Goal: Task Accomplishment & Management: Complete application form

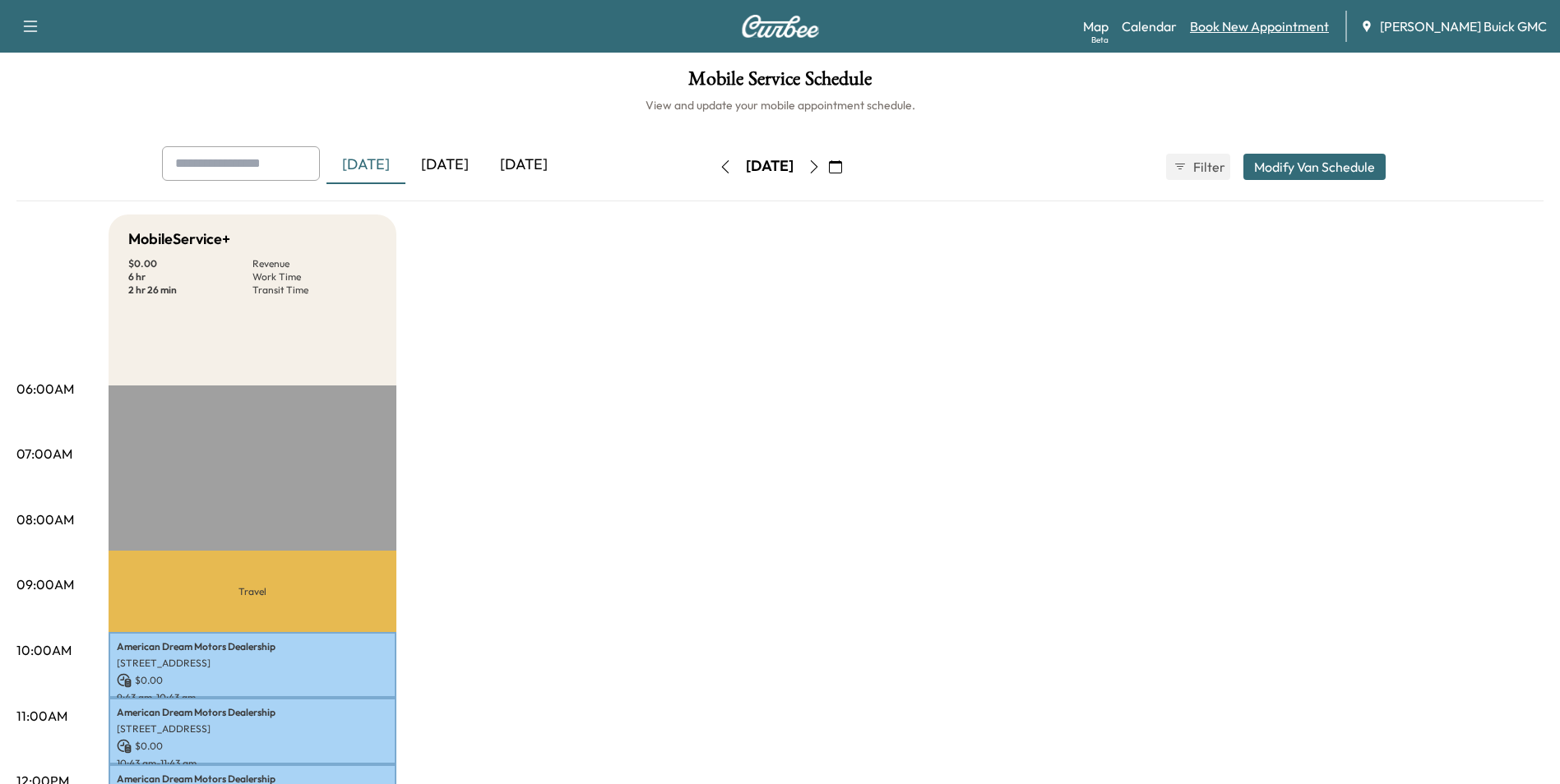
click at [1296, 25] on link "Book New Appointment" at bounding box center [1259, 26] width 139 height 20
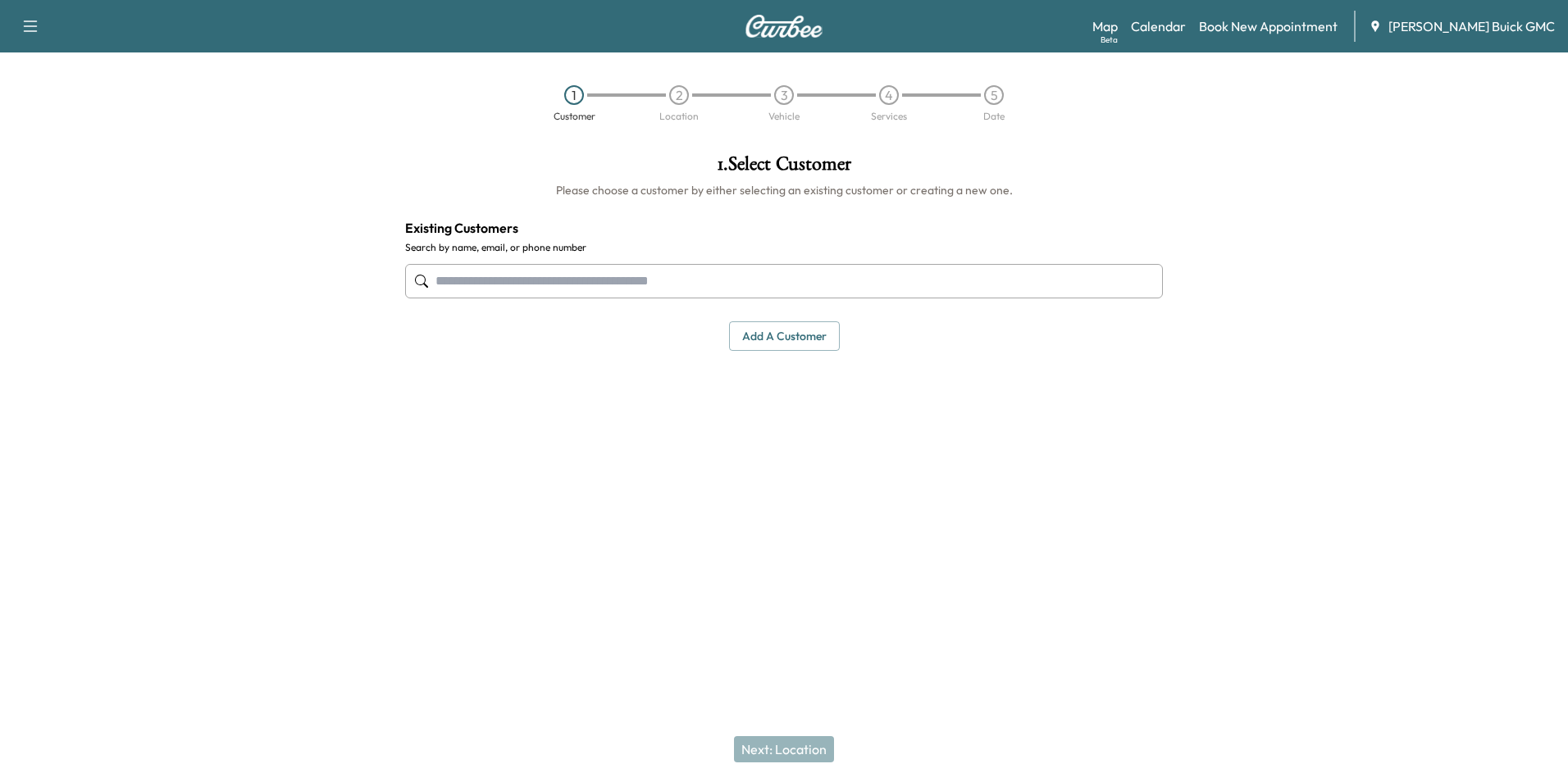
click at [560, 277] on input "text" at bounding box center [784, 281] width 757 height 34
click at [570, 278] on input "text" at bounding box center [784, 281] width 757 height 34
click at [486, 281] on input "text" at bounding box center [784, 281] width 757 height 34
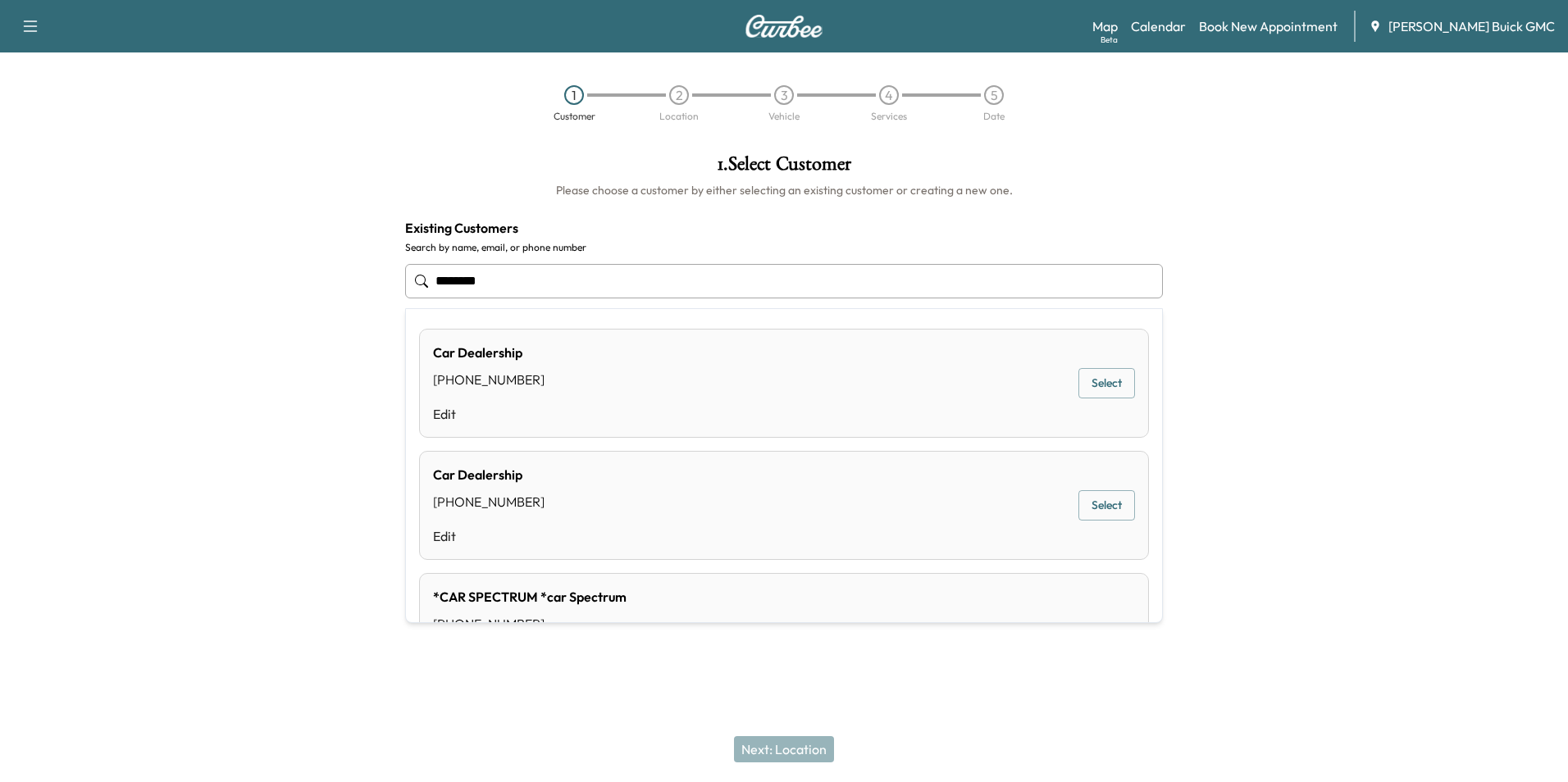
click at [521, 275] on input "********" at bounding box center [784, 281] width 757 height 34
type input "*"
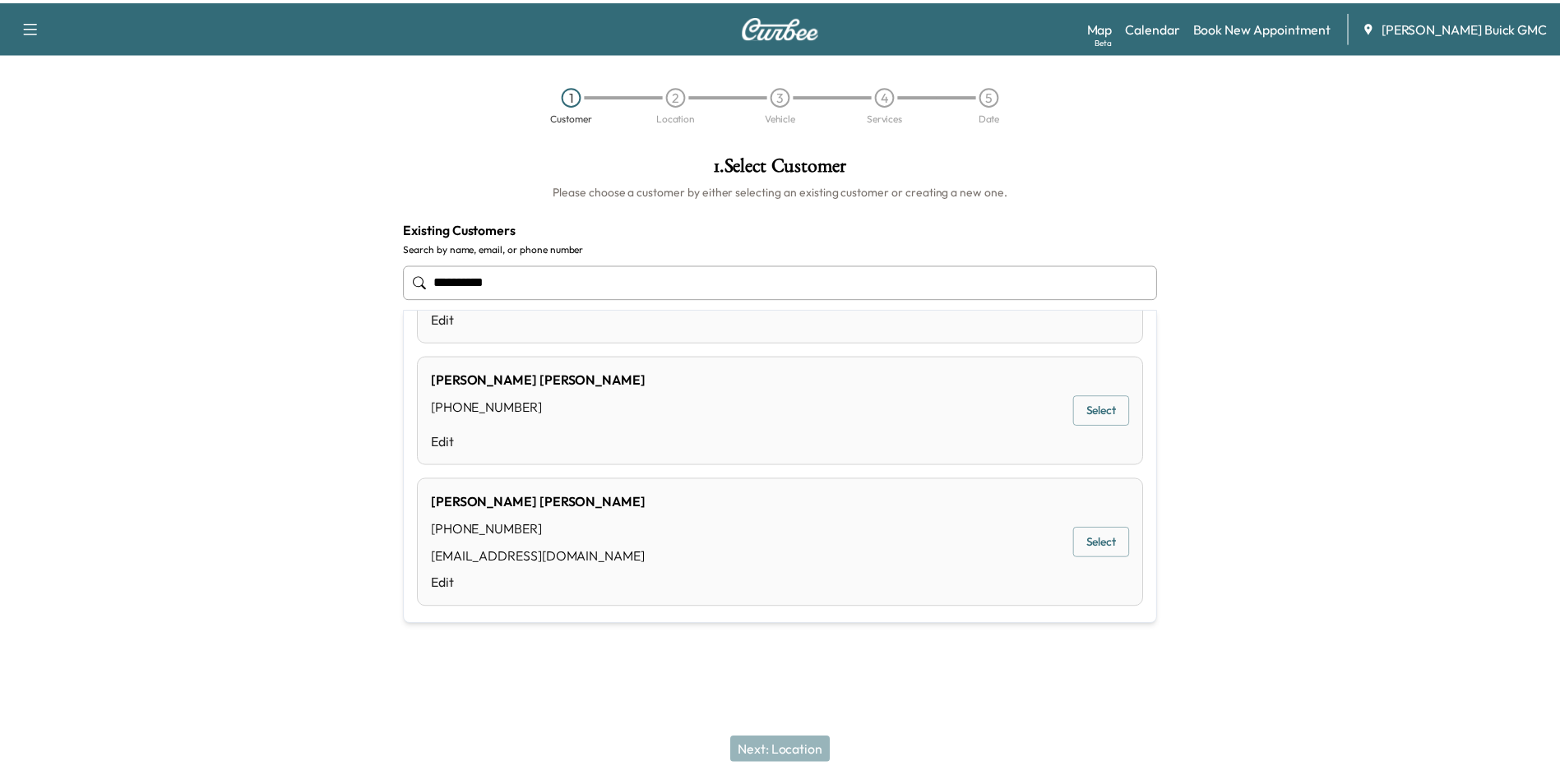
scroll to position [1036, 0]
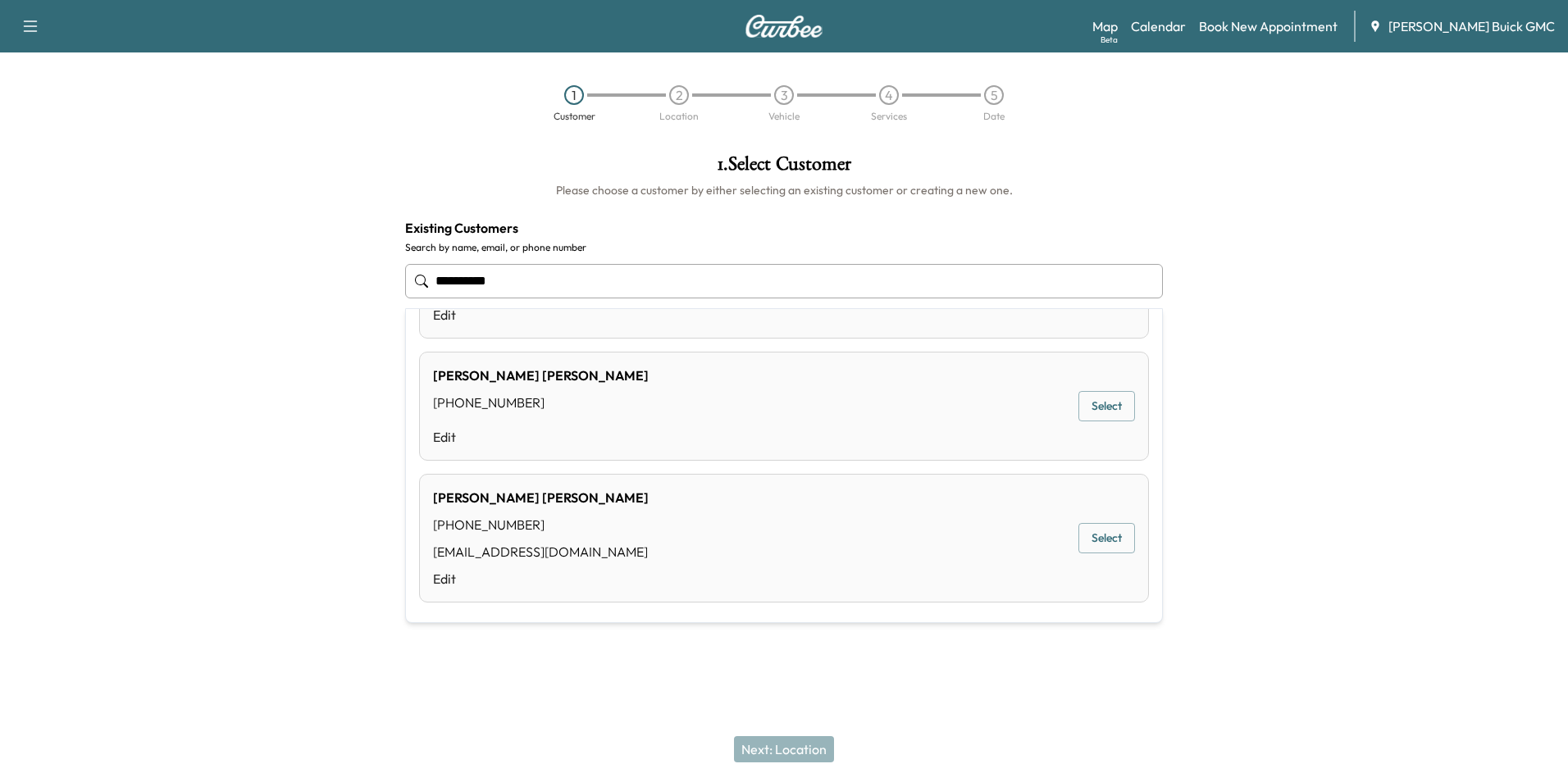
type input "**********"
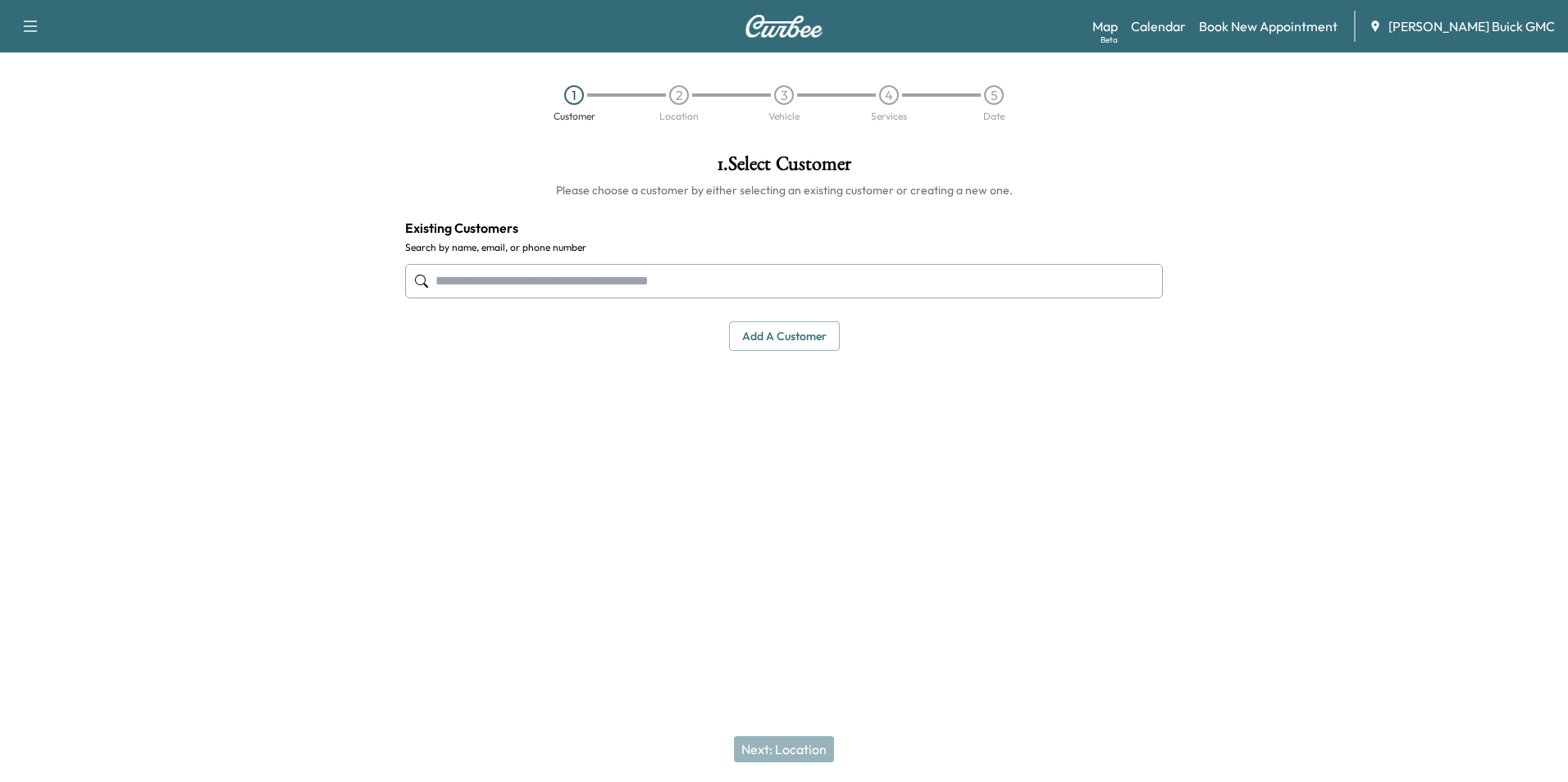
click at [1290, 285] on div at bounding box center [1371, 337] width 392 height 391
click at [531, 278] on input "text" at bounding box center [784, 281] width 757 height 34
click at [803, 329] on button "Add a customer" at bounding box center [784, 336] width 111 height 30
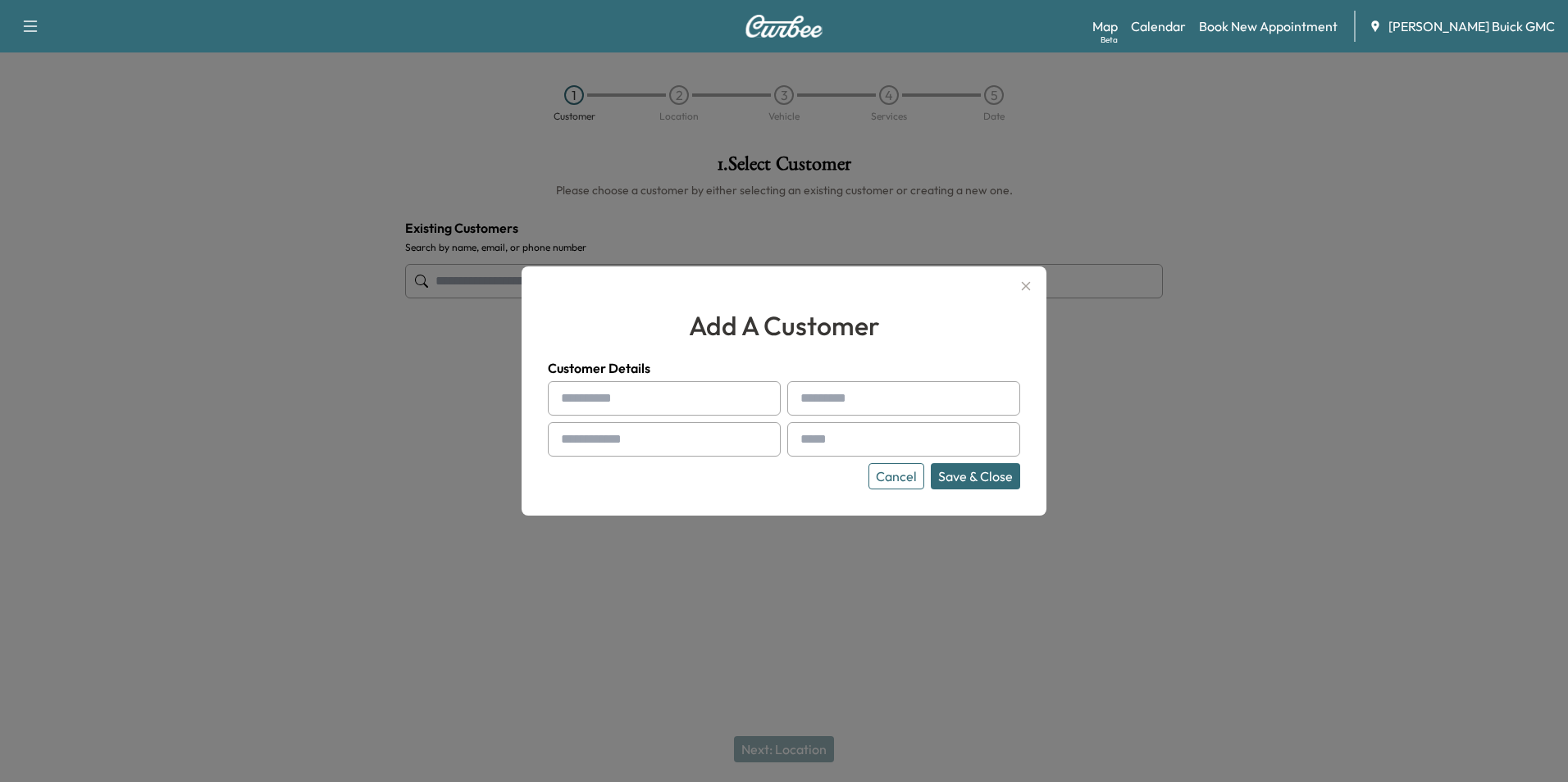
click at [643, 391] on input "text" at bounding box center [664, 398] width 233 height 34
type input "***"
type input "****"
click at [656, 430] on input "text" at bounding box center [664, 440] width 233 height 34
type input "**********"
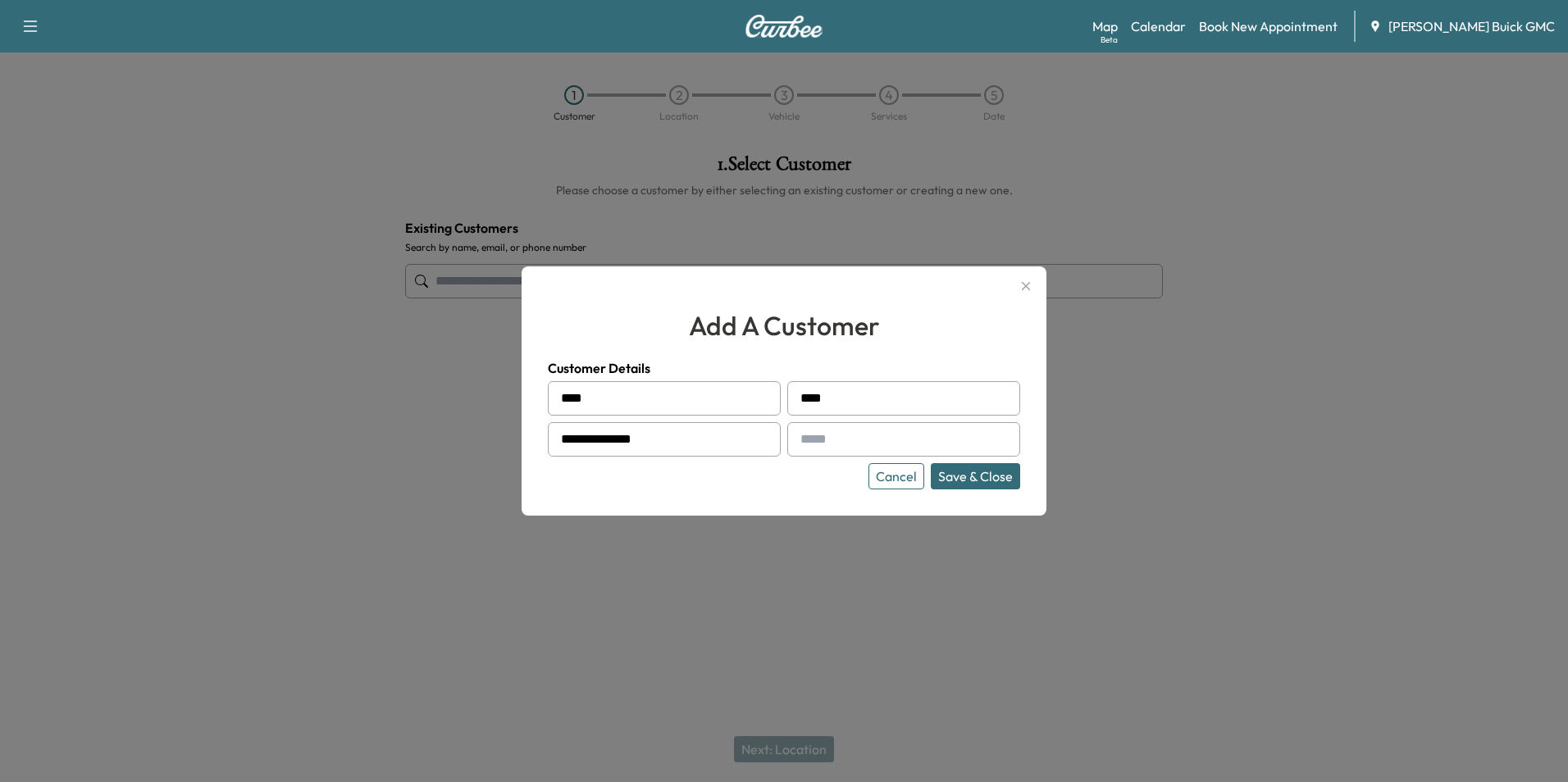
click at [919, 446] on input "text" at bounding box center [903, 440] width 233 height 34
type input "**********"
click at [805, 478] on div "Cancel Save & Close" at bounding box center [784, 476] width 472 height 26
click at [980, 474] on button "Save & Close" at bounding box center [975, 476] width 90 height 26
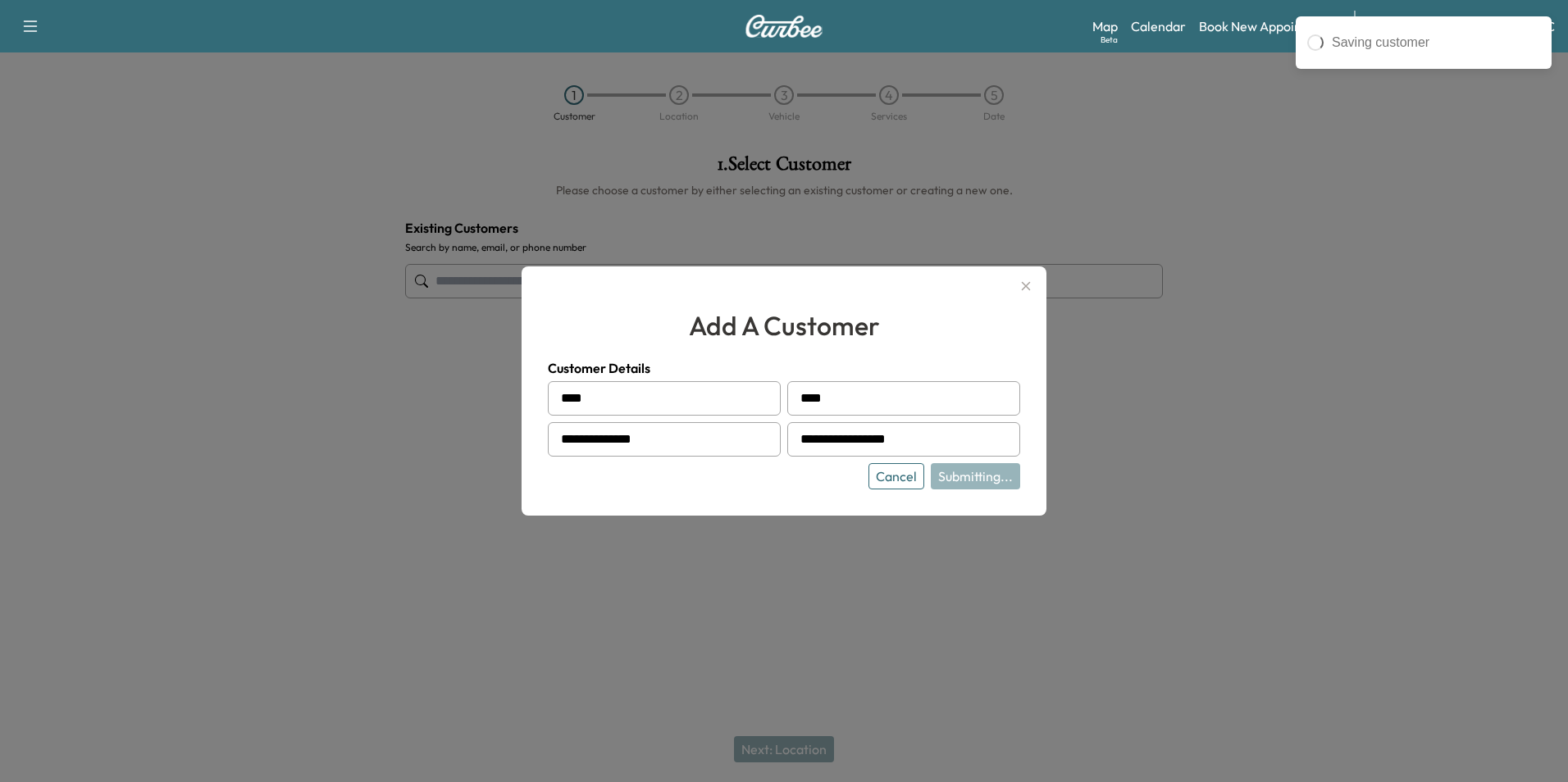
type input "*********"
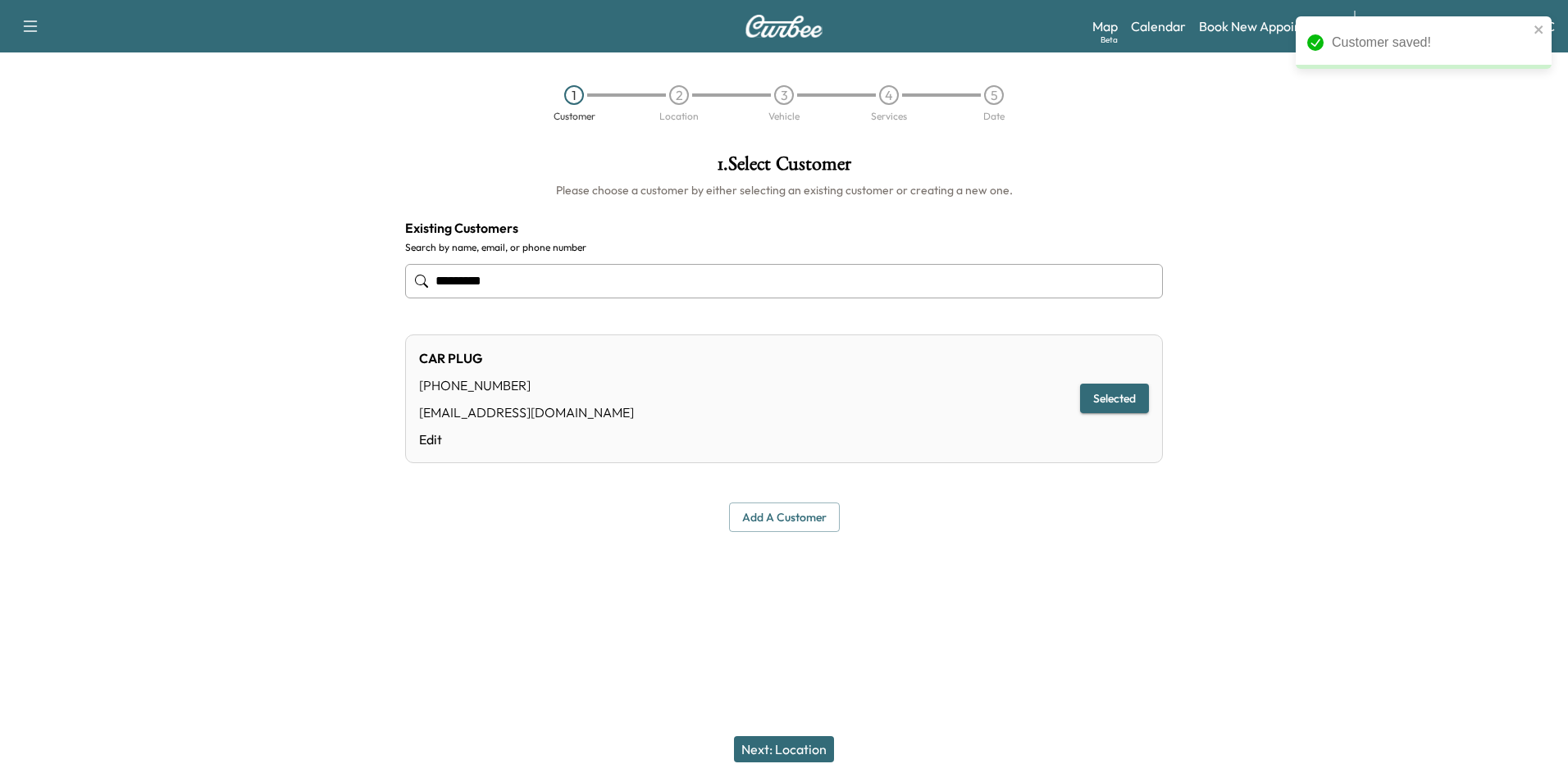
click at [1065, 558] on div at bounding box center [784, 572] width 1568 height 53
click at [791, 745] on button "Next: Location" at bounding box center [784, 749] width 100 height 26
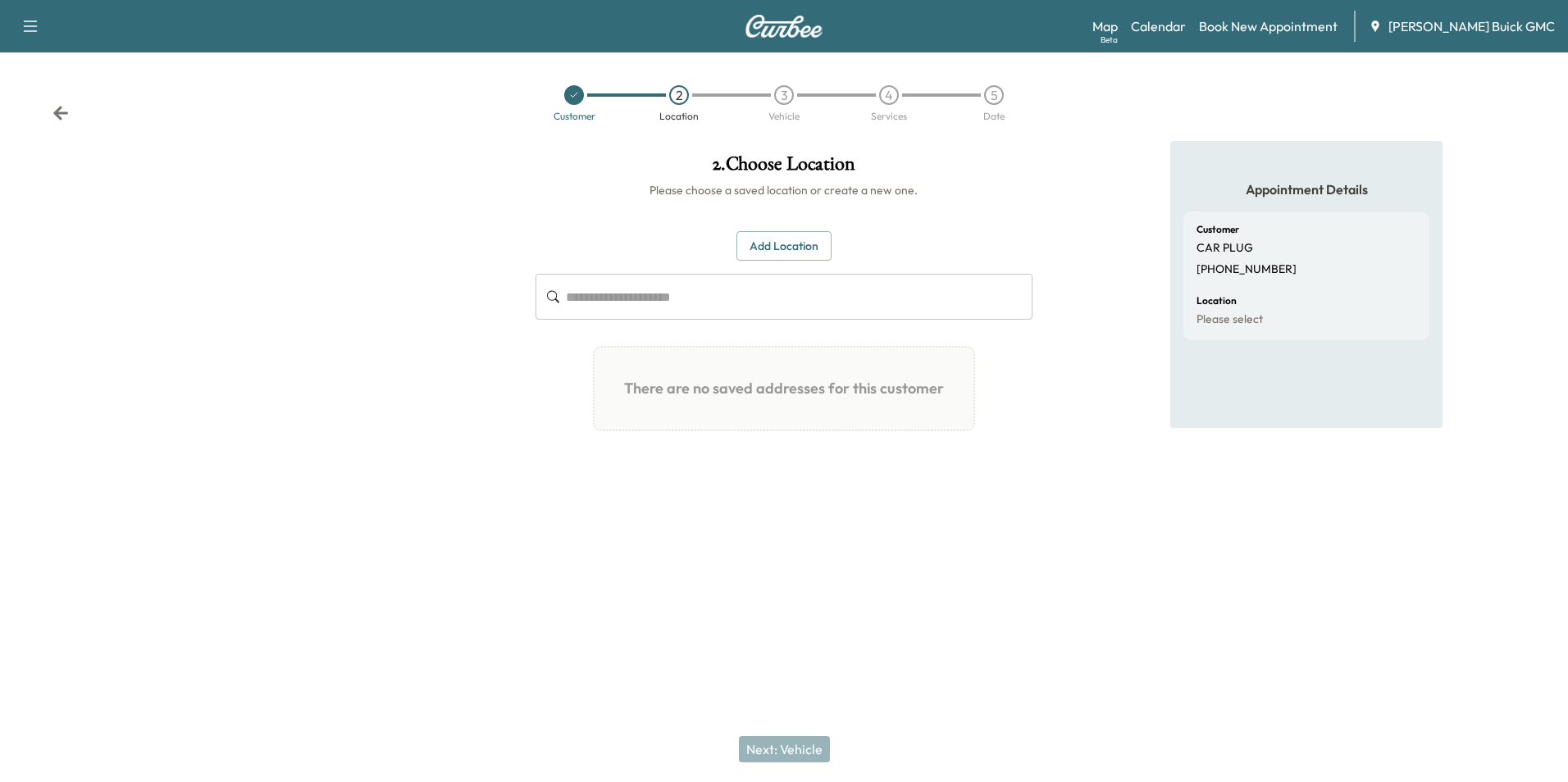
click at [785, 245] on button "Add Location" at bounding box center [784, 246] width 95 height 30
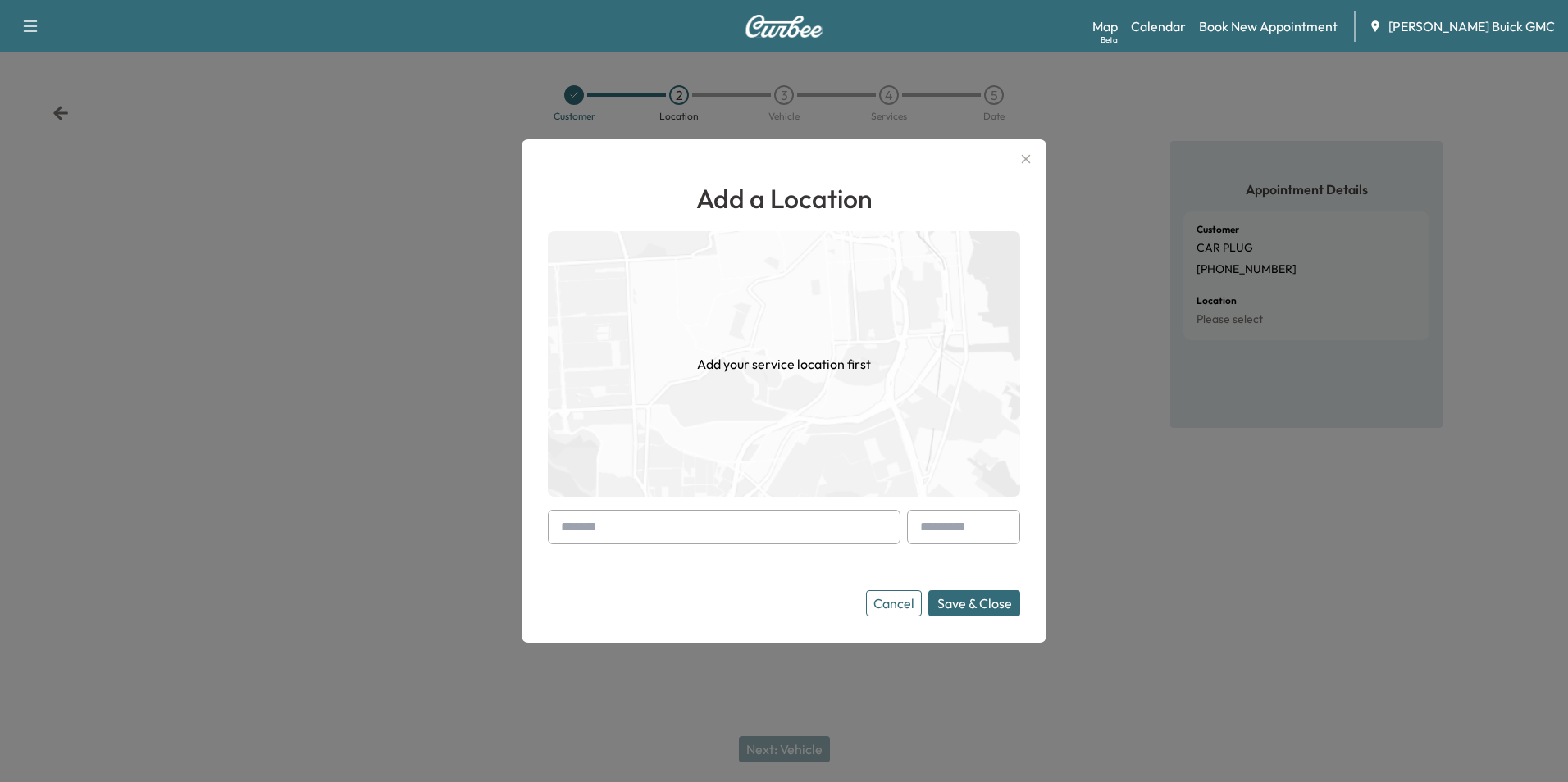
click at [660, 528] on input "text" at bounding box center [724, 527] width 353 height 34
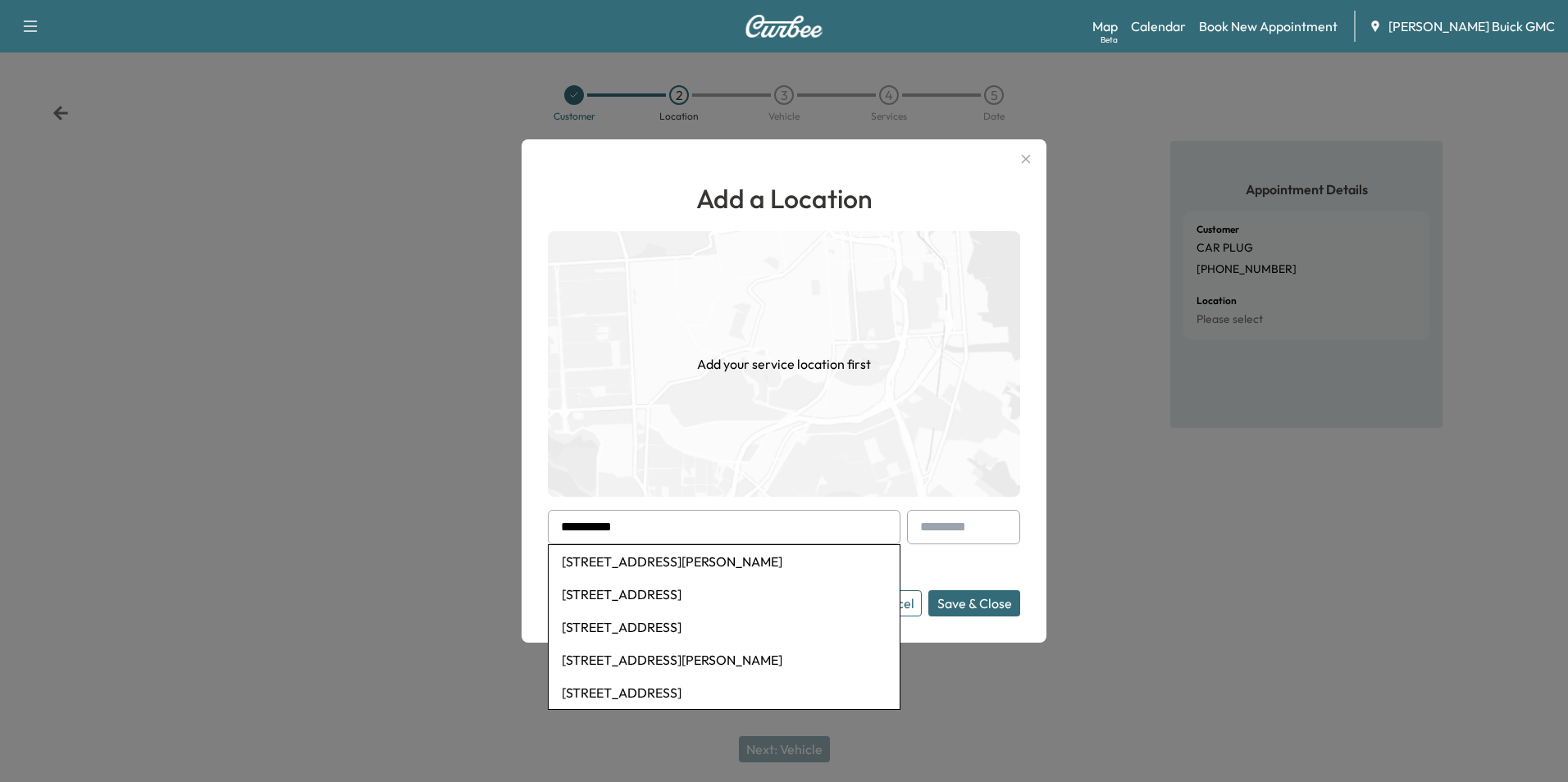
click at [694, 557] on li "[STREET_ADDRESS][PERSON_NAME]" at bounding box center [724, 562] width 351 height 33
type input "**********"
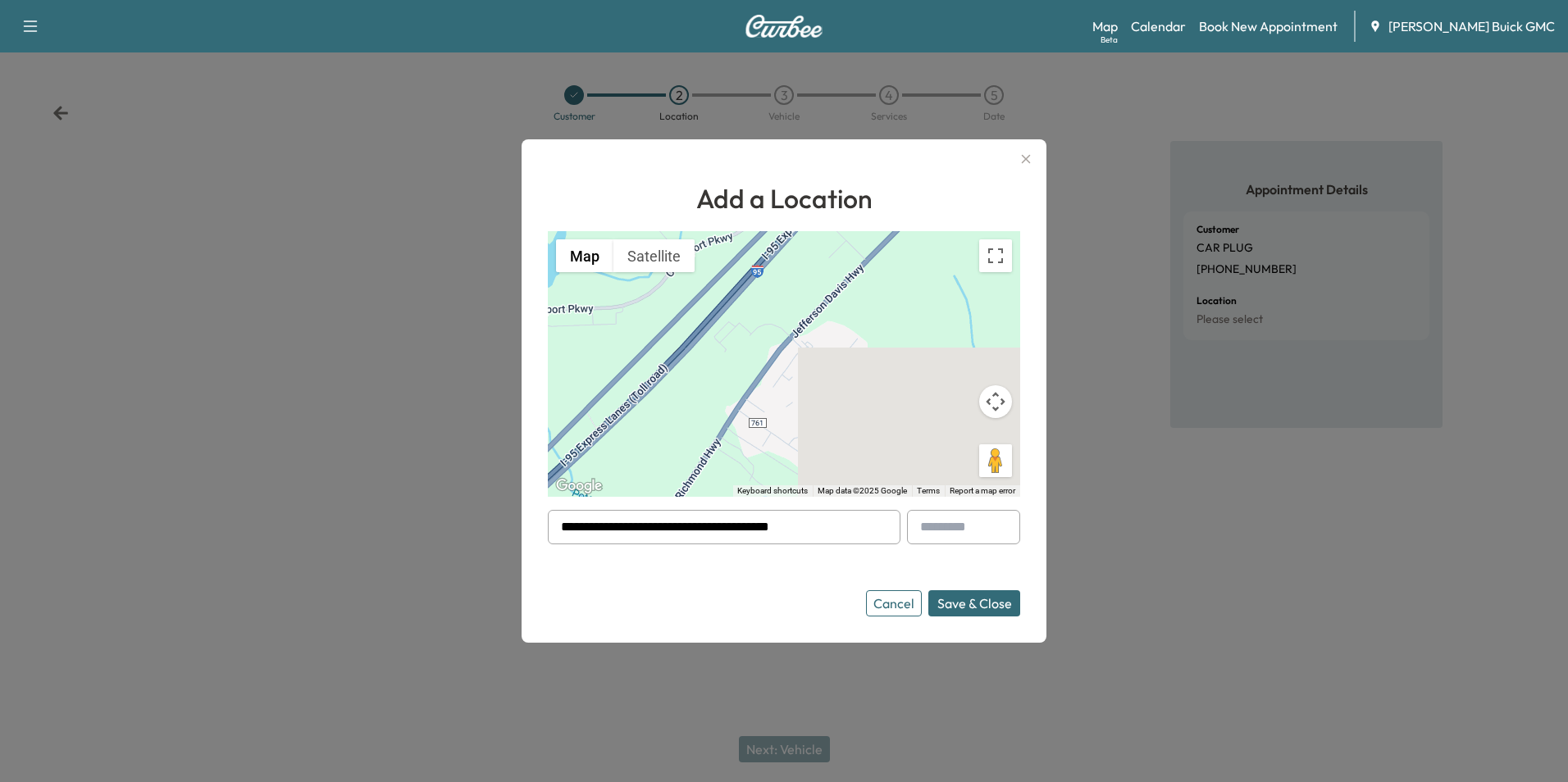
click at [969, 597] on button "Save & Close" at bounding box center [973, 603] width 92 height 26
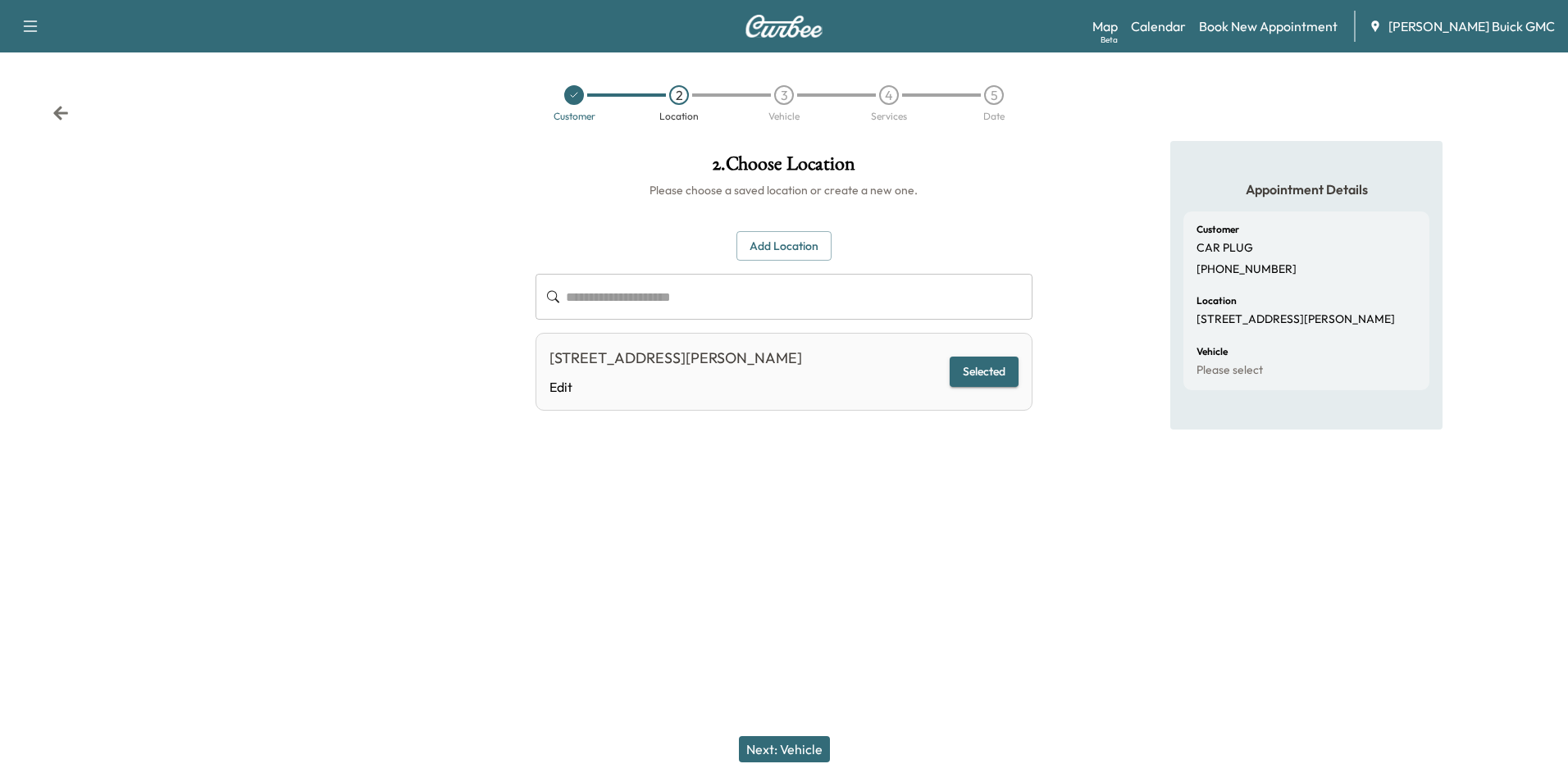
click at [792, 747] on button "Next: Vehicle" at bounding box center [784, 749] width 91 height 26
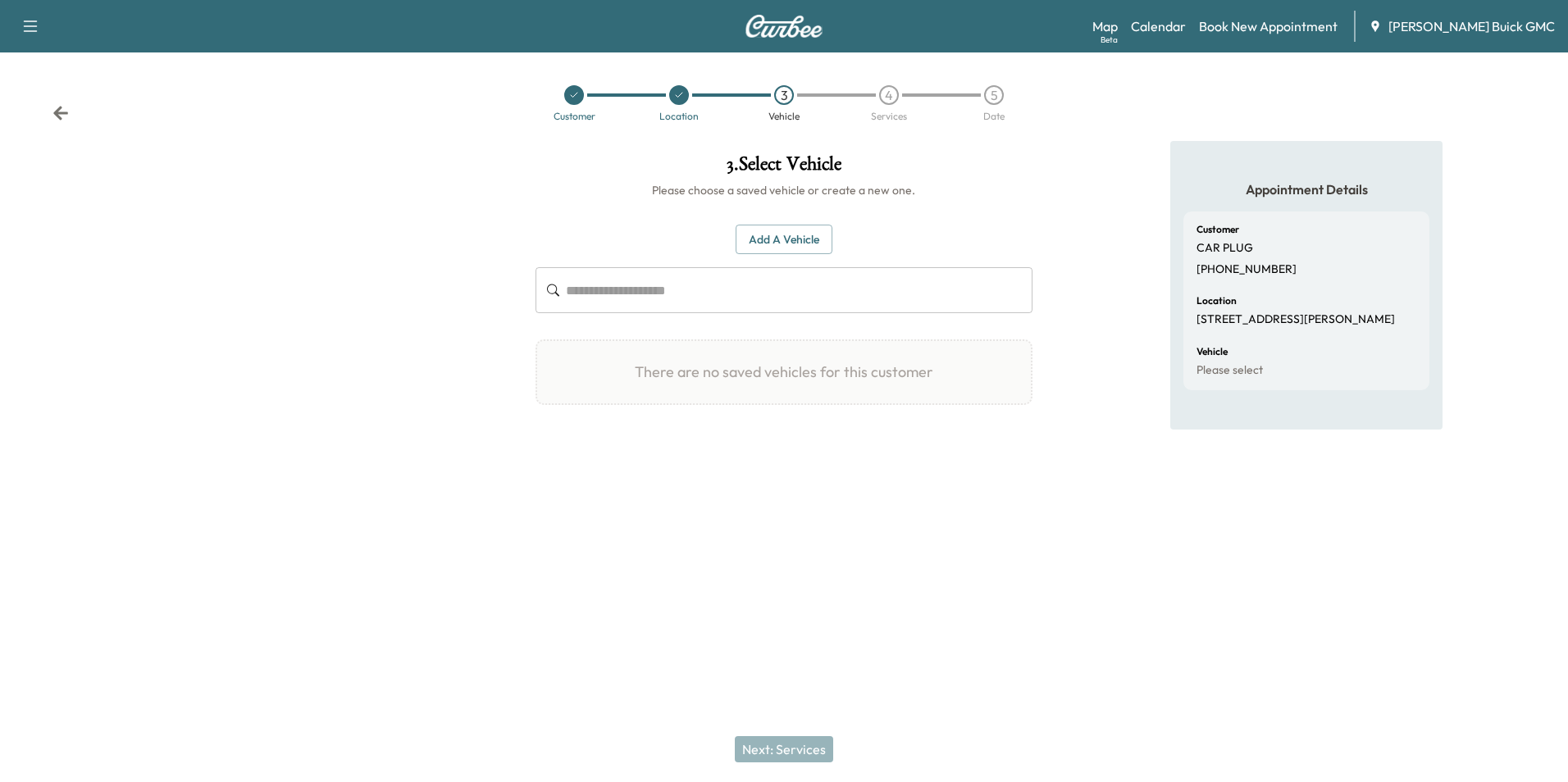
click at [782, 234] on button "Add a Vehicle" at bounding box center [784, 239] width 97 height 30
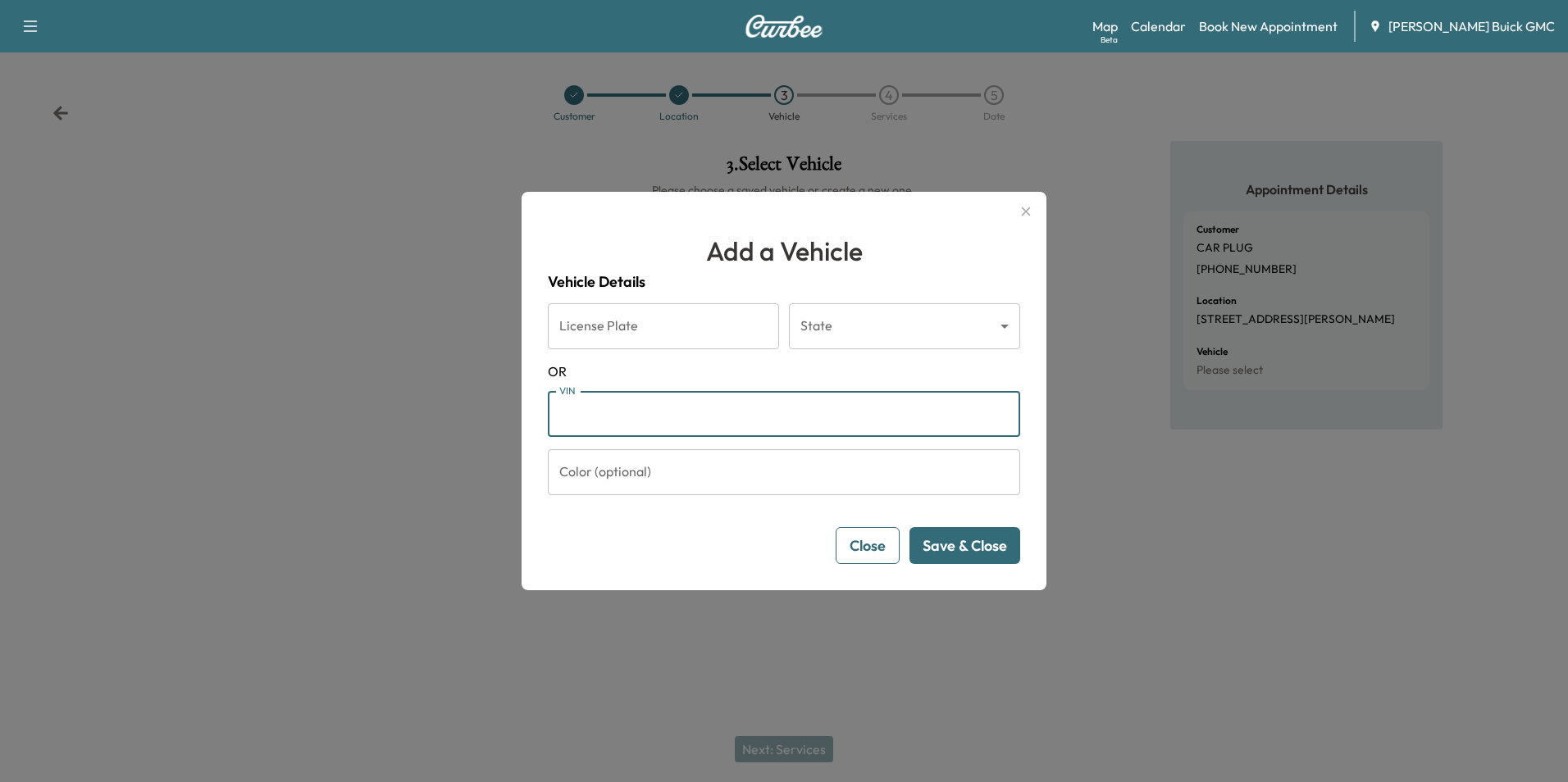
click at [619, 409] on input "VIN" at bounding box center [784, 414] width 472 height 46
type input "**********"
click at [970, 546] on button "Save & Close" at bounding box center [965, 545] width 111 height 37
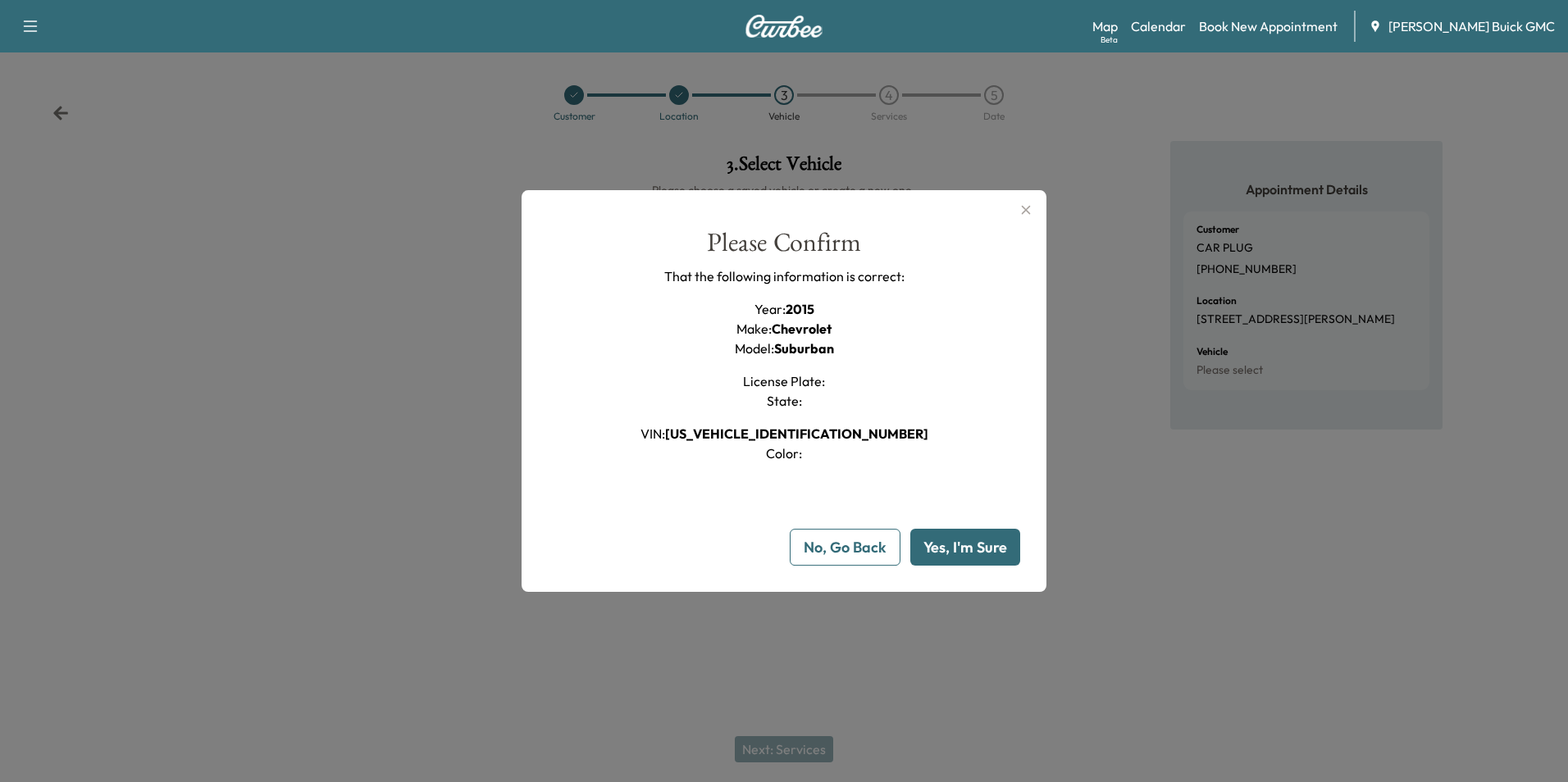
click at [887, 320] on div "Please Confirm That the following information is correct: Year : 2015 Make : Ch…" at bounding box center [784, 347] width 472 height 234
click at [954, 545] on button "Yes, I'm Sure" at bounding box center [965, 547] width 110 height 37
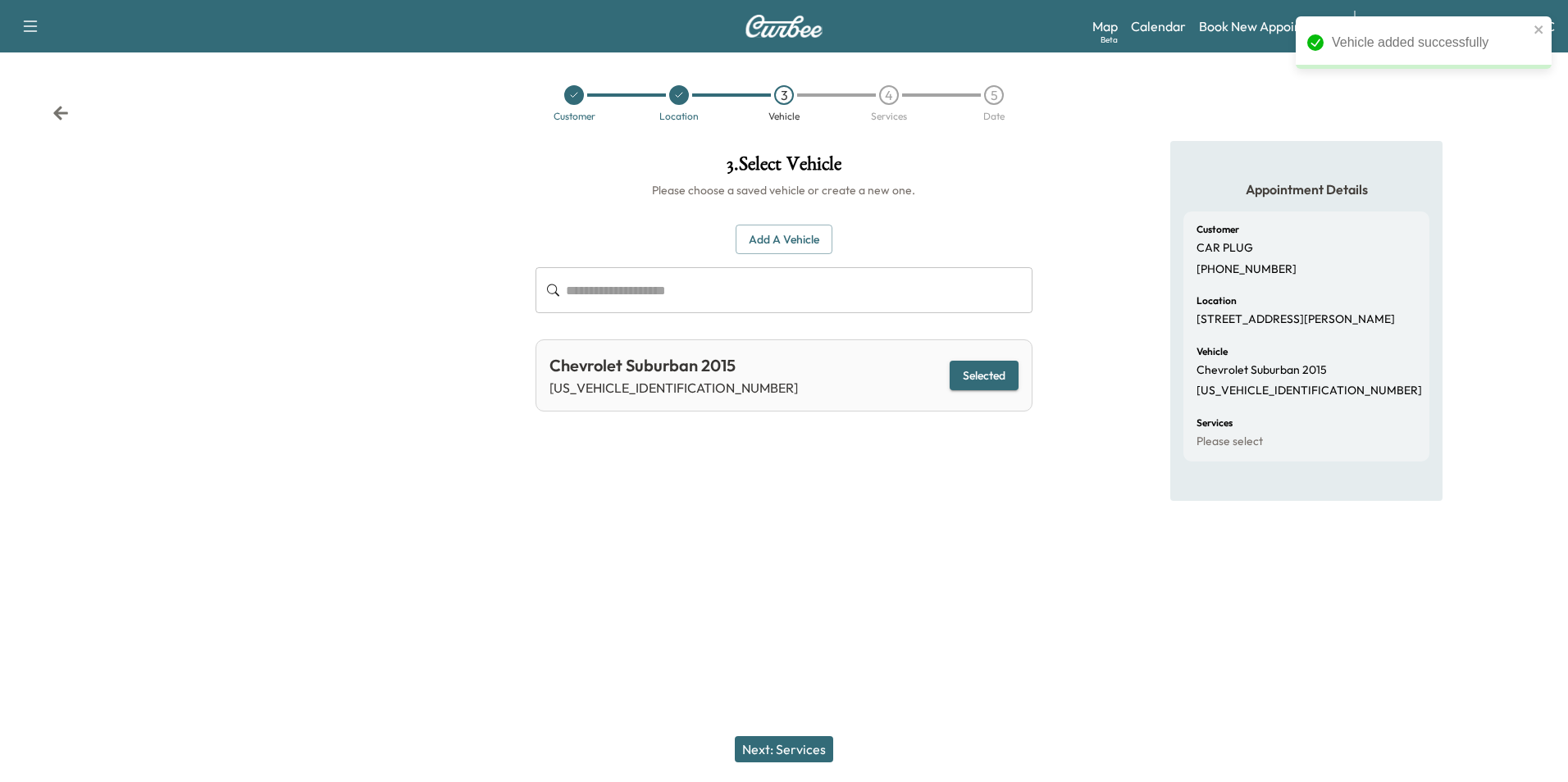
click at [938, 532] on div "Support Log Out Map Beta Calendar Book New Appointment [PERSON_NAME] Buick GMC …" at bounding box center [784, 391] width 1568 height 782
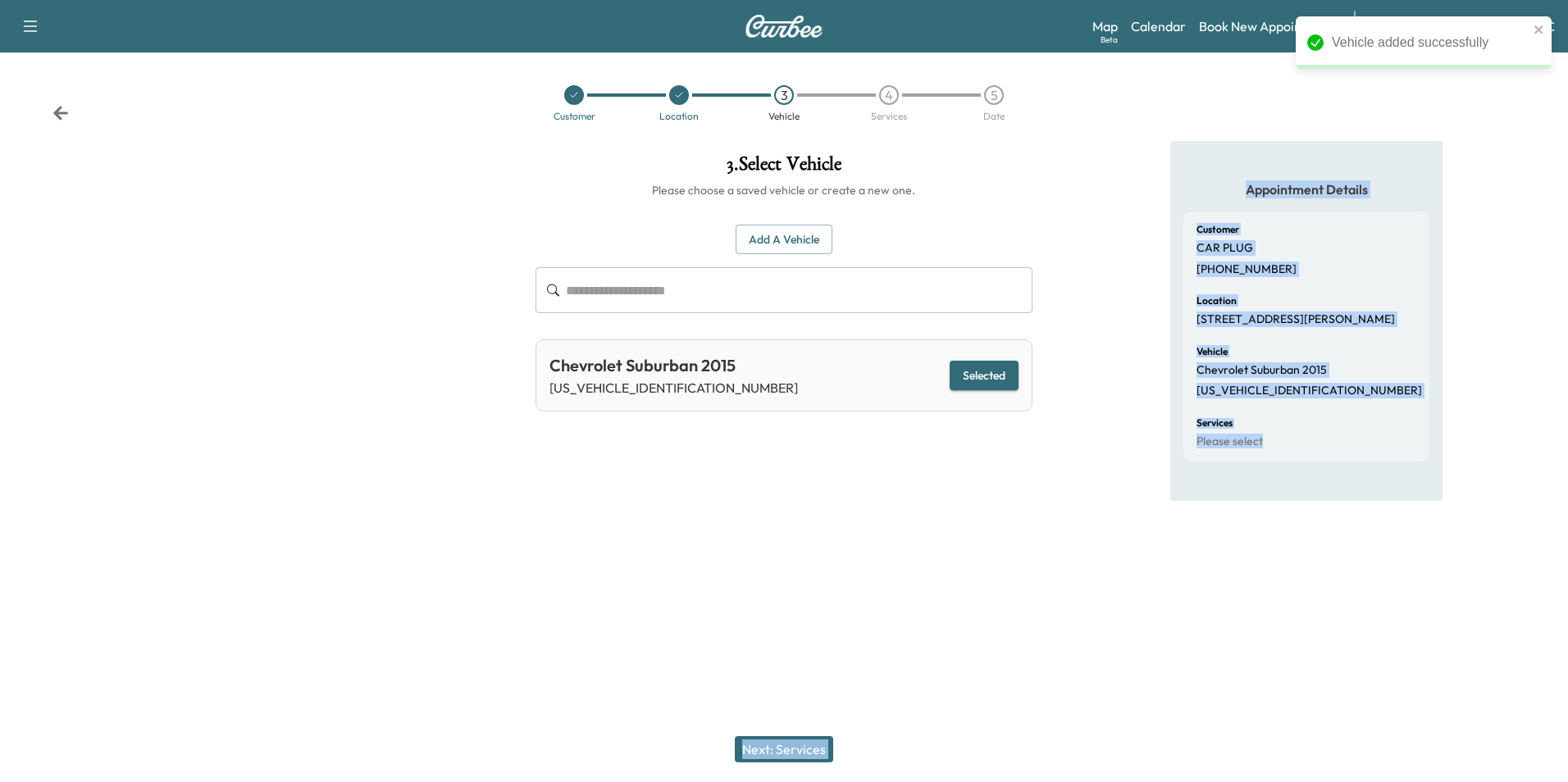
drag, startPoint x: 938, startPoint y: 532, endPoint x: 957, endPoint y: 571, distance: 43.4
click at [956, 571] on div at bounding box center [784, 559] width 1568 height 53
click at [809, 745] on button "Next: Services" at bounding box center [784, 749] width 98 height 26
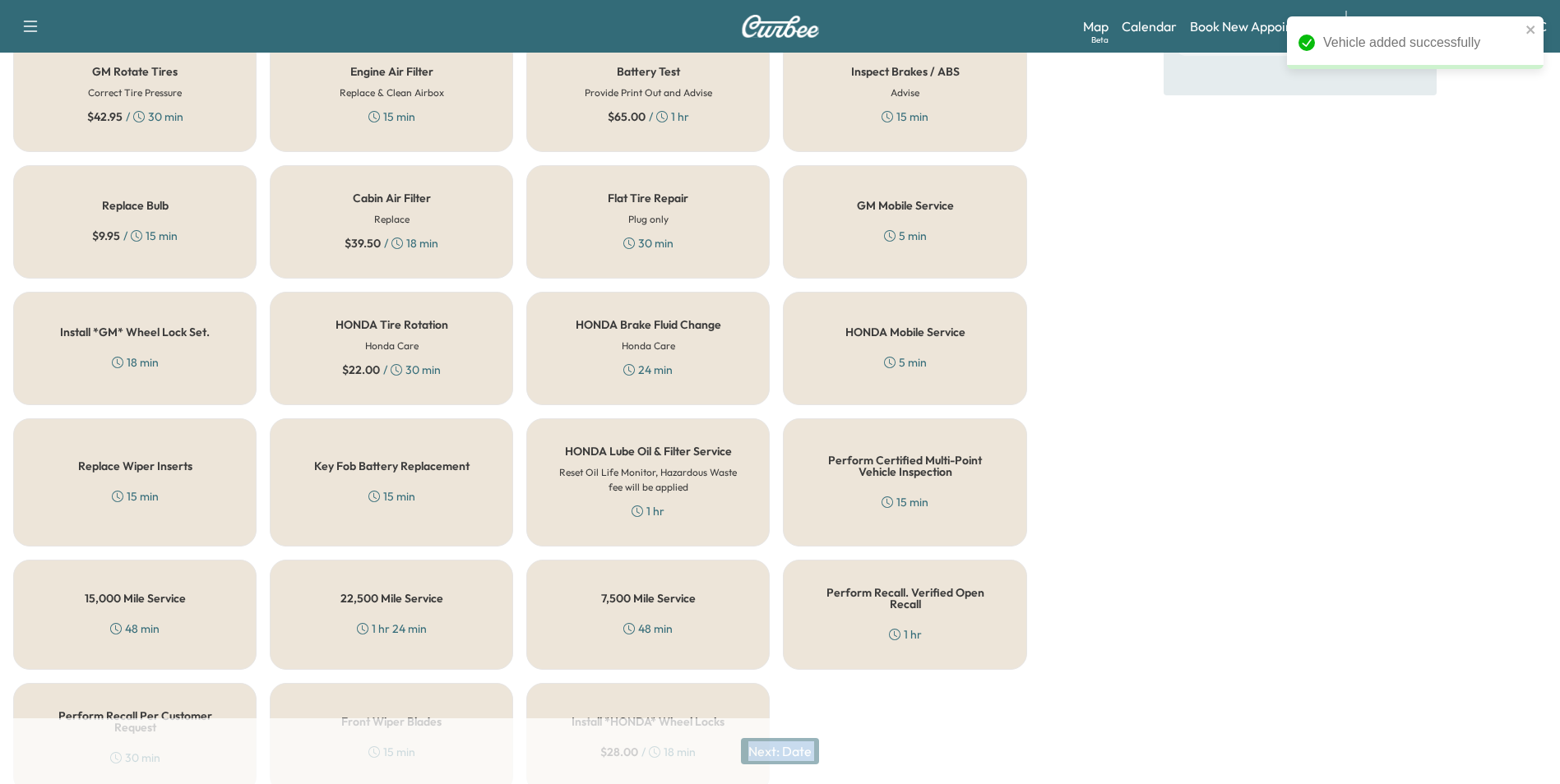
scroll to position [470, 0]
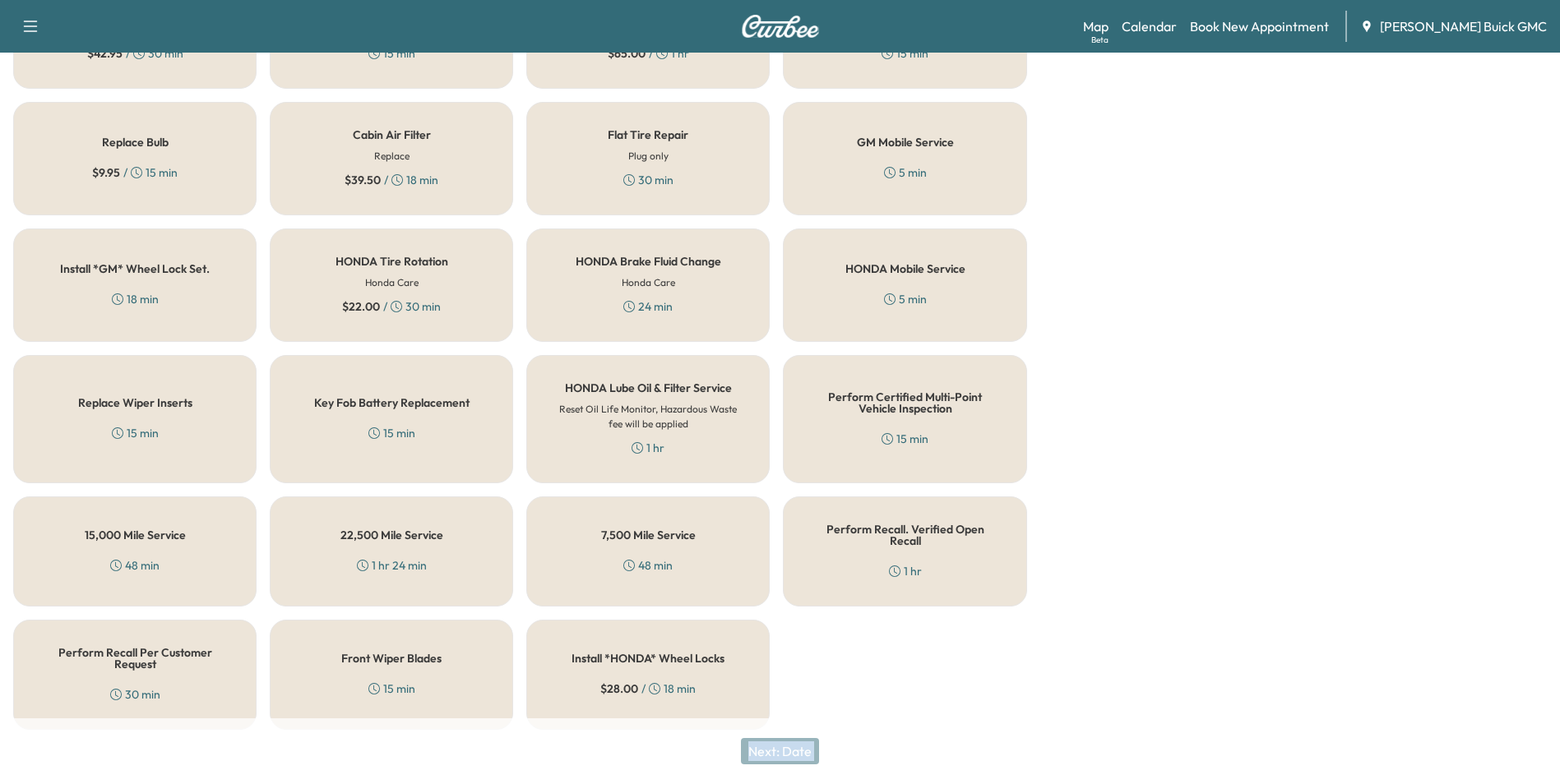
click at [888, 538] on div "Perform Recall. Verified Open Recall 1 hr" at bounding box center [905, 551] width 244 height 110
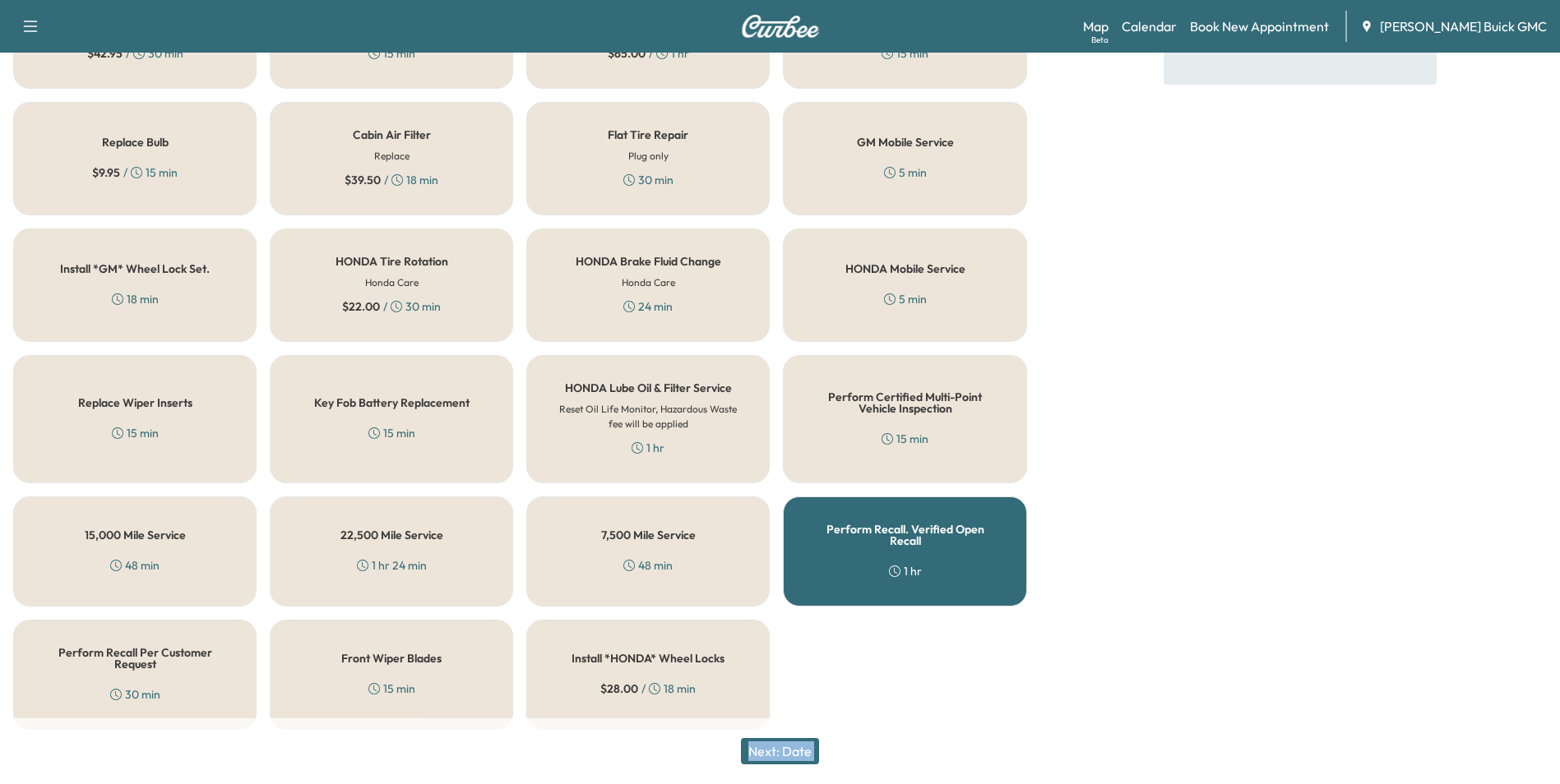
click at [804, 747] on button "Next: Date" at bounding box center [780, 751] width 78 height 26
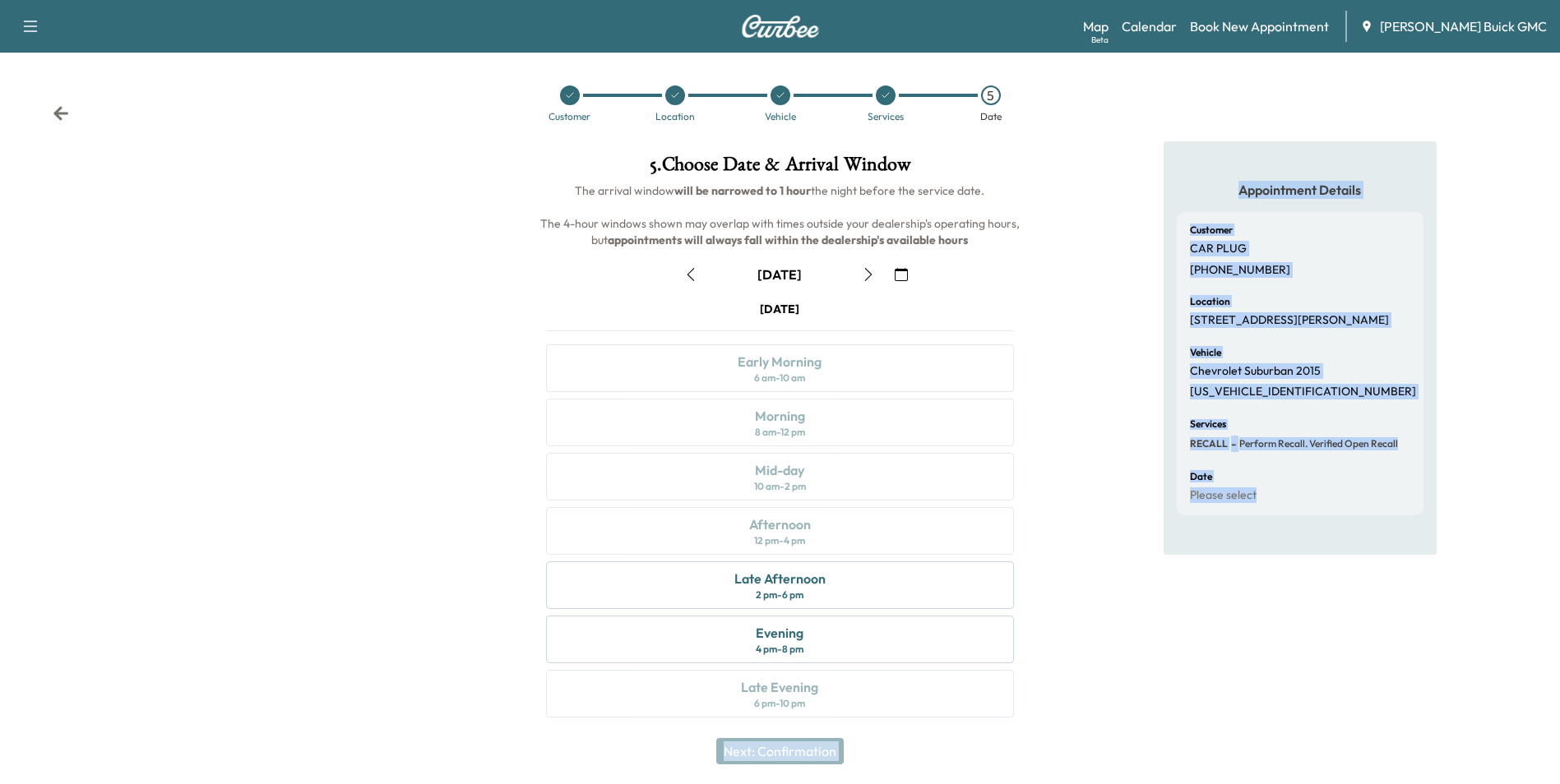
click at [901, 273] on icon "button" at bounding box center [901, 275] width 13 height 13
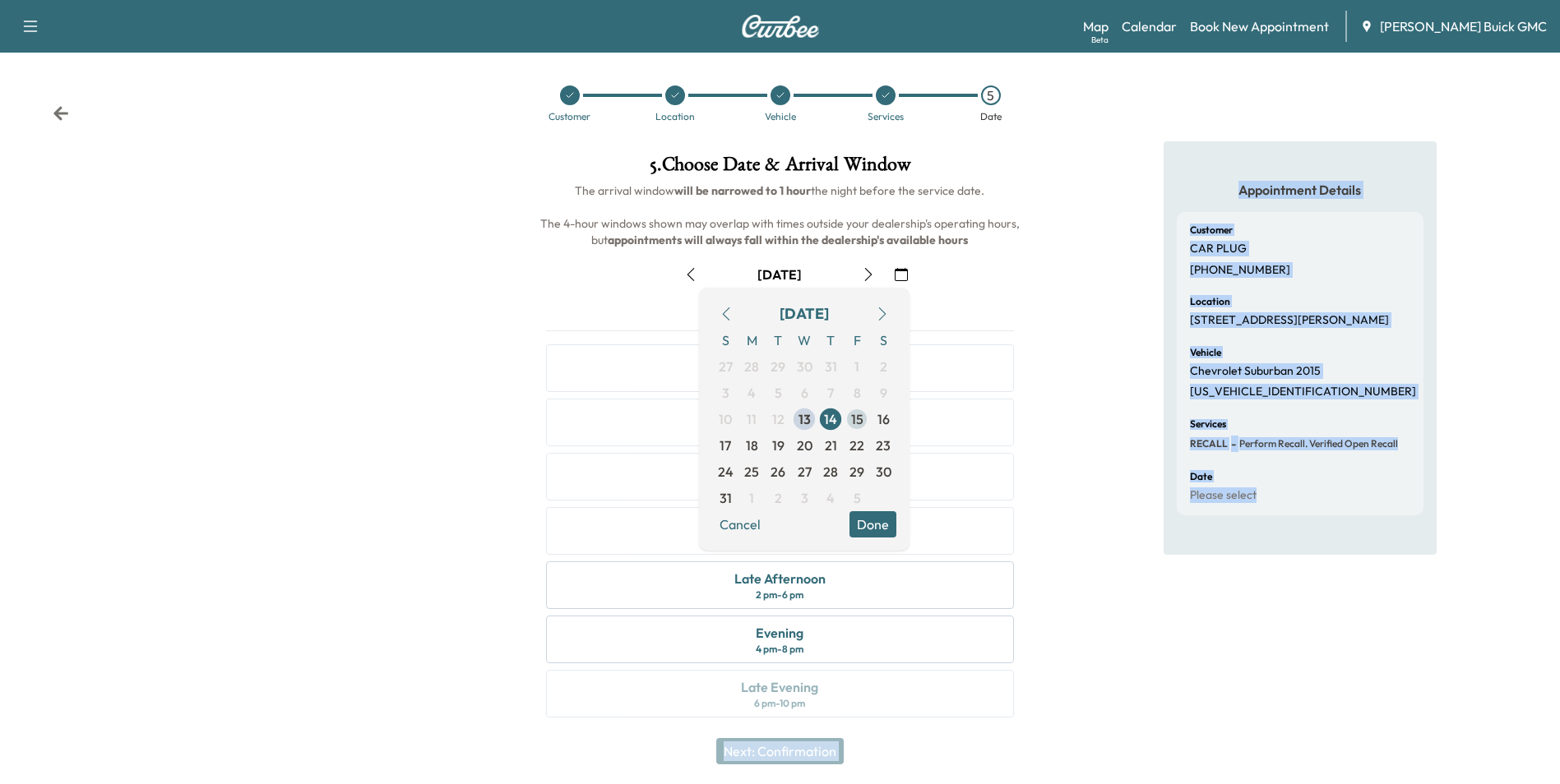
click at [854, 418] on span "15" at bounding box center [858, 419] width 13 height 20
click at [864, 518] on button "Done" at bounding box center [873, 524] width 47 height 26
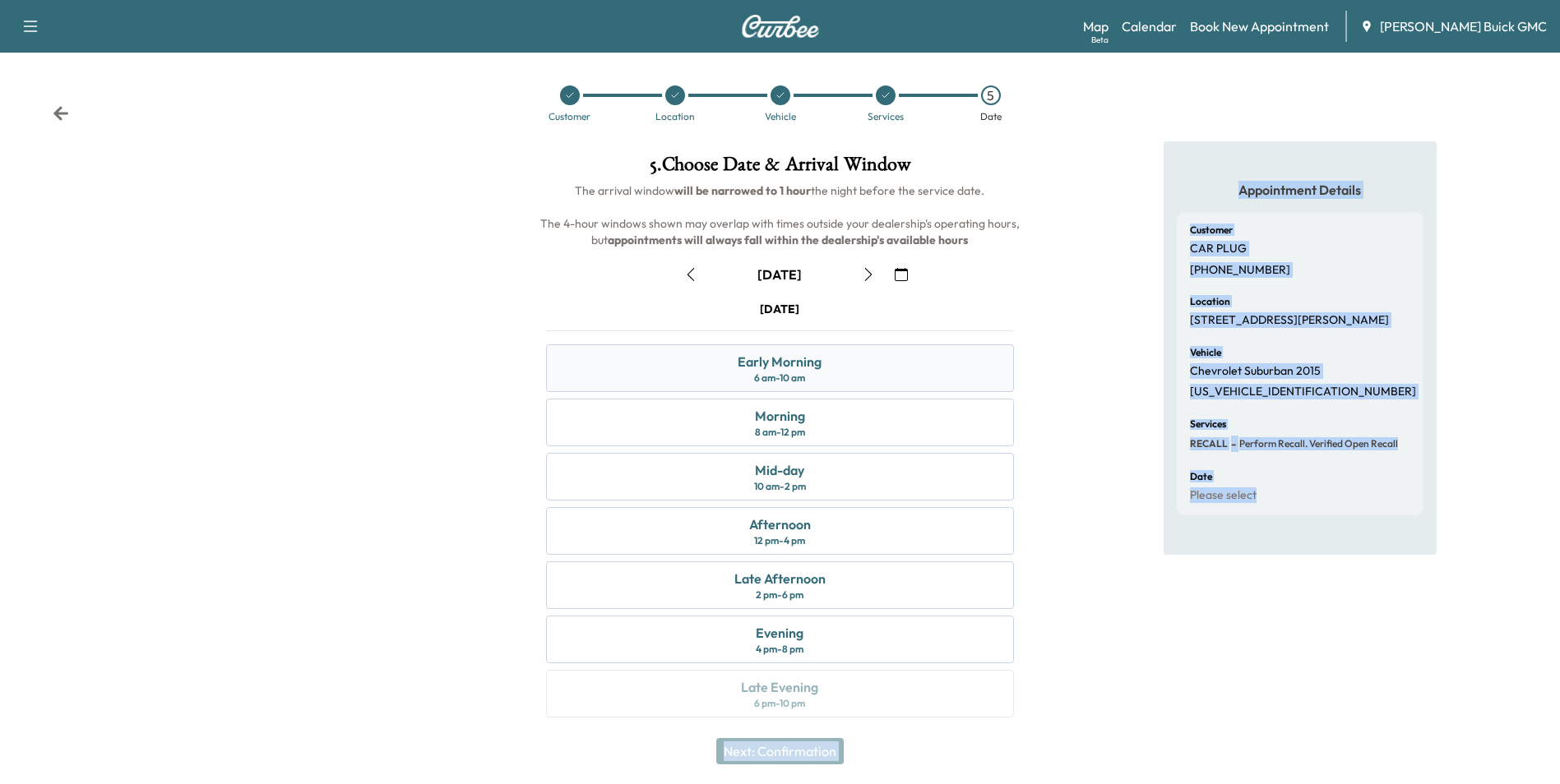
click at [816, 368] on div "Early Morning" at bounding box center [780, 362] width 84 height 20
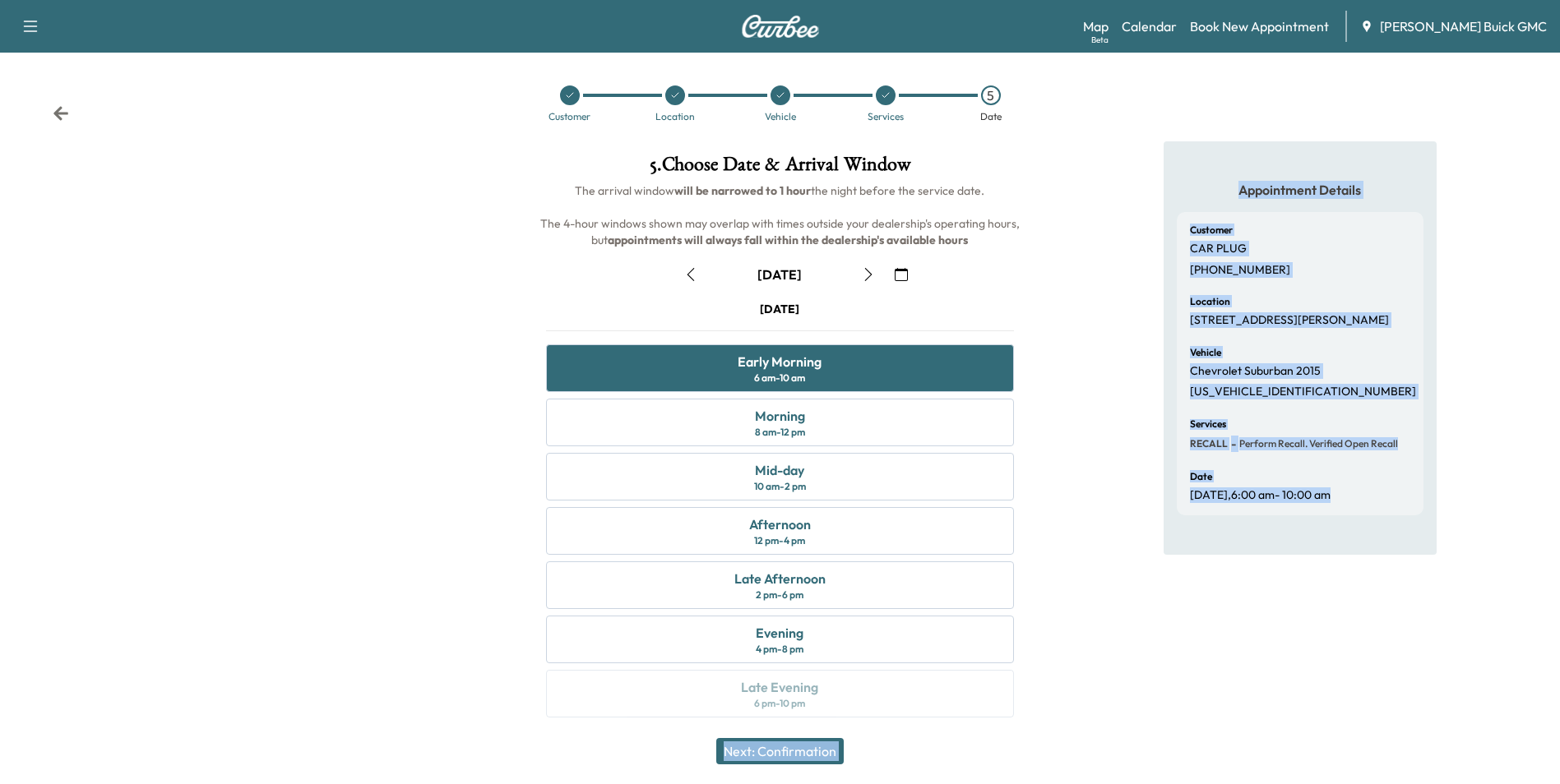
click at [810, 753] on button "Next: Confirmation" at bounding box center [780, 751] width 127 height 26
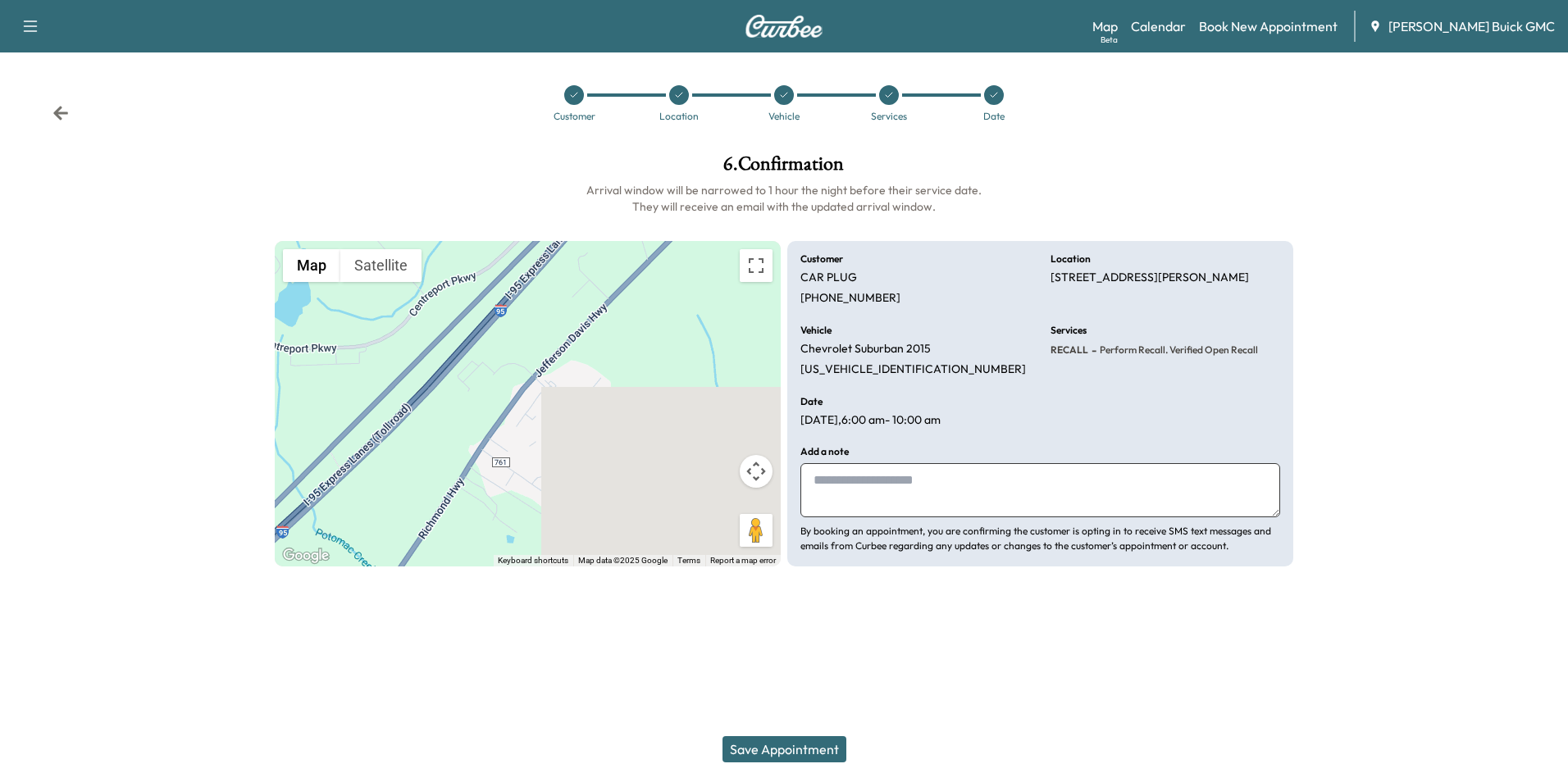
click at [836, 483] on textarea at bounding box center [1039, 491] width 480 height 54
type textarea "**********"
click at [801, 745] on button "Save Appointment" at bounding box center [784, 749] width 124 height 26
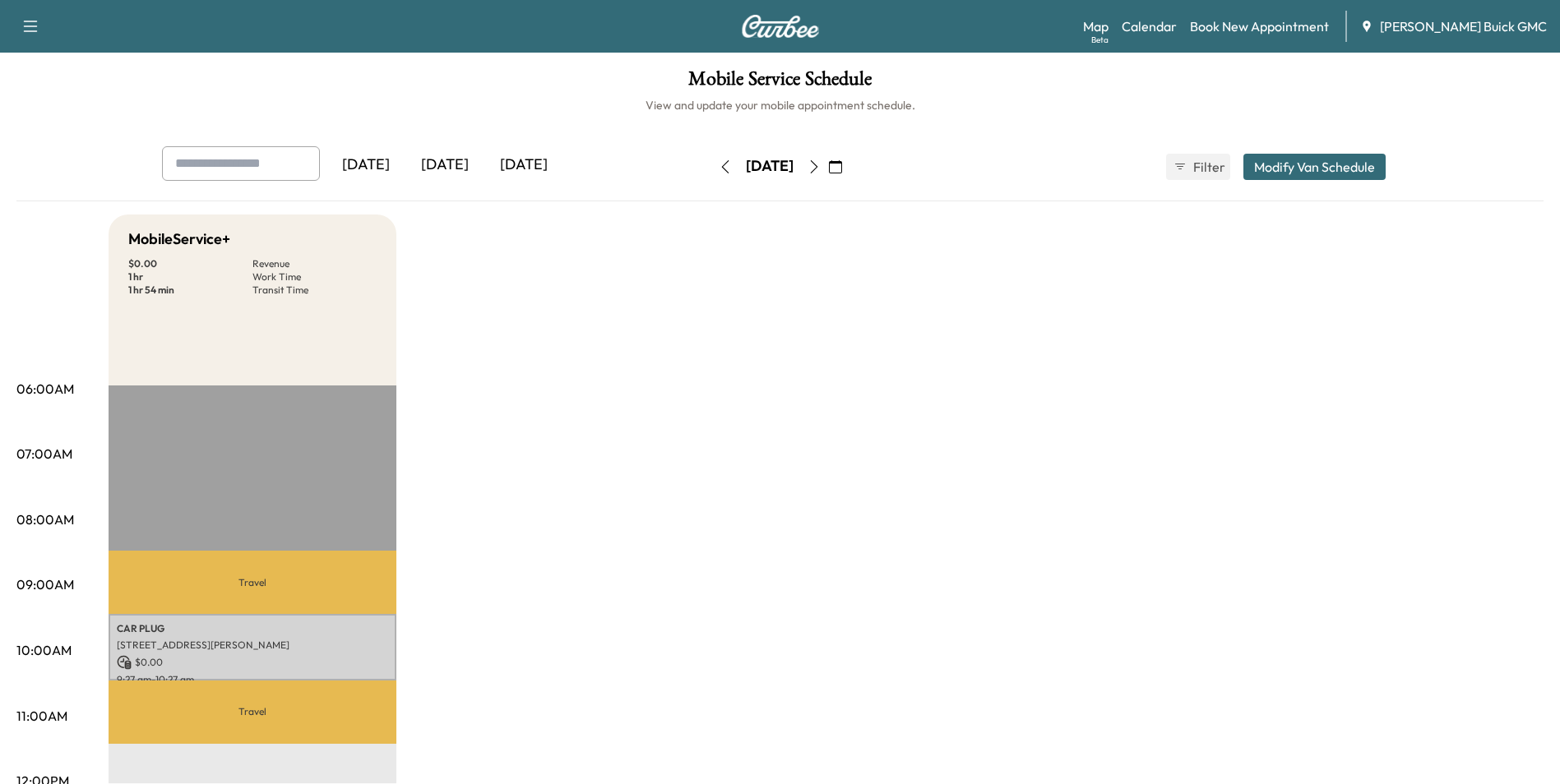
click at [1261, 25] on link "Book New Appointment" at bounding box center [1259, 26] width 139 height 20
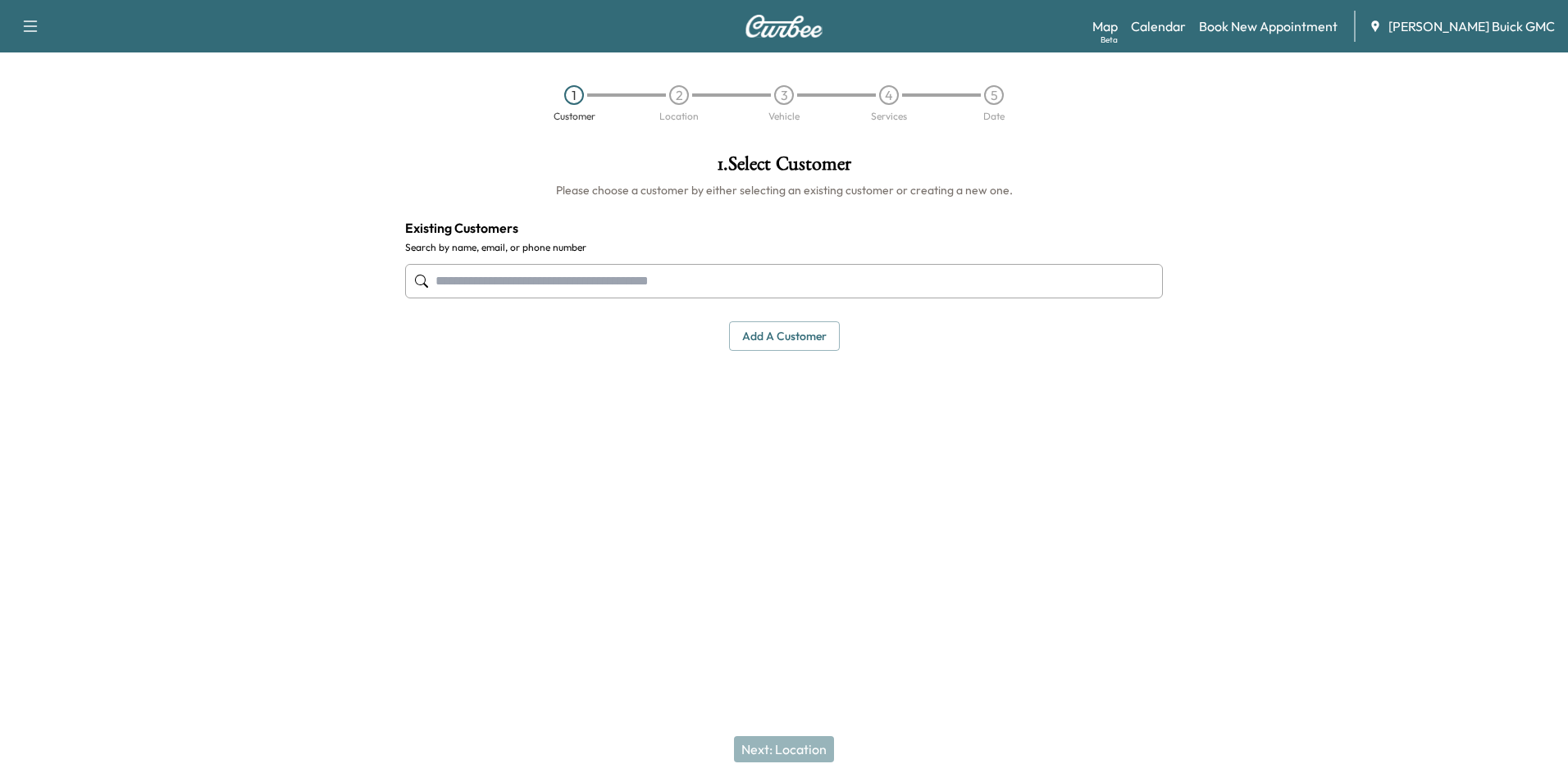
click at [560, 278] on input "text" at bounding box center [784, 281] width 757 height 34
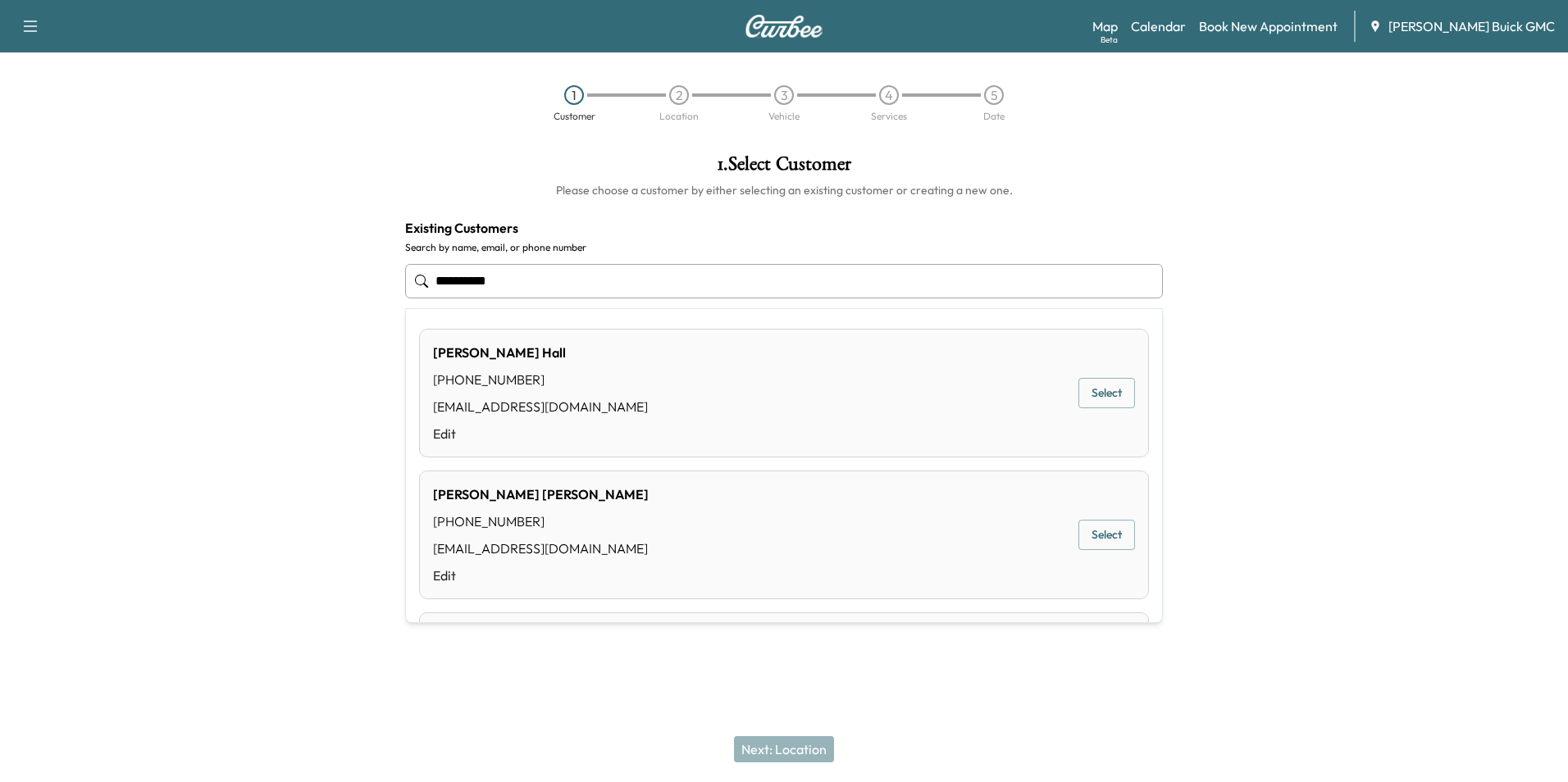
click at [550, 274] on input "**********" at bounding box center [784, 281] width 757 height 34
type input "*"
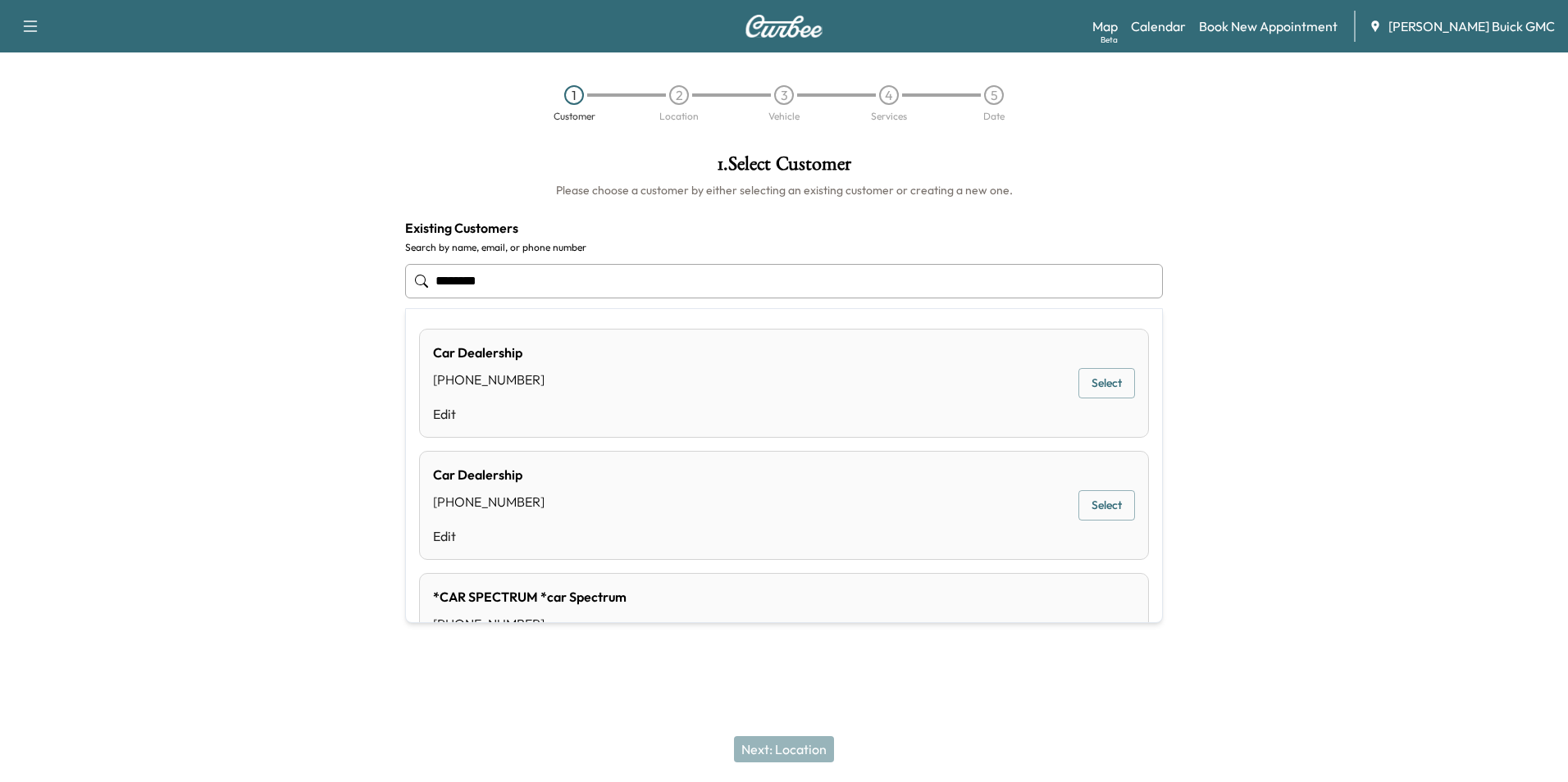
click at [533, 283] on input "********" at bounding box center [784, 281] width 757 height 34
type input "*"
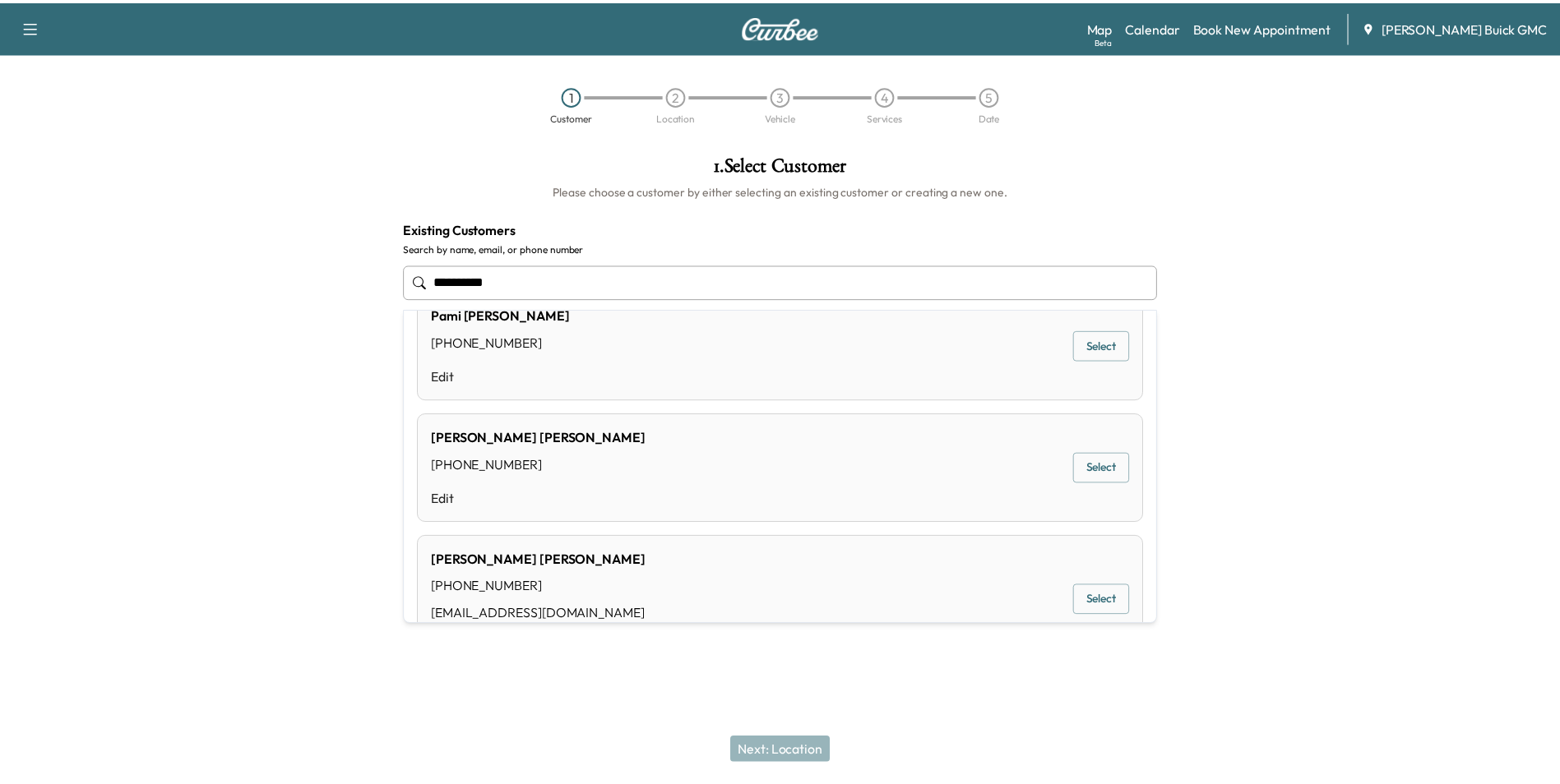
scroll to position [987, 0]
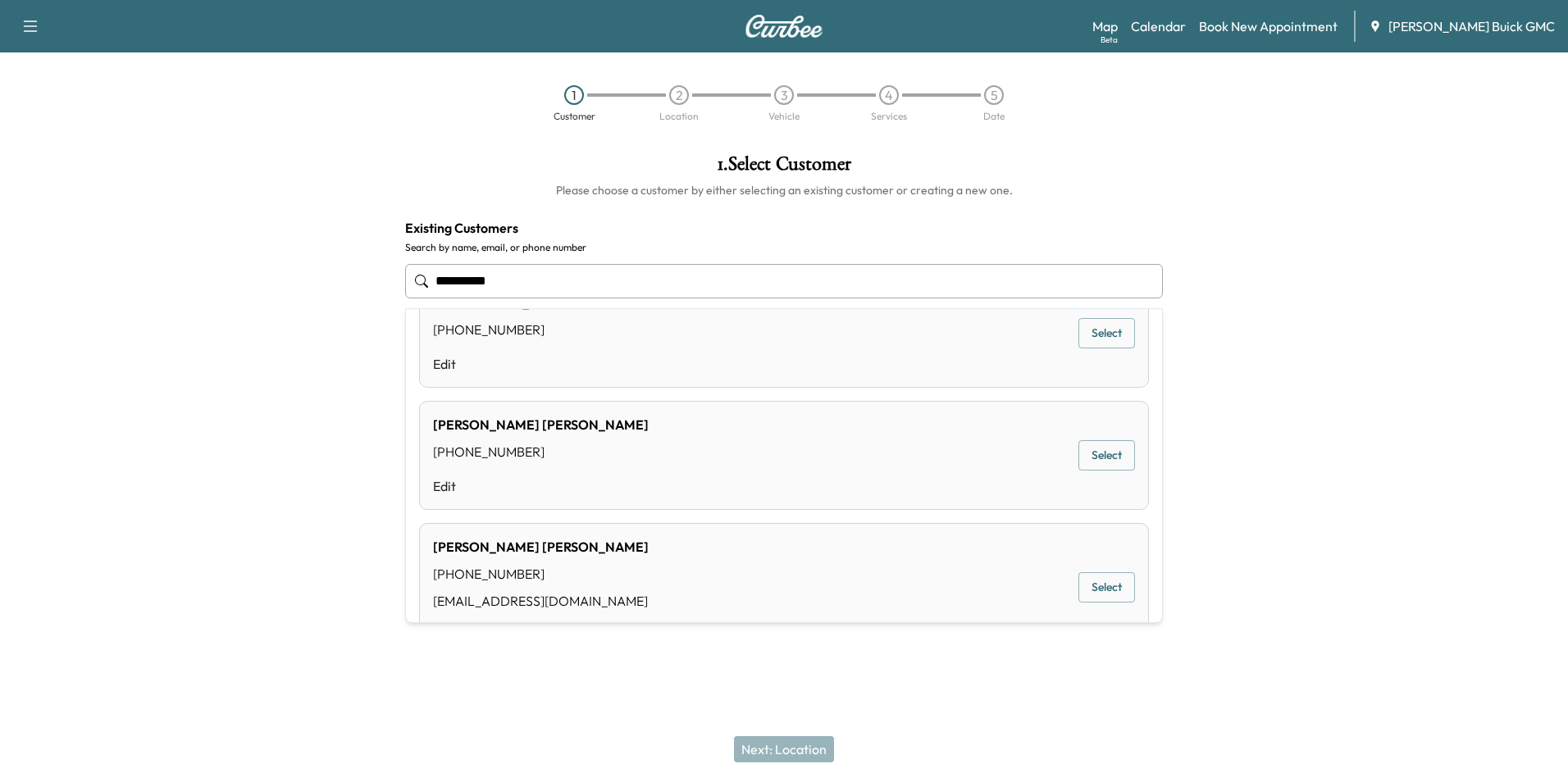
type input "**********"
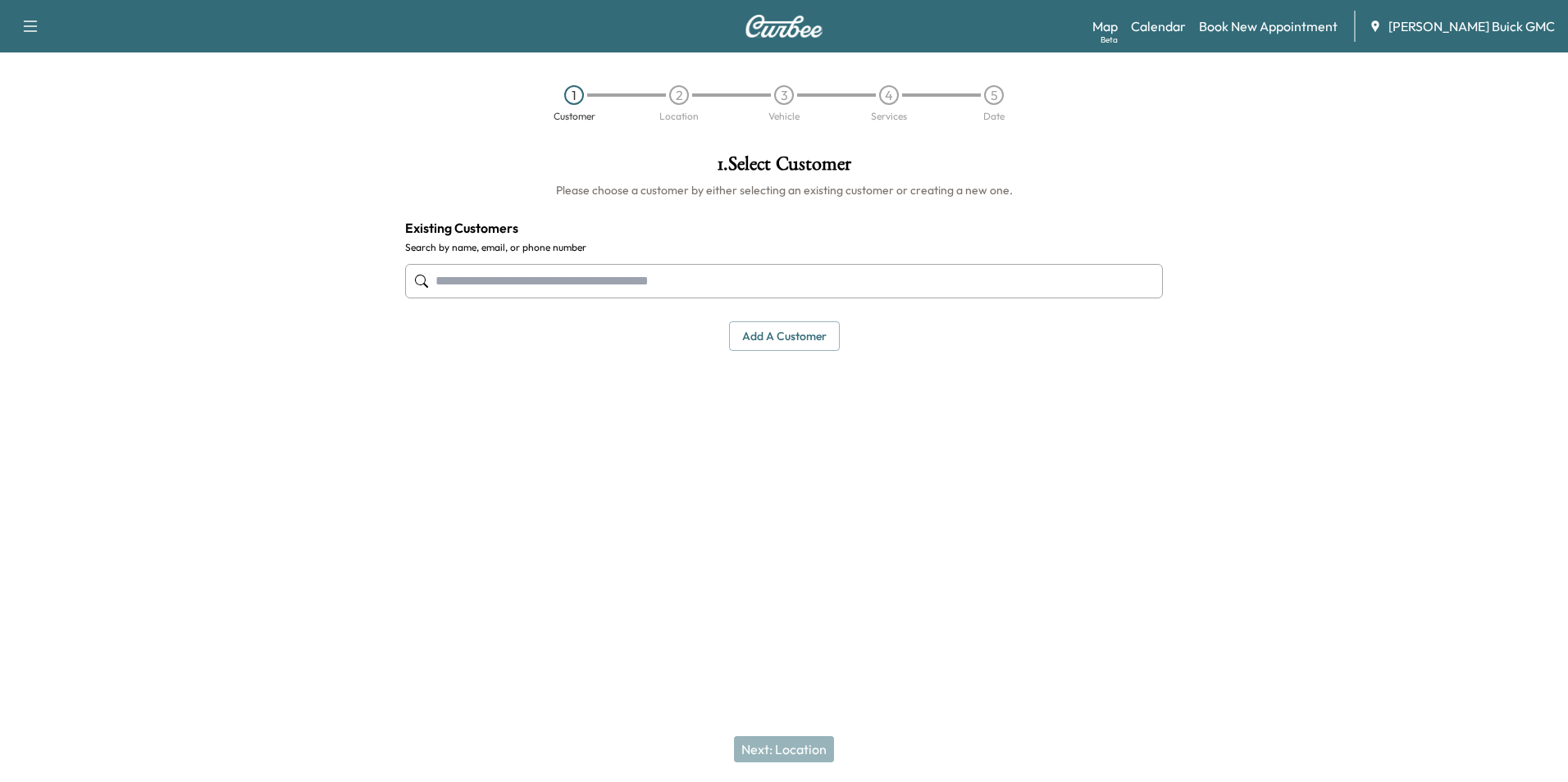
click at [561, 279] on input "text" at bounding box center [784, 281] width 757 height 34
click at [1047, 457] on div "1 . Select Customer Please choose a customer by either selecting an existing cu…" at bounding box center [784, 337] width 784 height 391
click at [831, 449] on div "1 . Select Customer Please choose a customer by either selecting an existing cu…" at bounding box center [784, 337] width 784 height 391
click at [1182, 25] on link "Calendar" at bounding box center [1158, 26] width 55 height 20
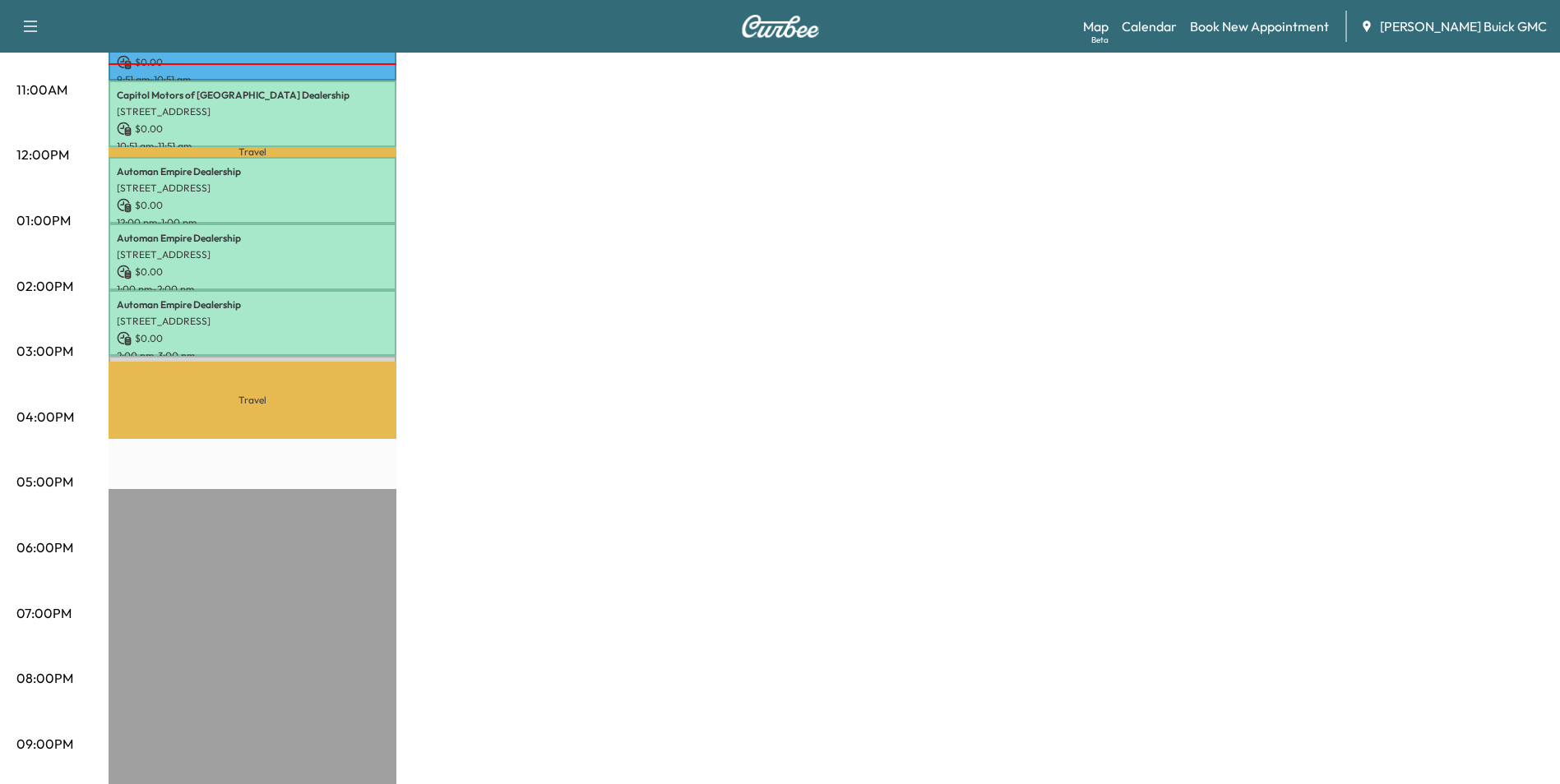
scroll to position [680, 0]
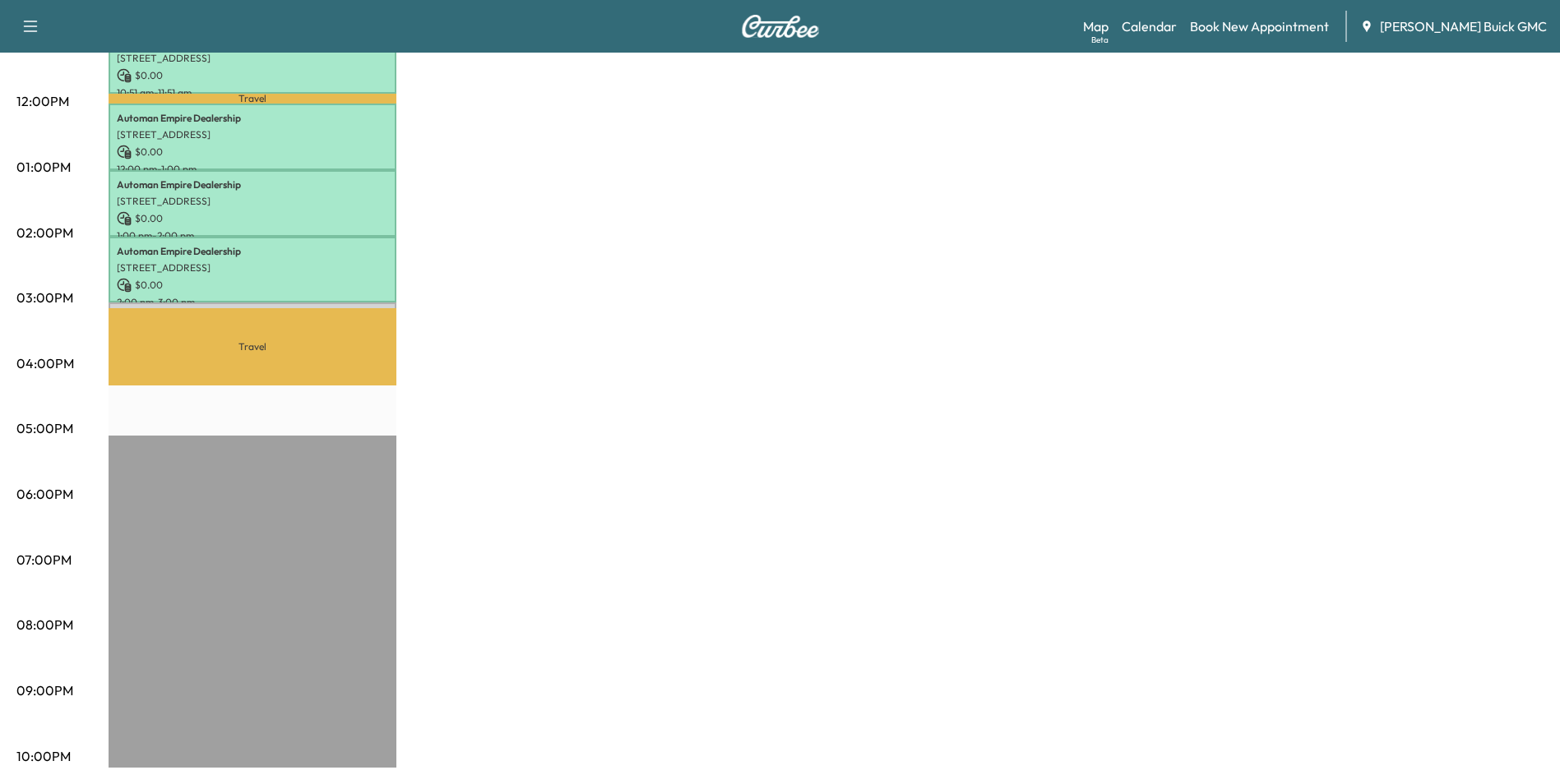
click at [581, 454] on div "MobileService+ $ 0.00 Revenue 5 hr 5 min Work Time 2 hr 23 min Transit Time Tra…" at bounding box center [826, 151] width 1435 height 1233
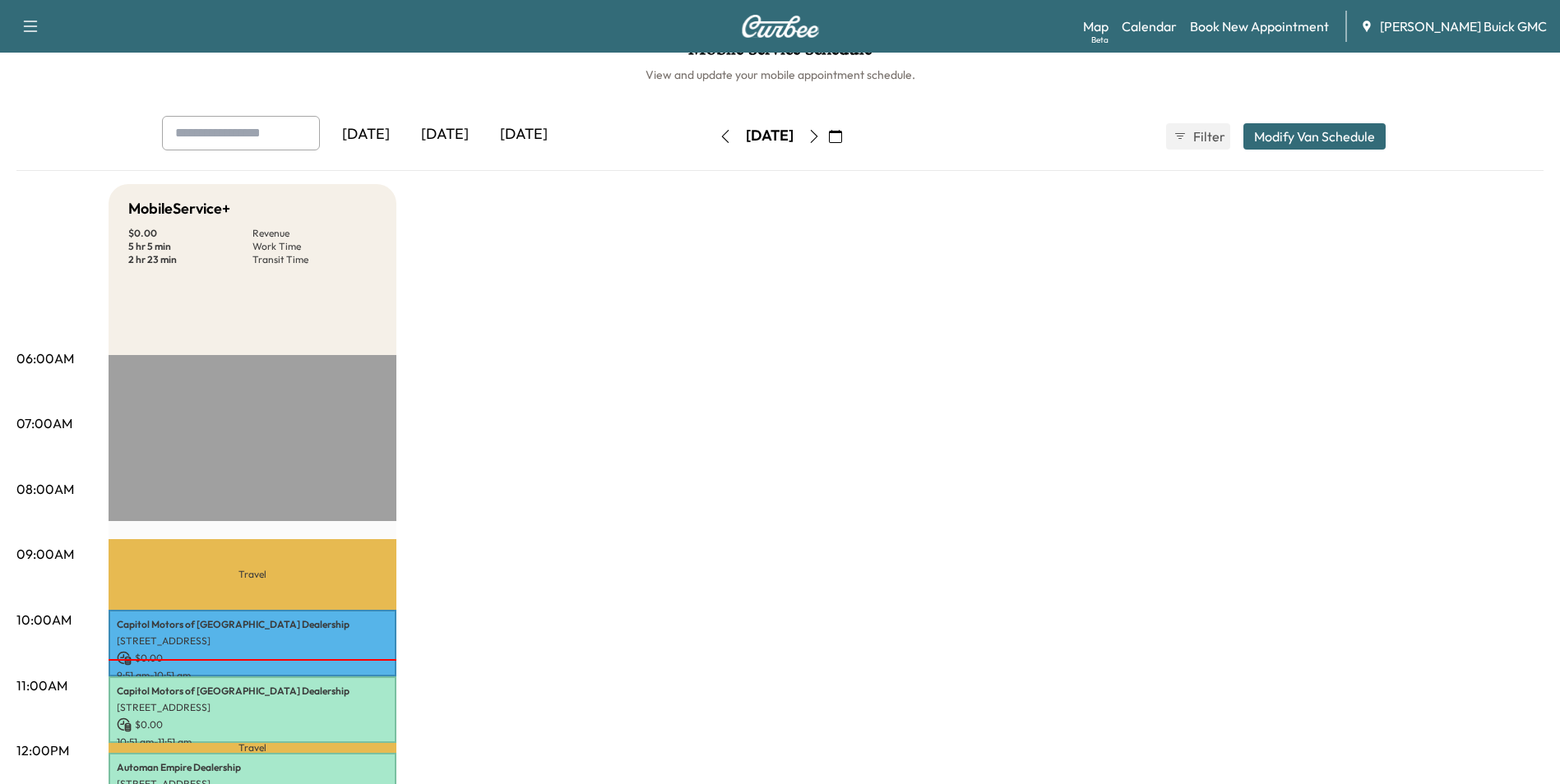
scroll to position [0, 0]
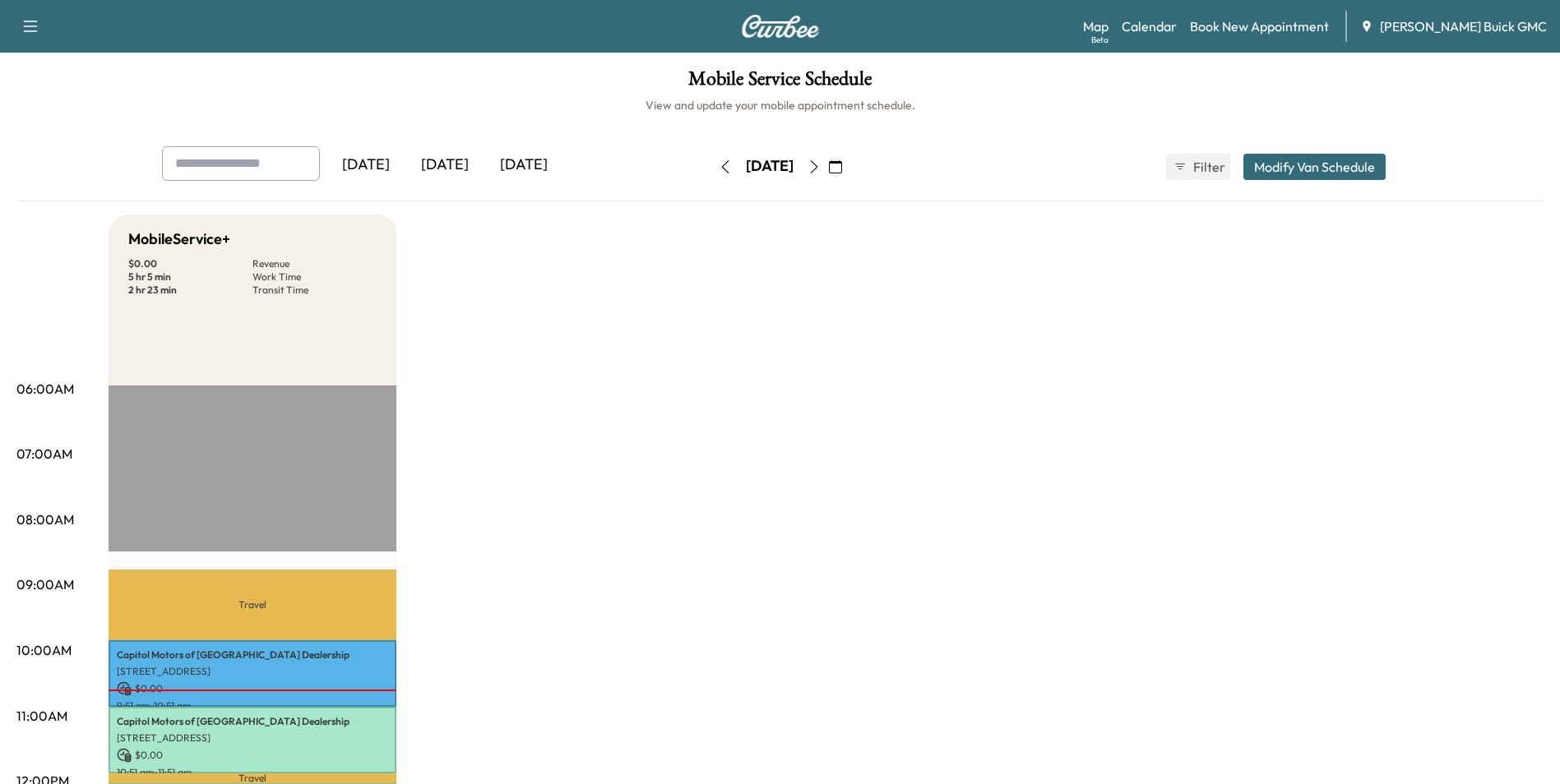
click at [527, 161] on div "[DATE]" at bounding box center [523, 166] width 79 height 38
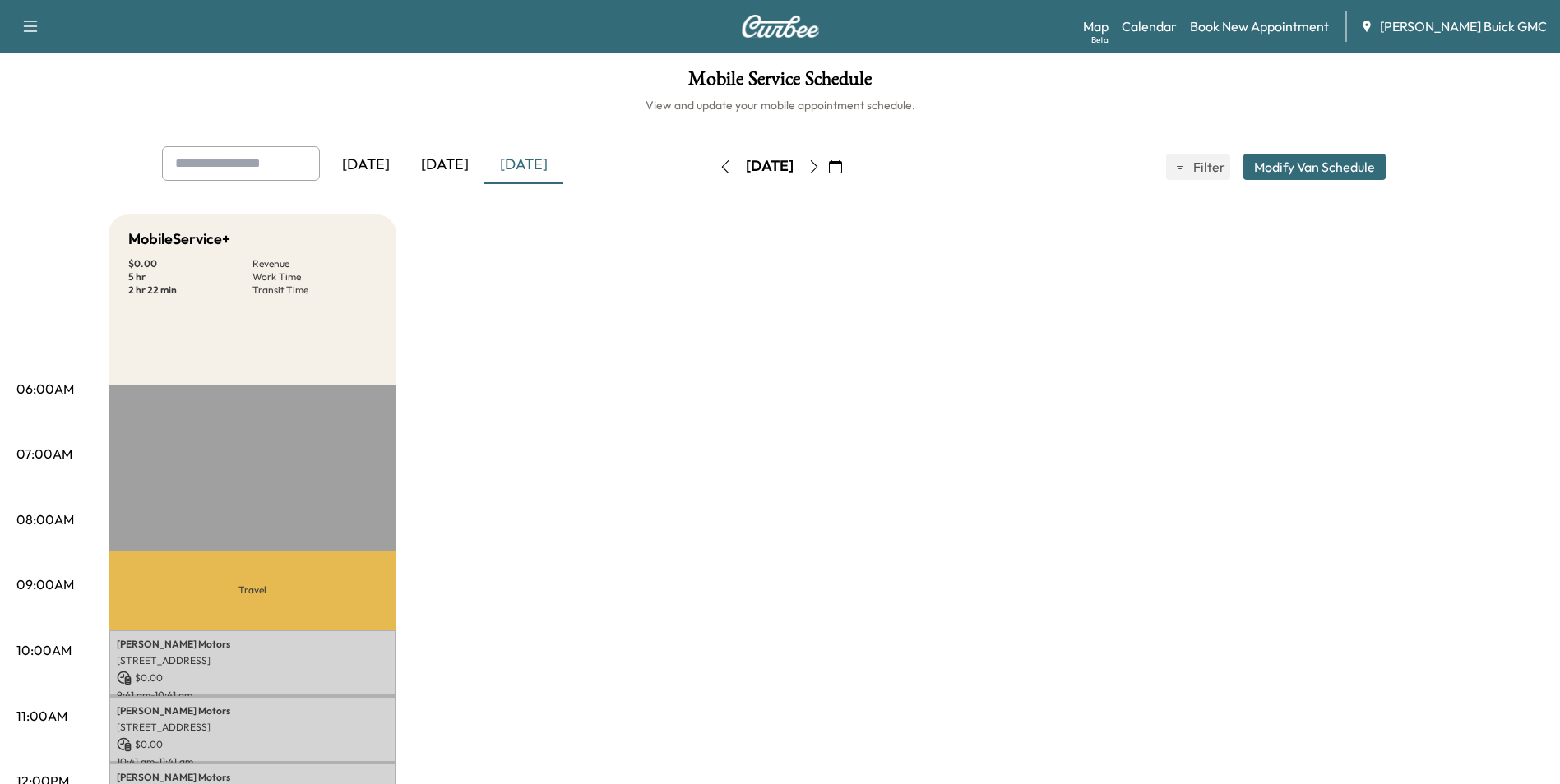
click at [820, 164] on icon "button" at bounding box center [814, 166] width 13 height 13
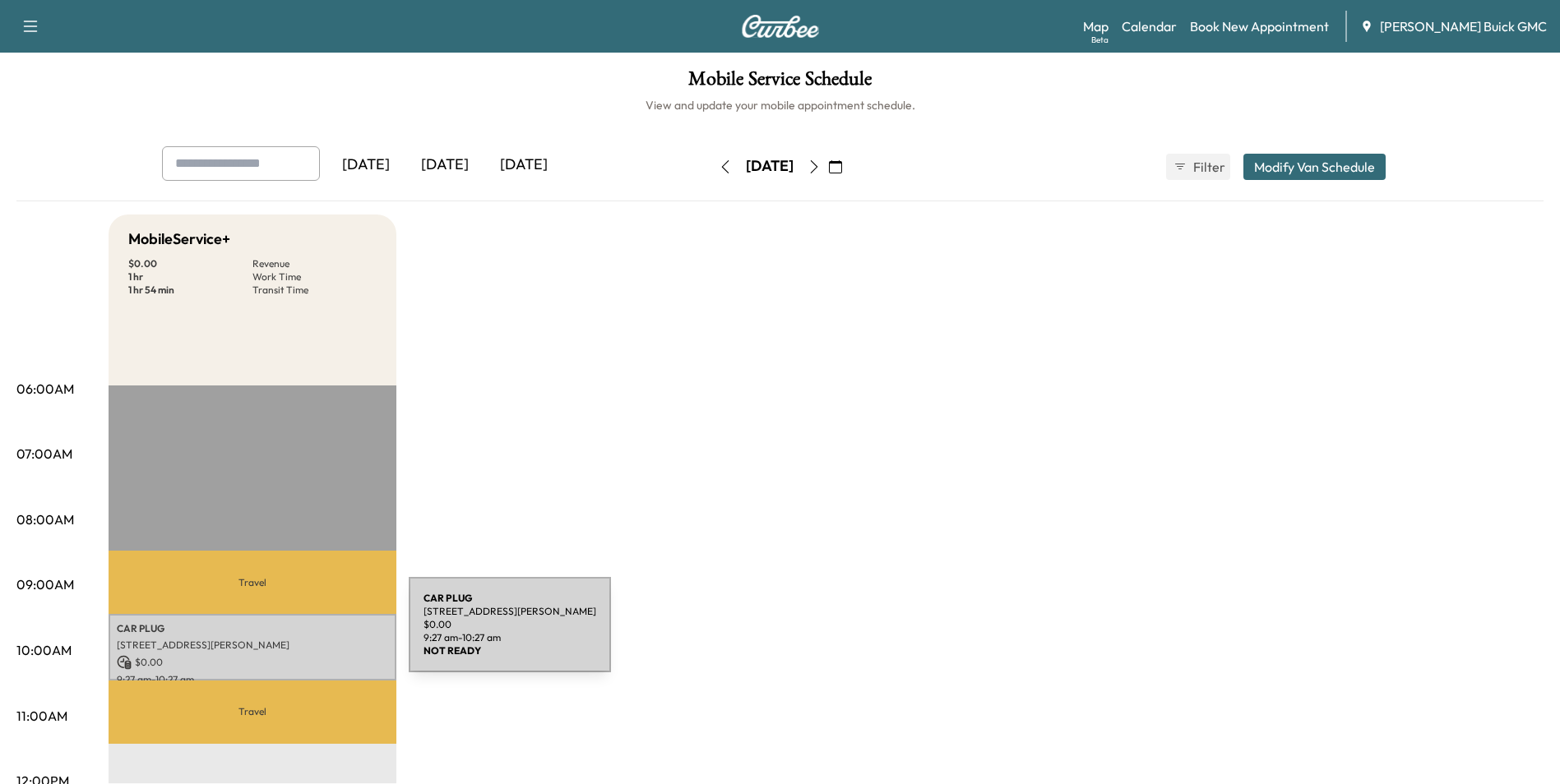
click at [286, 635] on div "CAR PLUG [STREET_ADDRESS][PERSON_NAME] $ 0.00 9:27 am - 10:27 am" at bounding box center [252, 647] width 287 height 66
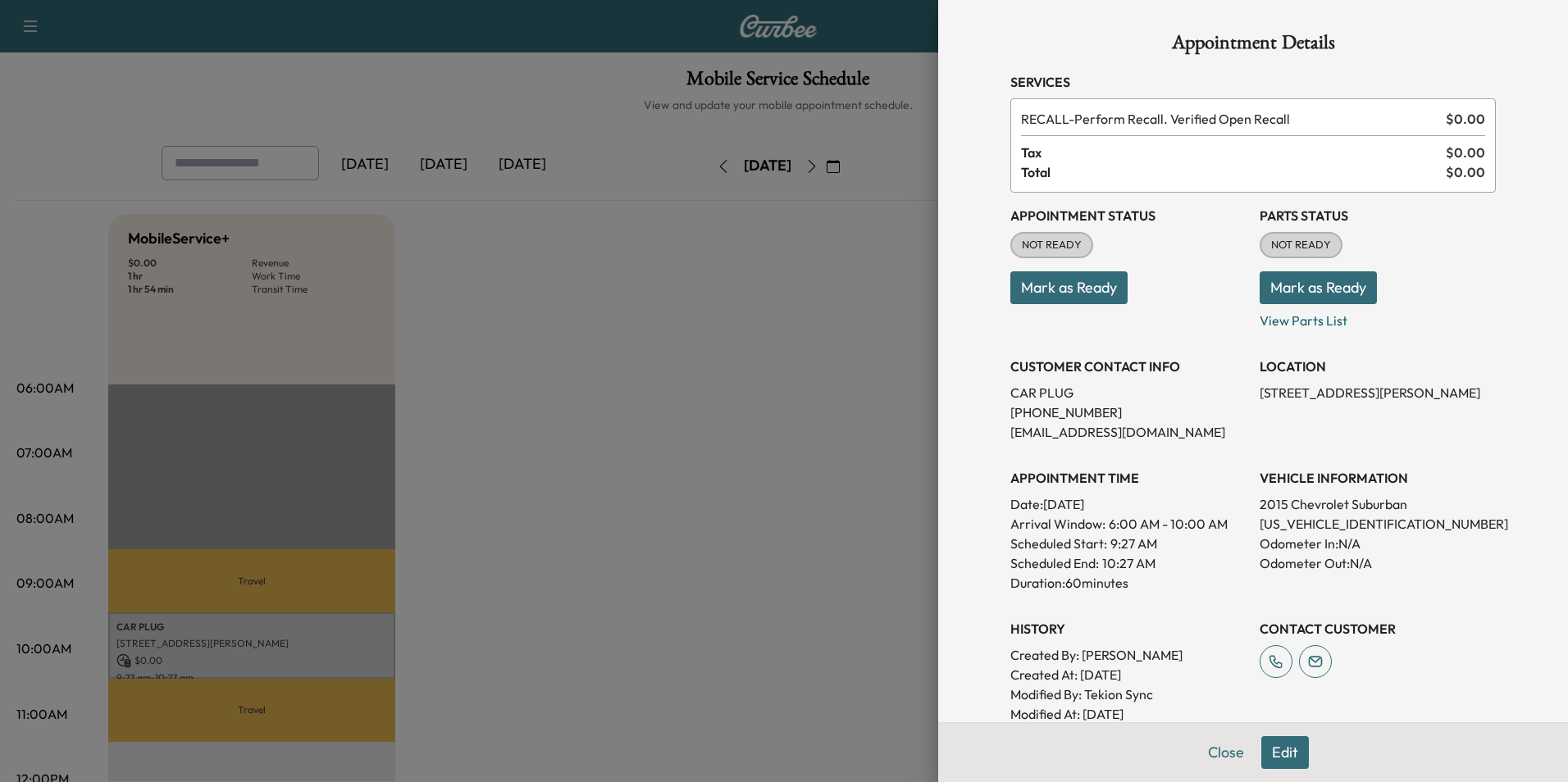
click at [1452, 291] on p "Mark as Ready" at bounding box center [1378, 281] width 236 height 46
click at [769, 273] on div at bounding box center [784, 391] width 1568 height 782
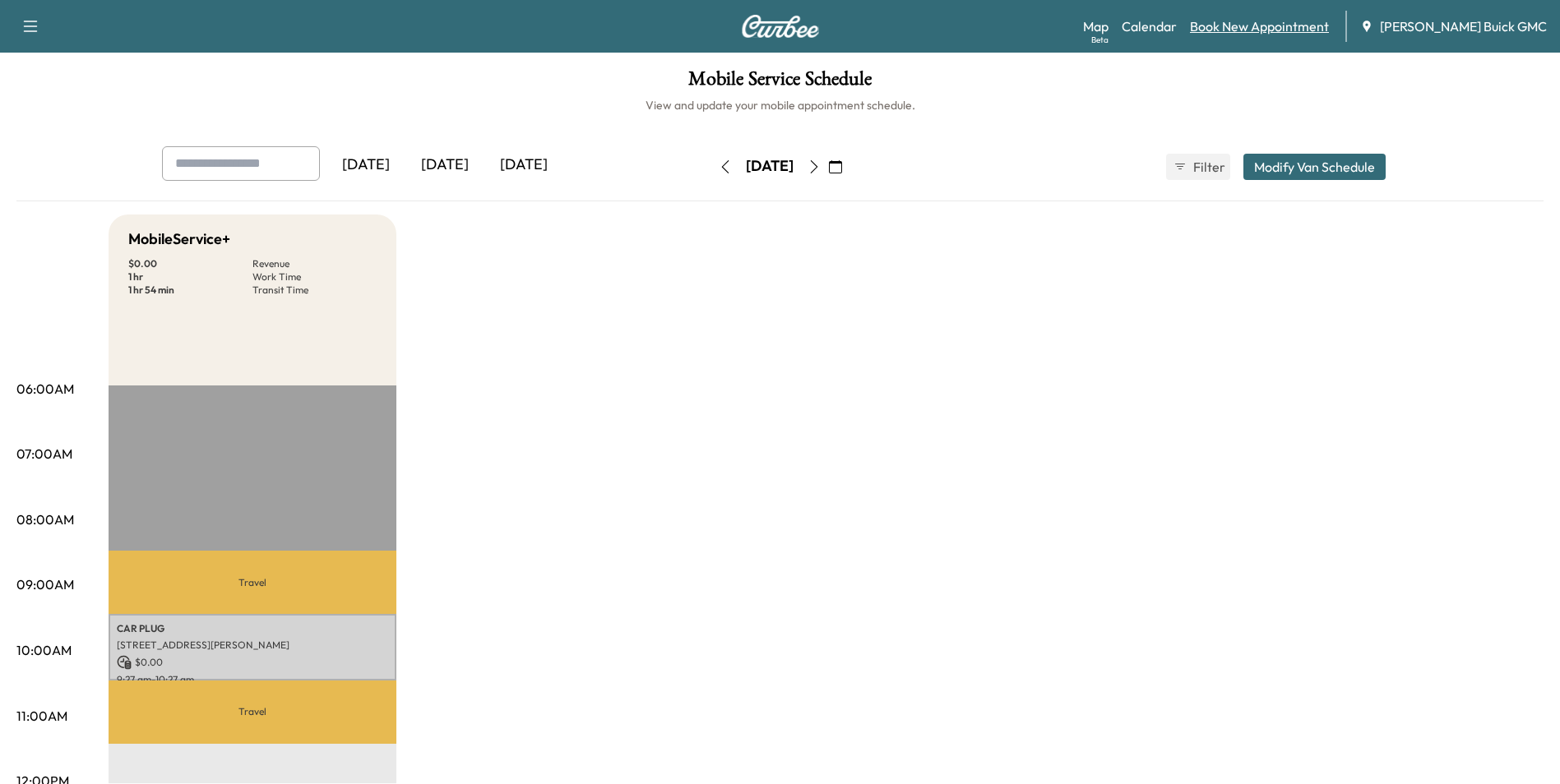
click at [1266, 25] on link "Book New Appointment" at bounding box center [1259, 26] width 139 height 20
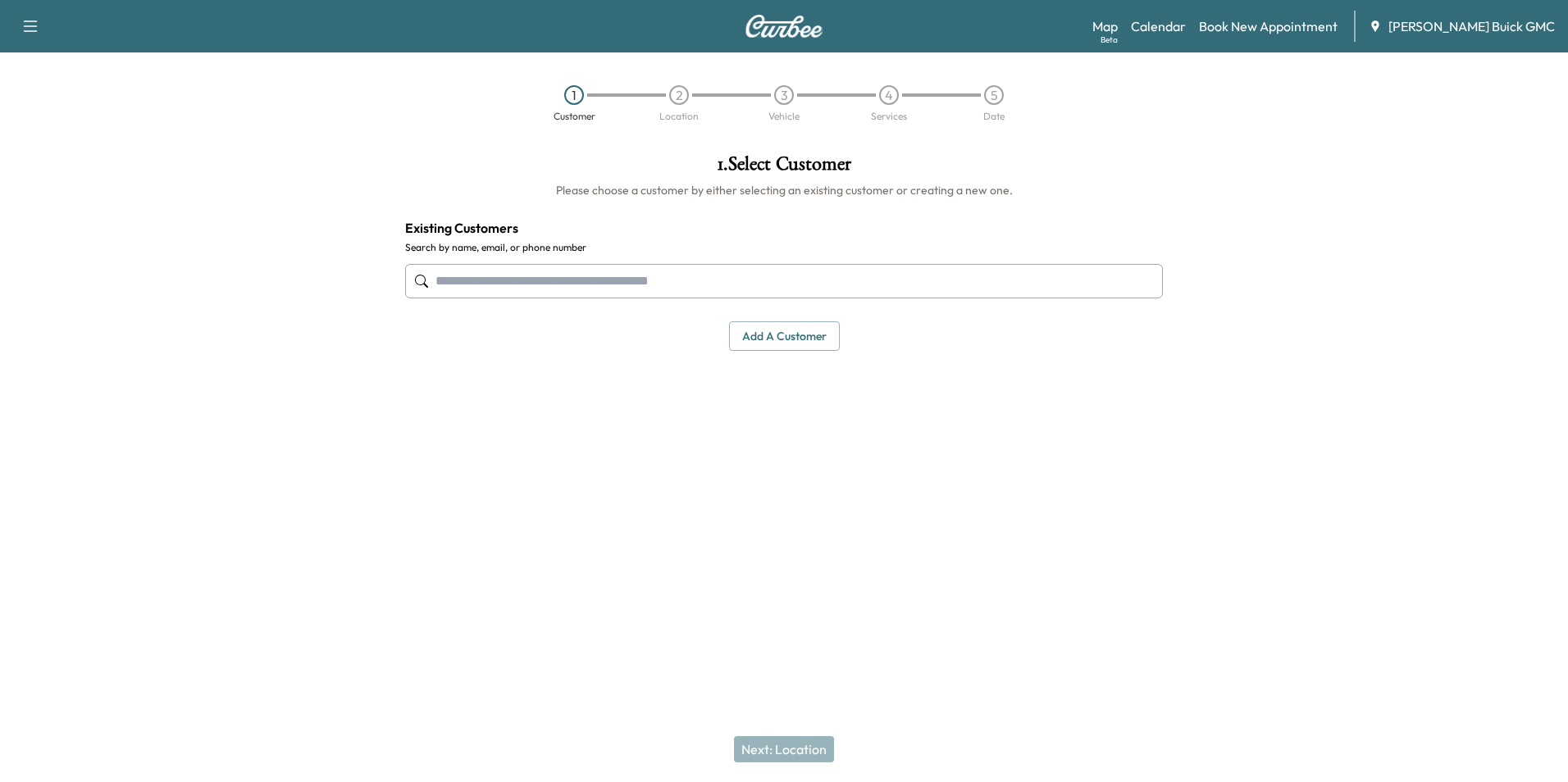
click at [625, 284] on input "text" at bounding box center [784, 281] width 757 height 34
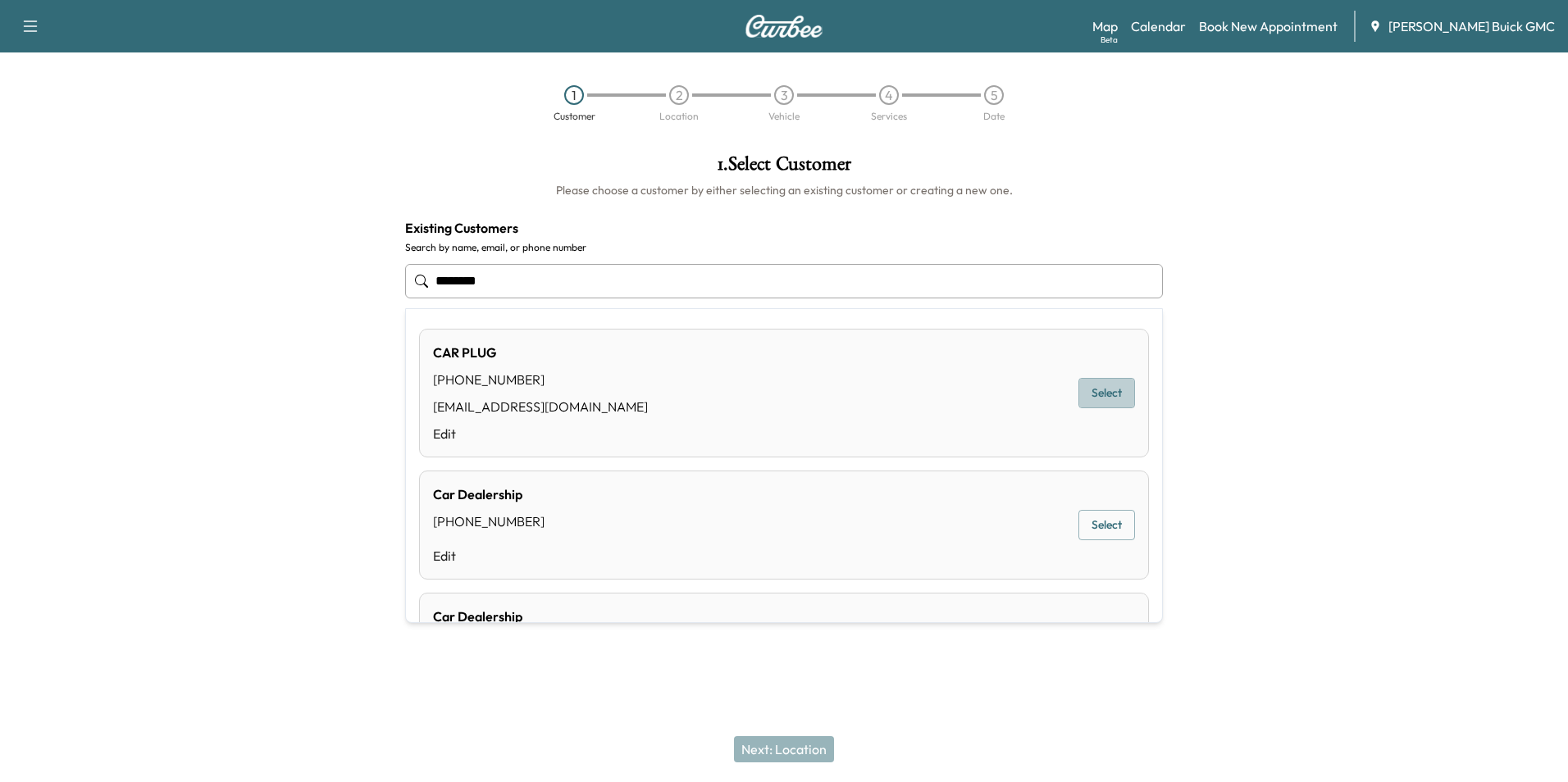
click at [1094, 391] on button "Select" at bounding box center [1106, 393] width 56 height 30
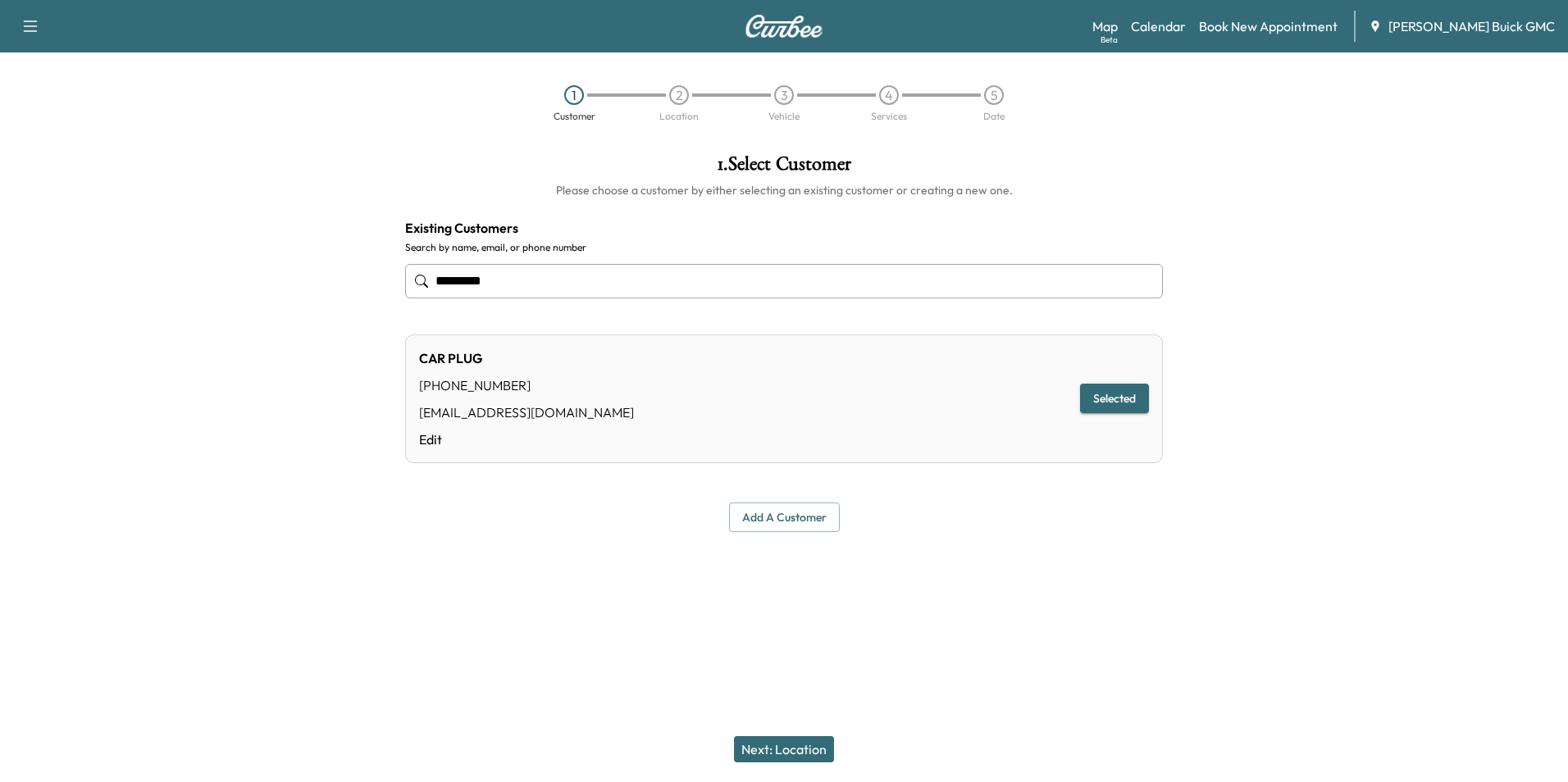
type input "*********"
click at [794, 748] on button "Next: Location" at bounding box center [784, 749] width 100 height 26
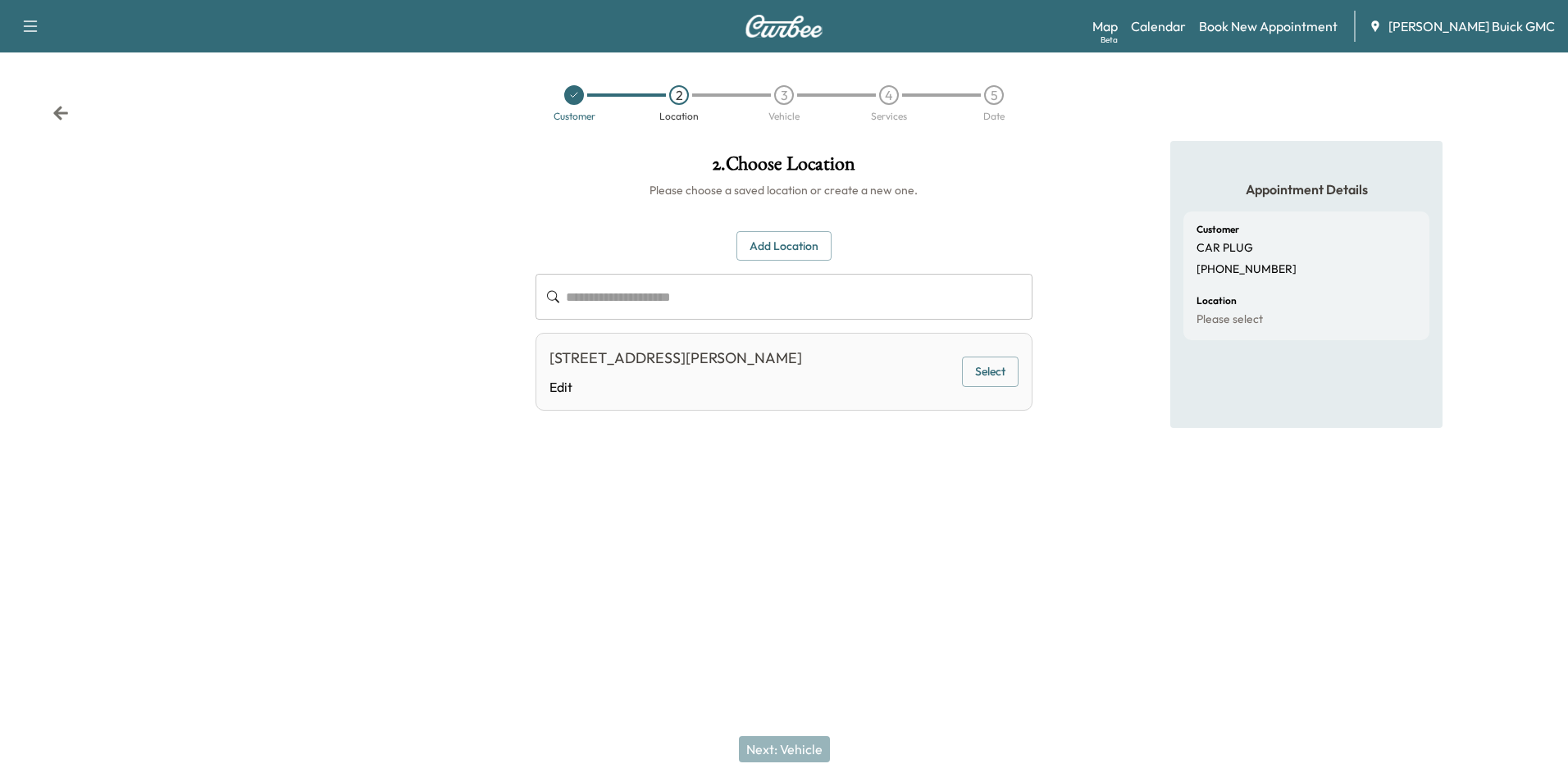
click at [986, 369] on button "Select" at bounding box center [989, 371] width 56 height 30
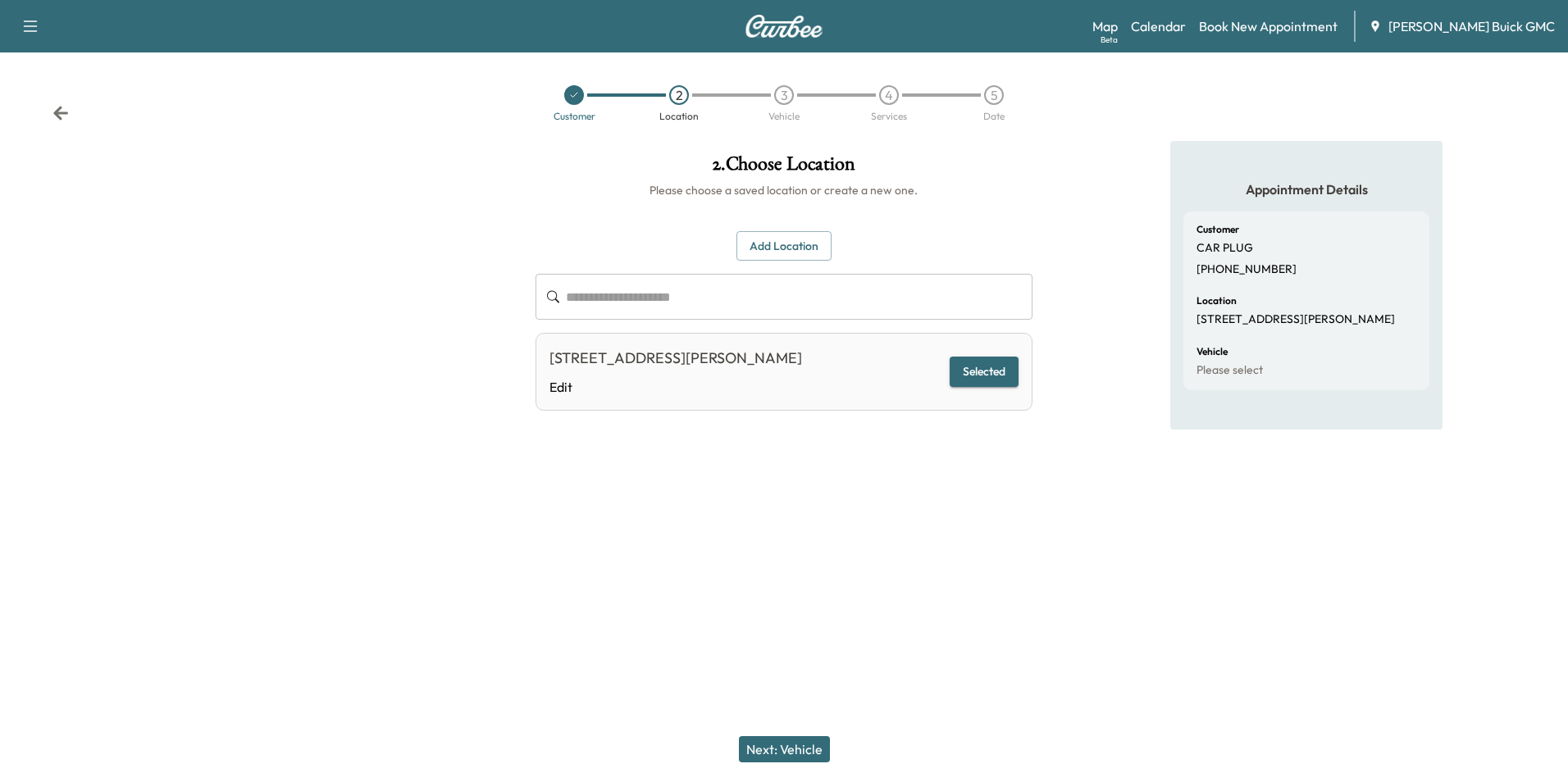
click at [784, 750] on button "Next: Vehicle" at bounding box center [784, 749] width 91 height 26
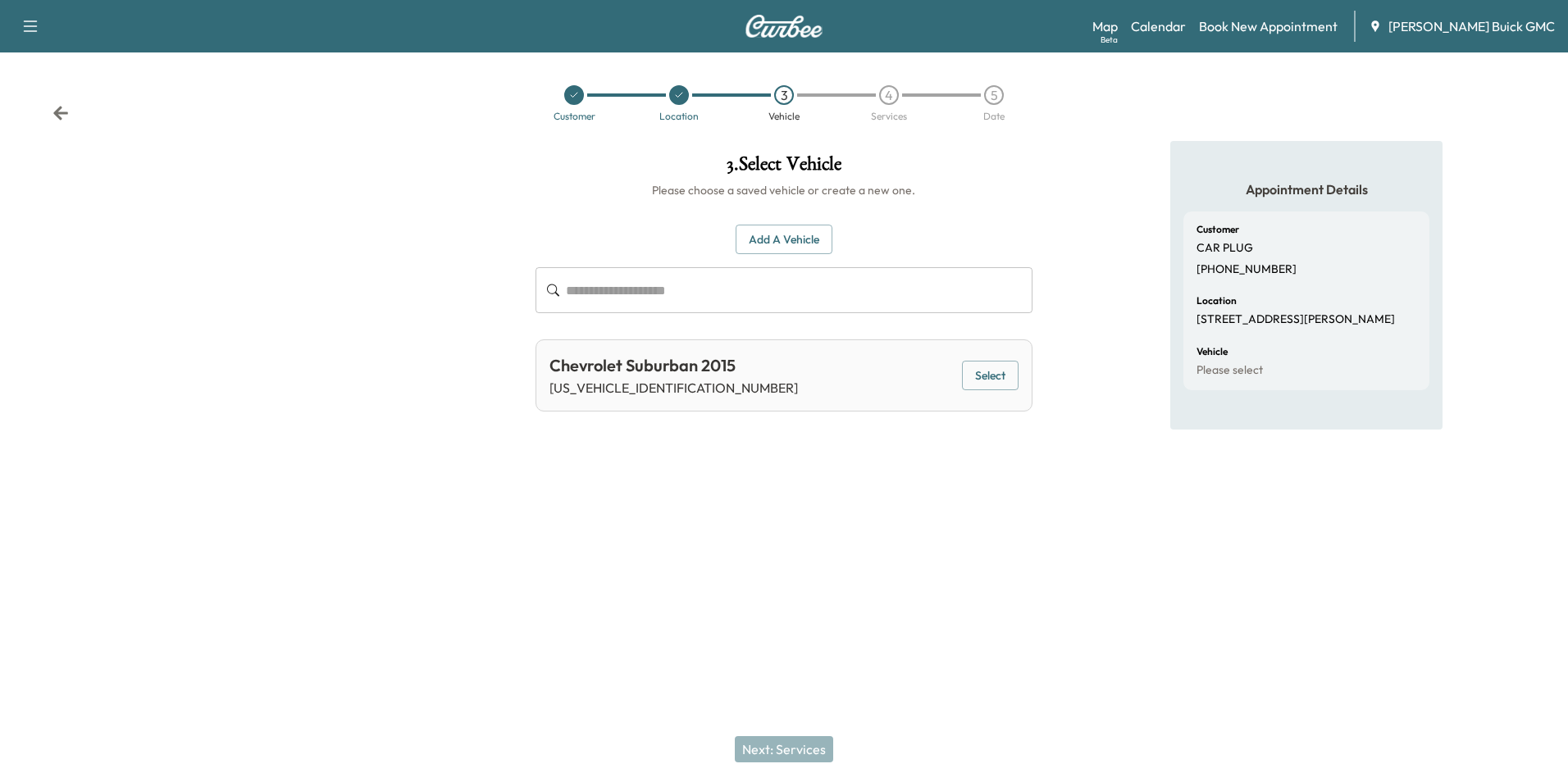
click at [794, 233] on button "Add a Vehicle" at bounding box center [784, 239] width 97 height 30
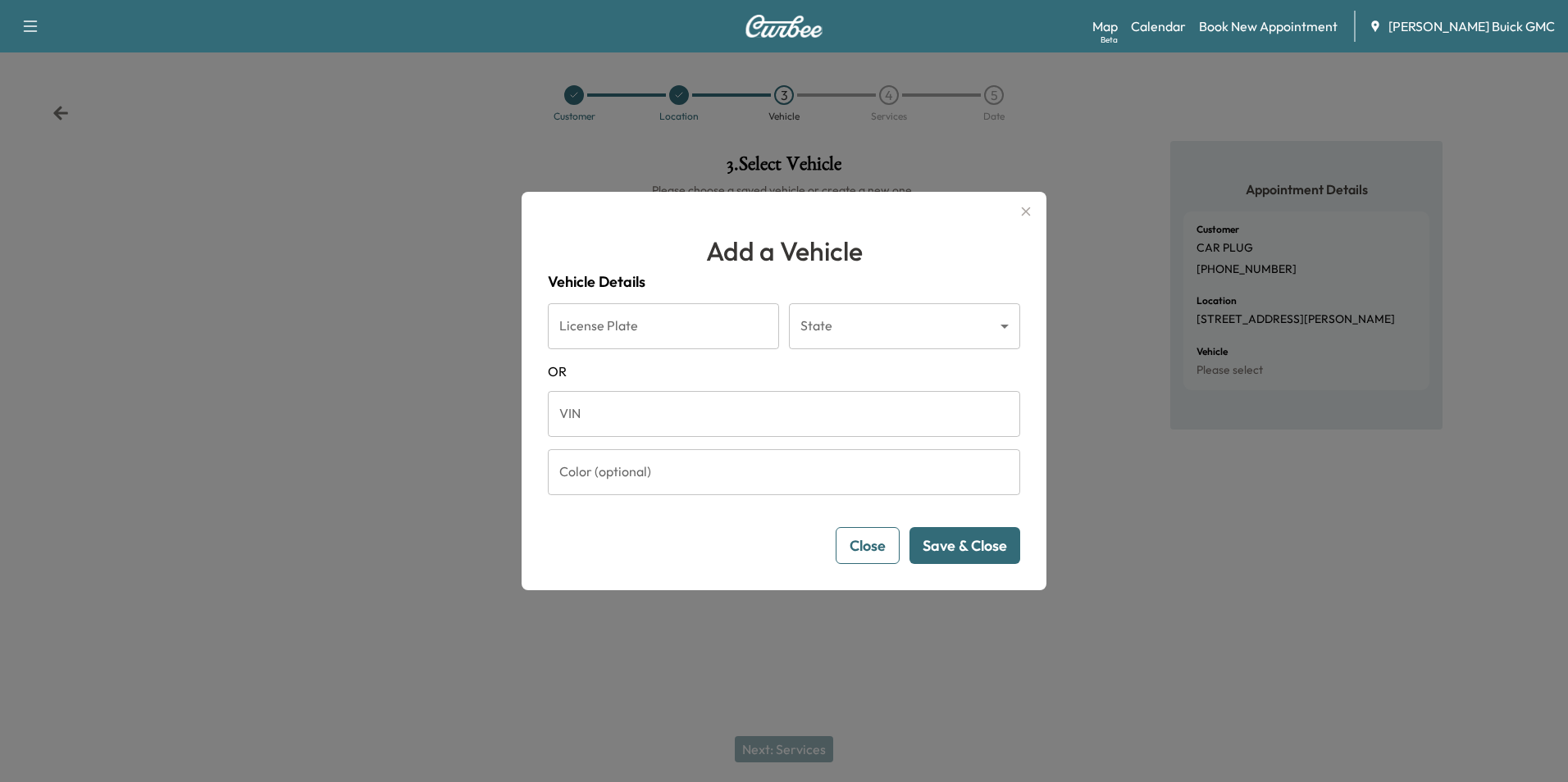
click at [634, 411] on input "VIN" at bounding box center [784, 414] width 472 height 46
type input "**********"
click at [959, 541] on button "Save & Close" at bounding box center [965, 545] width 111 height 37
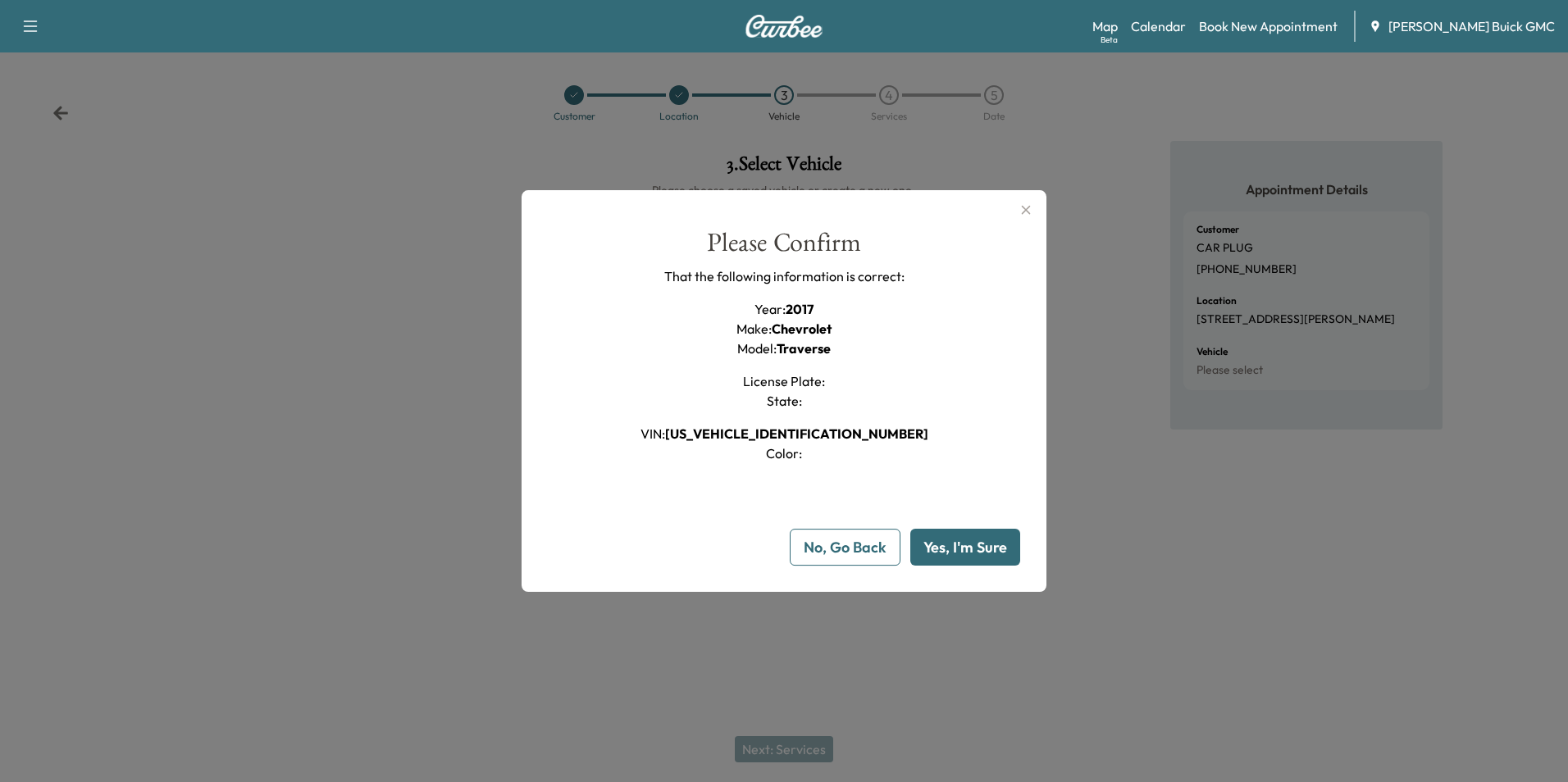
click at [957, 543] on button "Yes, I'm Sure" at bounding box center [965, 547] width 110 height 37
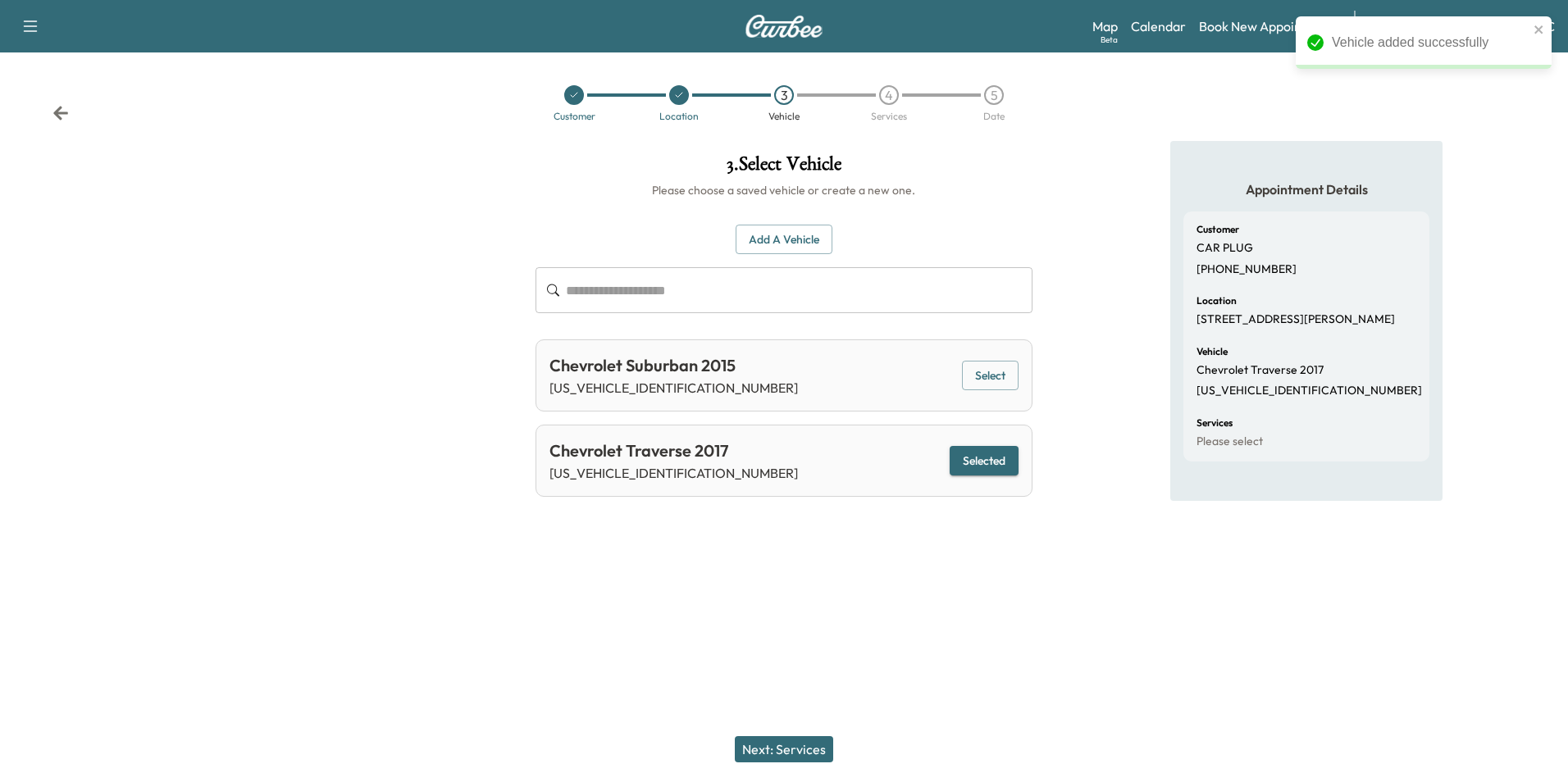
click at [802, 748] on button "Next: Services" at bounding box center [784, 749] width 98 height 26
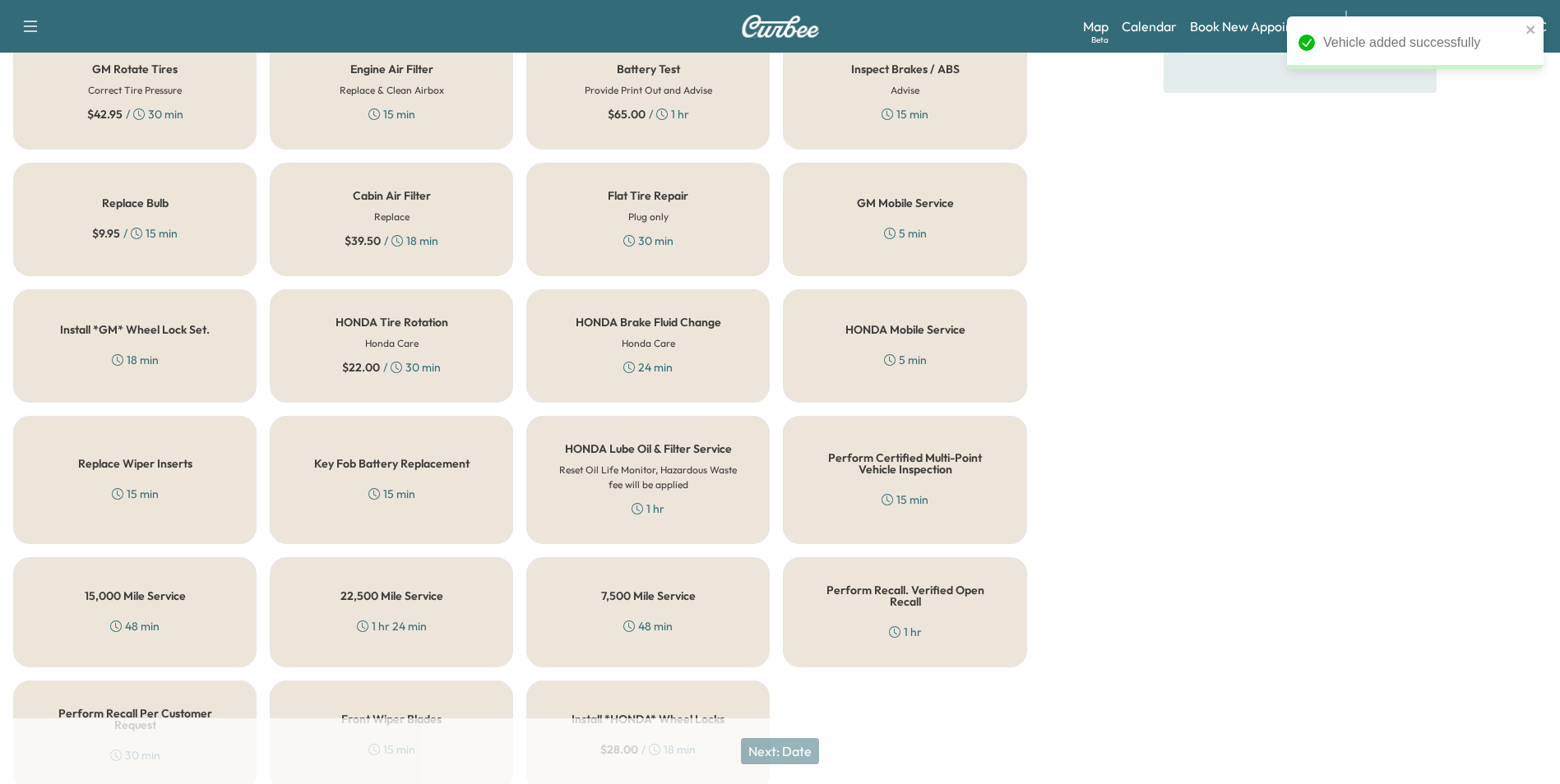
scroll to position [411, 0]
click at [873, 617] on div "Perform Recall. Verified Open Recall 1 hr" at bounding box center [905, 610] width 244 height 110
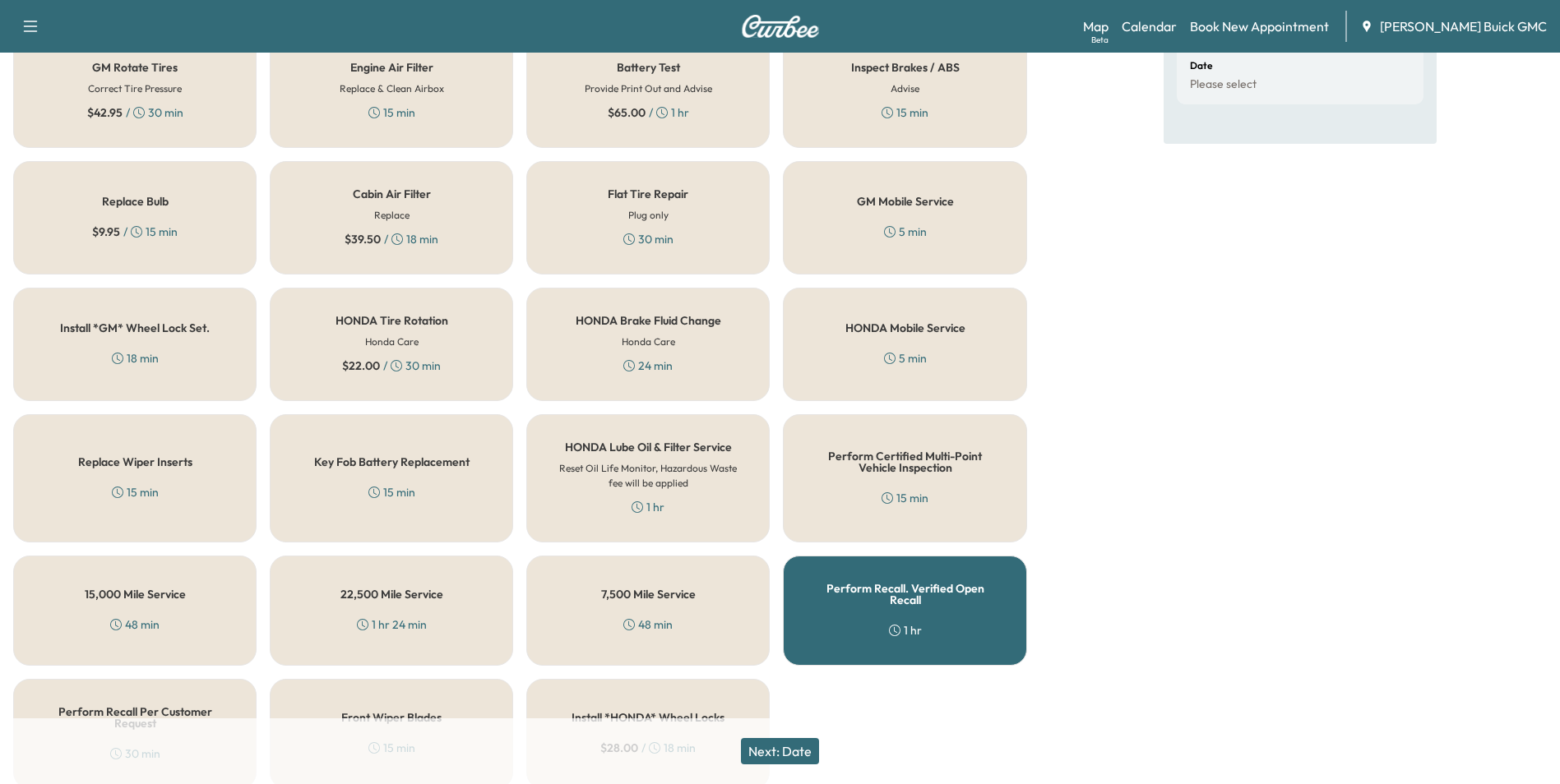
click at [795, 746] on button "Next: Date" at bounding box center [780, 751] width 78 height 26
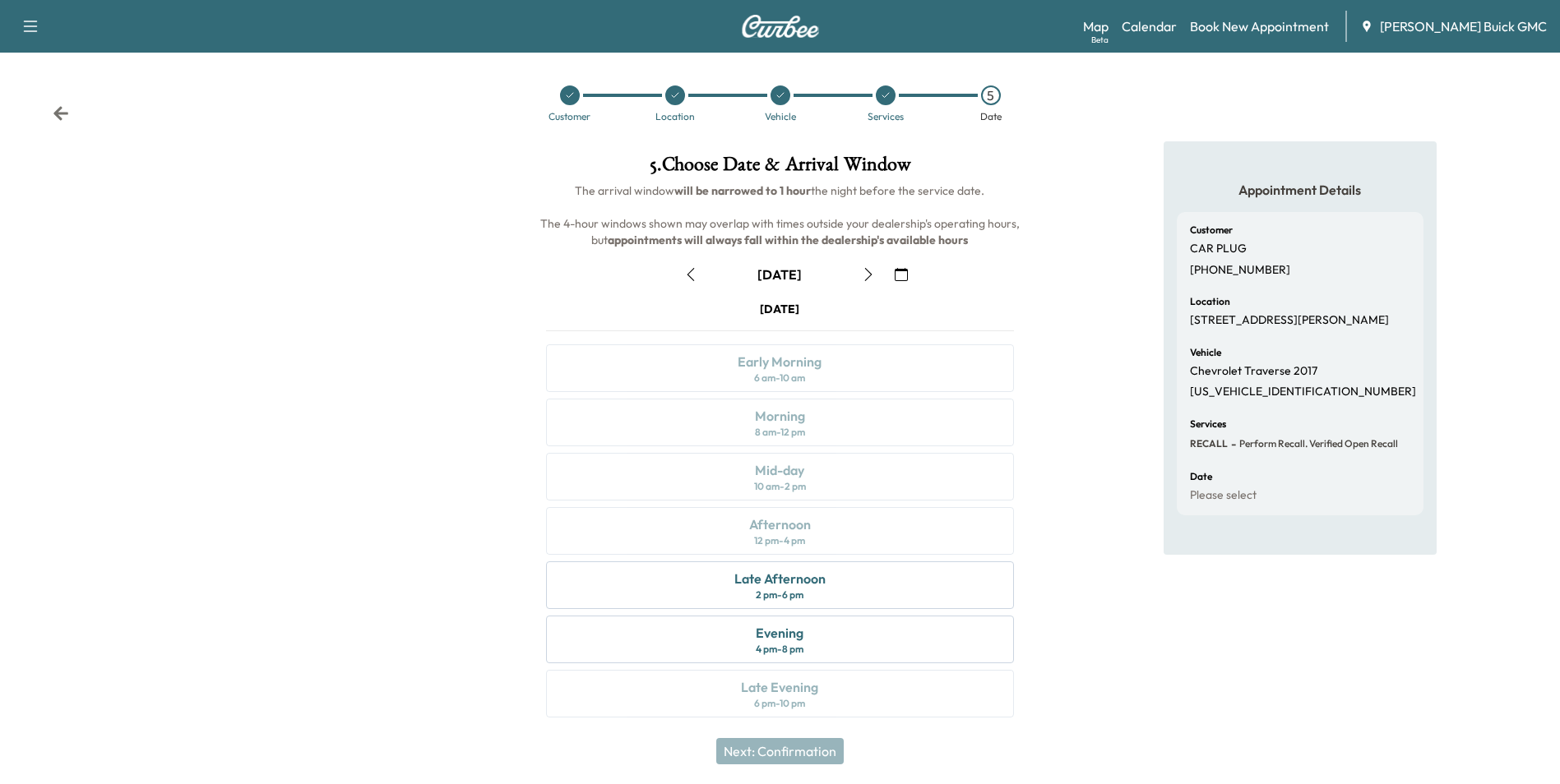
click at [899, 273] on icon "button" at bounding box center [901, 275] width 13 height 13
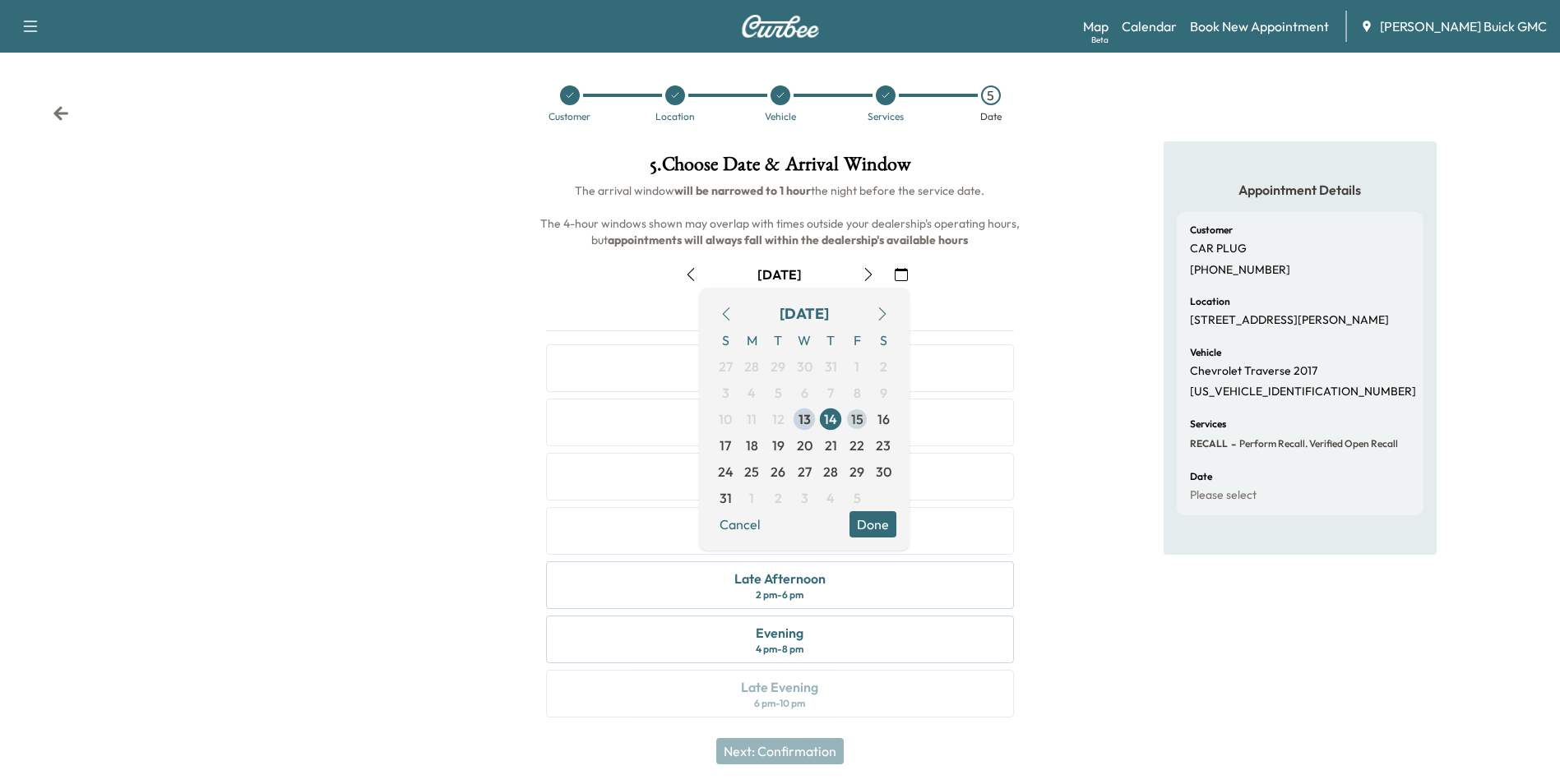
click at [856, 416] on span "15" at bounding box center [858, 419] width 13 height 20
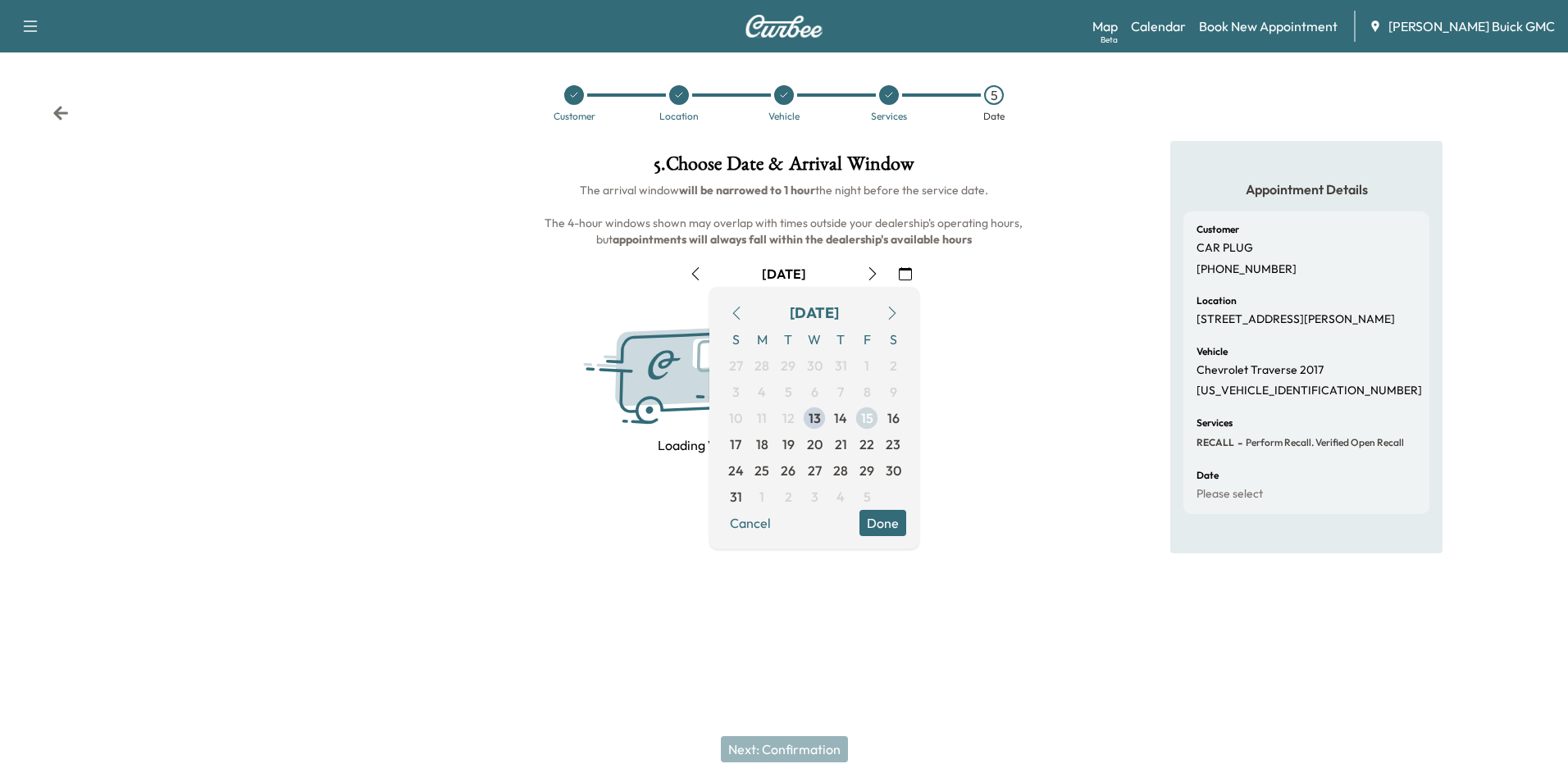
click at [853, 415] on span "15" at bounding box center [866, 418] width 26 height 26
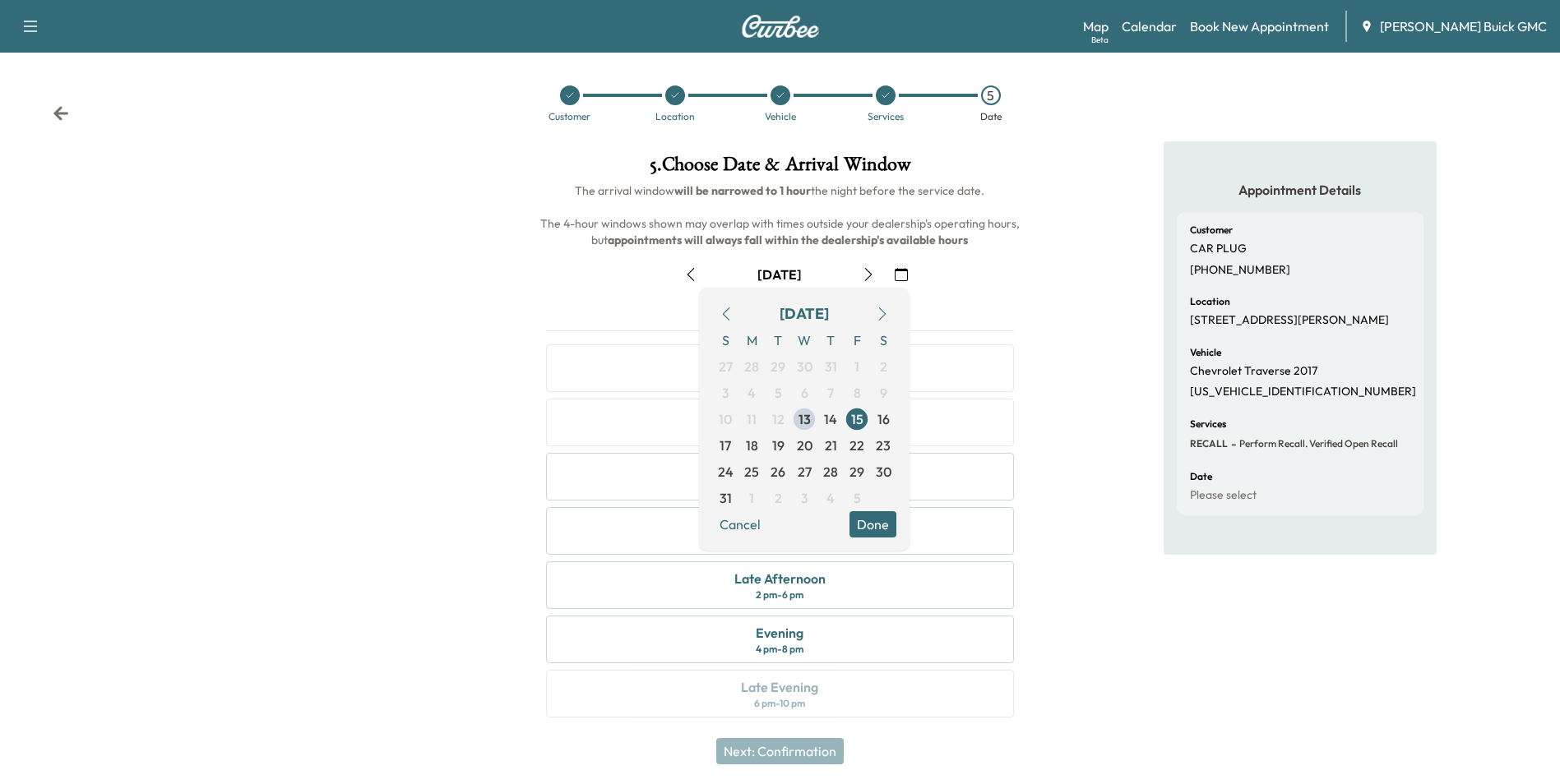
click at [1084, 300] on div "Appointment Details Customer CAR PLUG [PHONE_NUMBER] Location [STREET_ADDRESS][…" at bounding box center [1300, 439] width 519 height 596
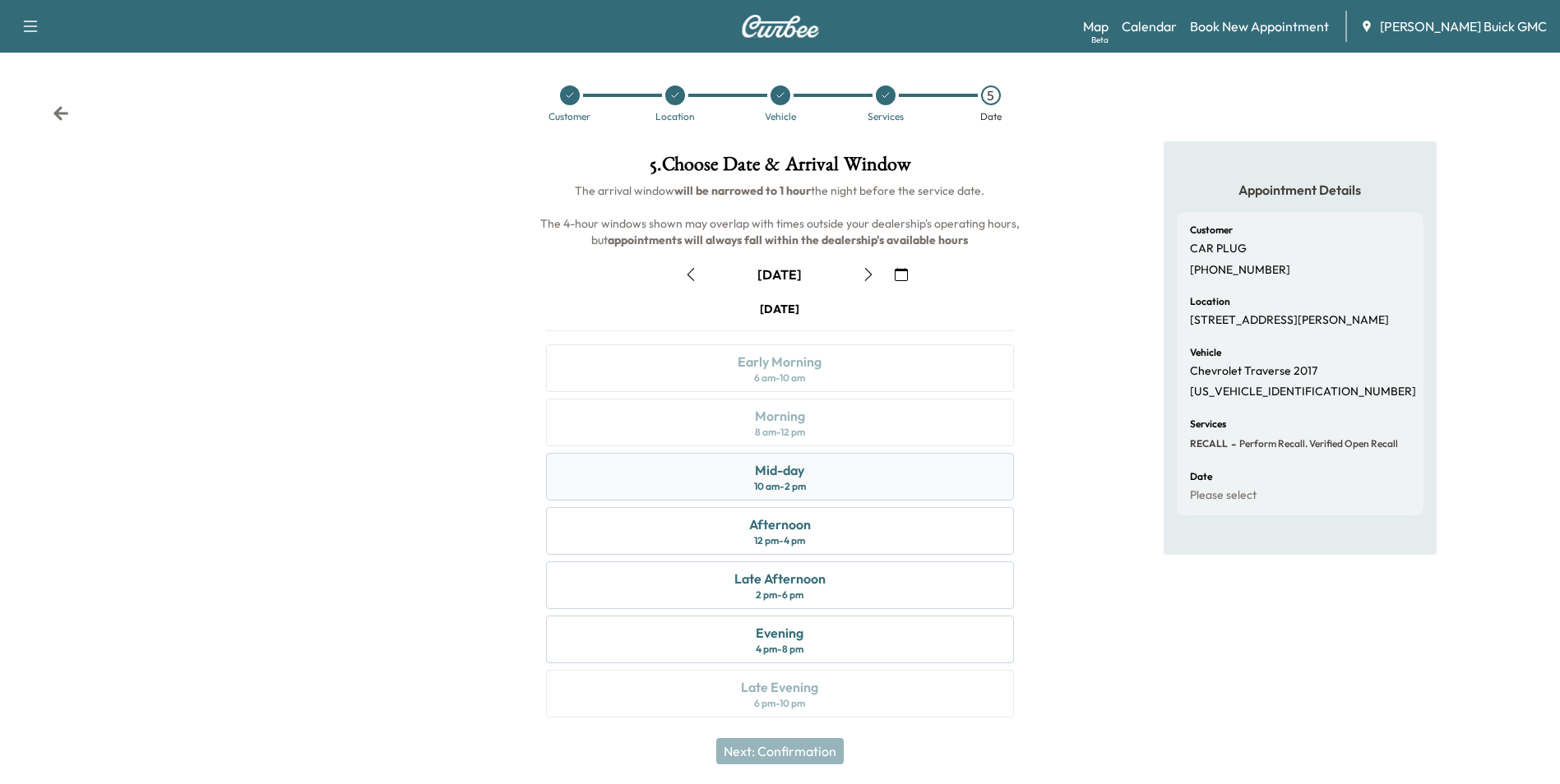
click at [799, 472] on div "Mid-day" at bounding box center [780, 470] width 49 height 20
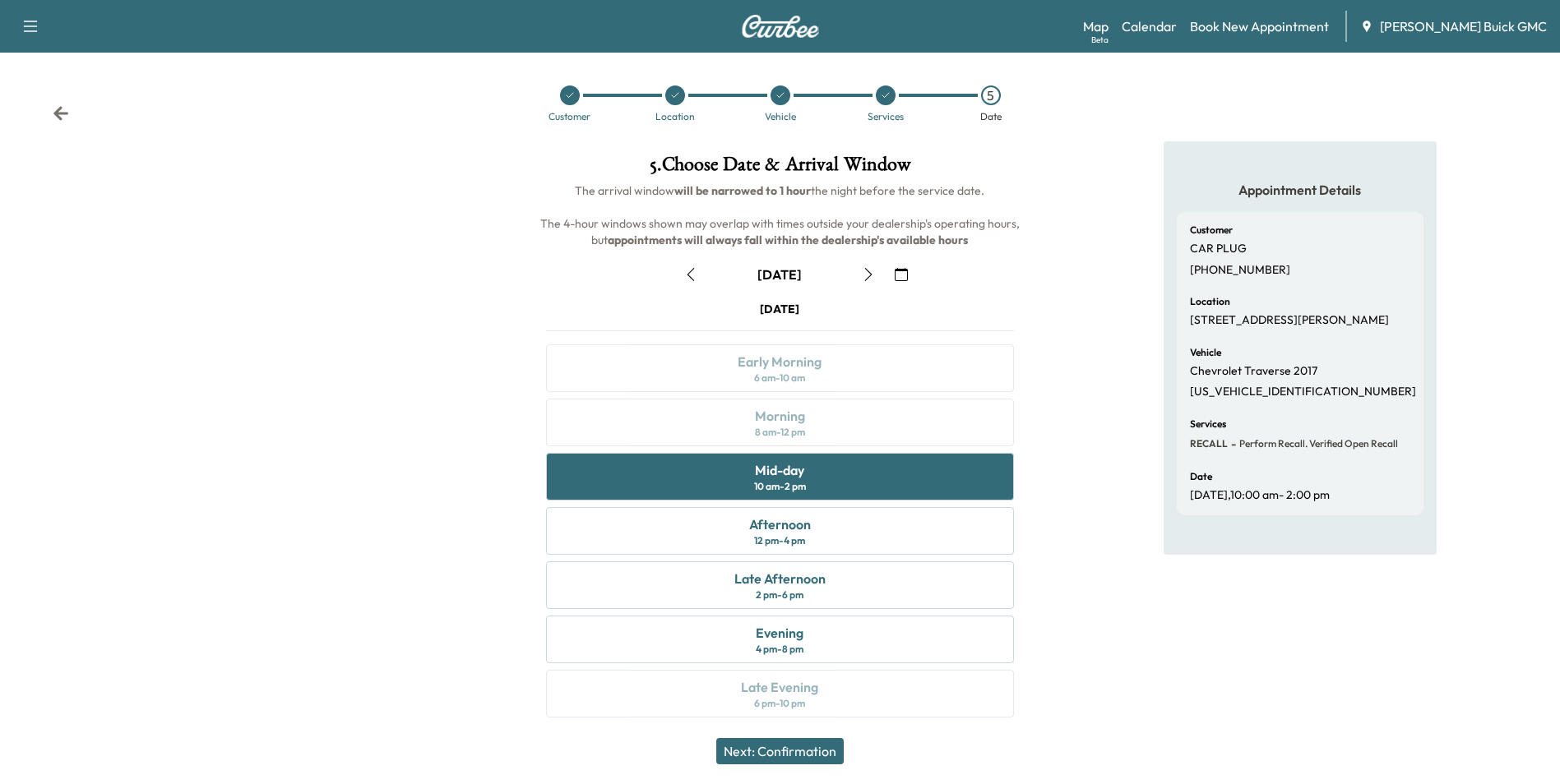
click at [805, 750] on button "Next: Confirmation" at bounding box center [780, 751] width 127 height 26
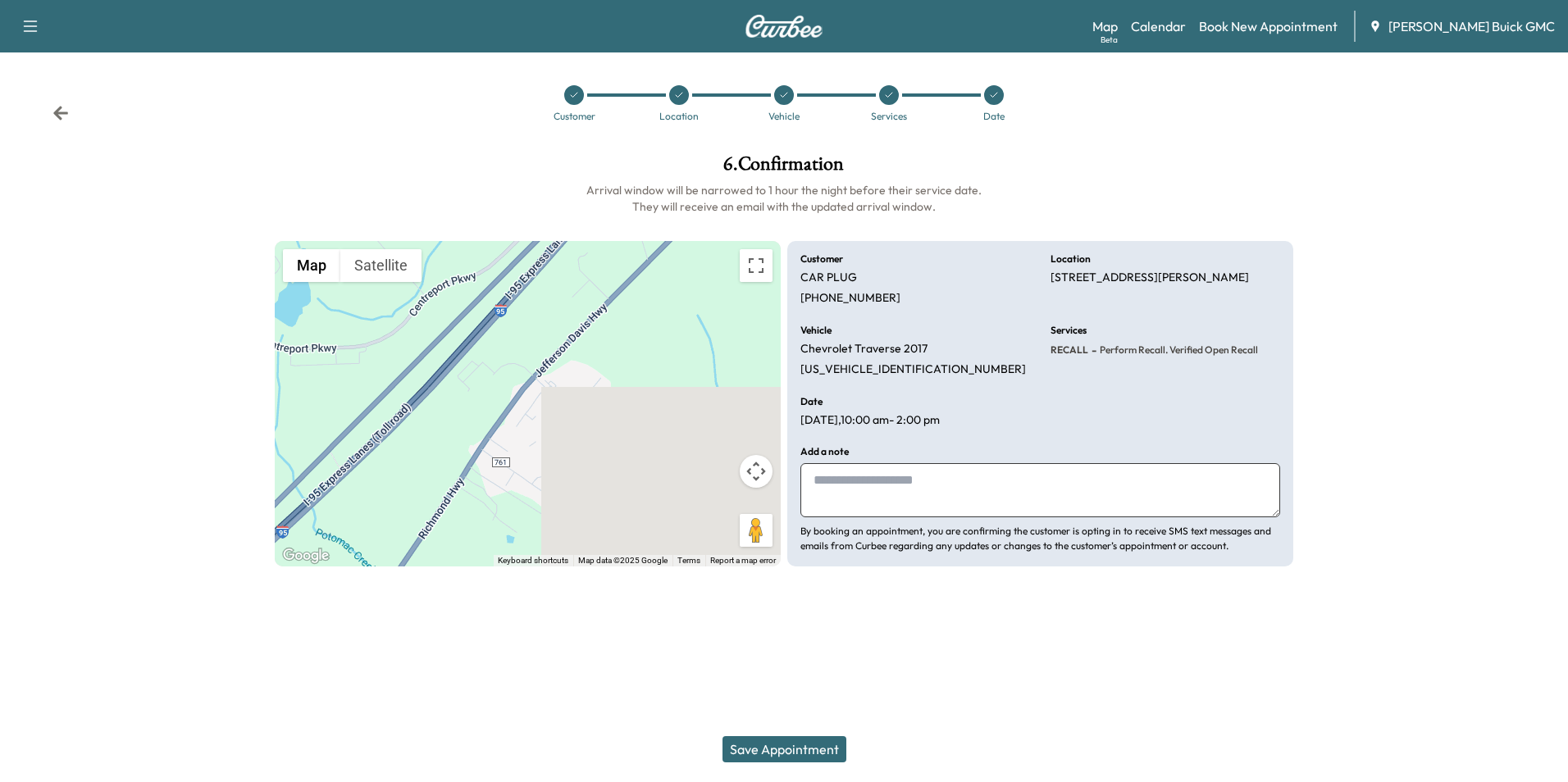
click at [900, 484] on textarea at bounding box center [1039, 491] width 480 height 54
type textarea "**********"
click at [799, 748] on button "Save Appointment" at bounding box center [784, 749] width 124 height 26
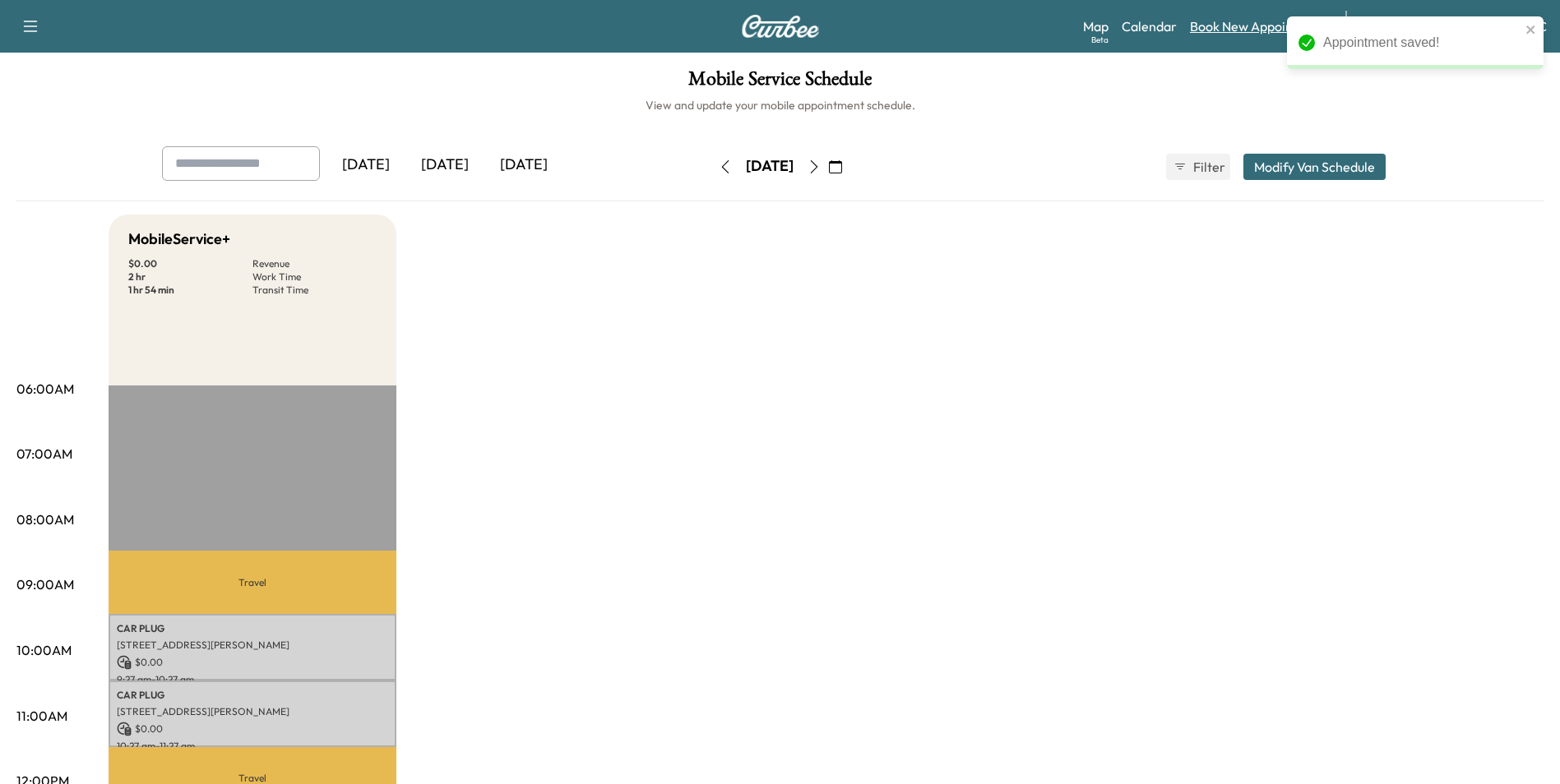
click at [1240, 26] on link "Book New Appointment" at bounding box center [1259, 26] width 139 height 20
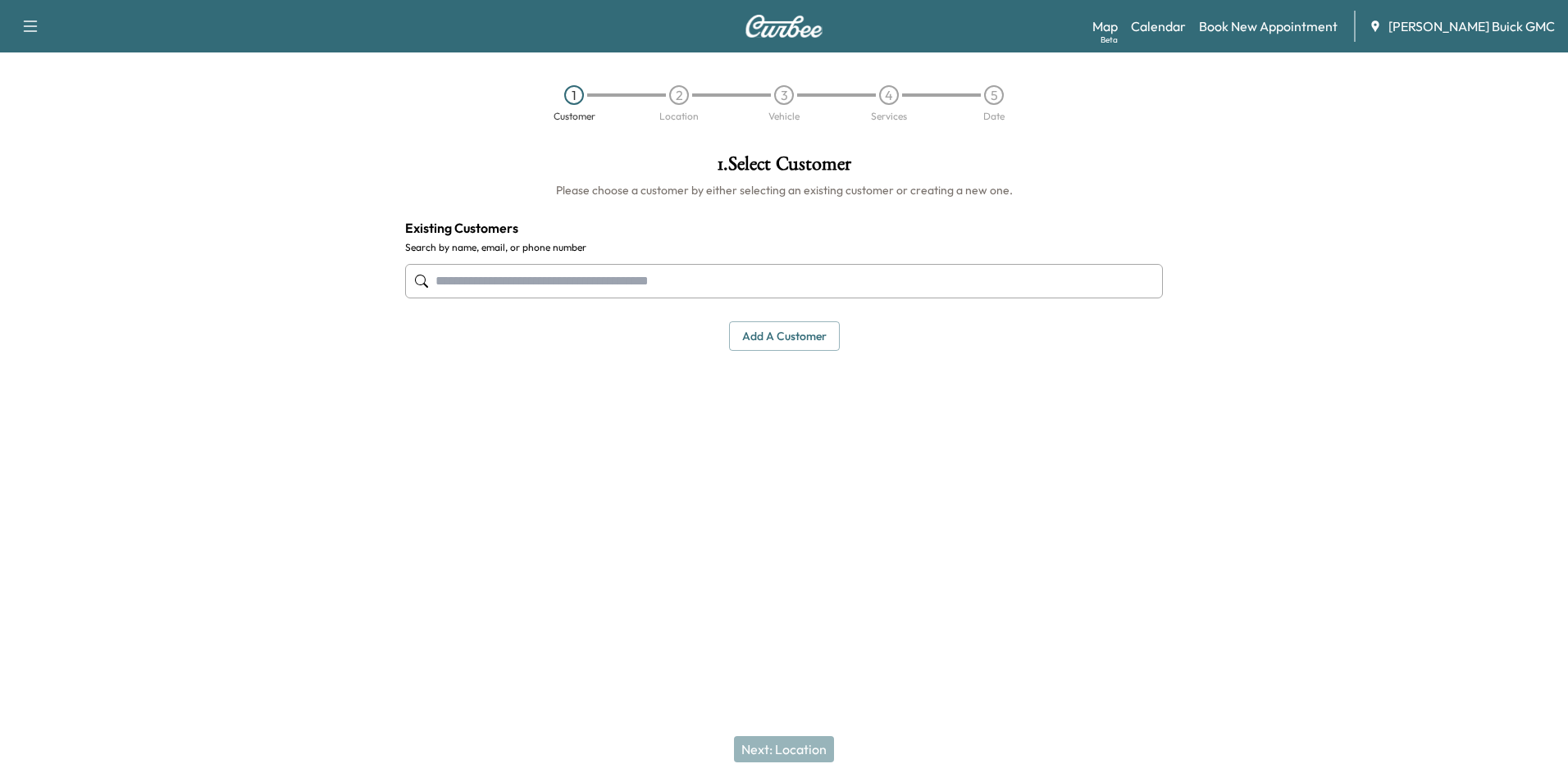
click at [517, 287] on input "text" at bounding box center [784, 281] width 757 height 34
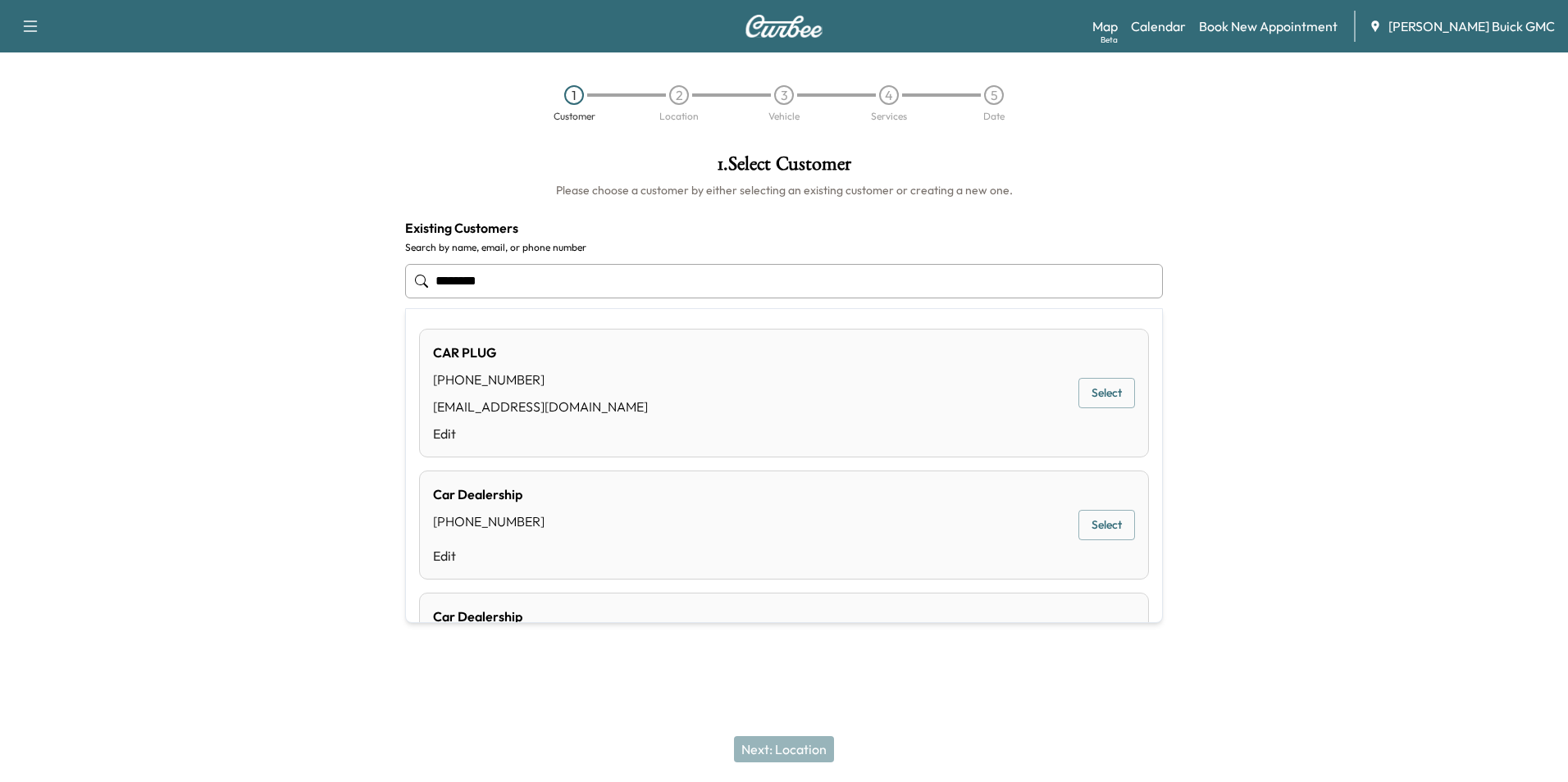
click at [520, 394] on div "CAR PLUG [PHONE_NUMBER] [EMAIL_ADDRESS][DOMAIN_NAME] Edit" at bounding box center [540, 393] width 215 height 101
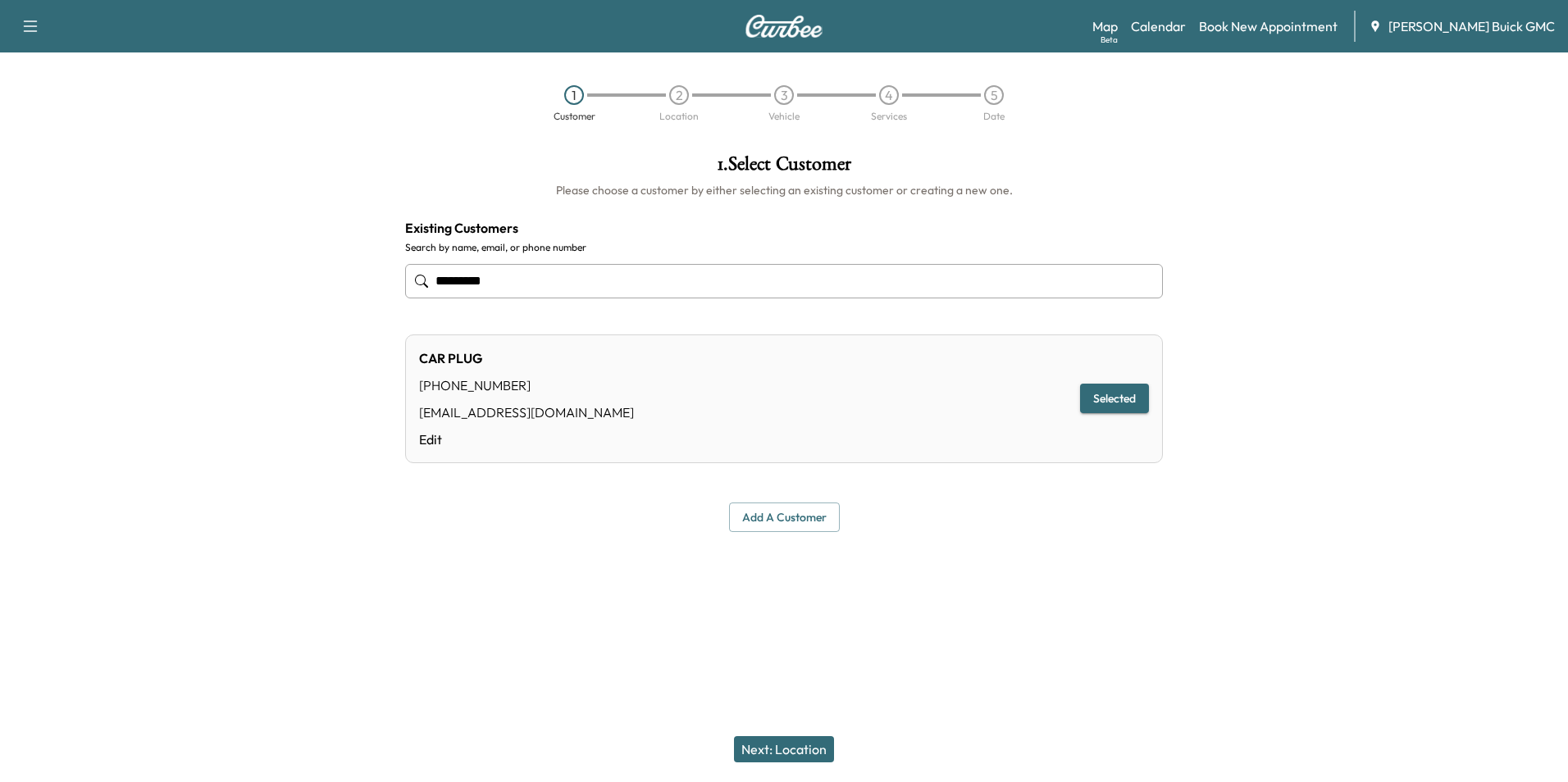
type input "*********"
click at [779, 754] on button "Next: Location" at bounding box center [784, 749] width 100 height 26
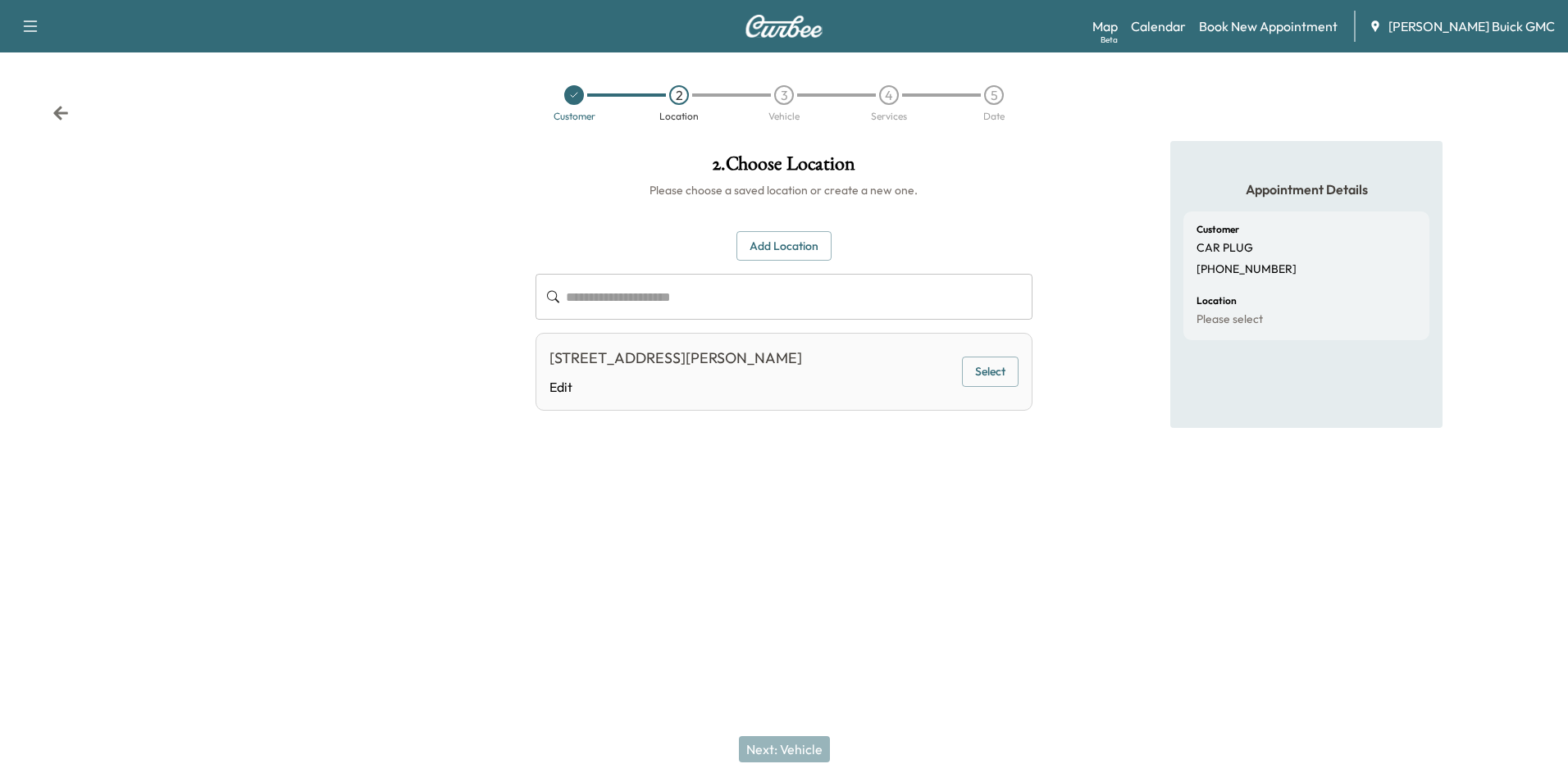
click at [993, 370] on button "Select" at bounding box center [989, 371] width 56 height 30
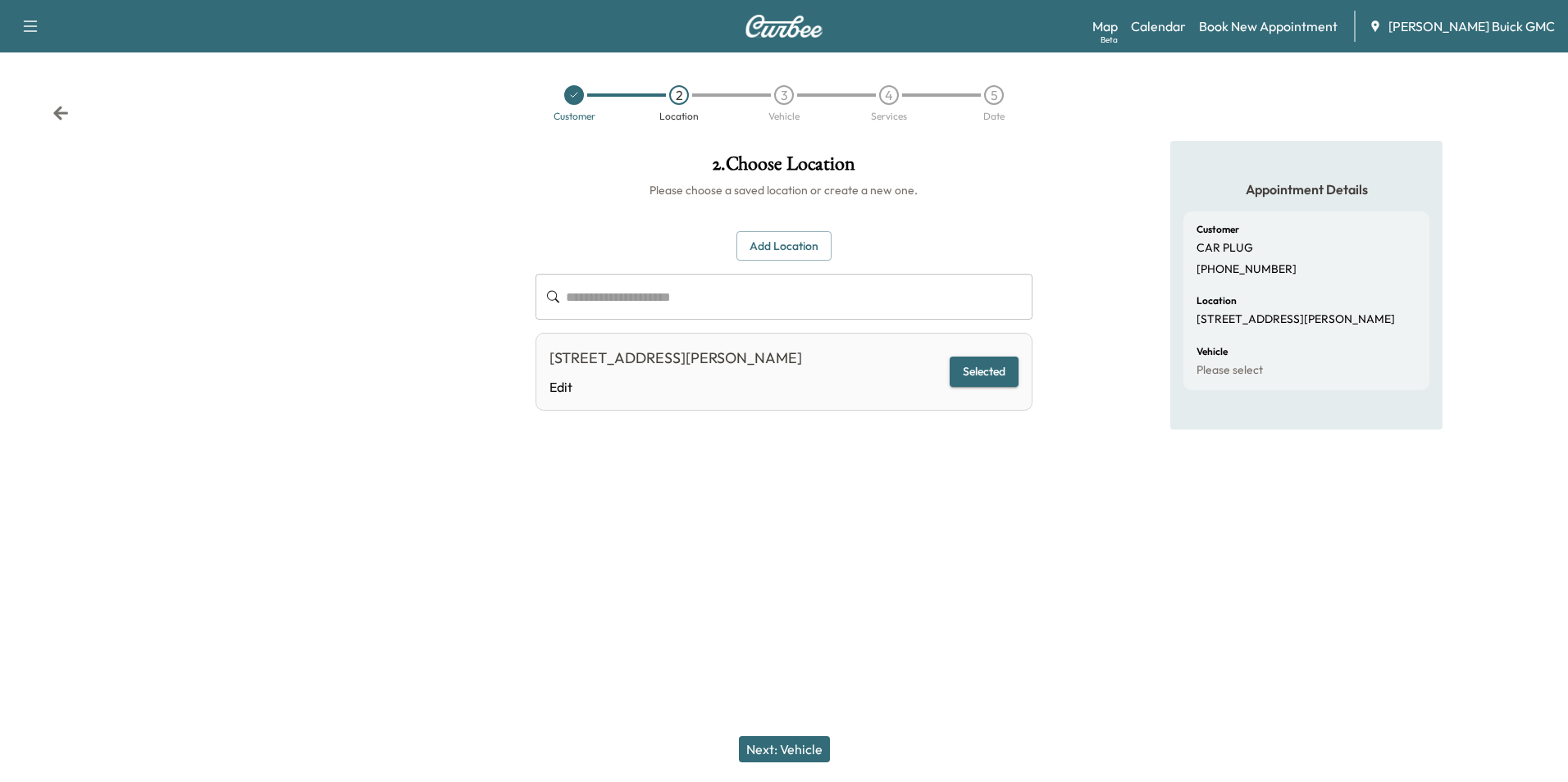
click at [791, 748] on button "Next: Vehicle" at bounding box center [784, 749] width 91 height 26
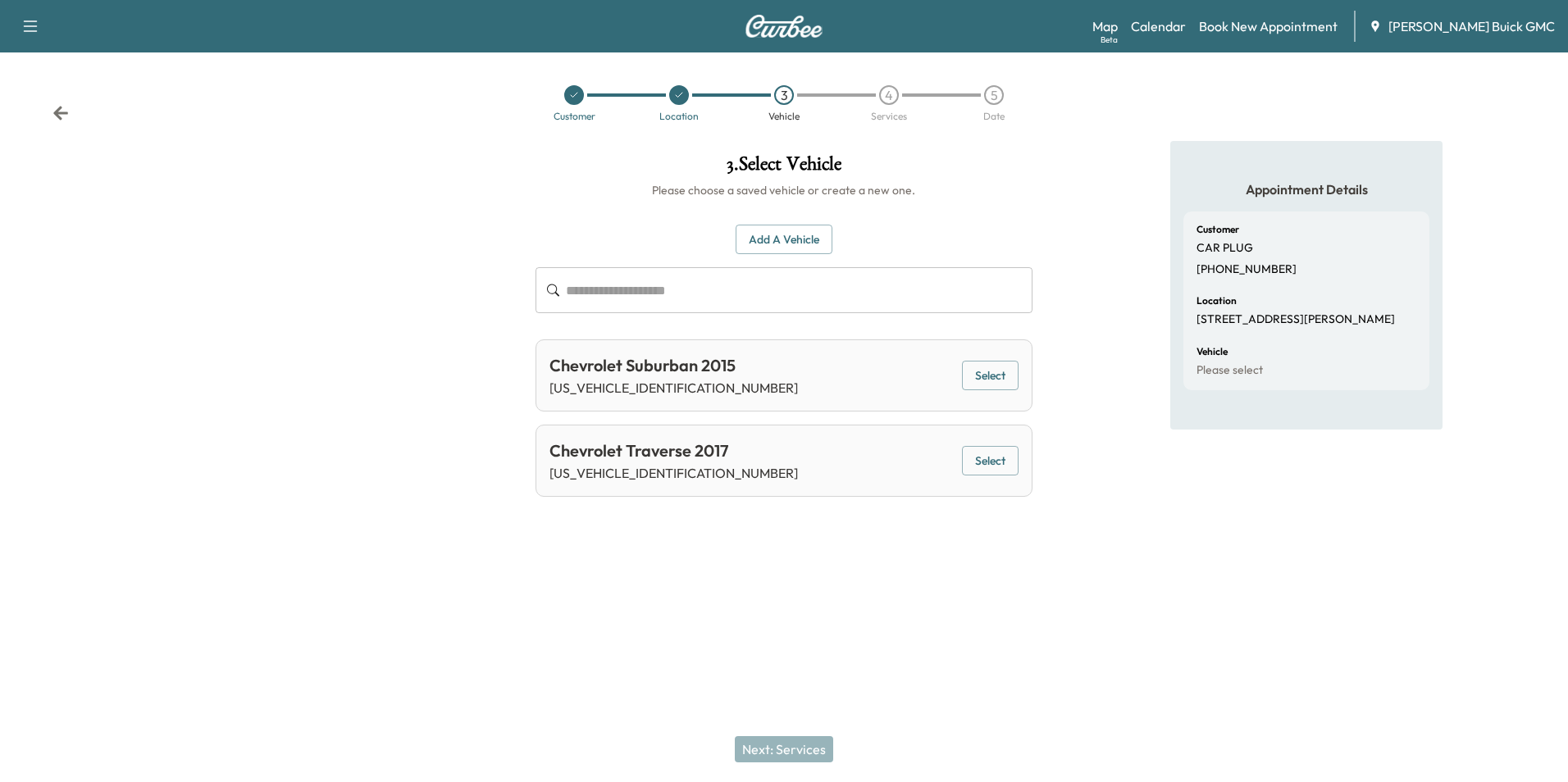
click at [774, 235] on button "Add a Vehicle" at bounding box center [784, 239] width 97 height 30
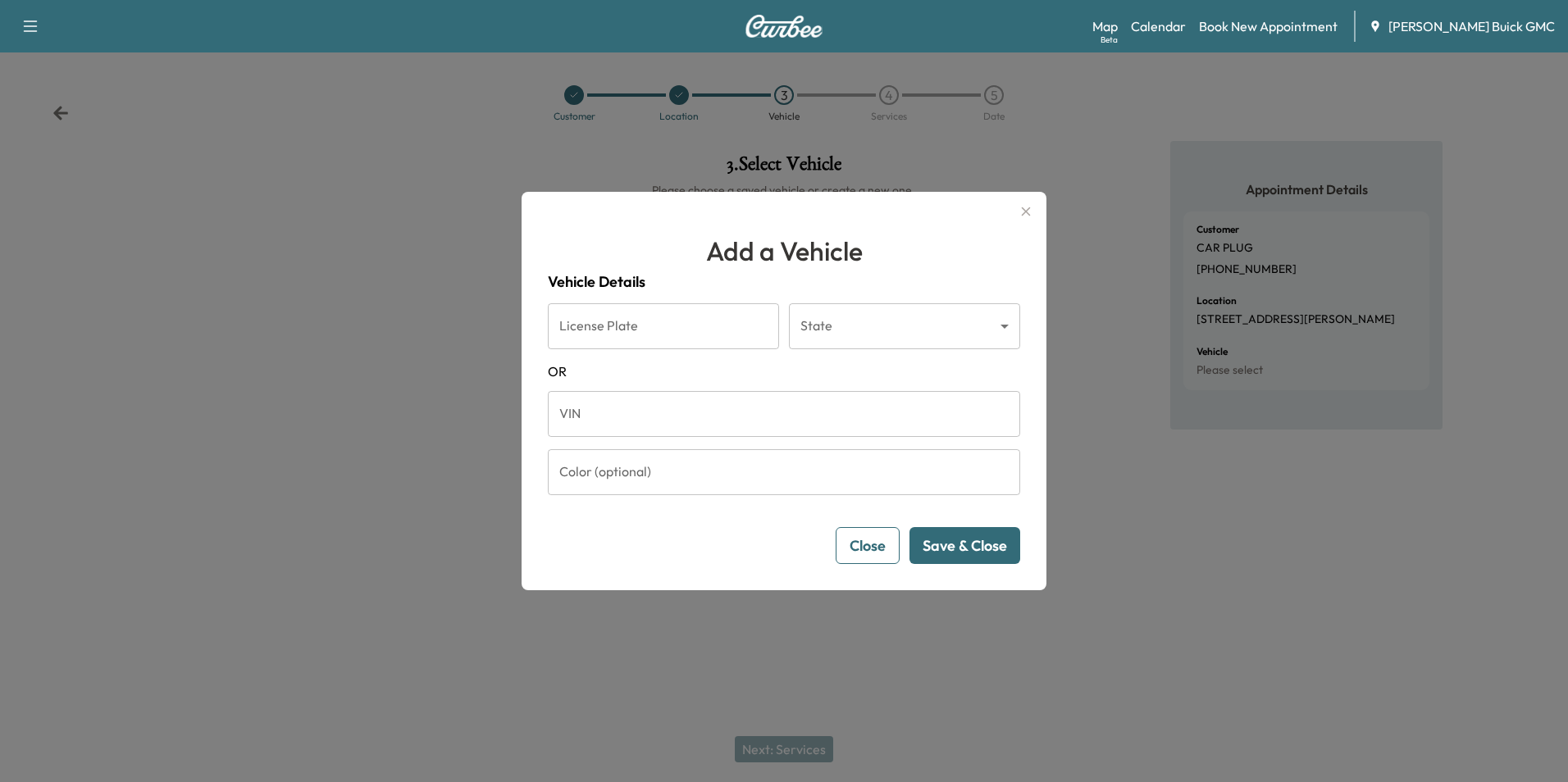
click at [621, 406] on input "VIN" at bounding box center [784, 414] width 472 height 46
click at [610, 418] on input "VIN" at bounding box center [784, 414] width 472 height 46
click at [1338, 703] on div at bounding box center [784, 391] width 1568 height 782
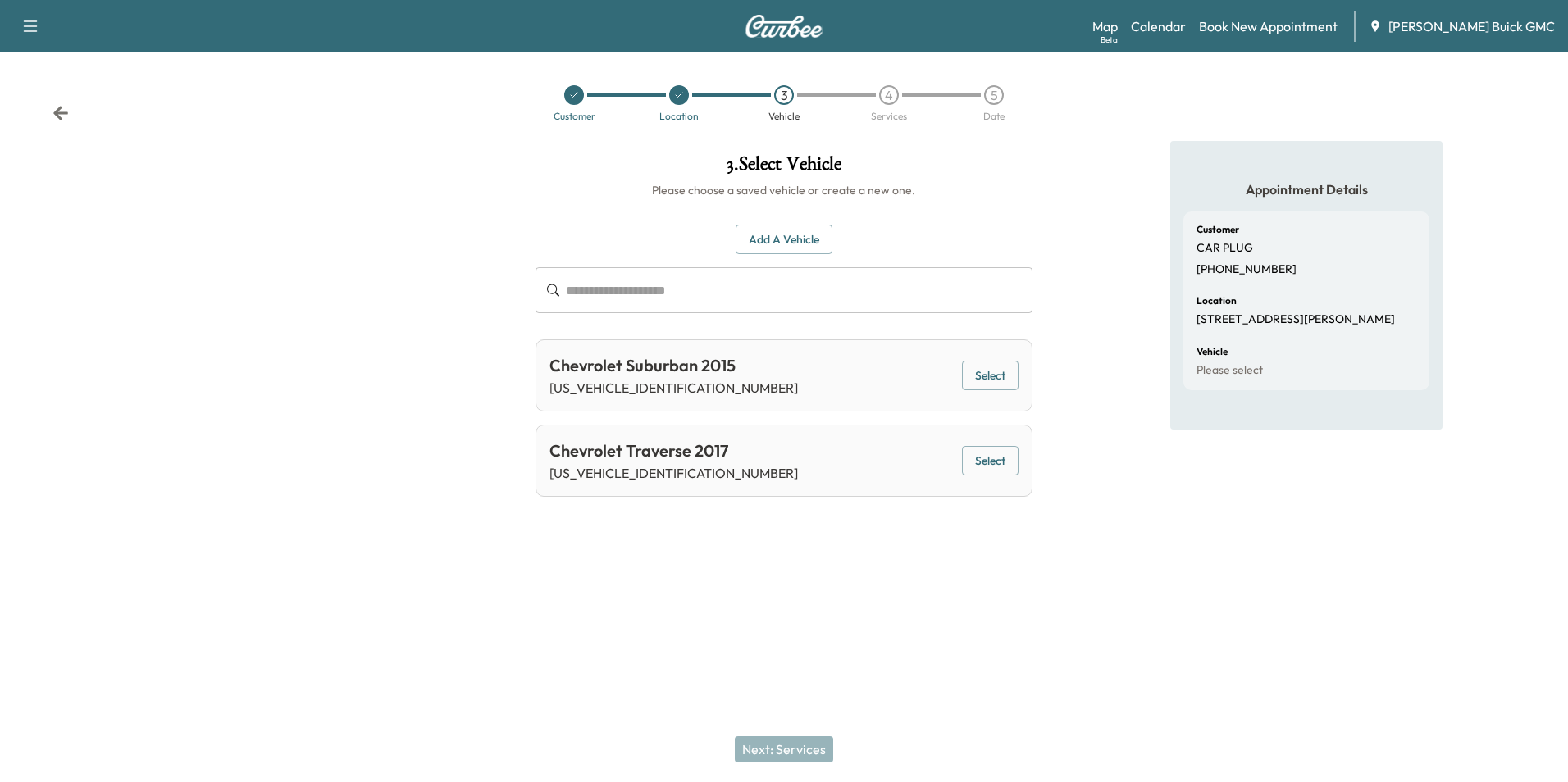
click at [679, 291] on input "text" at bounding box center [799, 290] width 466 height 46
click at [789, 235] on button "Add a Vehicle" at bounding box center [784, 239] width 97 height 30
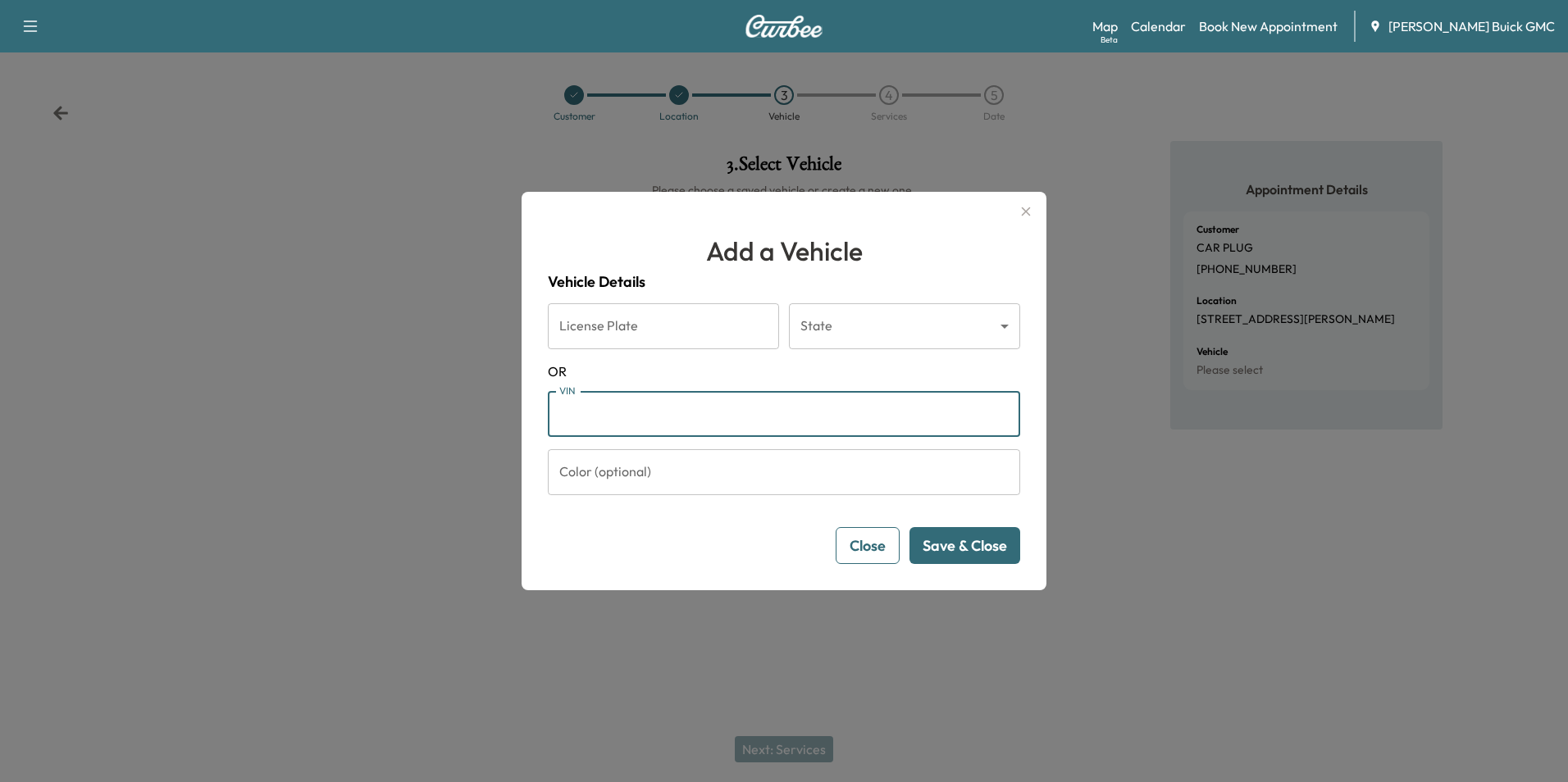
drag, startPoint x: 635, startPoint y: 415, endPoint x: 647, endPoint y: 415, distance: 12.0
click at [636, 415] on input "VIN" at bounding box center [784, 414] width 472 height 46
type input "**********"
click at [946, 543] on button "Save & Close" at bounding box center [965, 545] width 111 height 37
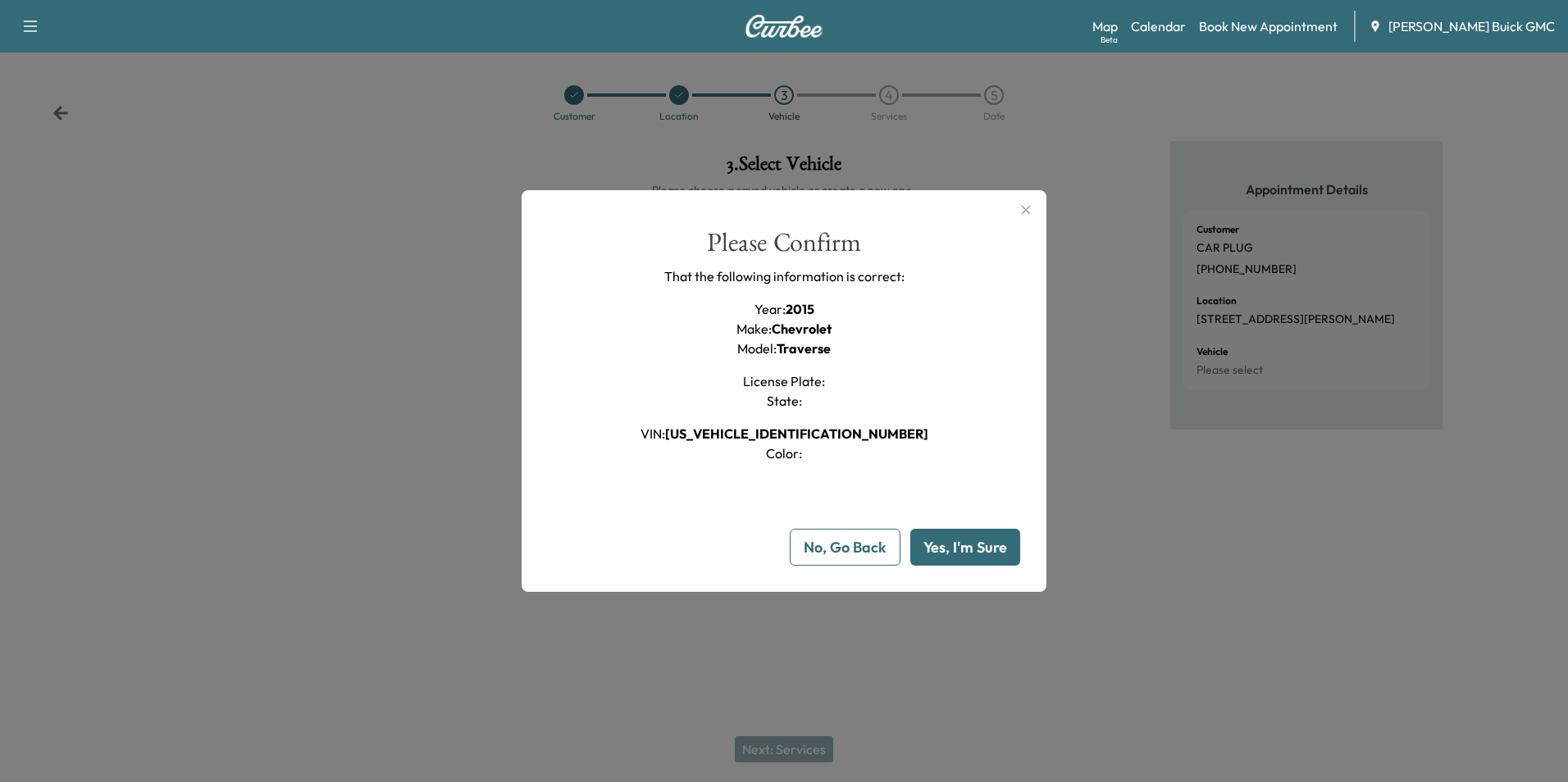
click at [946, 543] on button "Yes, I'm Sure" at bounding box center [965, 547] width 110 height 37
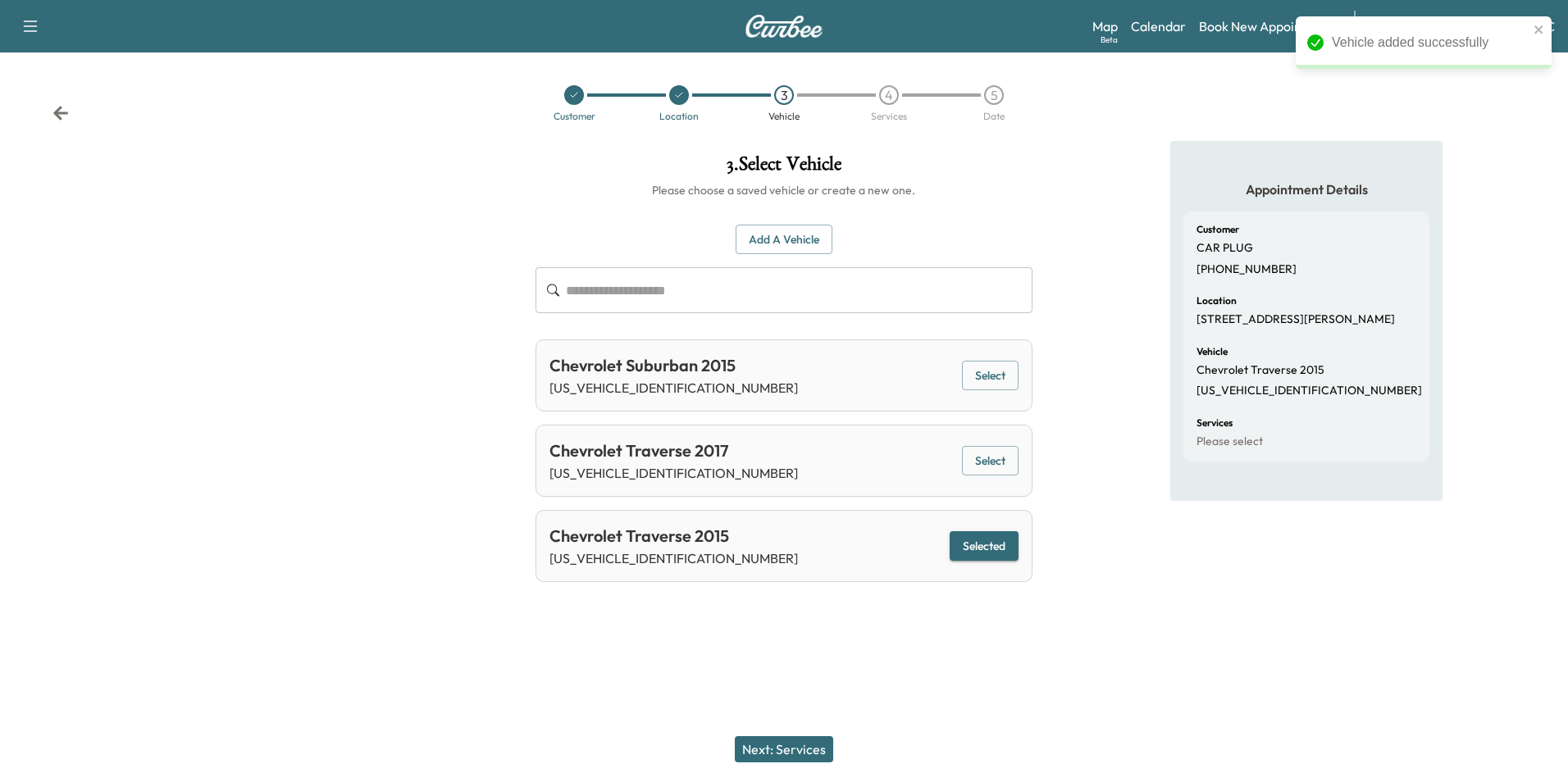
click at [778, 748] on button "Next: Services" at bounding box center [784, 749] width 98 height 26
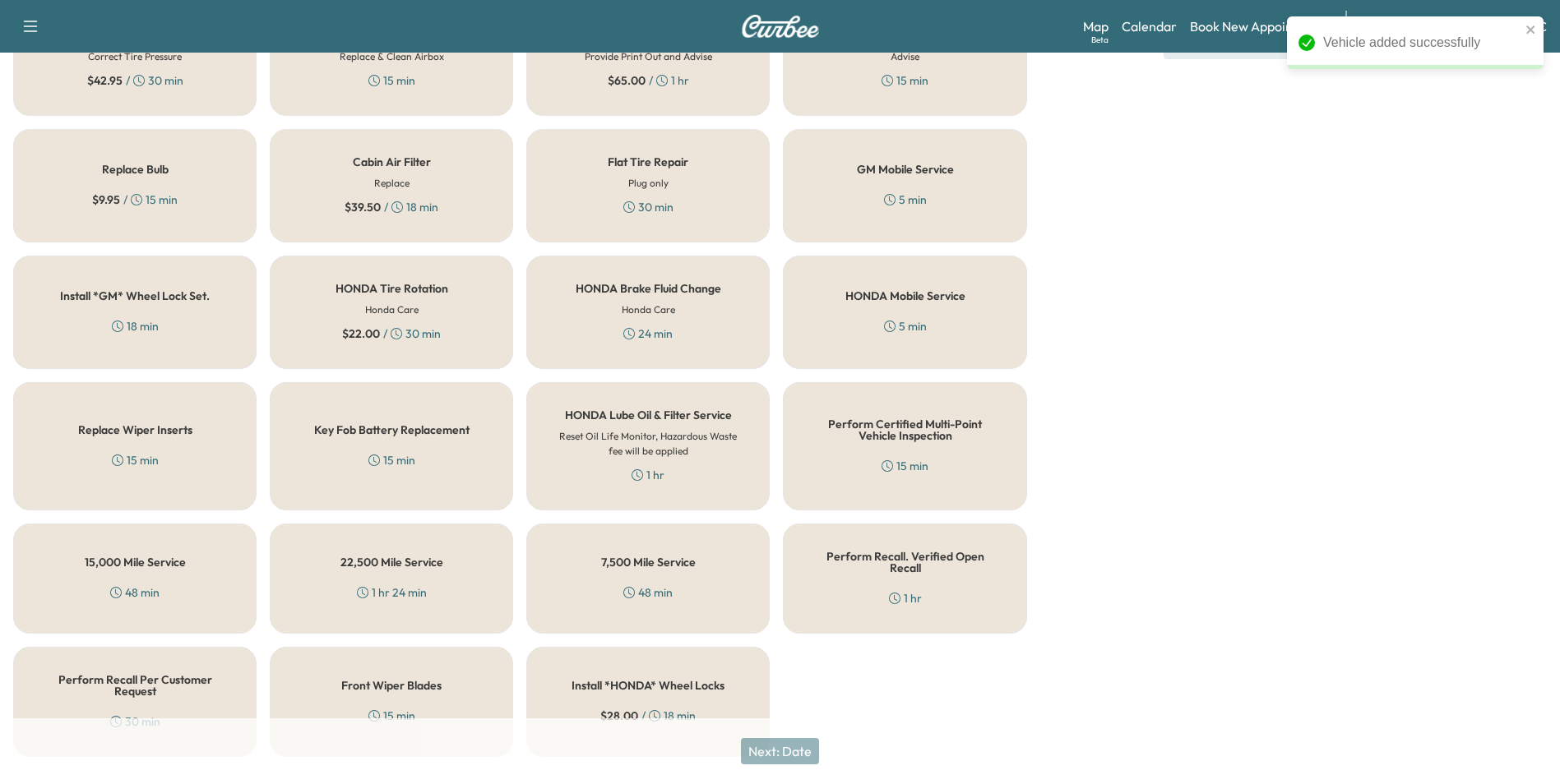
scroll to position [470, 0]
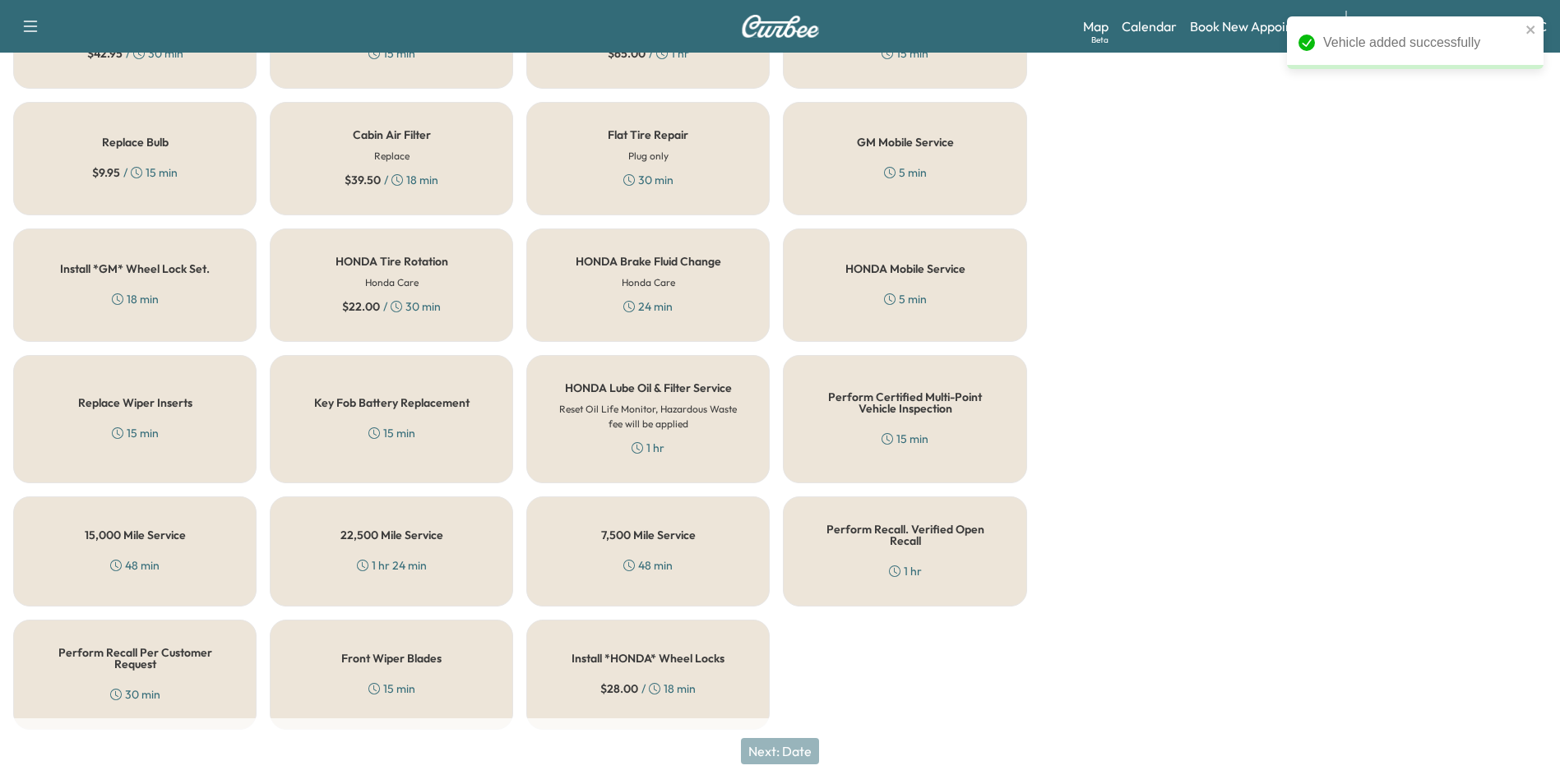
click at [873, 536] on h5 "Perform Recall. Verified Open Recall" at bounding box center [905, 535] width 189 height 23
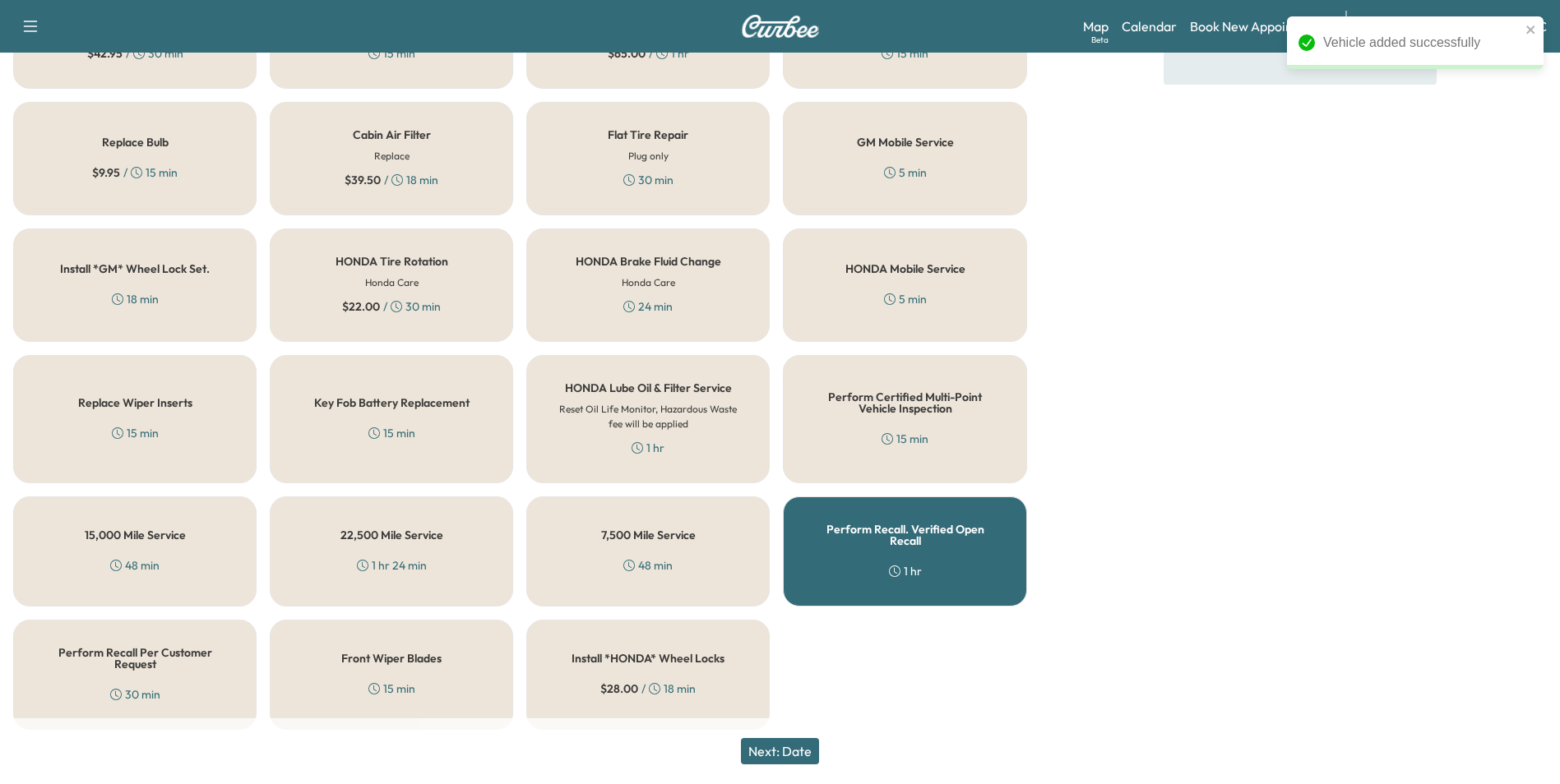
click at [792, 747] on button "Next: Date" at bounding box center [780, 751] width 78 height 26
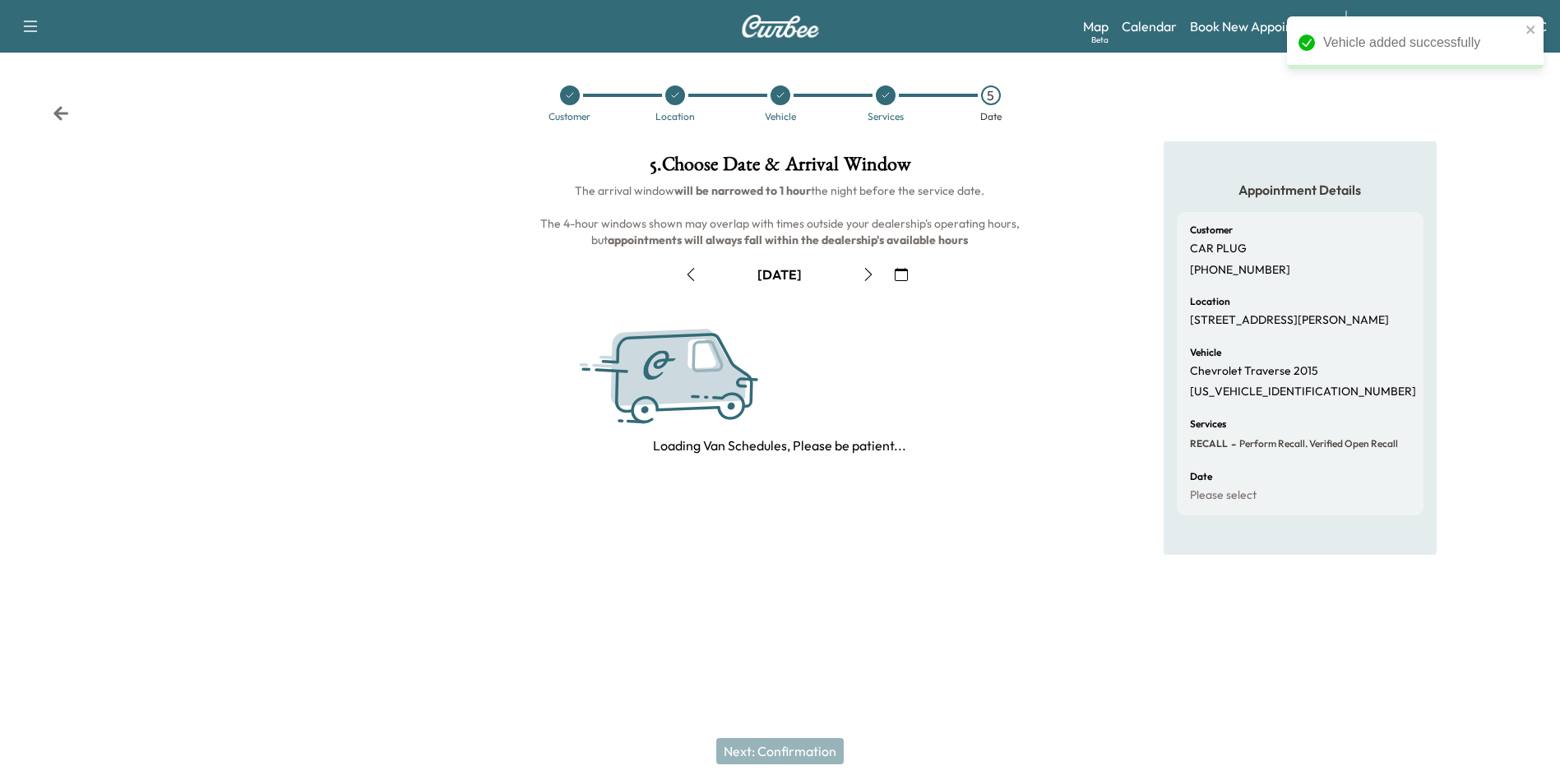
scroll to position [0, 0]
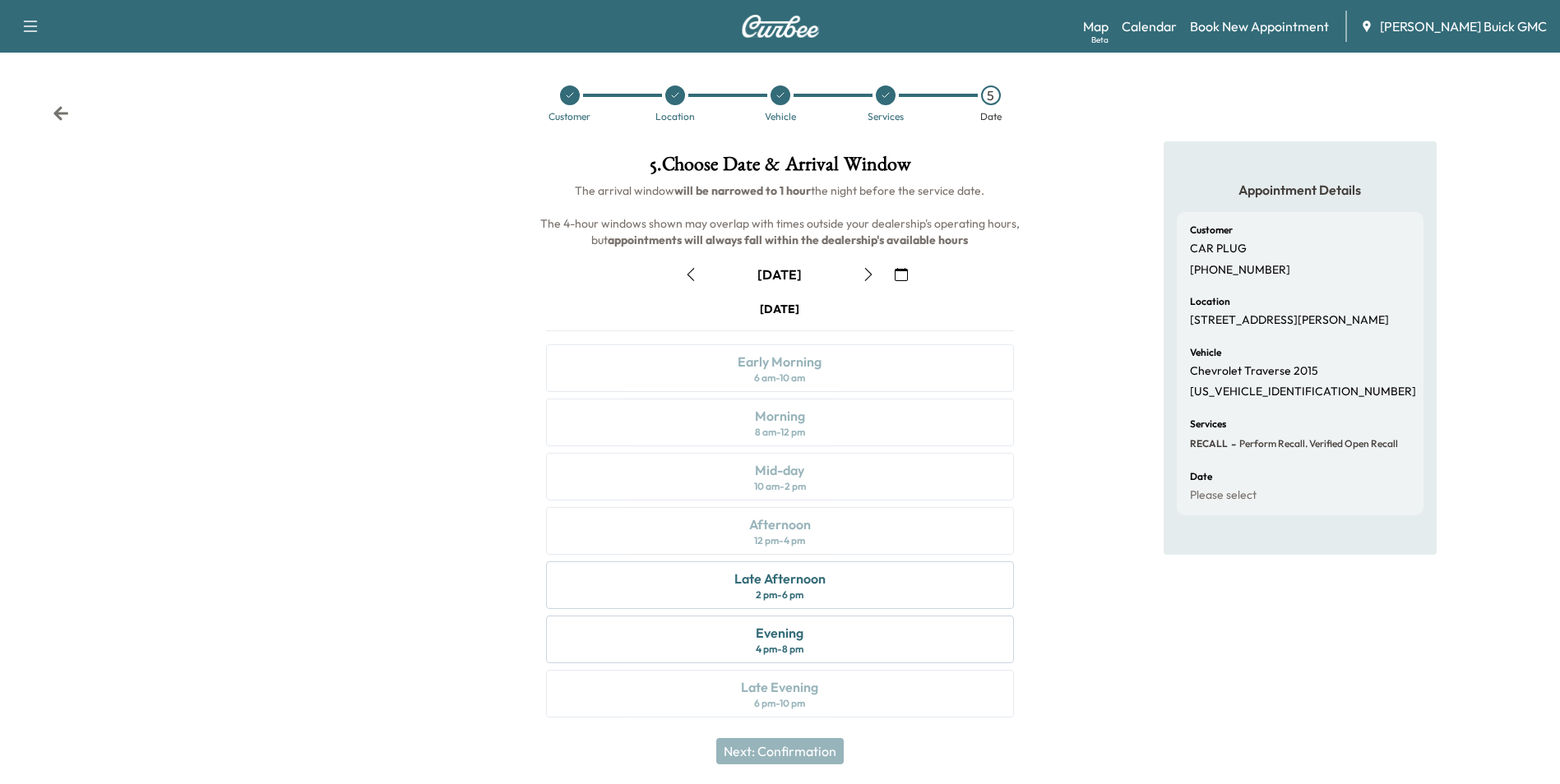
click at [904, 273] on icon "button" at bounding box center [901, 275] width 13 height 13
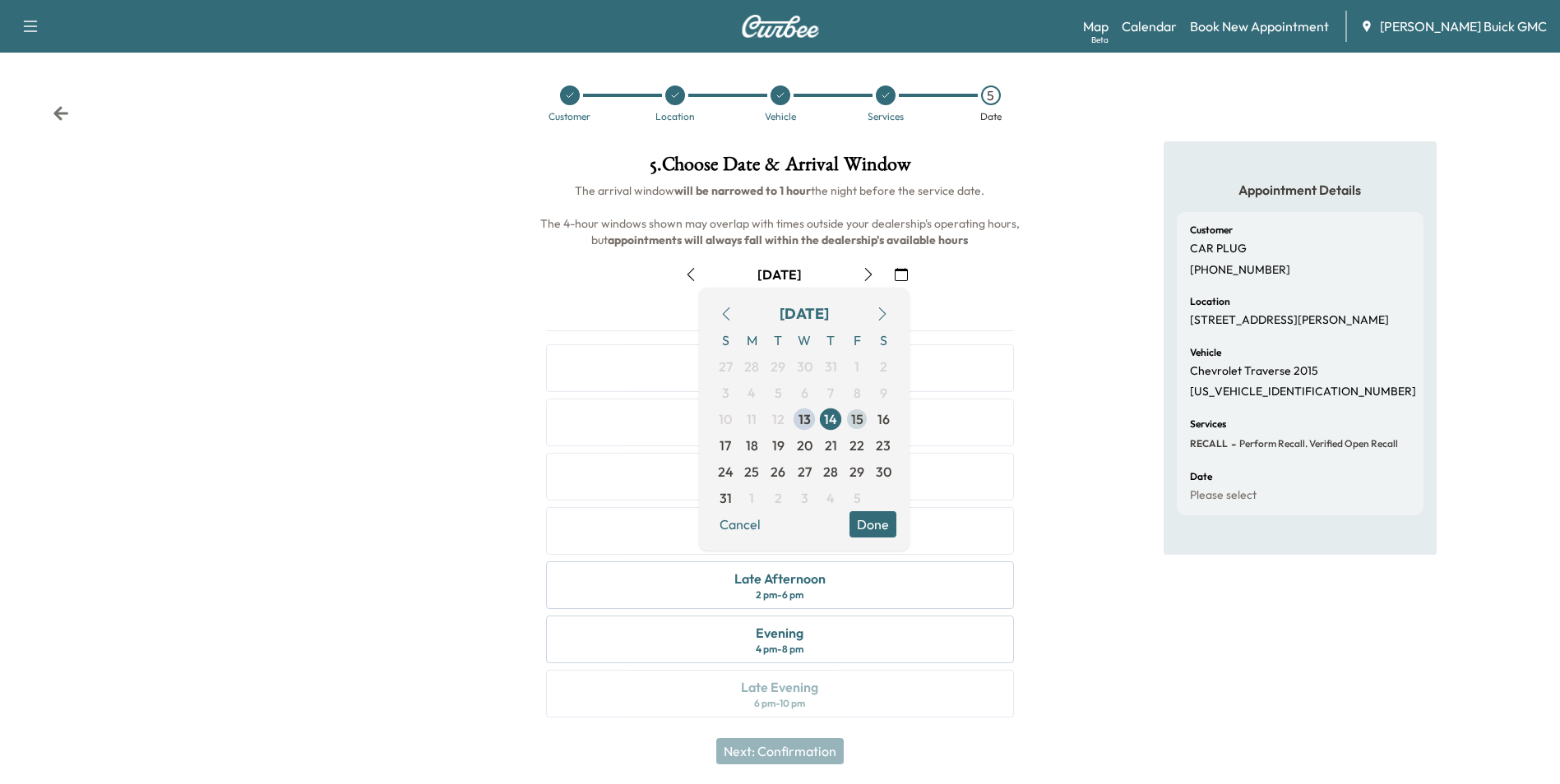
click at [857, 416] on span "15" at bounding box center [858, 419] width 13 height 20
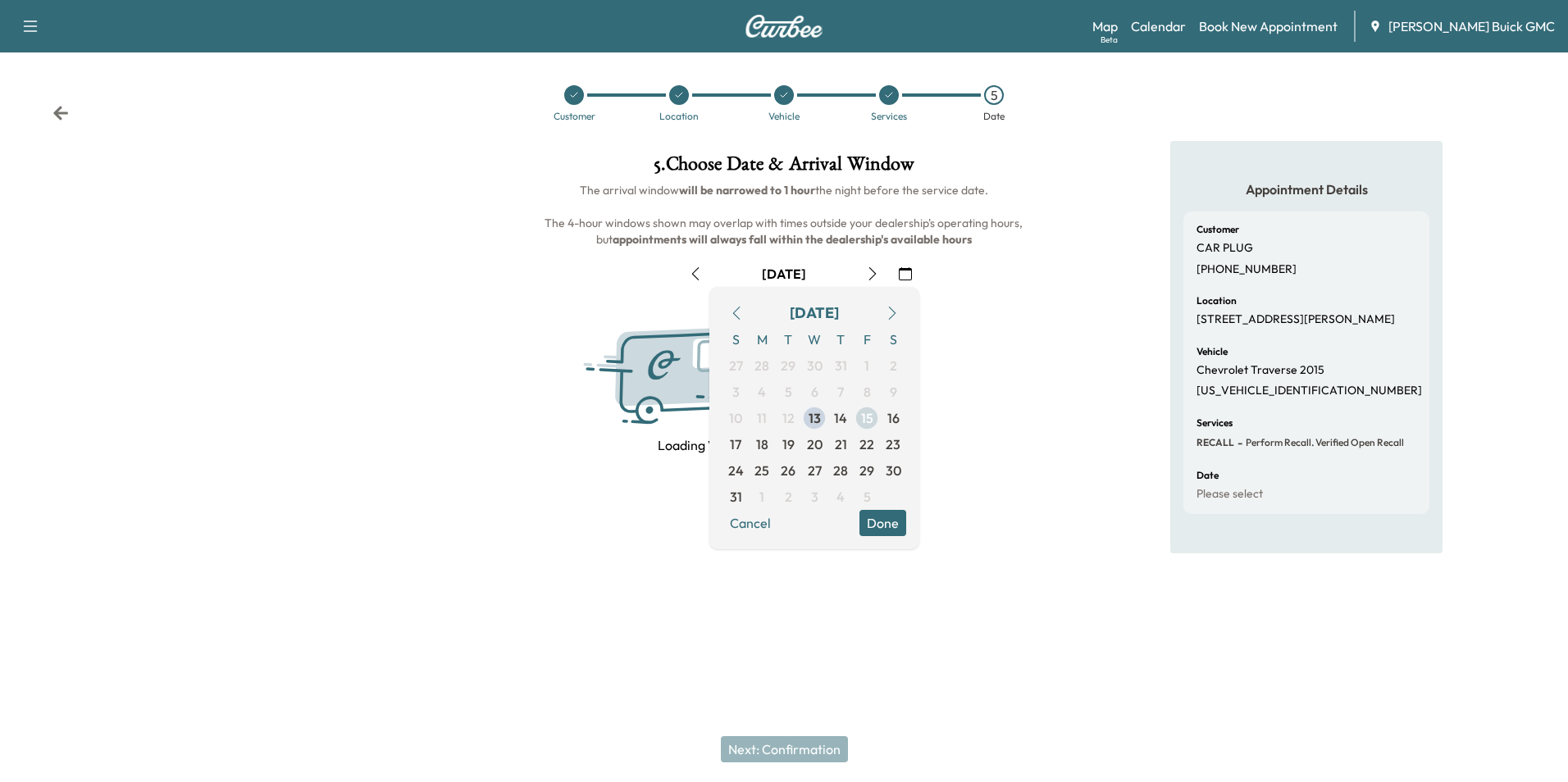
click at [855, 415] on span "15" at bounding box center [866, 418] width 26 height 26
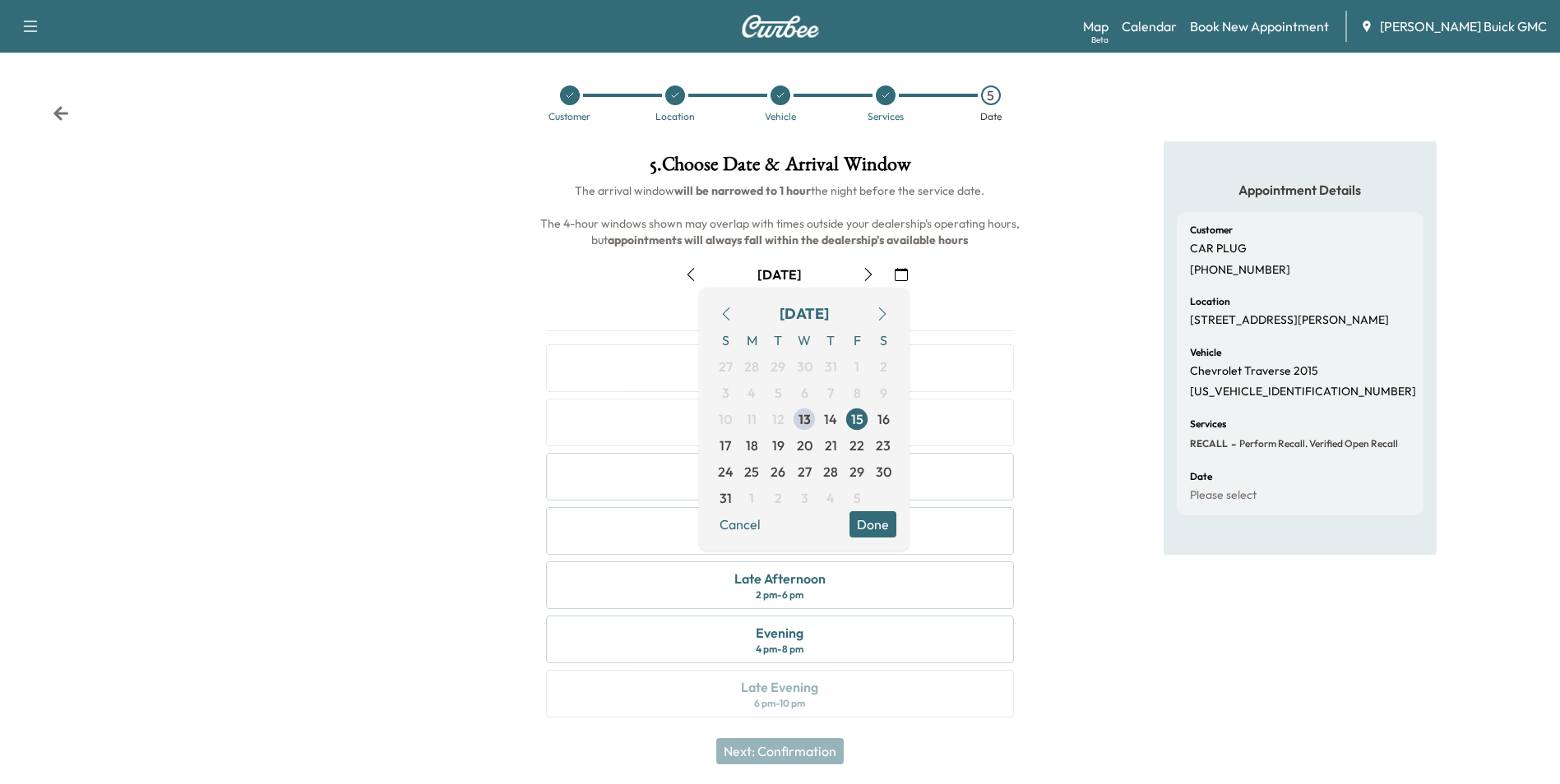
click at [1042, 323] on div "Appointment Details Customer CAR PLUG [PHONE_NUMBER] Location [STREET_ADDRESS][…" at bounding box center [1300, 439] width 519 height 596
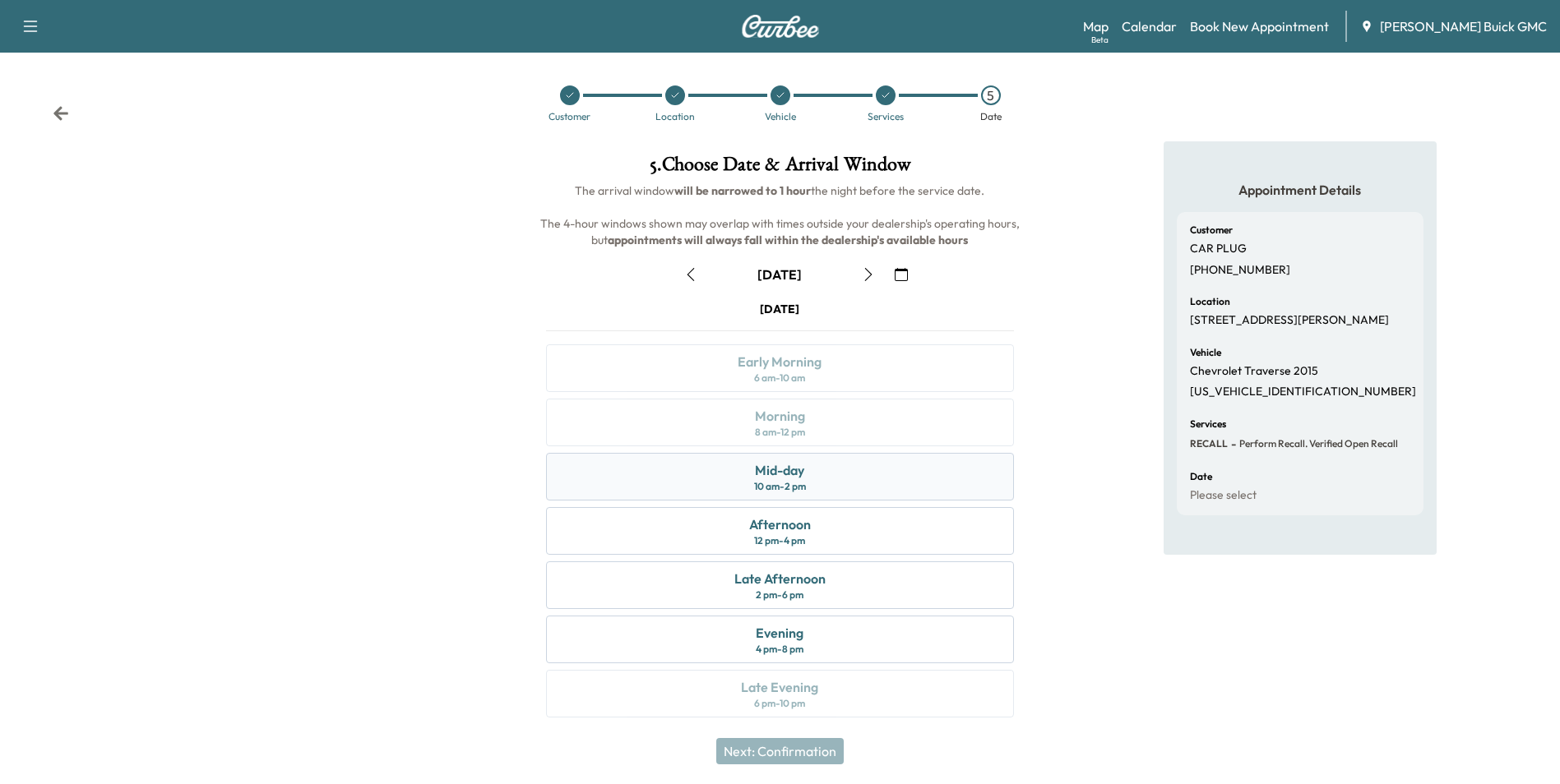
click at [823, 473] on div "Mid-day 10 am - 2 pm" at bounding box center [780, 477] width 468 height 47
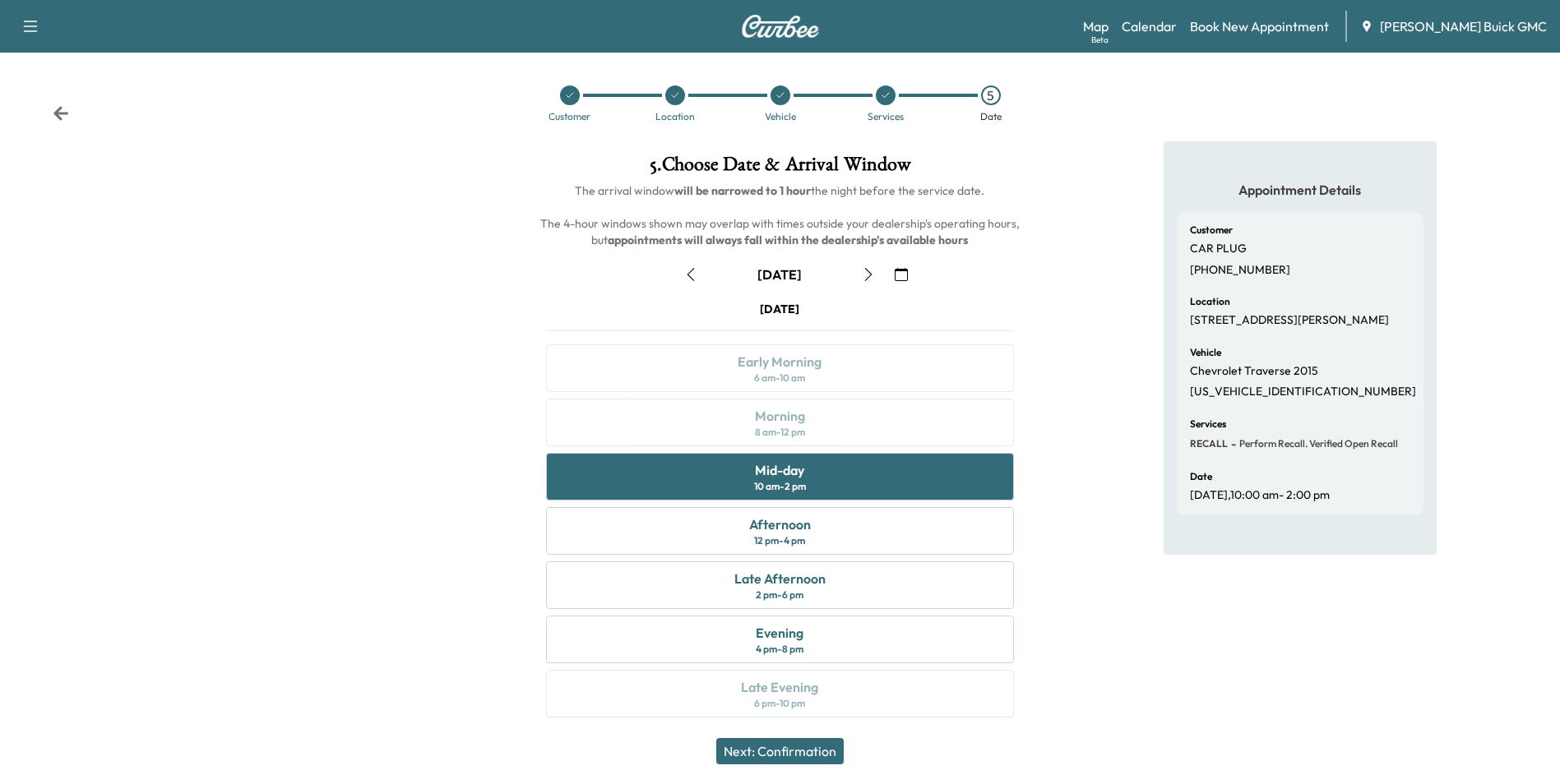
click at [789, 743] on button "Next: Confirmation" at bounding box center [780, 751] width 127 height 26
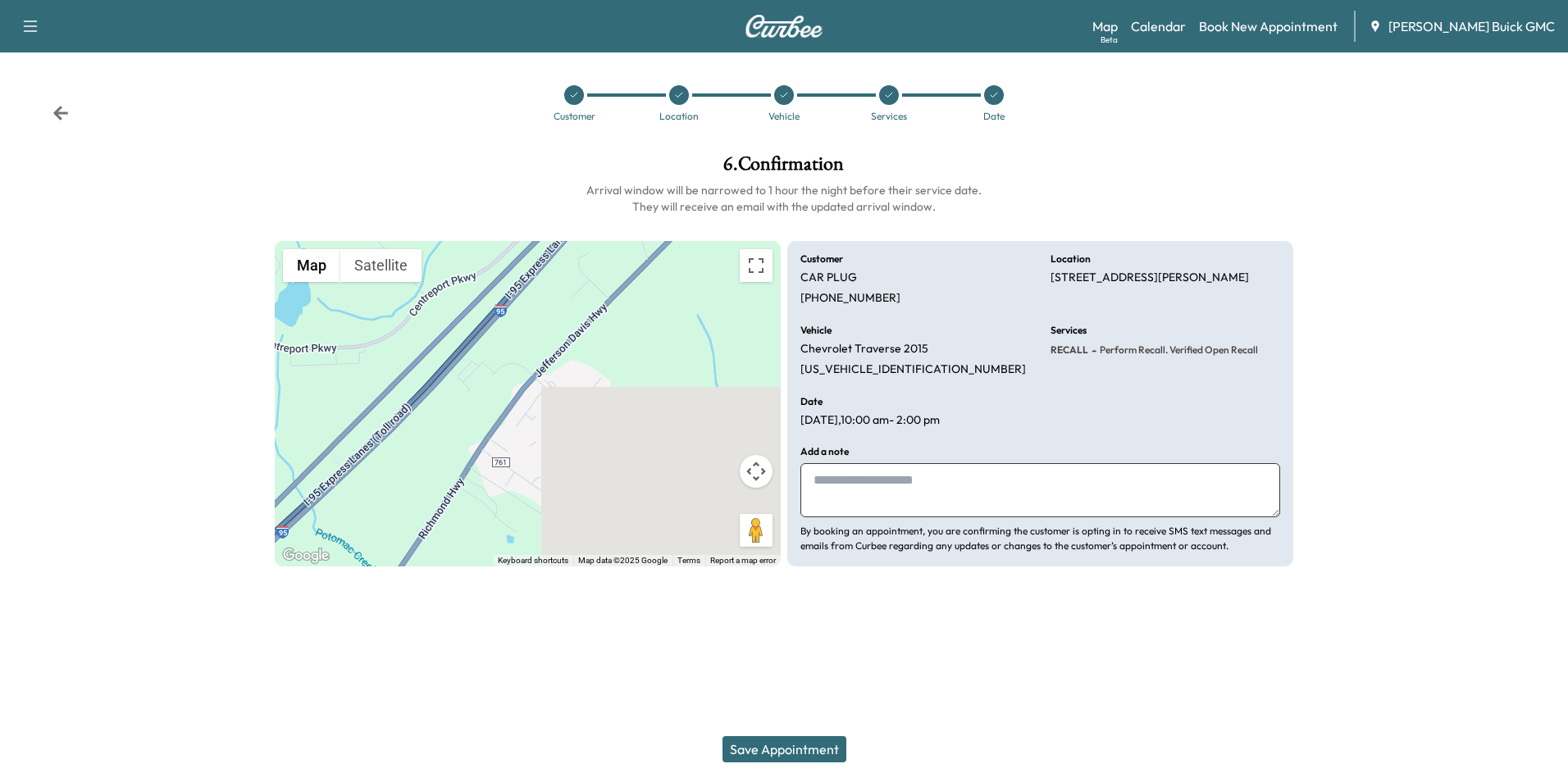
click at [845, 484] on textarea at bounding box center [1039, 491] width 480 height 54
type textarea "*"
type textarea "**********"
click at [803, 747] on button "Save Appointment" at bounding box center [784, 749] width 124 height 26
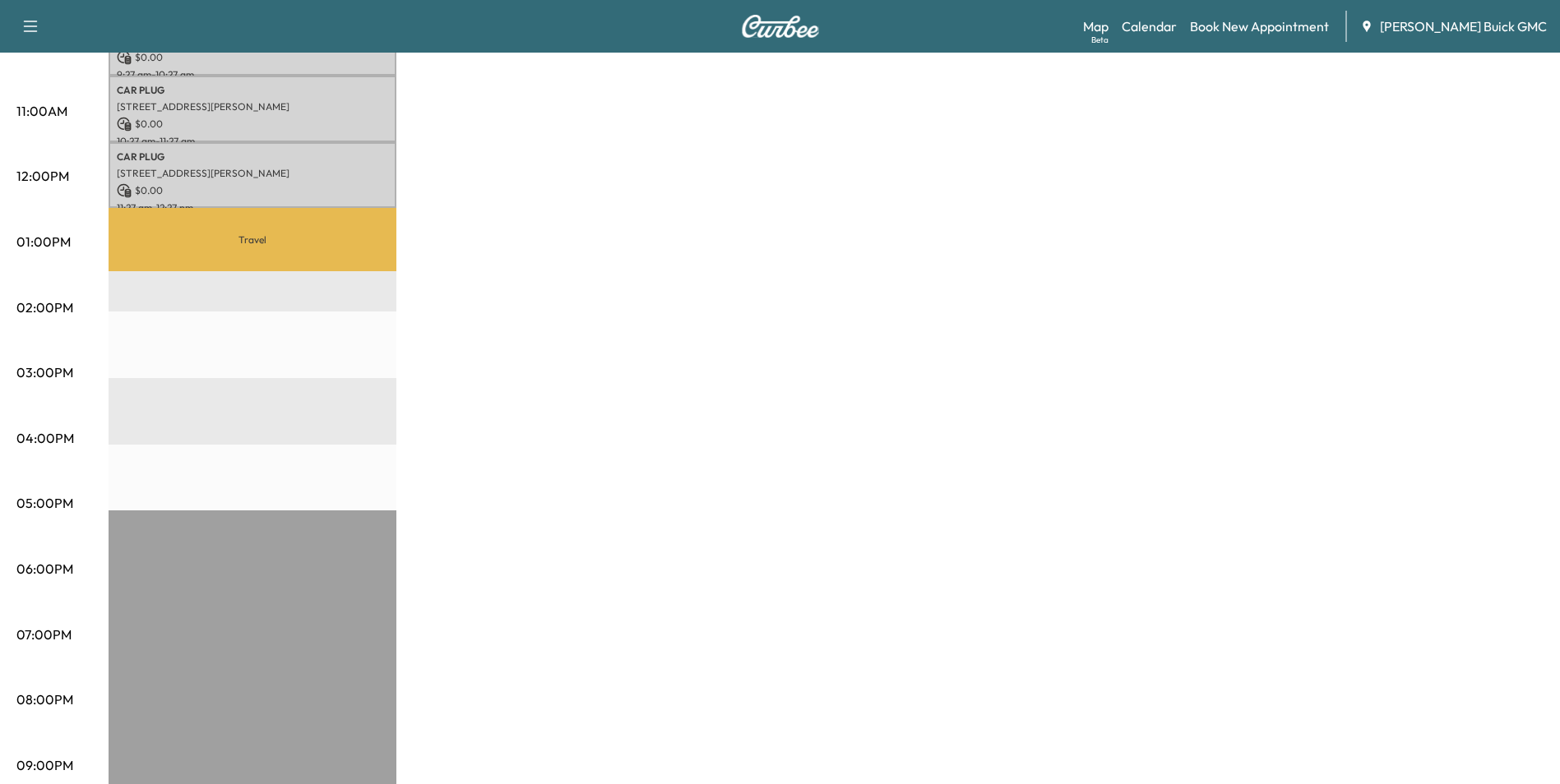
scroll to position [680, 0]
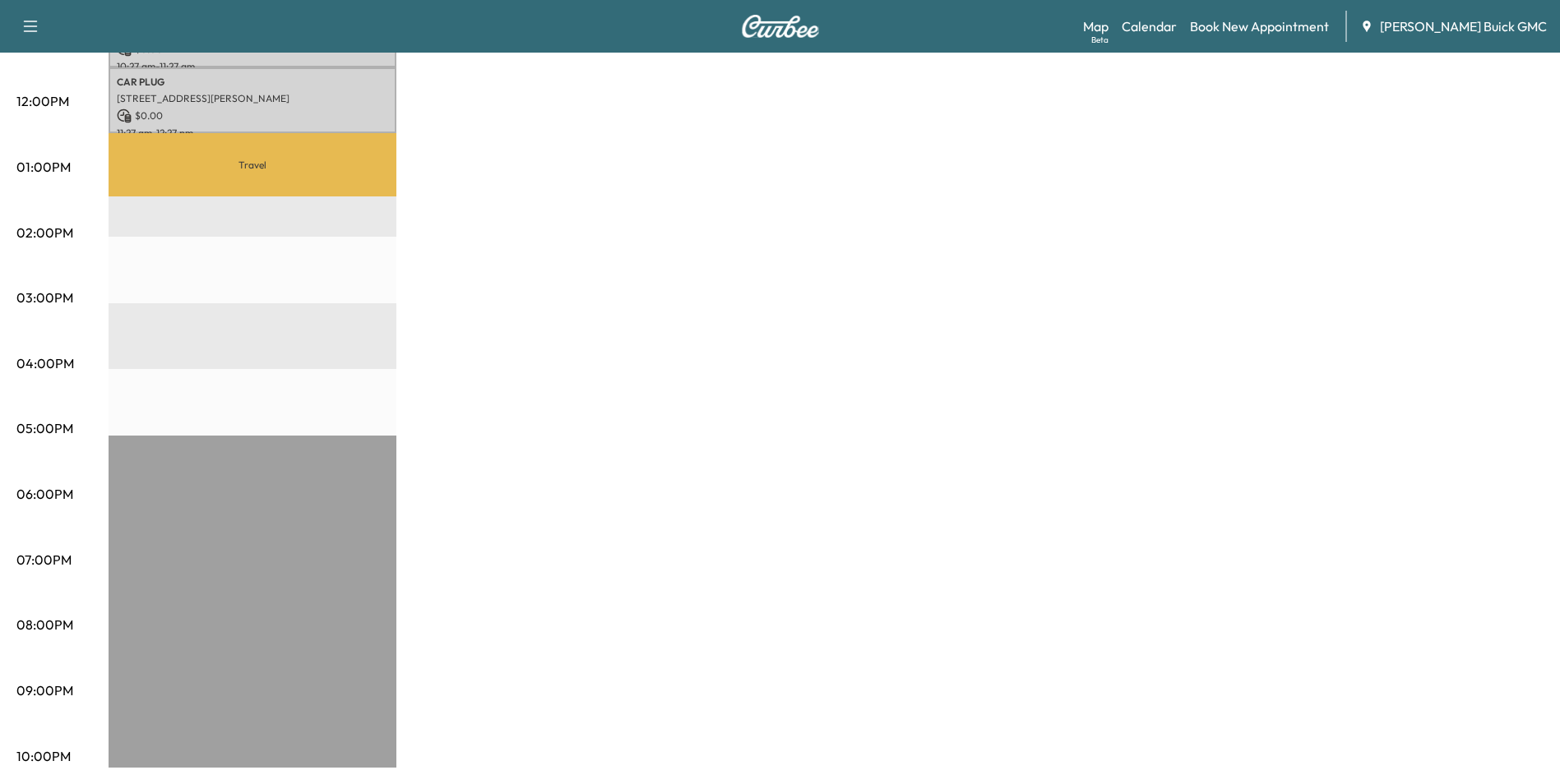
click at [898, 358] on div "MobileService+ $ 0.00 Revenue 3 hr Work Time 1 hr 54 min Transit Time Travel CA…" at bounding box center [826, 151] width 1435 height 1233
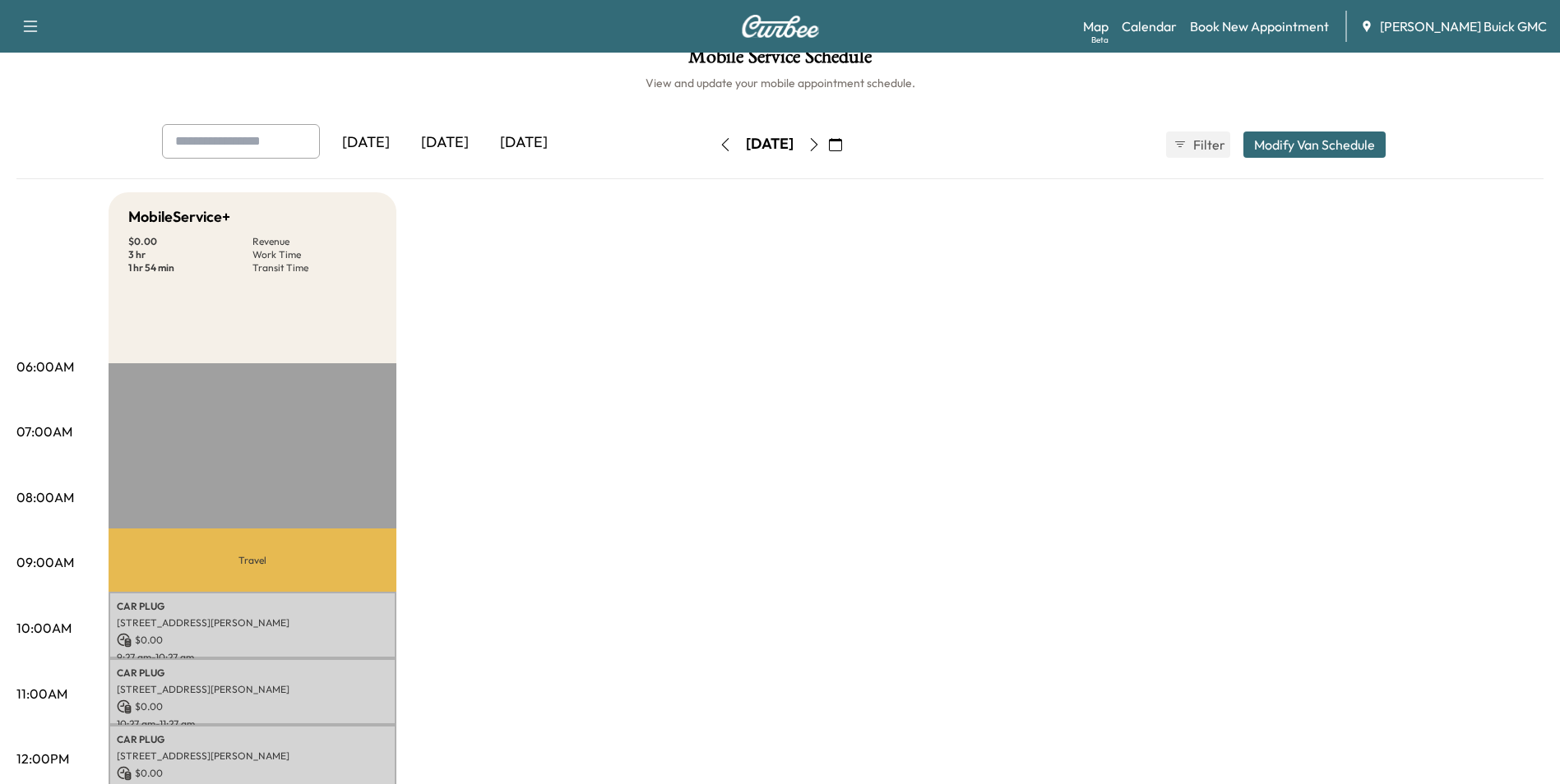
scroll to position [0, 0]
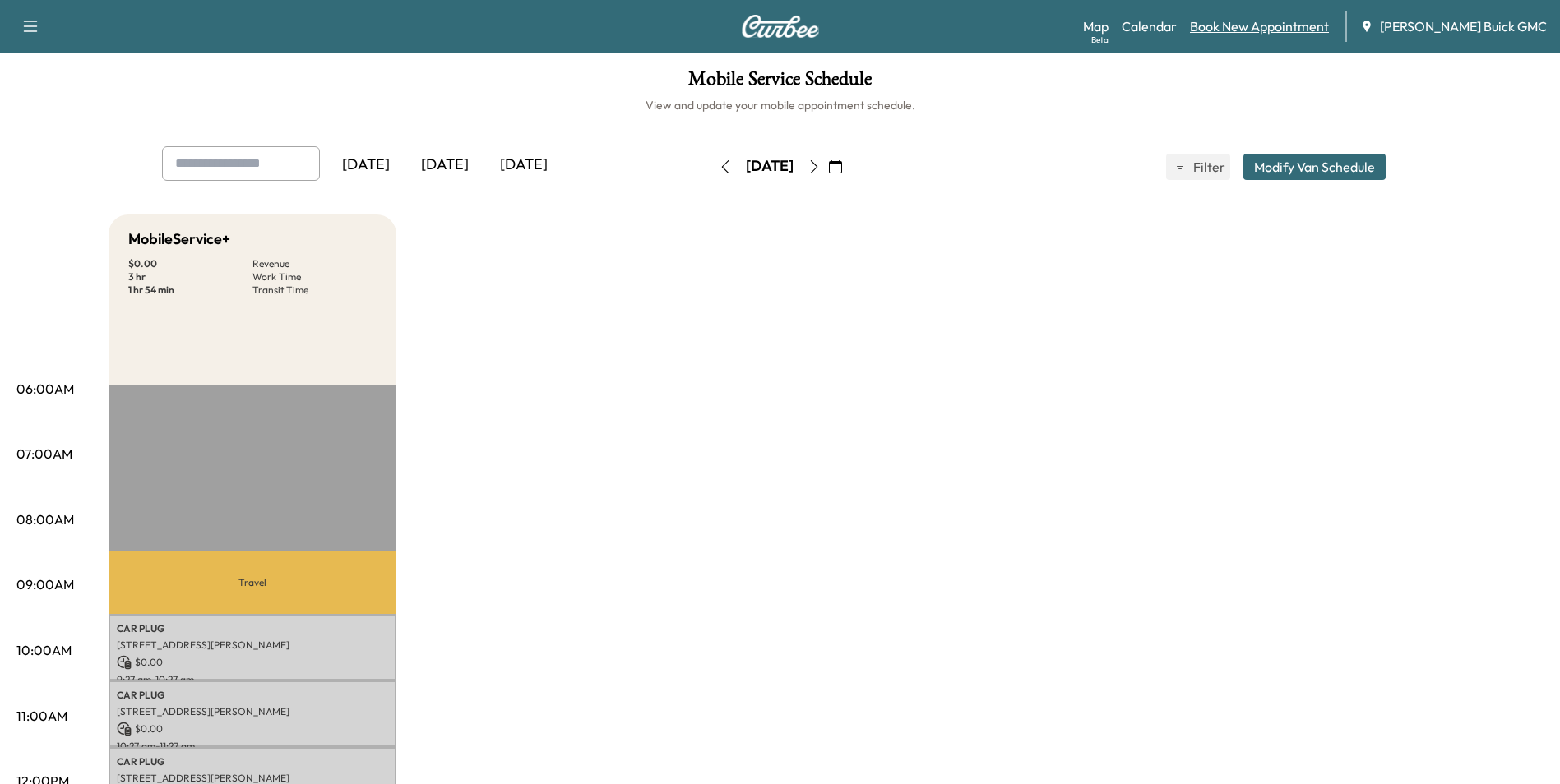
click at [1292, 23] on link "Book New Appointment" at bounding box center [1259, 26] width 139 height 20
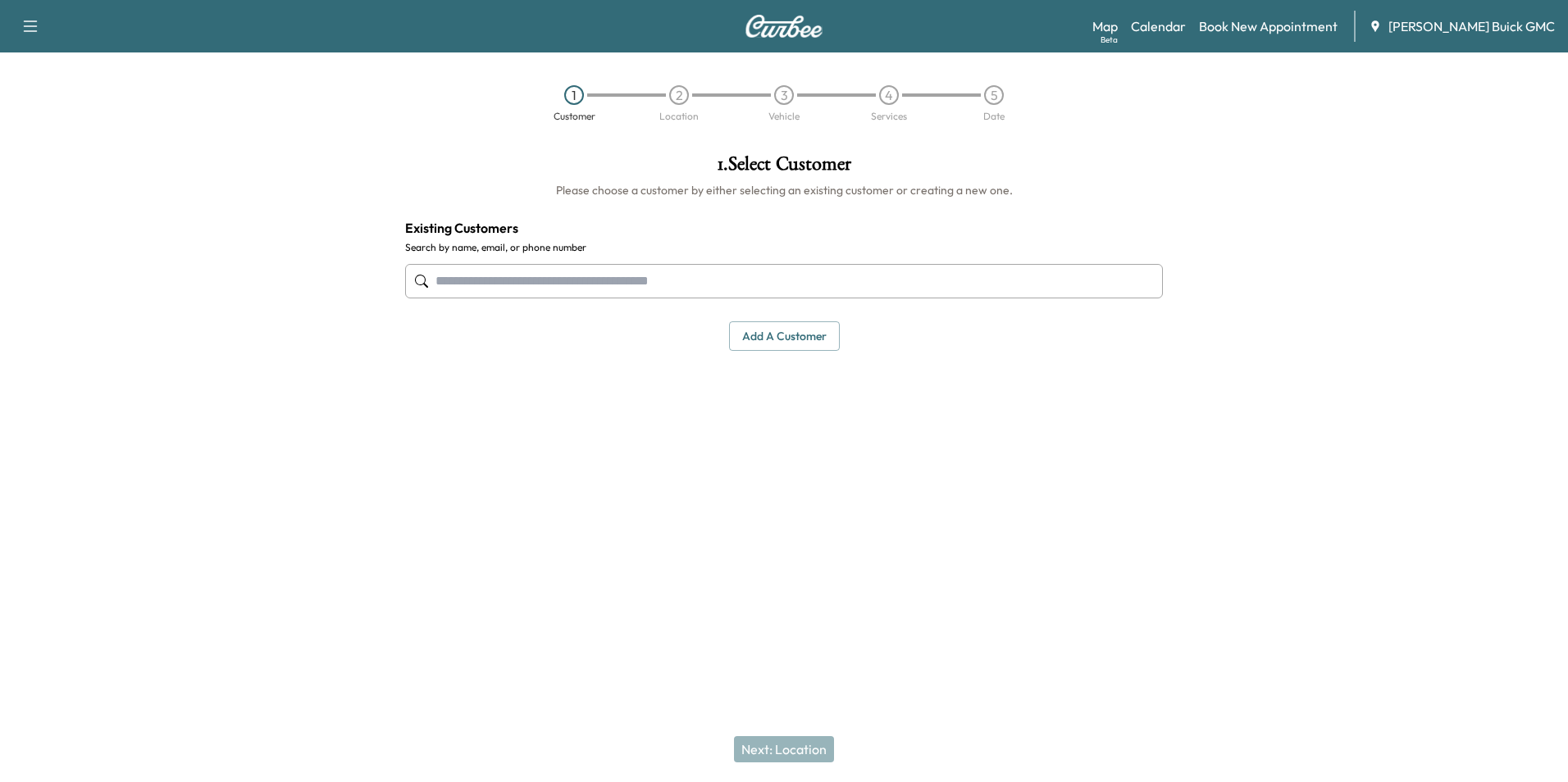
click at [616, 288] on input "text" at bounding box center [784, 281] width 757 height 34
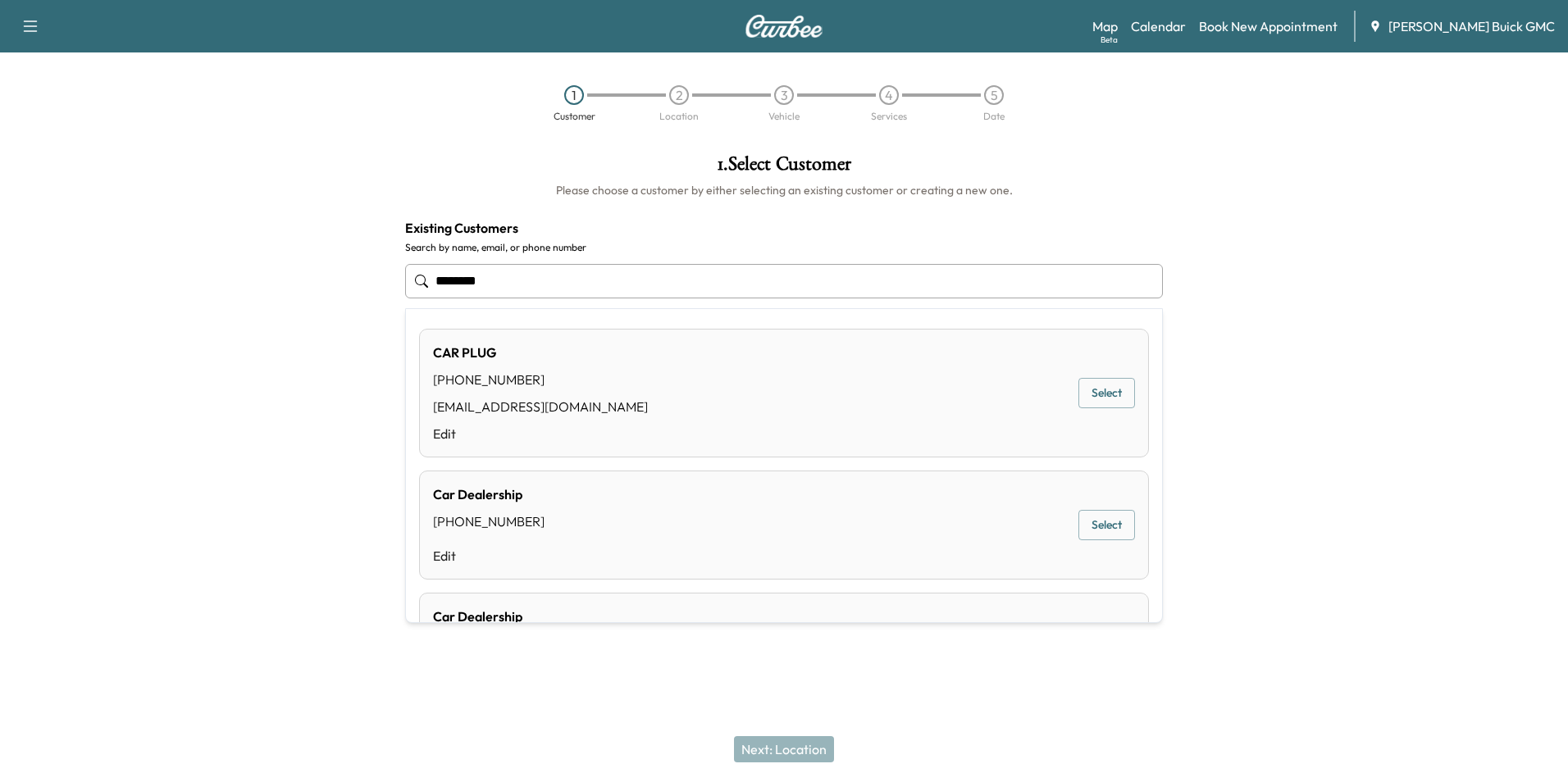
click at [634, 391] on div "CAR PLUG [PHONE_NUMBER] [EMAIL_ADDRESS][DOMAIN_NAME] Edit Select" at bounding box center [784, 394] width 730 height 129
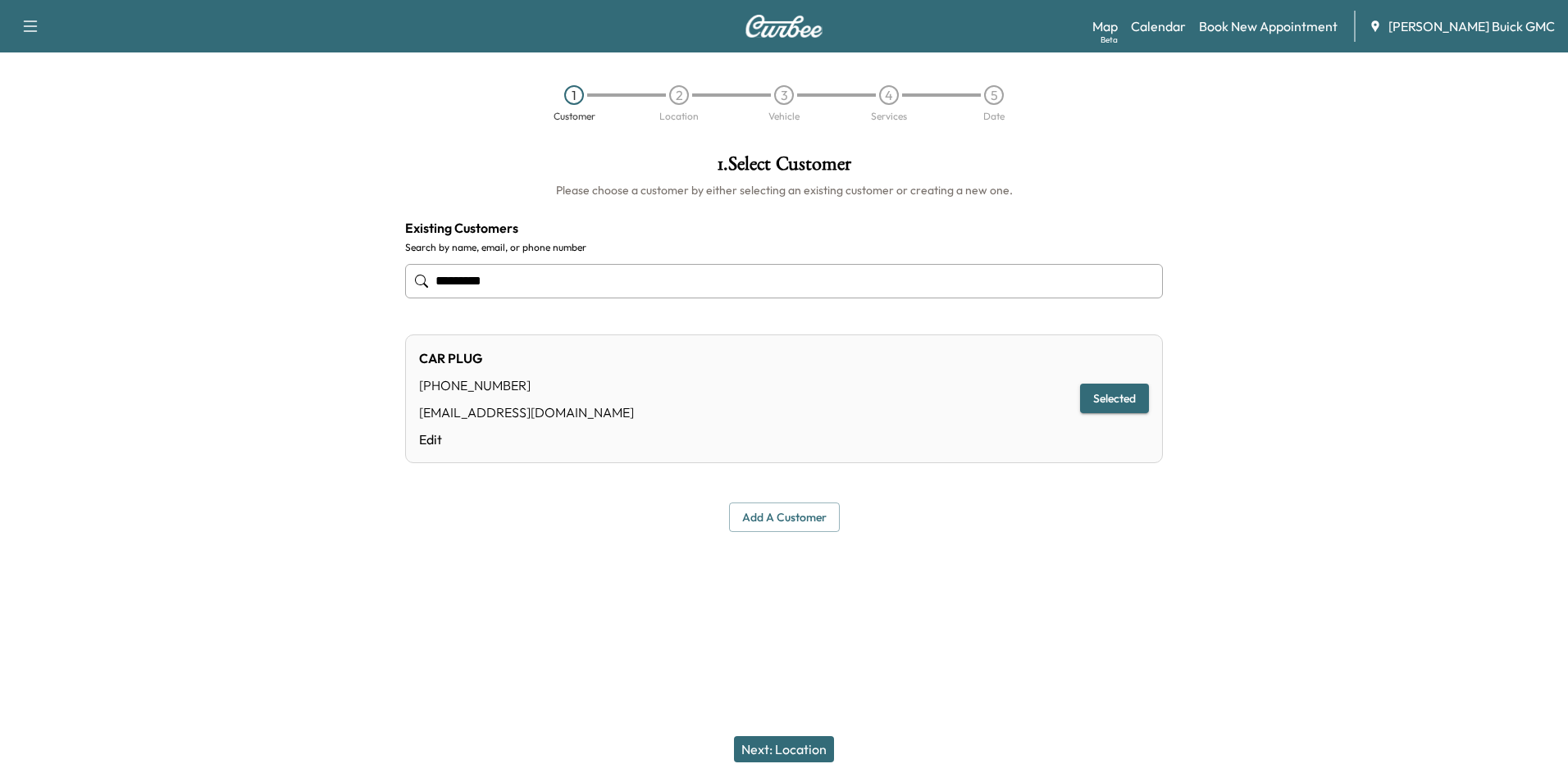
type input "*********"
click at [791, 748] on button "Next: Location" at bounding box center [784, 749] width 100 height 26
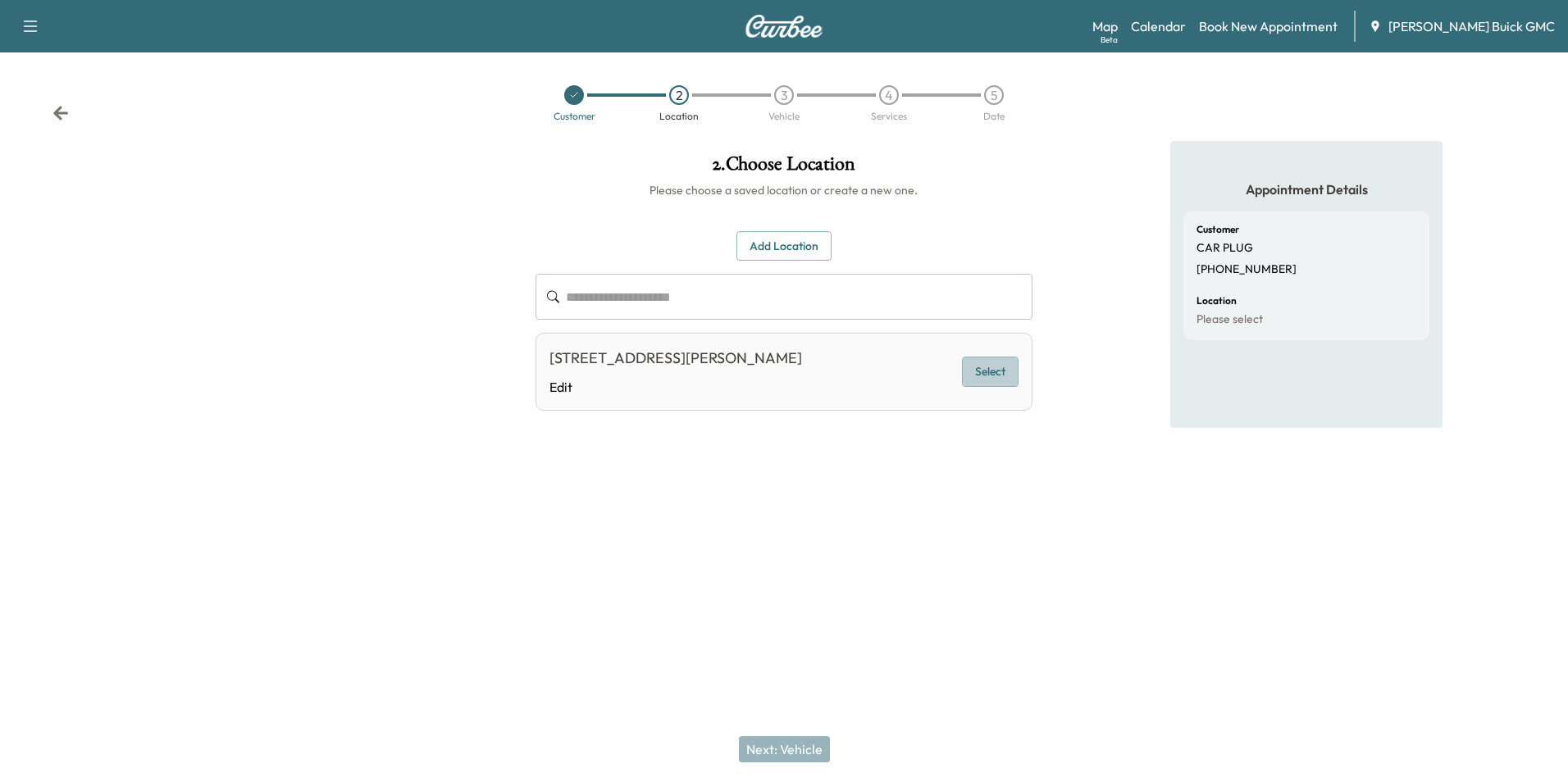
click at [986, 367] on button "Select" at bounding box center [989, 371] width 56 height 30
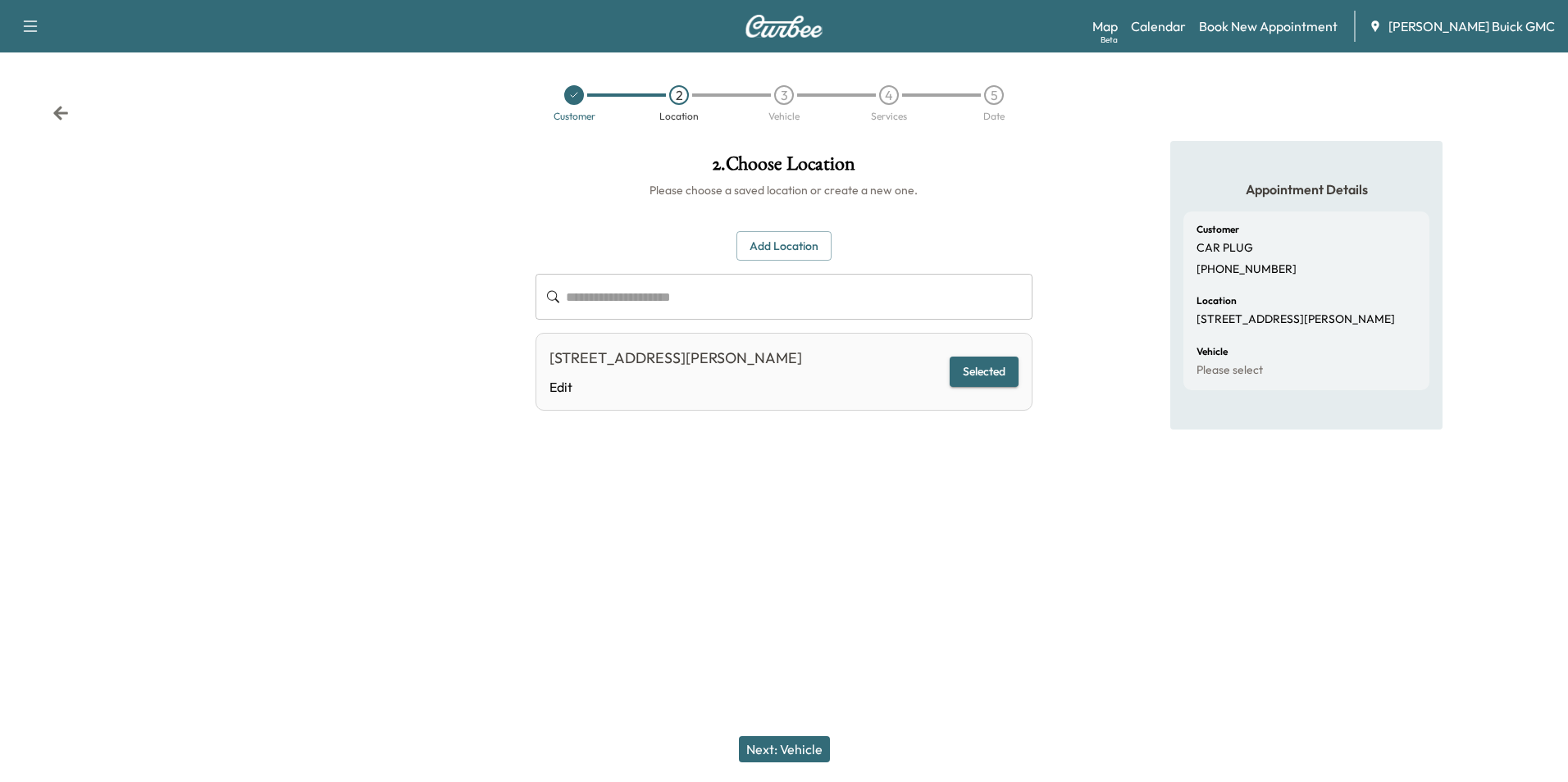
click at [806, 748] on button "Next: Vehicle" at bounding box center [784, 749] width 91 height 26
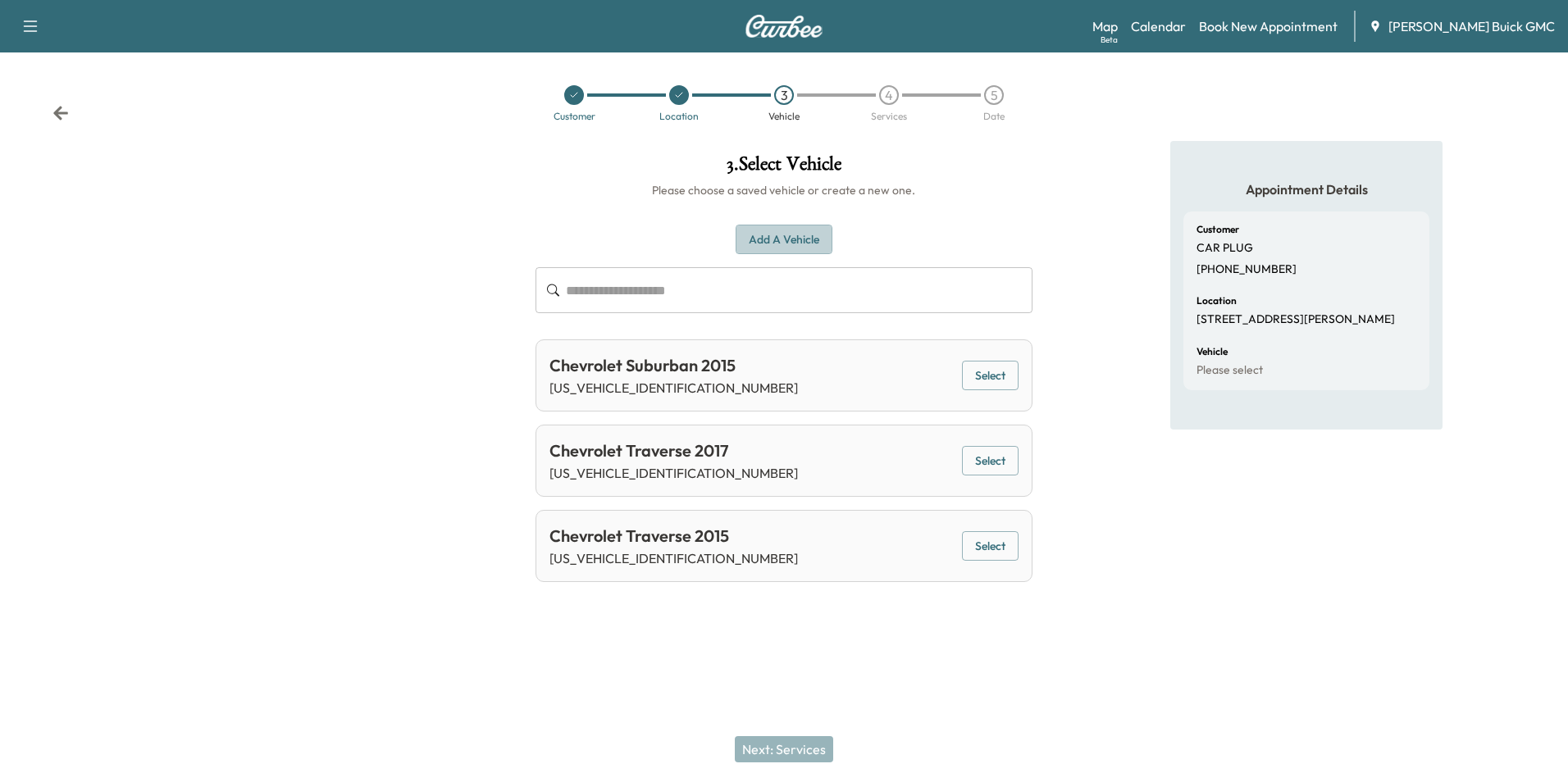
click at [790, 233] on button "Add a Vehicle" at bounding box center [784, 239] width 97 height 30
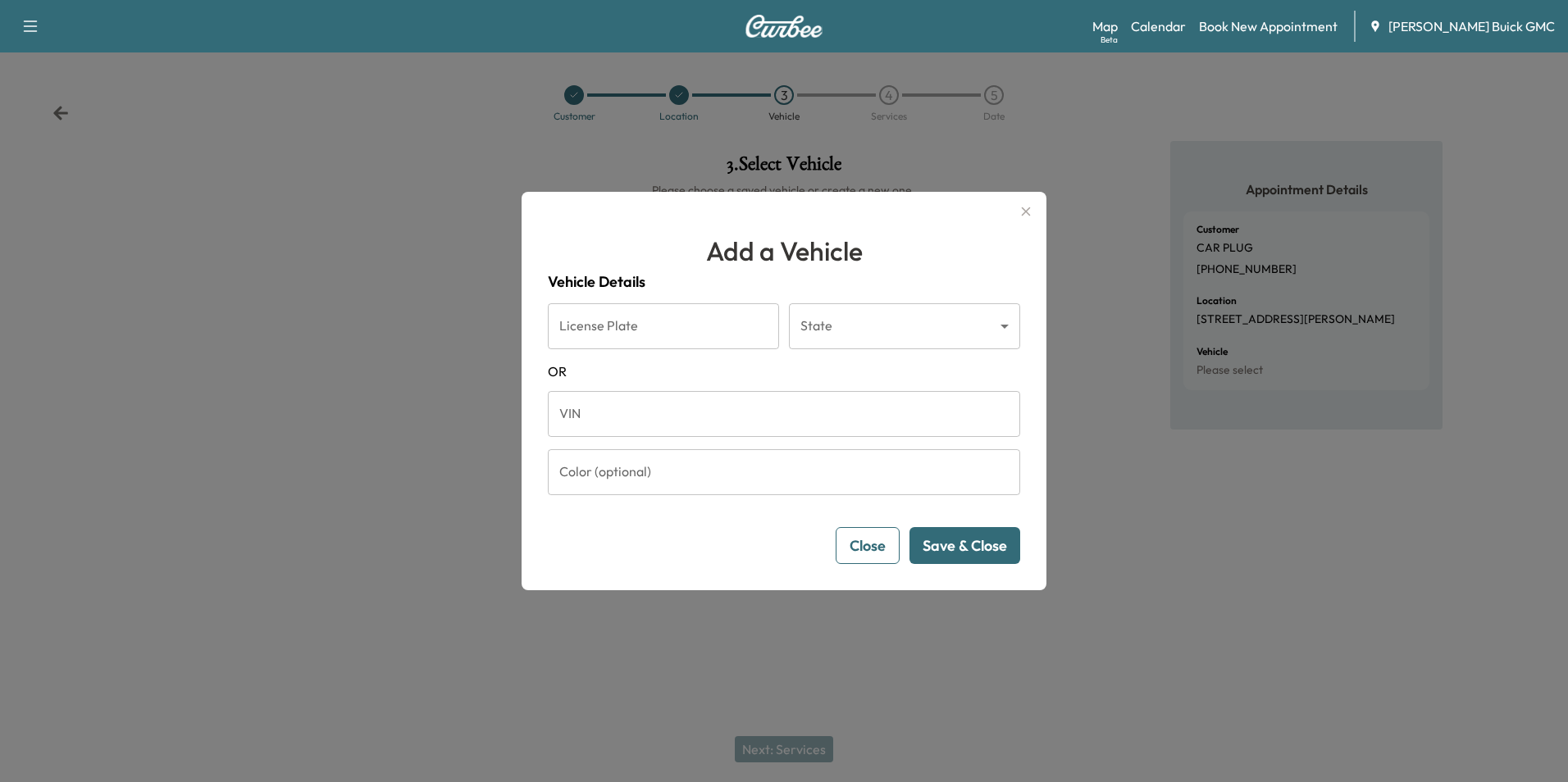
drag, startPoint x: 617, startPoint y: 415, endPoint x: 627, endPoint y: 411, distance: 10.8
click at [617, 415] on input "VIN" at bounding box center [784, 414] width 472 height 46
type input "**********"
click at [978, 547] on button "Save & Close" at bounding box center [965, 545] width 111 height 37
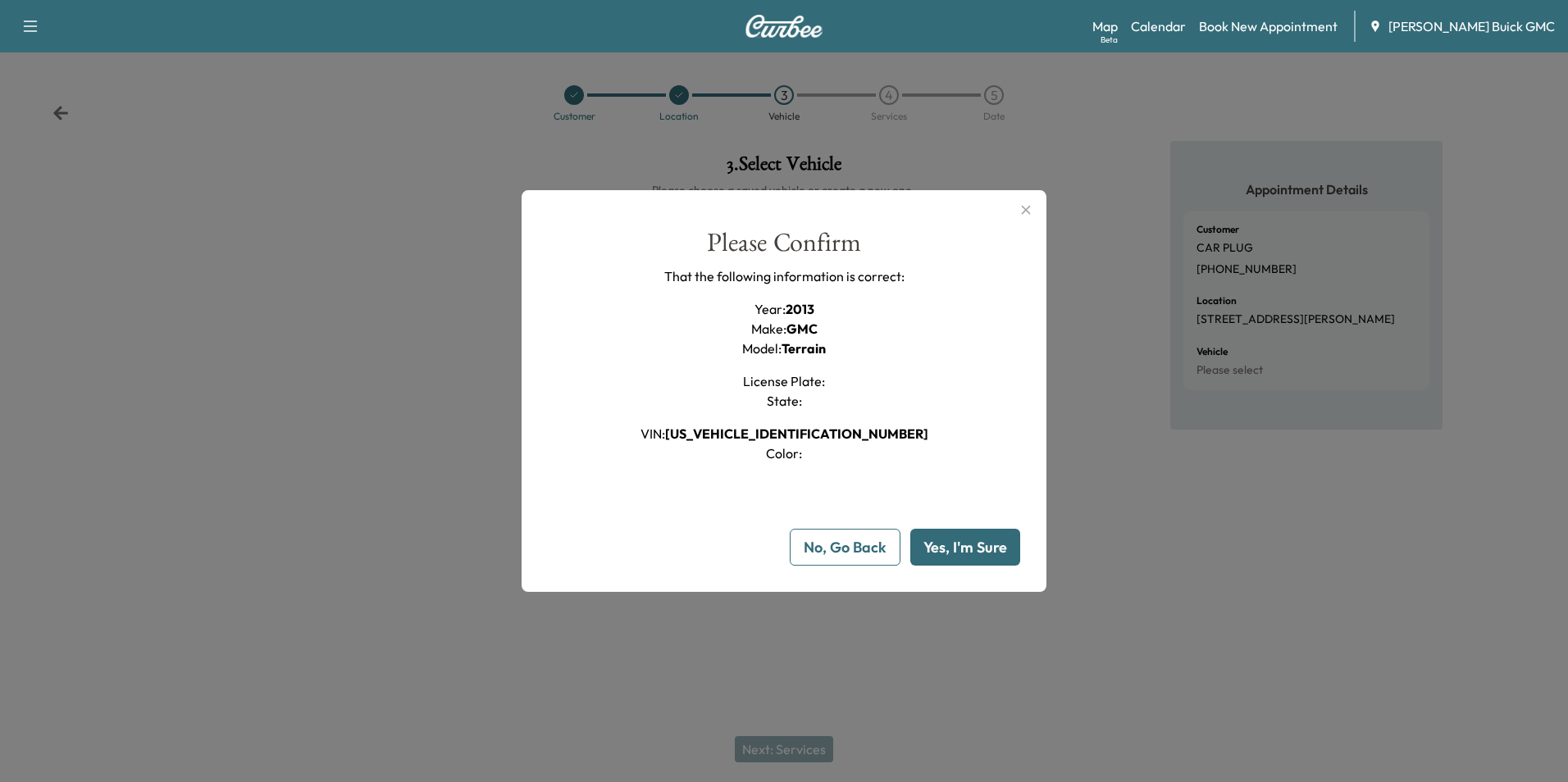
click at [970, 547] on button "Yes, I'm Sure" at bounding box center [965, 547] width 110 height 37
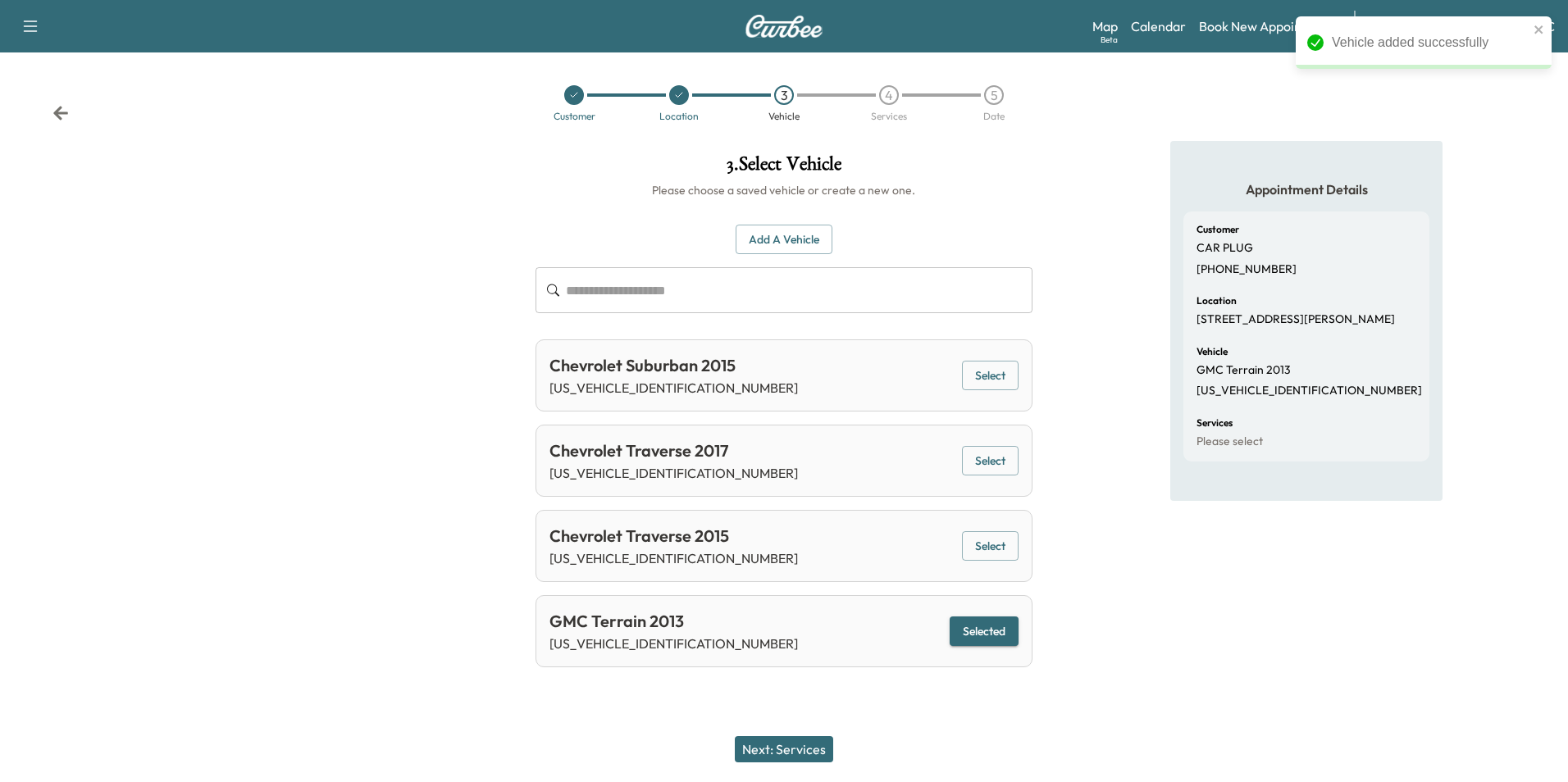
click at [801, 748] on button "Next: Services" at bounding box center [784, 749] width 98 height 26
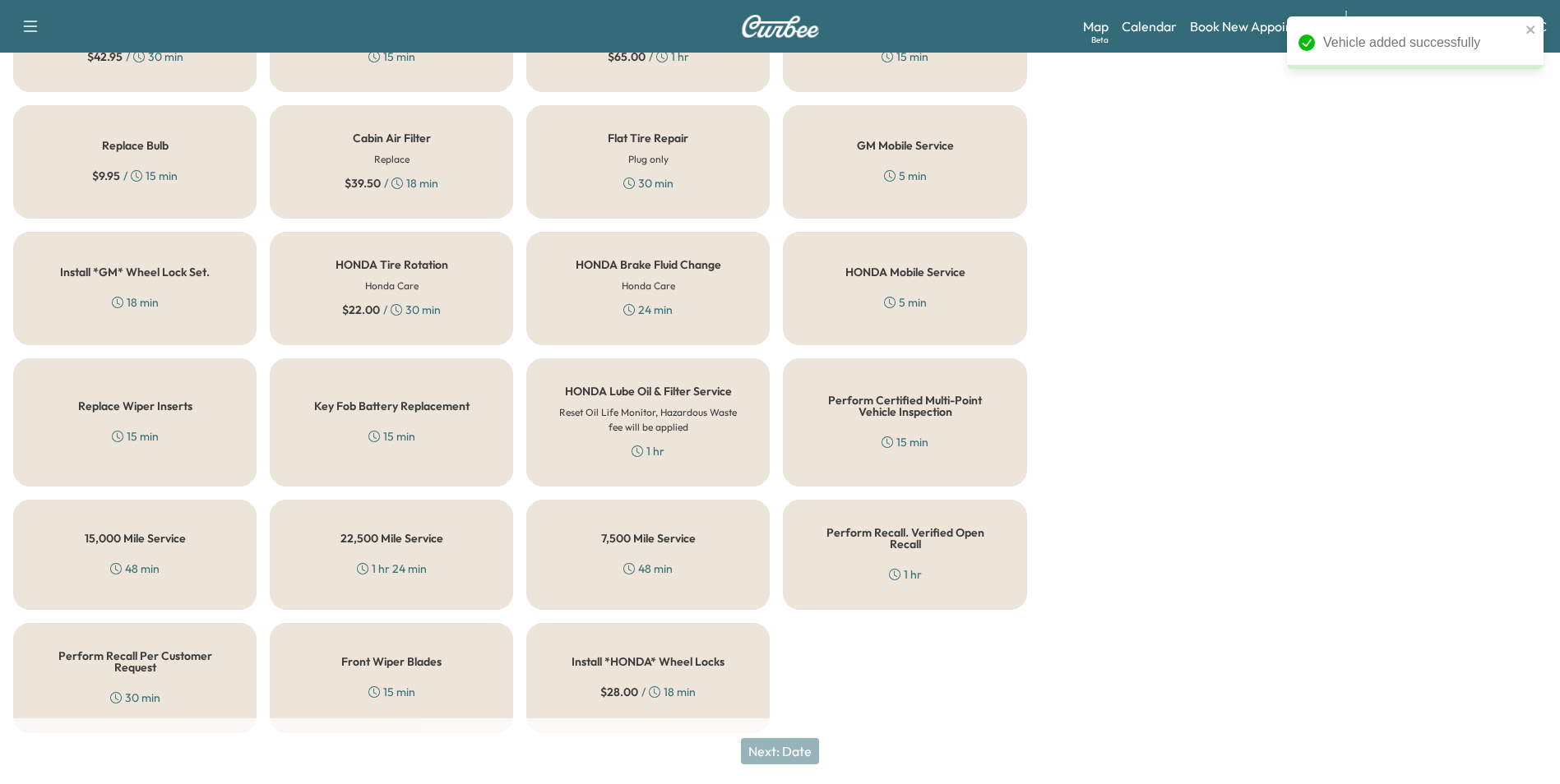
scroll to position [470, 0]
click at [849, 538] on div "Perform Recall. Verified Open Recall 1 hr" at bounding box center [905, 551] width 244 height 110
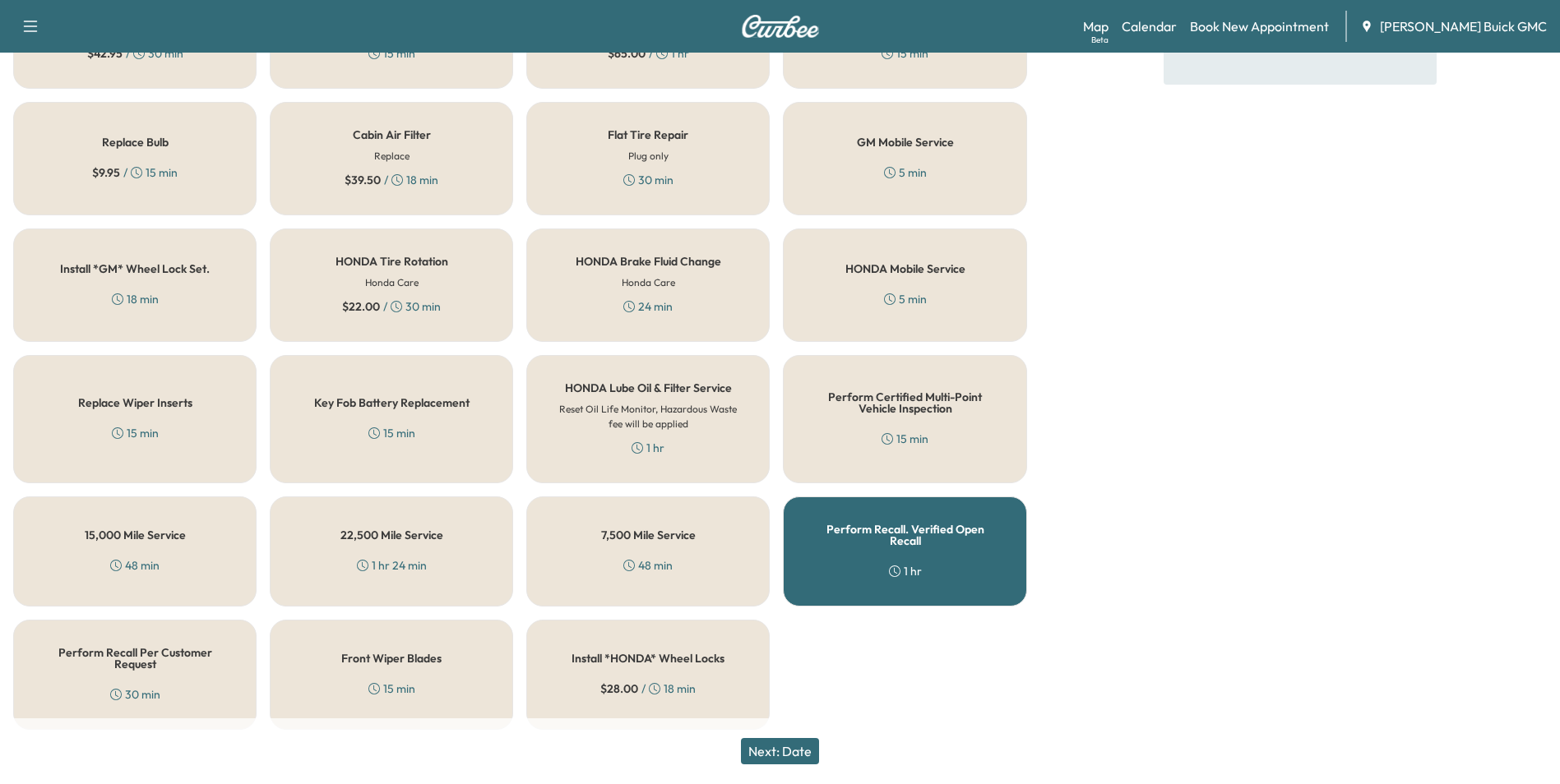
click at [785, 748] on button "Next: Date" at bounding box center [780, 751] width 78 height 26
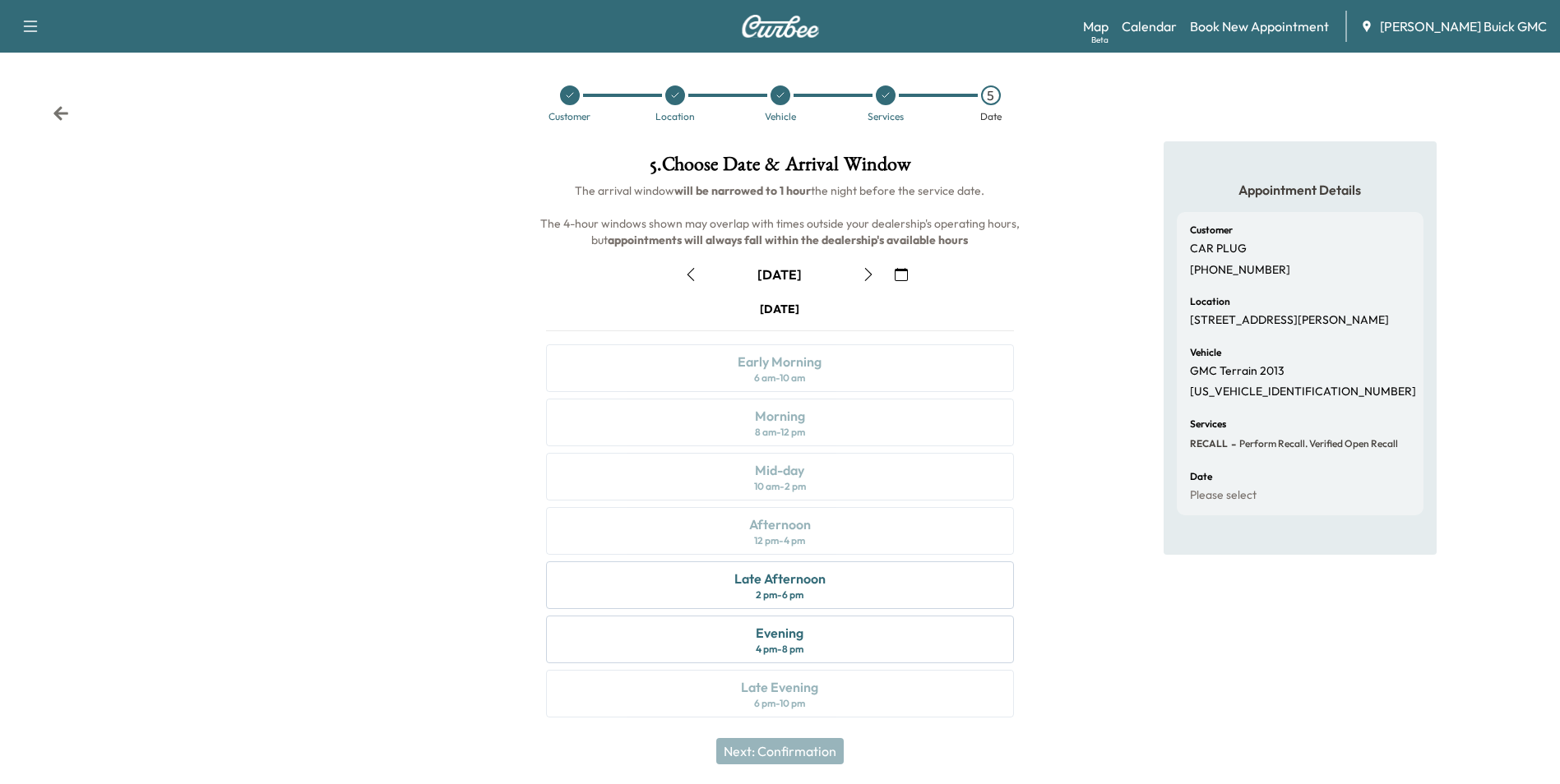
click at [900, 272] on icon "button" at bounding box center [901, 275] width 13 height 13
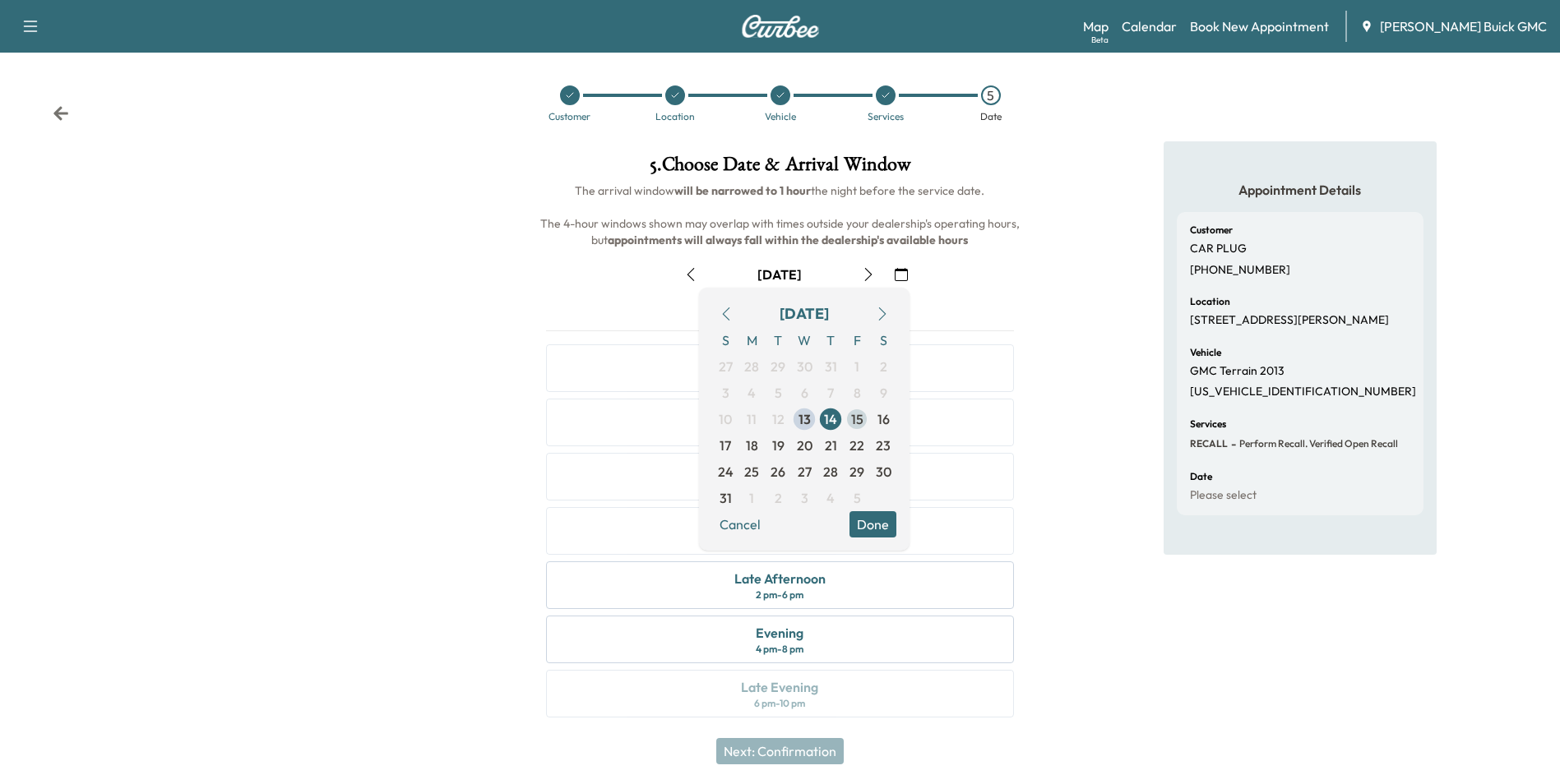
click at [854, 417] on span "15" at bounding box center [858, 419] width 13 height 20
click at [871, 518] on button "Done" at bounding box center [873, 524] width 47 height 26
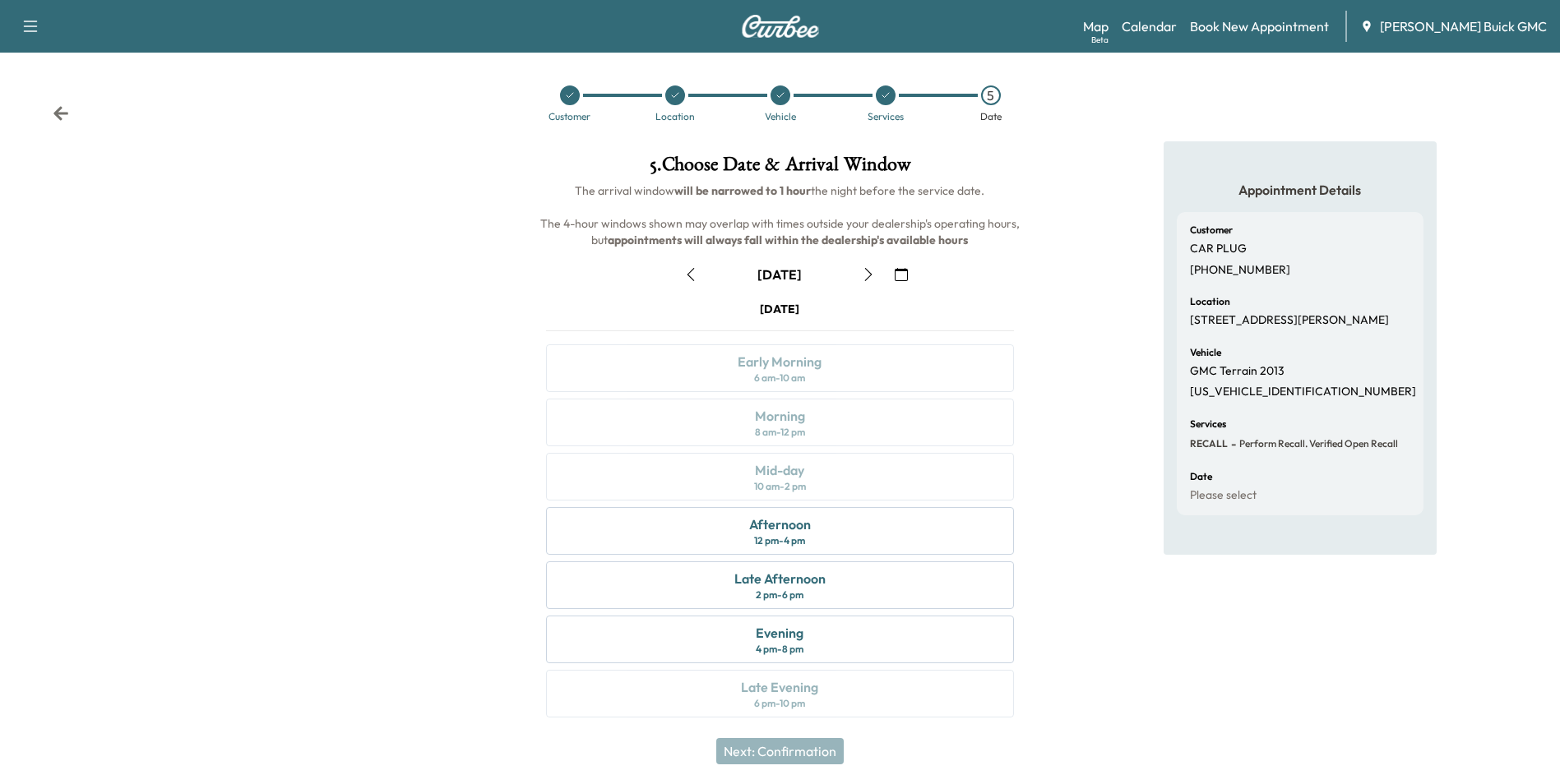
click at [1080, 427] on div "Appointment Details Customer CAR PLUG [PHONE_NUMBER] Location [STREET_ADDRESS][…" at bounding box center [1300, 439] width 519 height 596
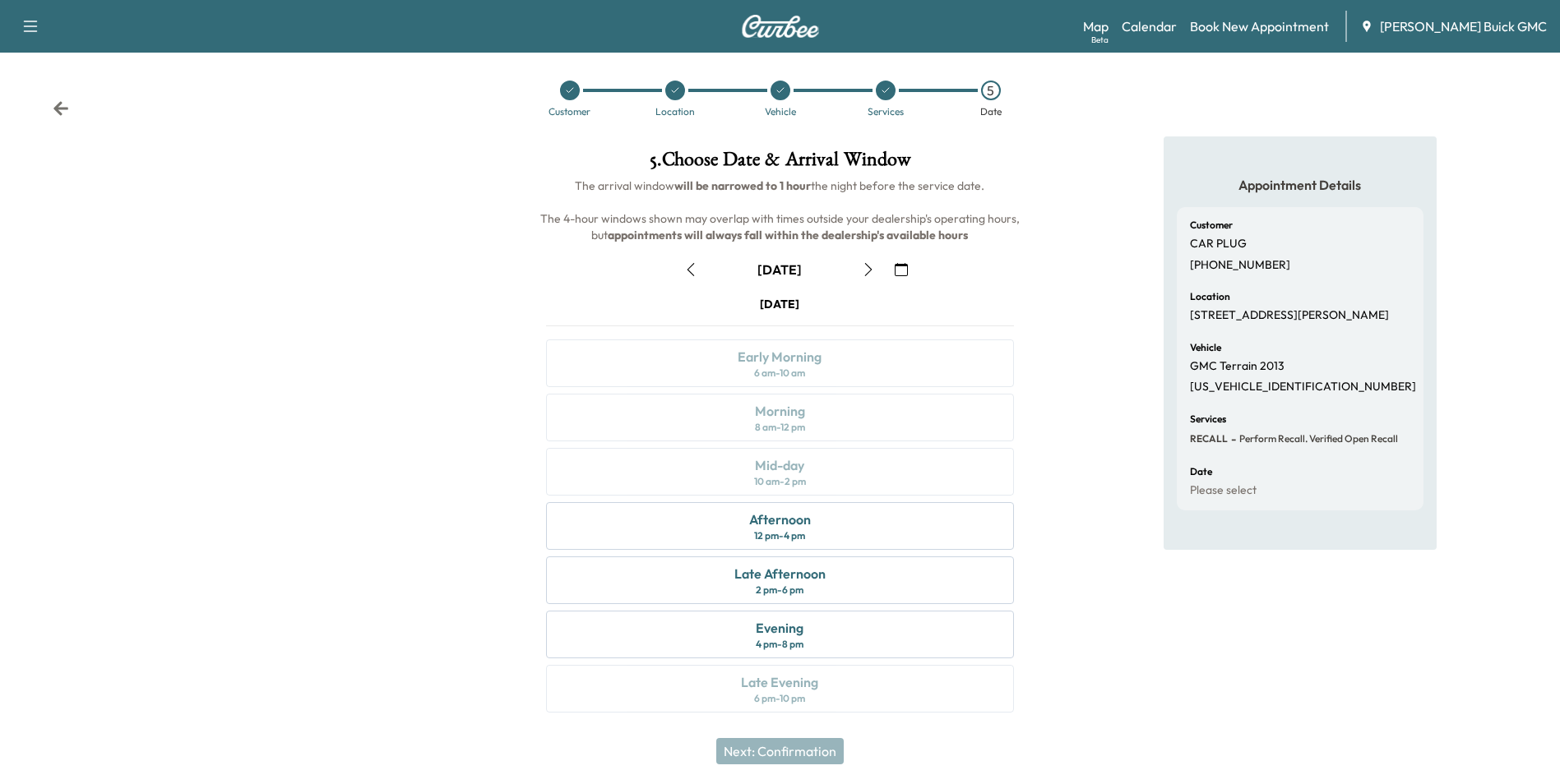
scroll to position [5, 0]
click at [796, 518] on div "Afternoon" at bounding box center [780, 519] width 62 height 20
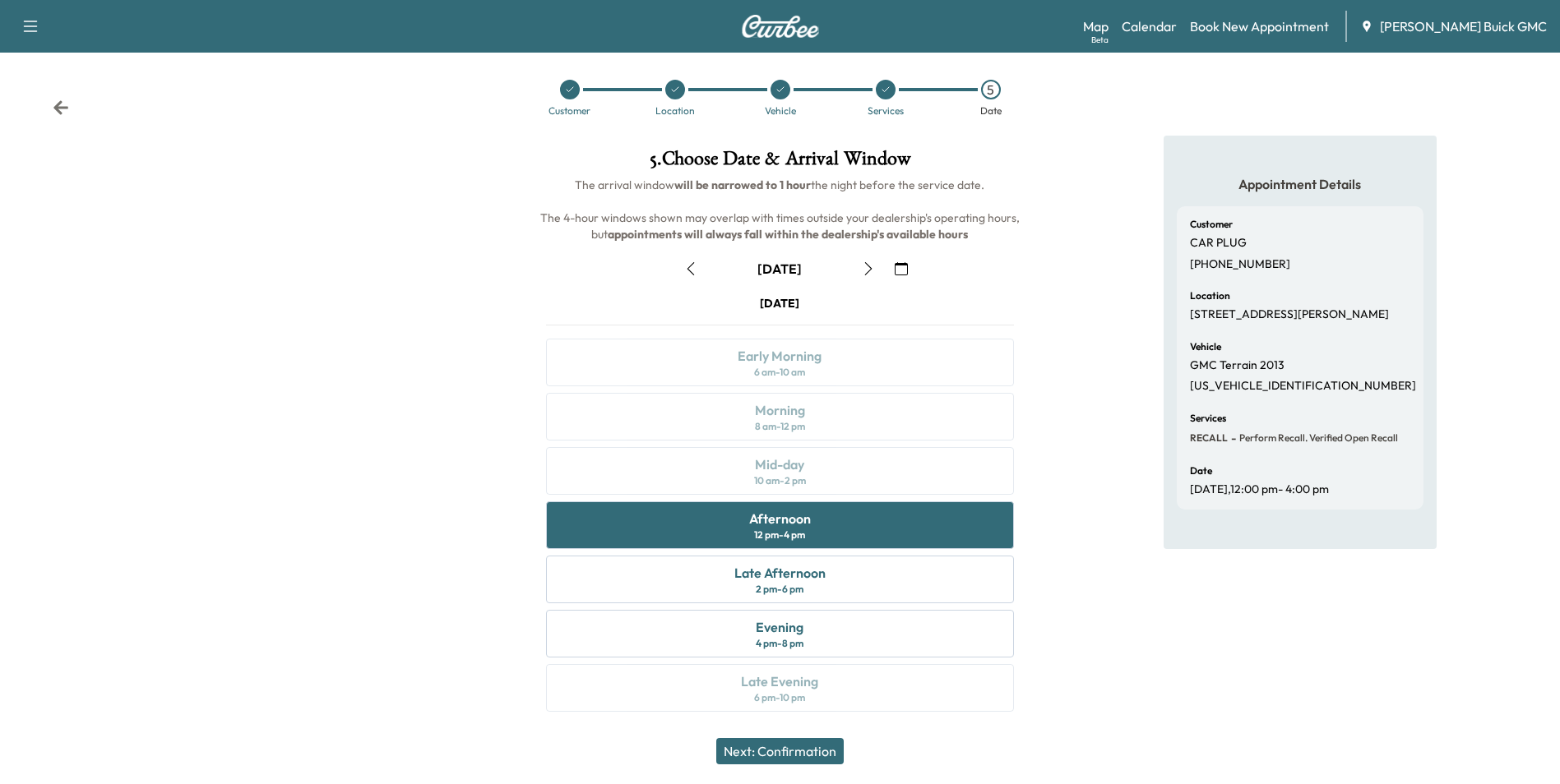
click at [810, 749] on button "Next: Confirmation" at bounding box center [780, 751] width 127 height 26
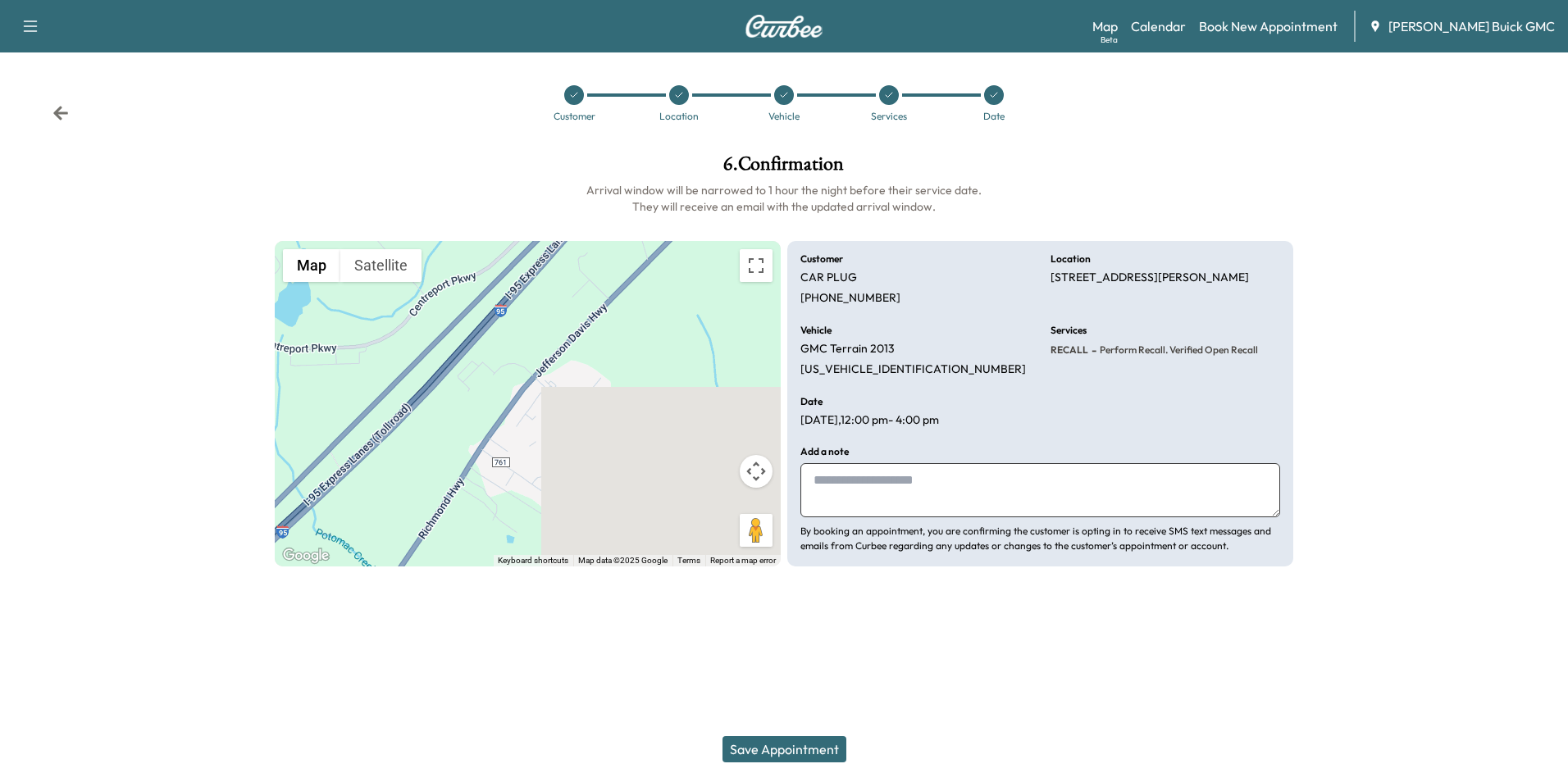
click at [857, 486] on textarea at bounding box center [1039, 491] width 480 height 54
type textarea "**********"
click at [819, 746] on button "Save Appointment" at bounding box center [784, 749] width 124 height 26
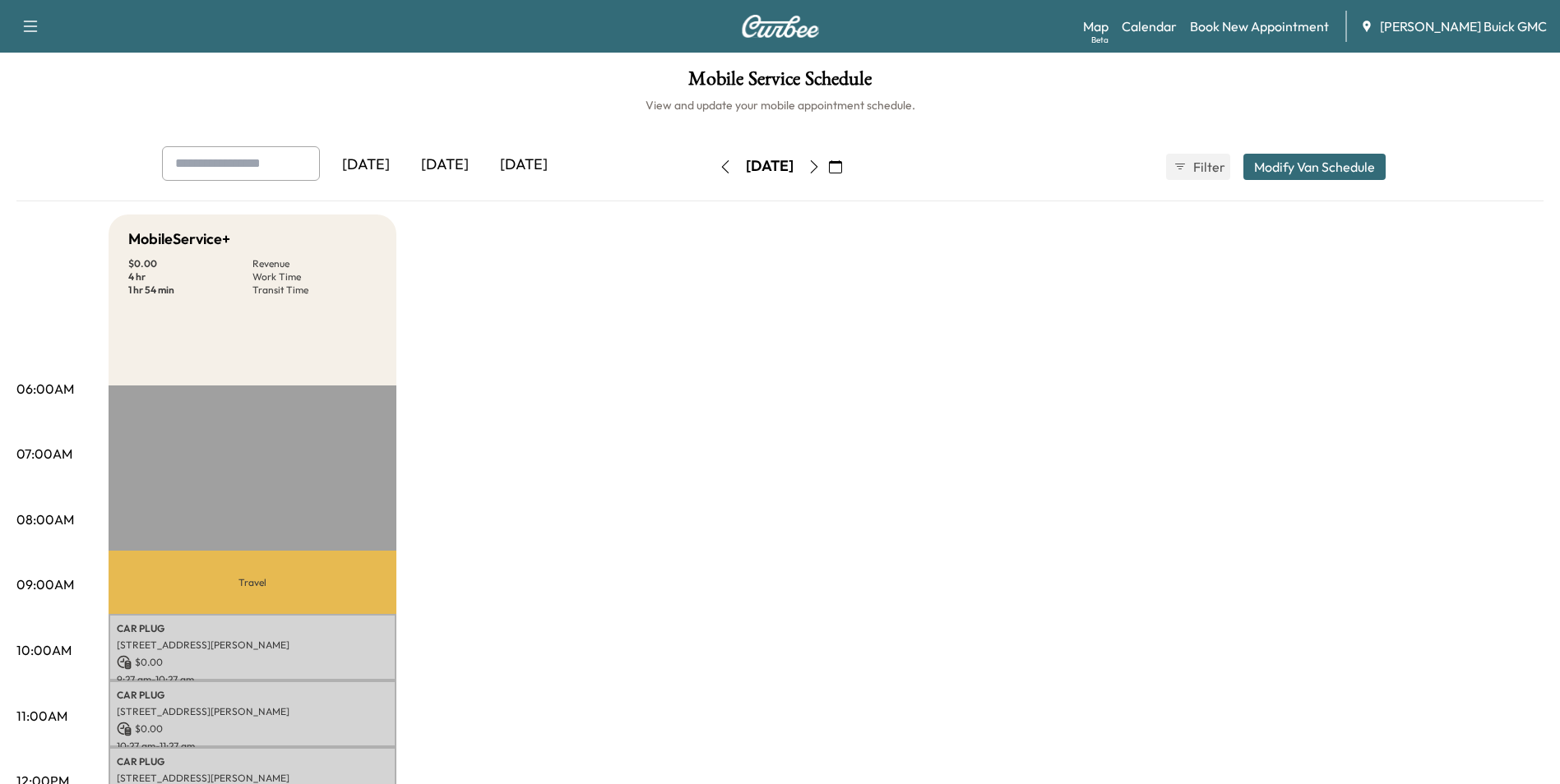
scroll to position [680, 0]
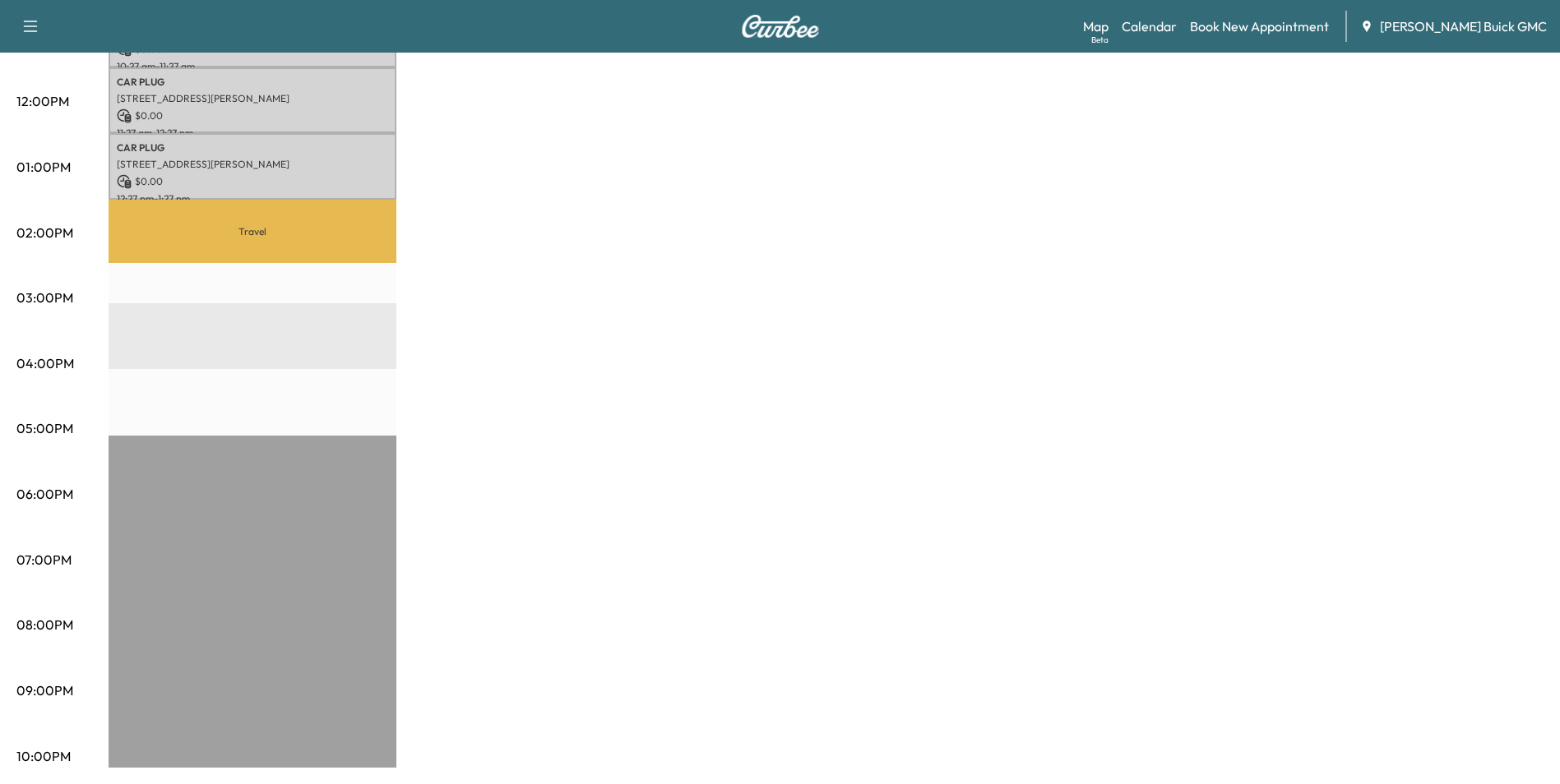
click at [1217, 396] on div "MobileService+ $ 0.00 Revenue 4 hr Work Time 1 hr 54 min Transit Time Travel CA…" at bounding box center [826, 151] width 1435 height 1233
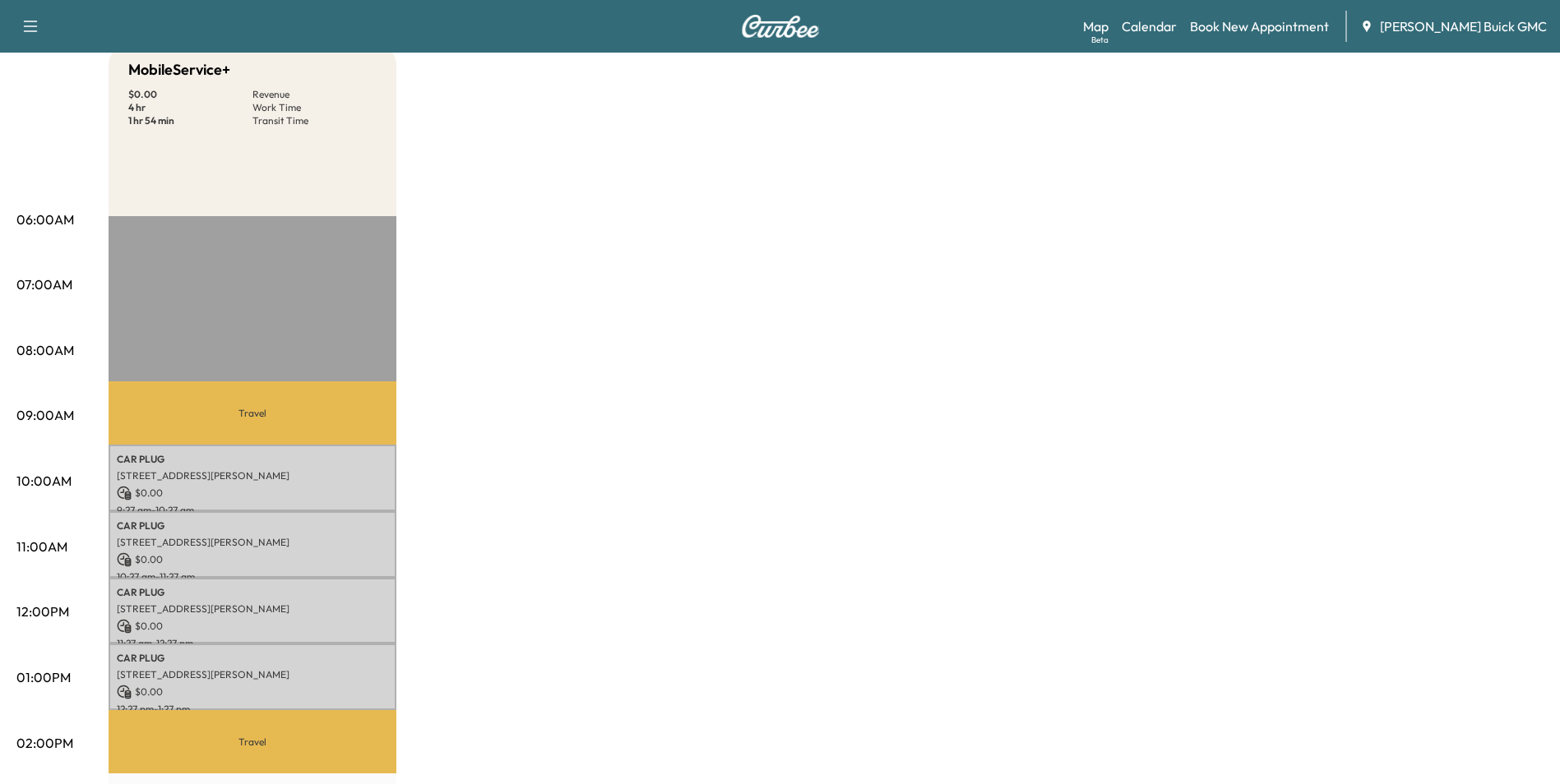
scroll to position [0, 0]
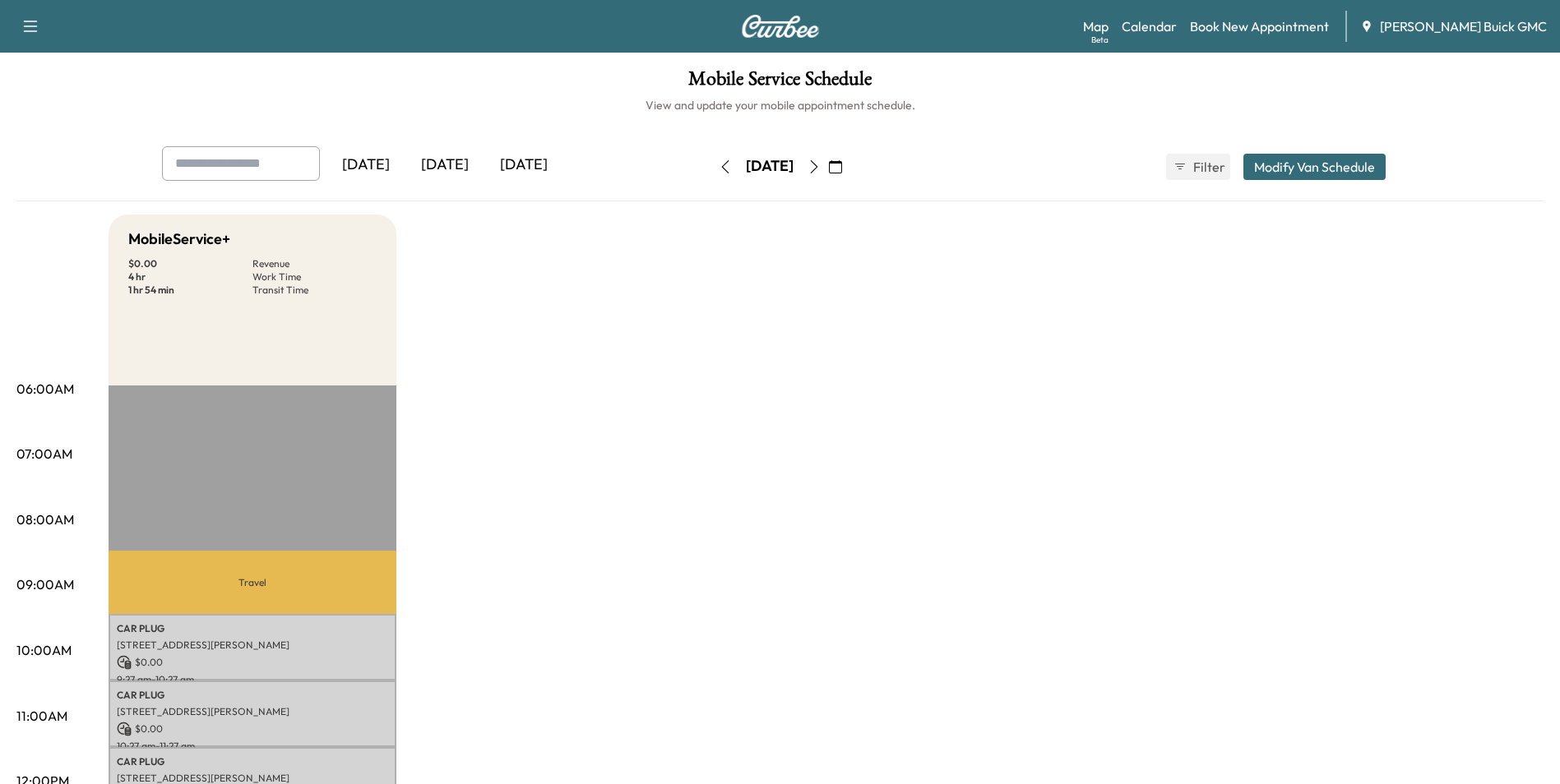
click at [452, 163] on div "[DATE]" at bounding box center [445, 166] width 79 height 38
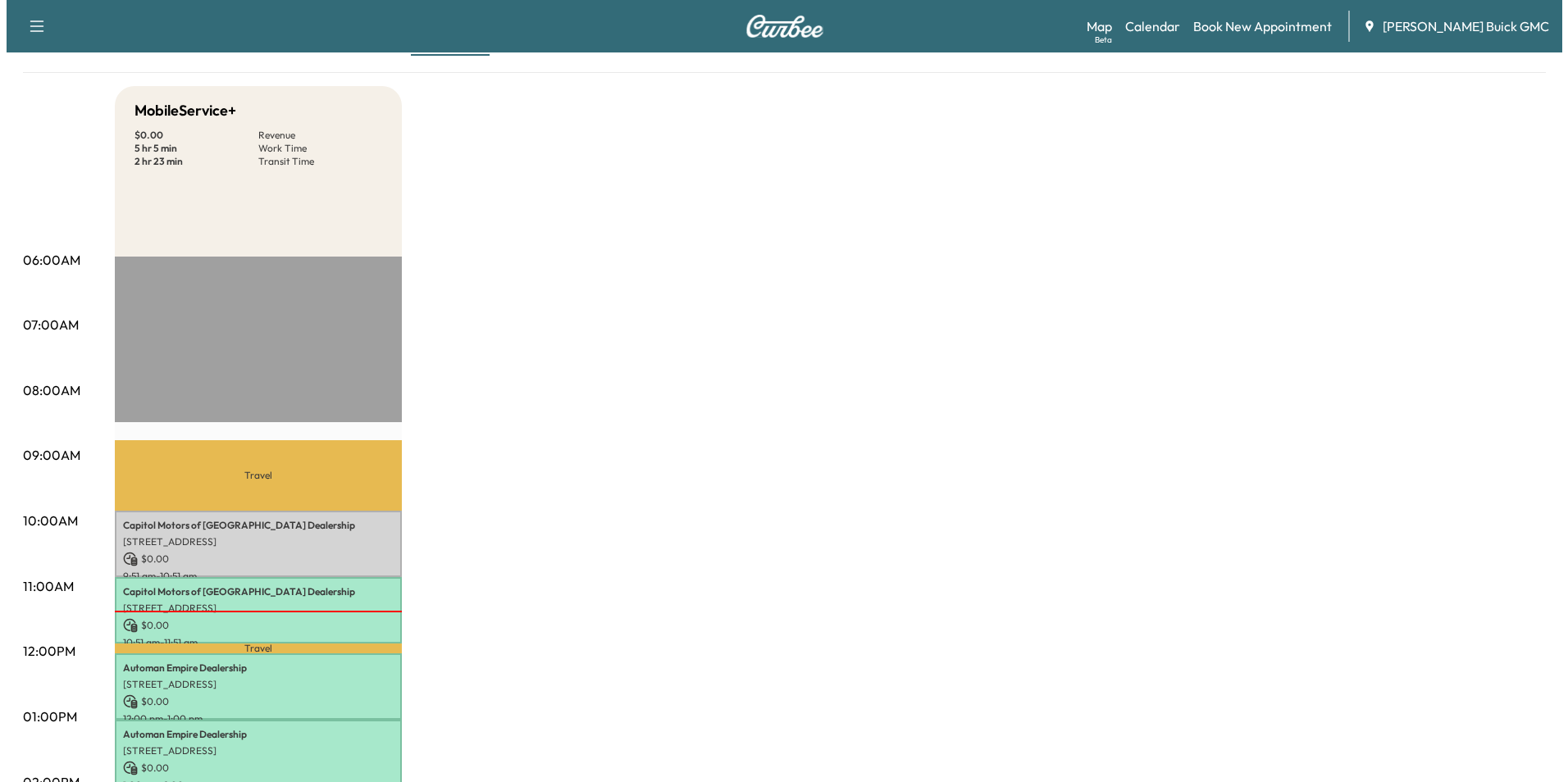
scroll to position [164, 0]
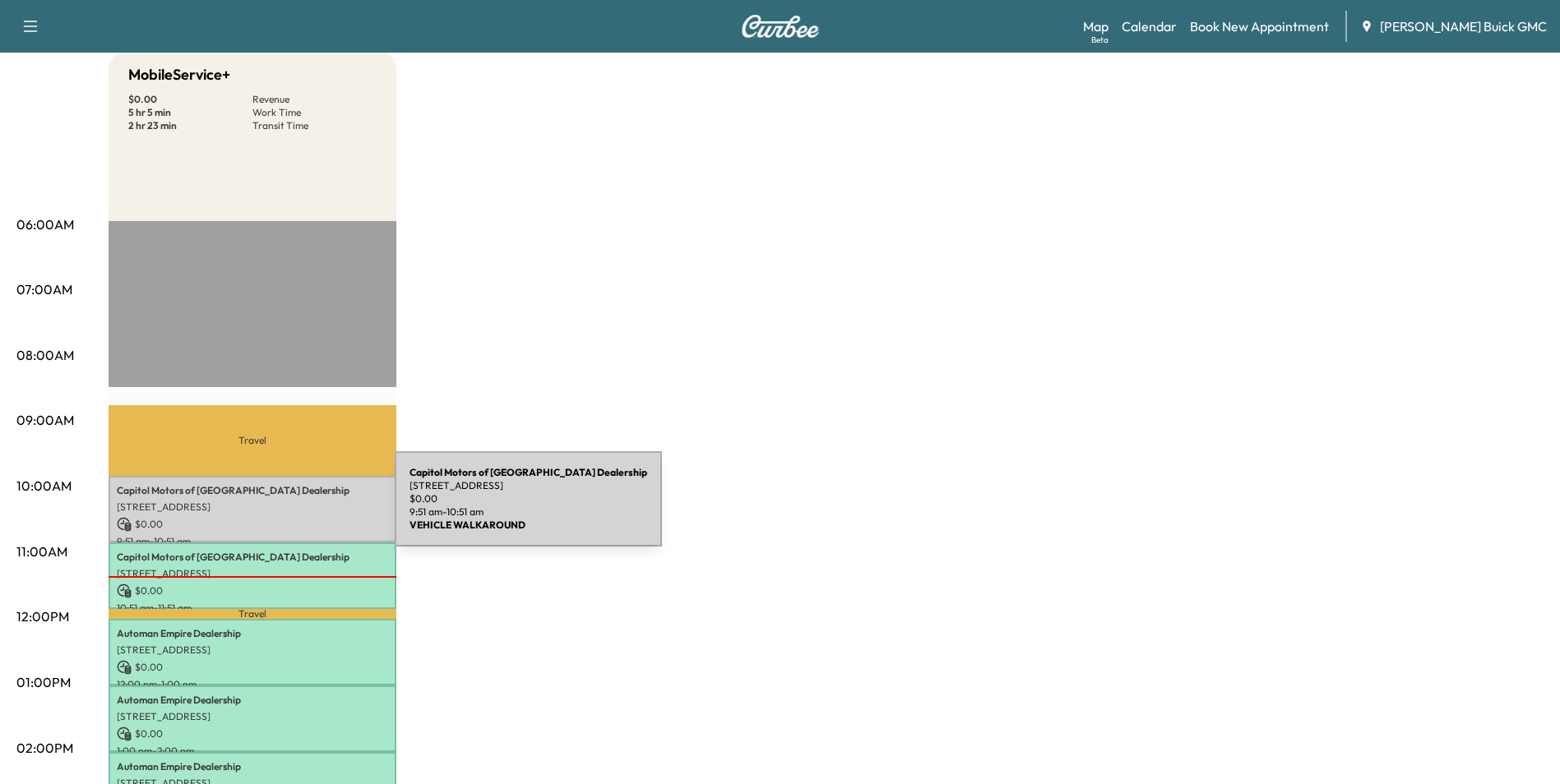
click at [271, 509] on p "[STREET_ADDRESS]" at bounding box center [252, 508] width 271 height 13
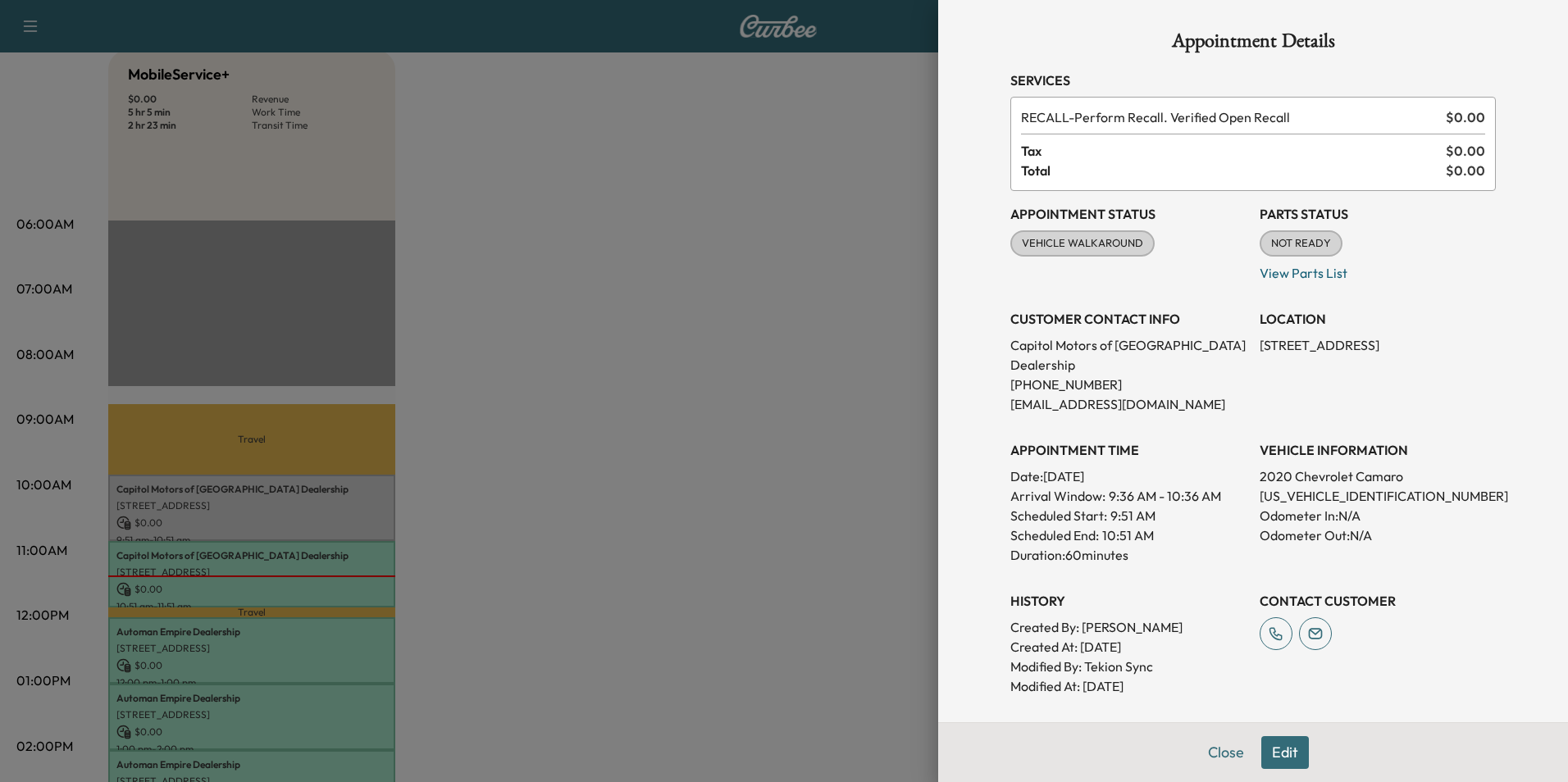
scroll to position [0, 0]
click at [335, 558] on div at bounding box center [784, 391] width 1568 height 782
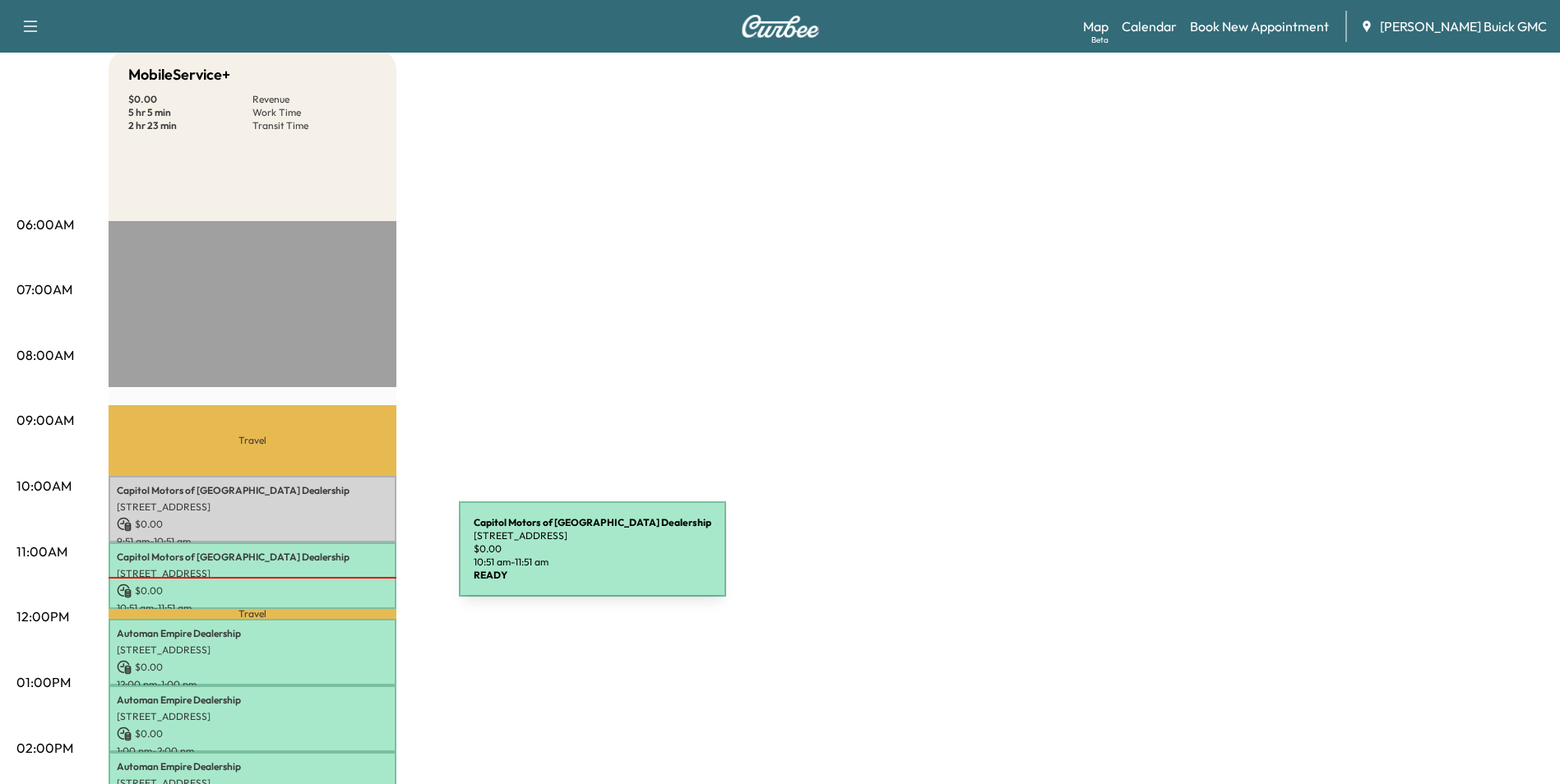
click at [336, 559] on p "Capitol Motors of Central Park Dealership" at bounding box center [252, 558] width 271 height 13
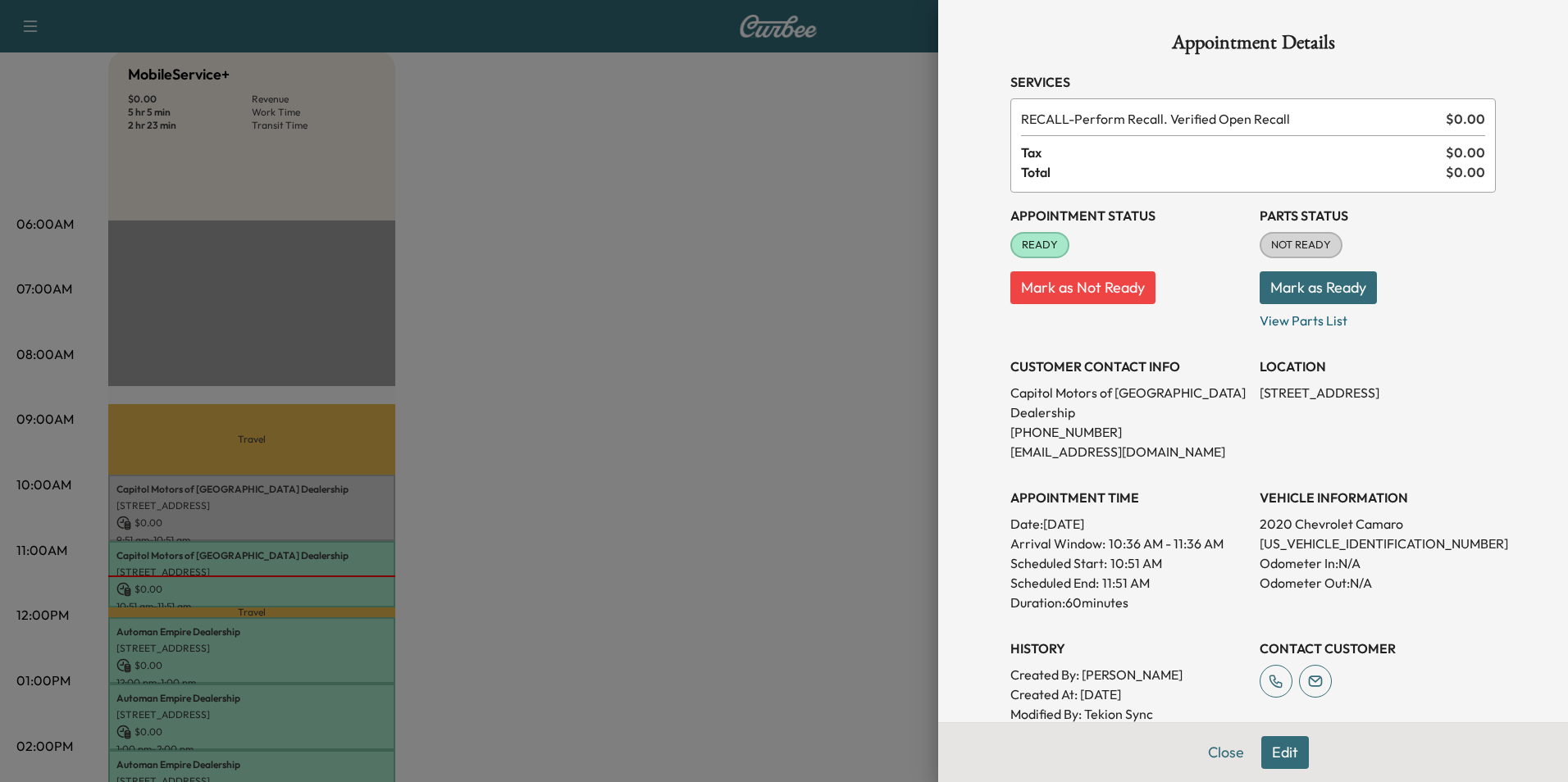
click at [254, 492] on div at bounding box center [784, 391] width 1568 height 782
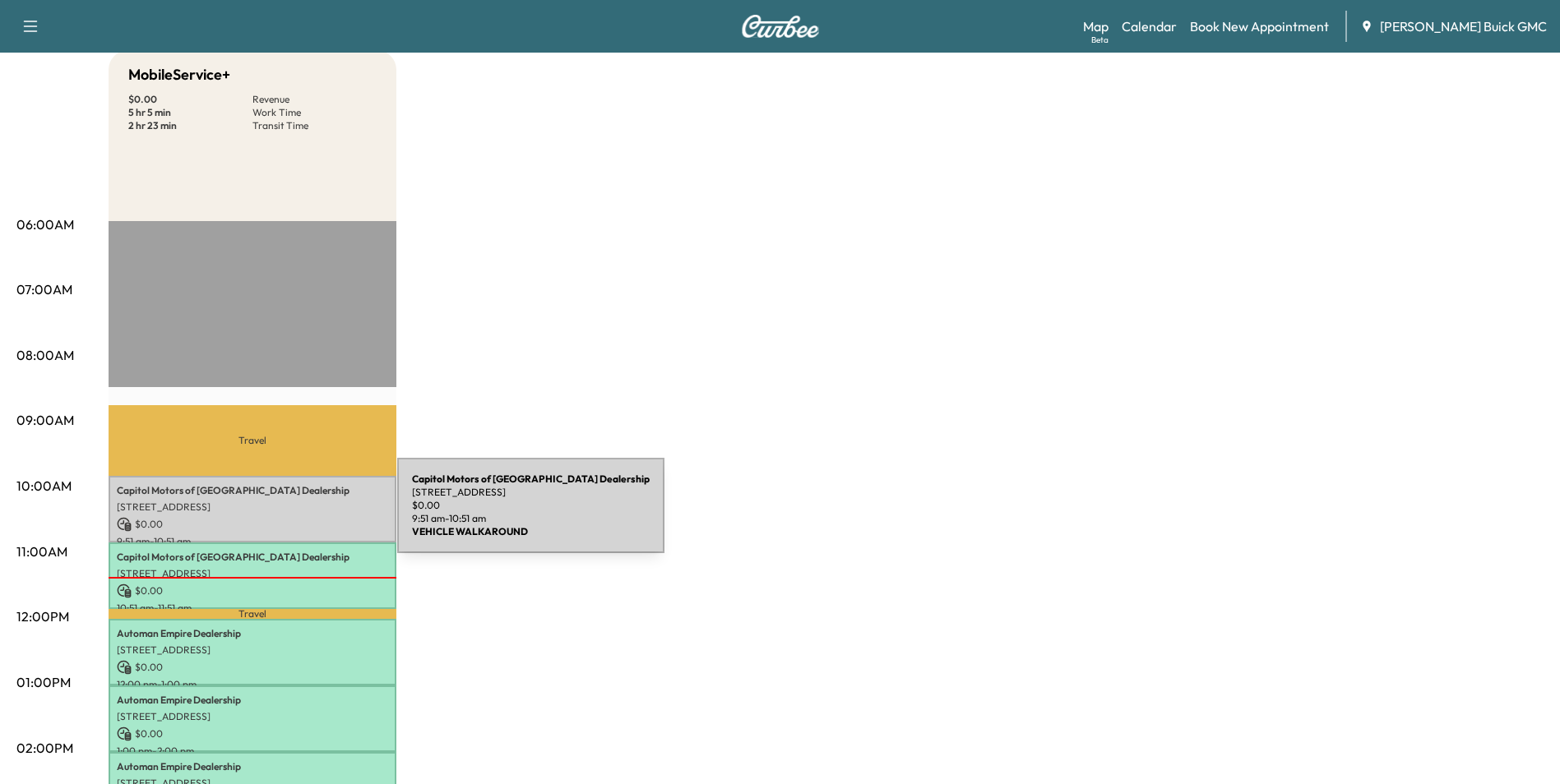
click at [274, 518] on p "$ 0.00" at bounding box center [252, 525] width 271 height 15
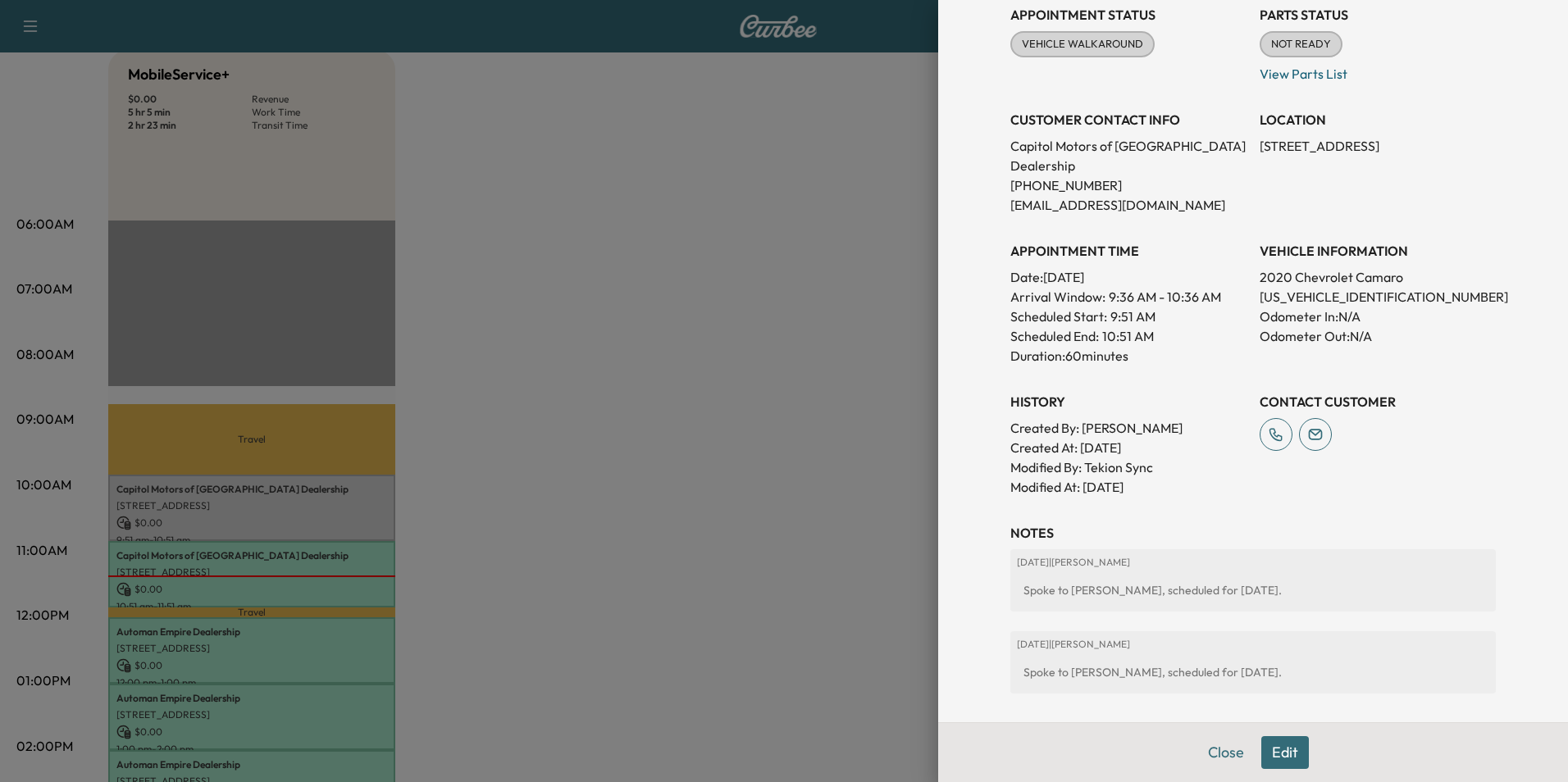
scroll to position [195, 0]
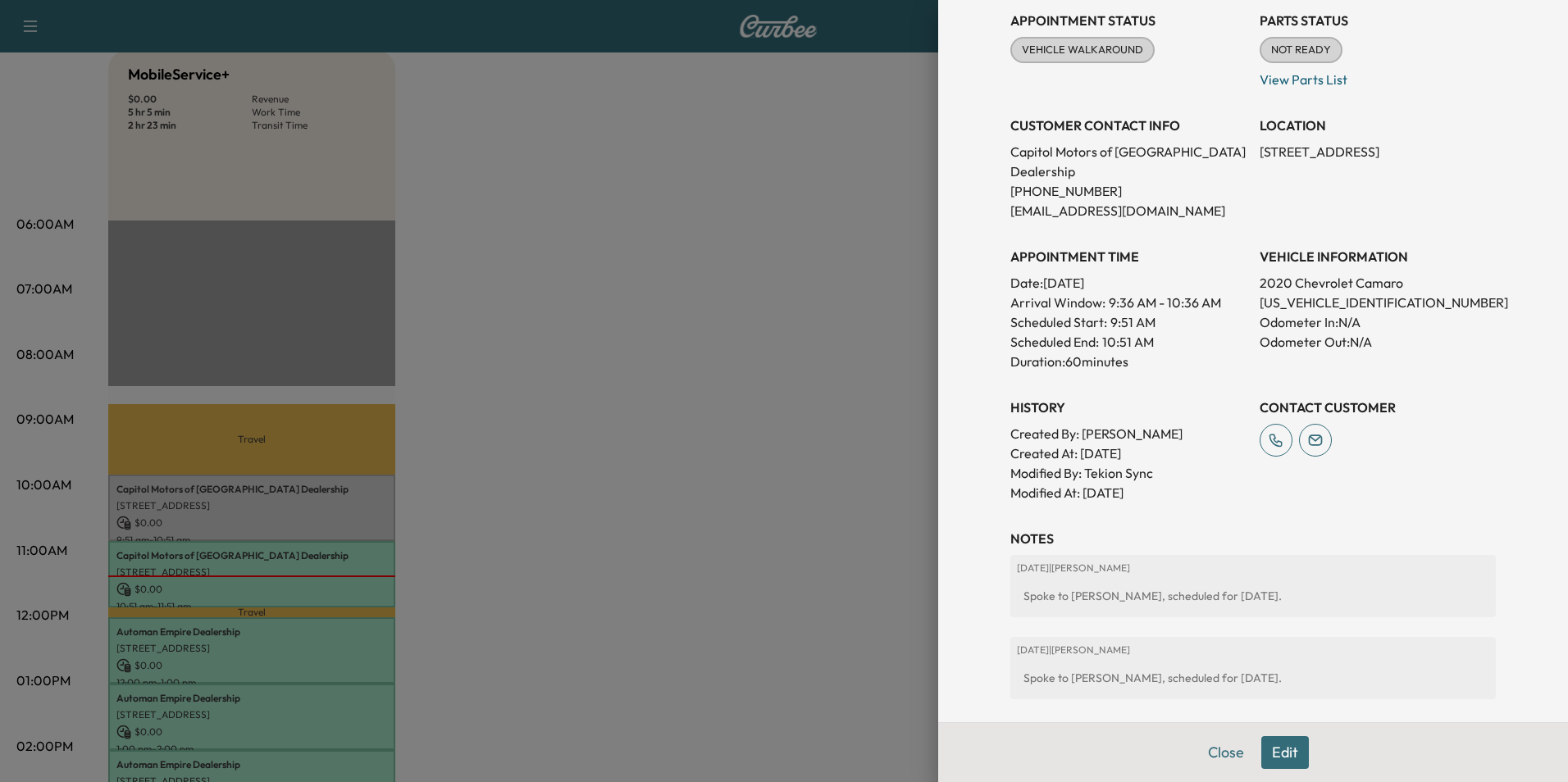
click at [1448, 329] on p "Odometer In: N/A" at bounding box center [1378, 322] width 236 height 20
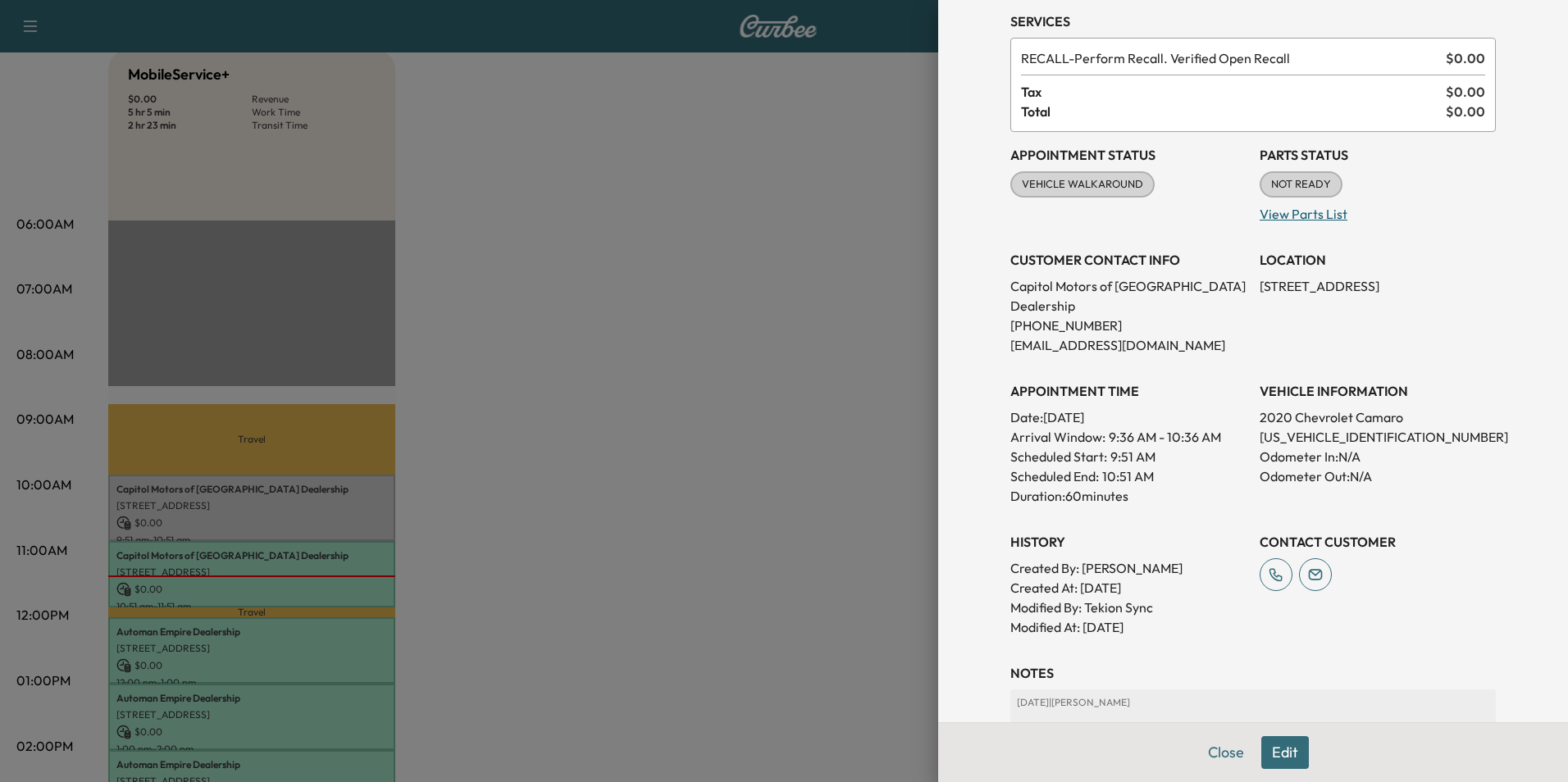
scroll to position [0, 0]
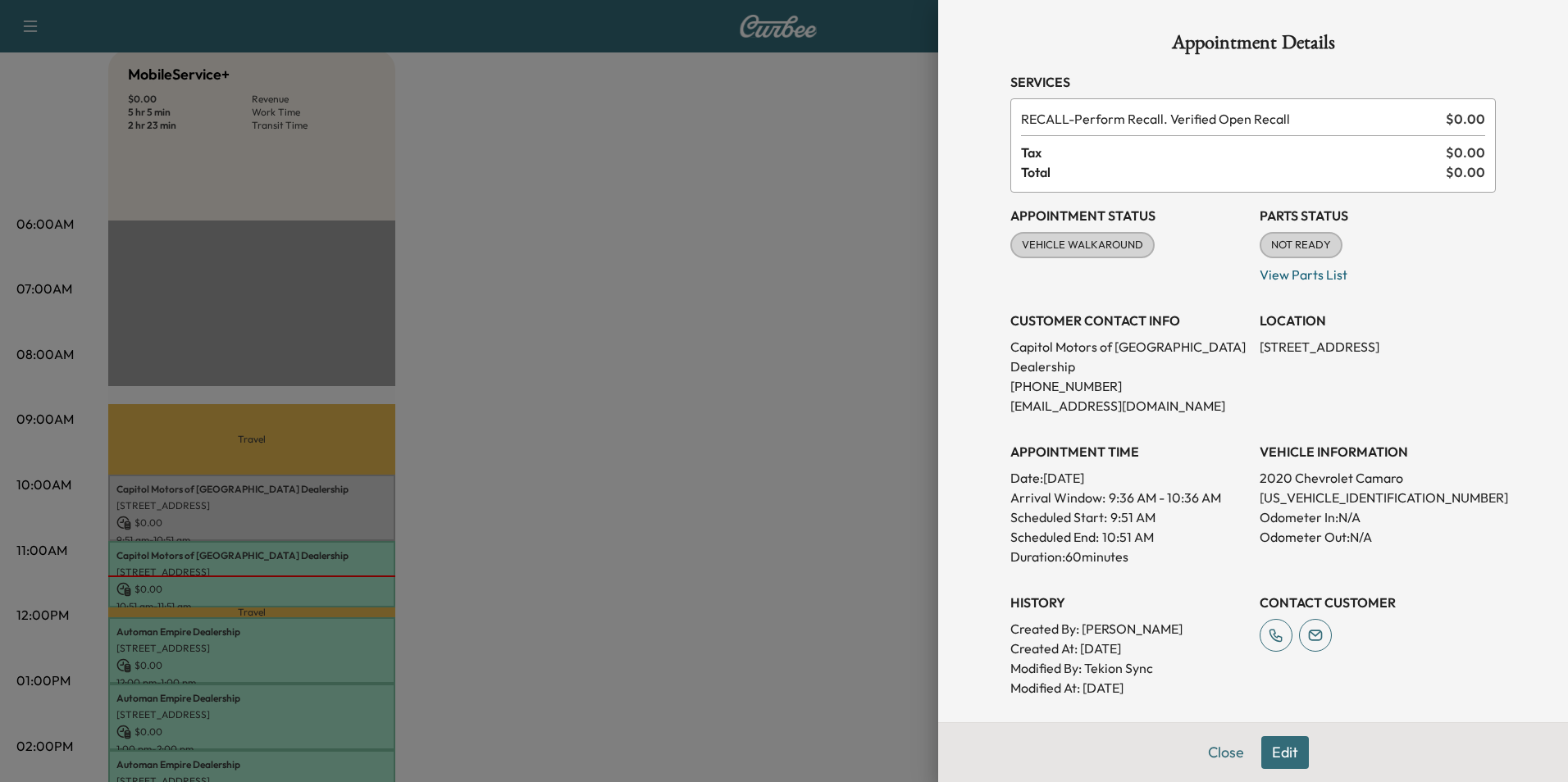
click at [791, 239] on div at bounding box center [784, 391] width 1568 height 782
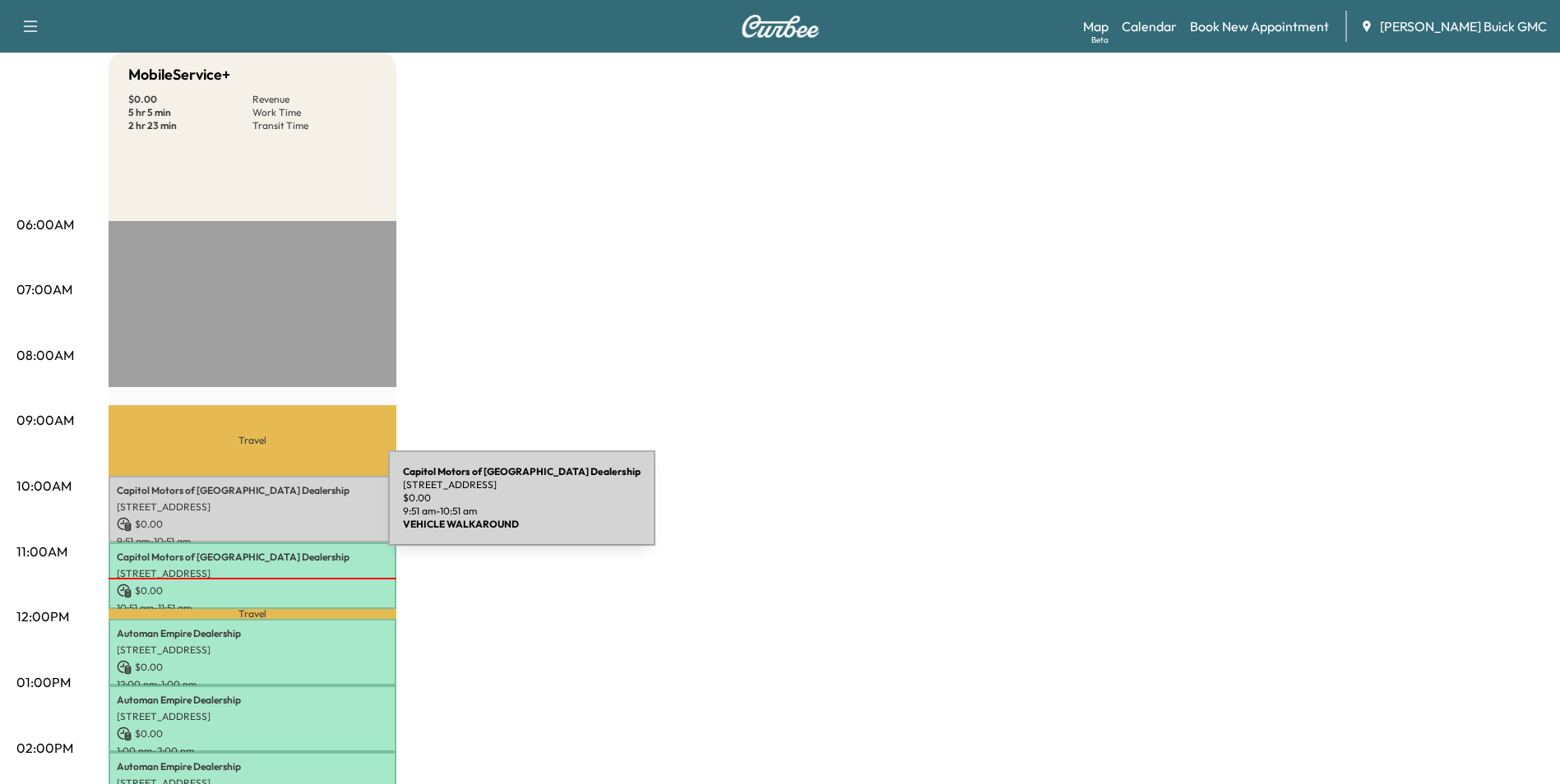
click at [267, 508] on p "[STREET_ADDRESS]" at bounding box center [252, 508] width 271 height 13
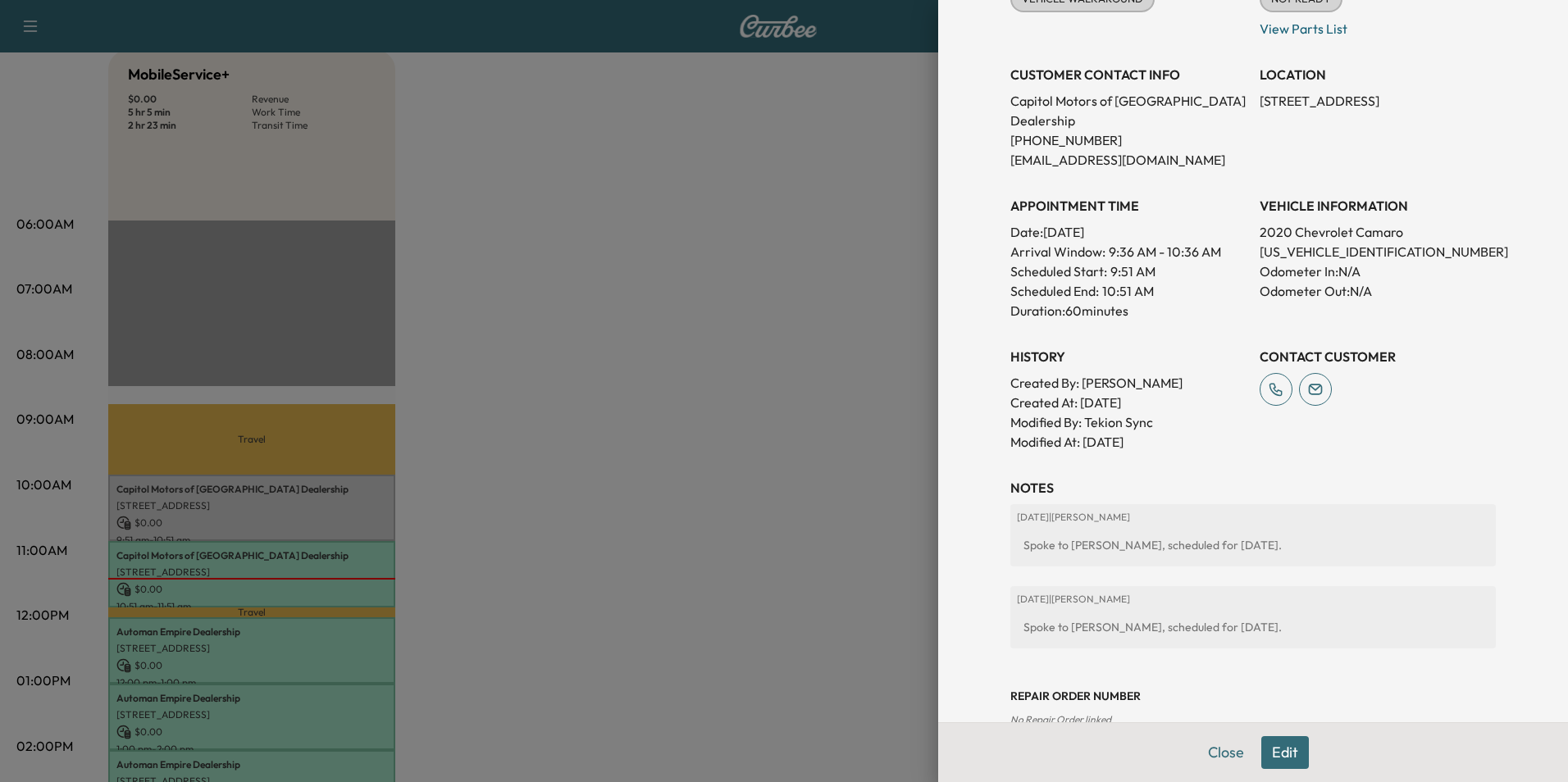
scroll to position [164, 0]
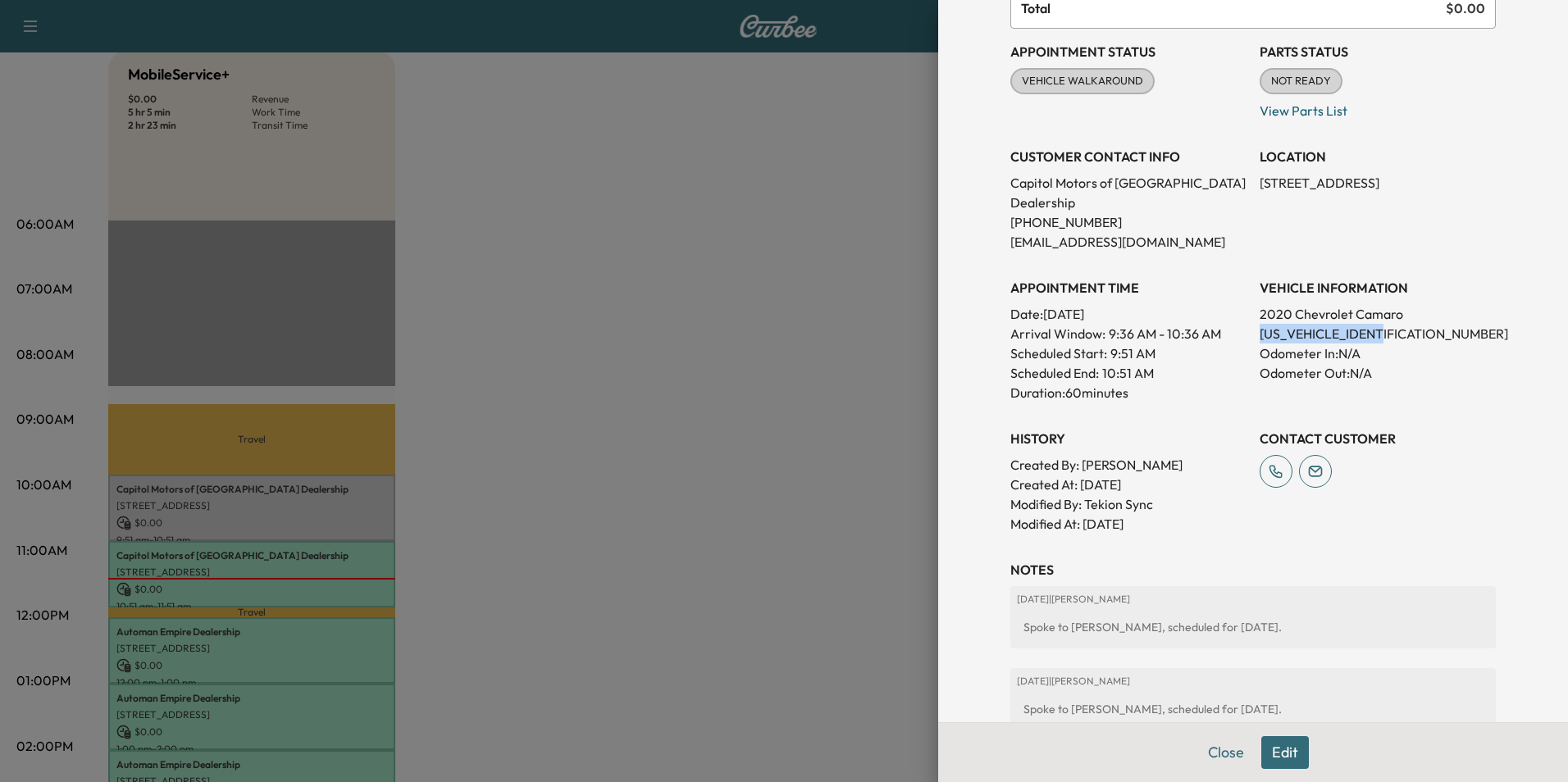
drag, startPoint x: 1249, startPoint y: 333, endPoint x: 1381, endPoint y: 331, distance: 132.0
click at [1381, 331] on p "[US_VEHICLE_IDENTIFICATION_NUMBER]" at bounding box center [1378, 334] width 236 height 20
copy p "[US_VEHICLE_IDENTIFICATION_NUMBER]"
